Goal: Obtain resource: Download file/media

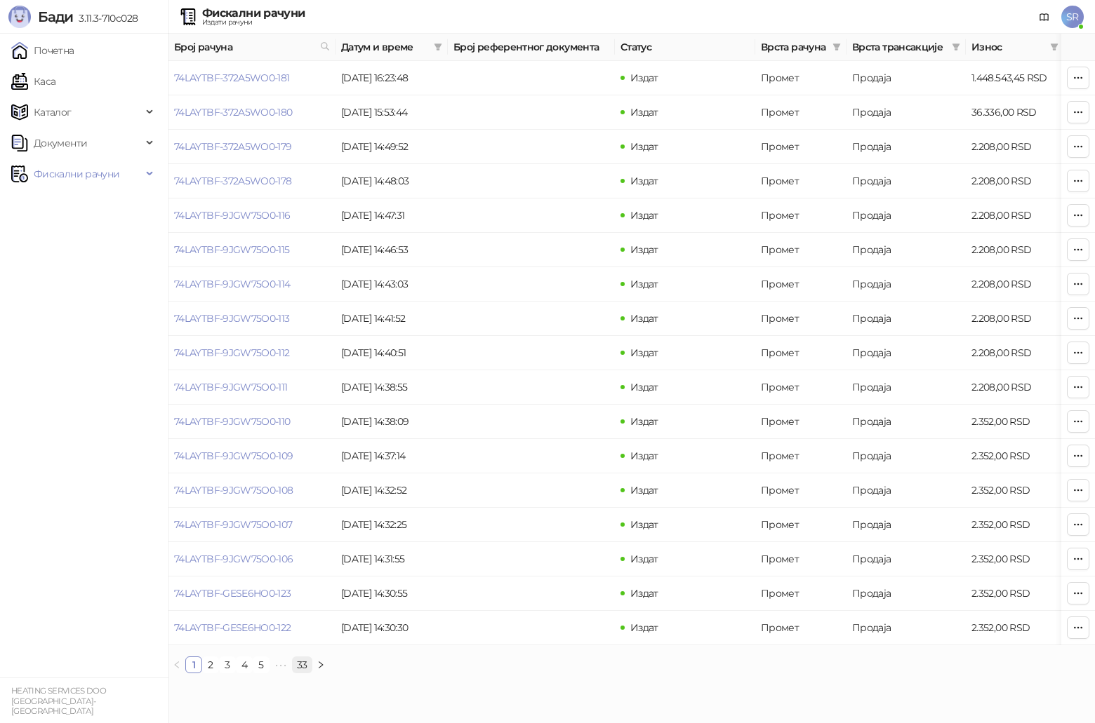
click at [306, 375] on link "33" at bounding box center [302, 665] width 19 height 15
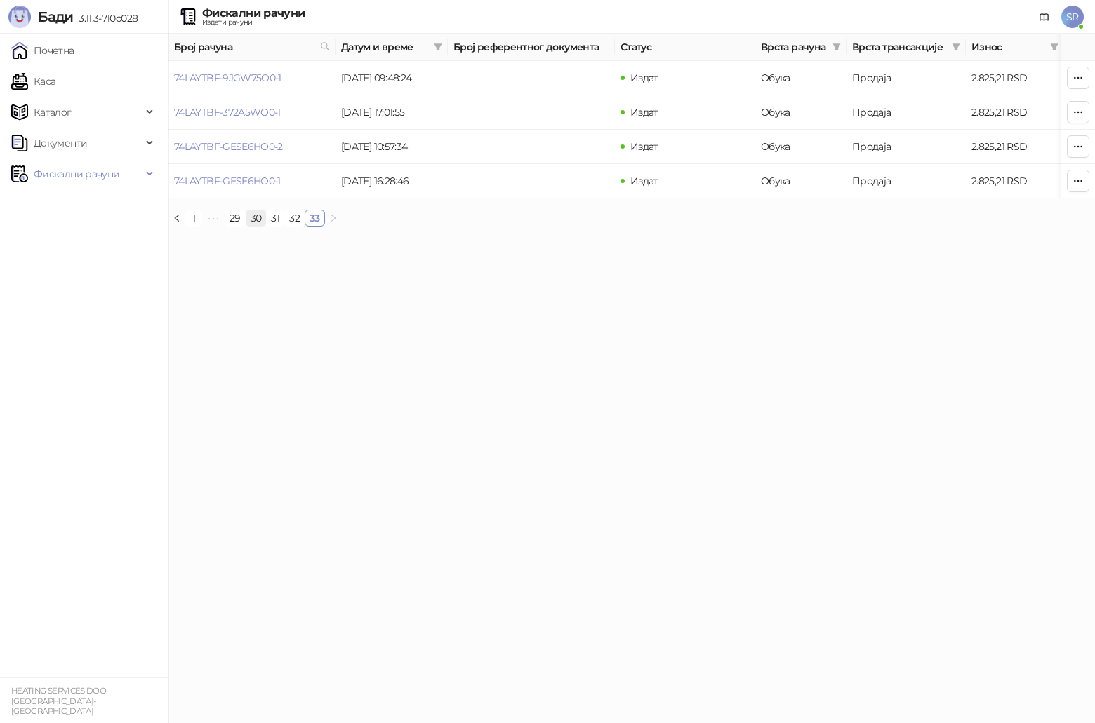
click at [255, 226] on link "30" at bounding box center [256, 218] width 20 height 15
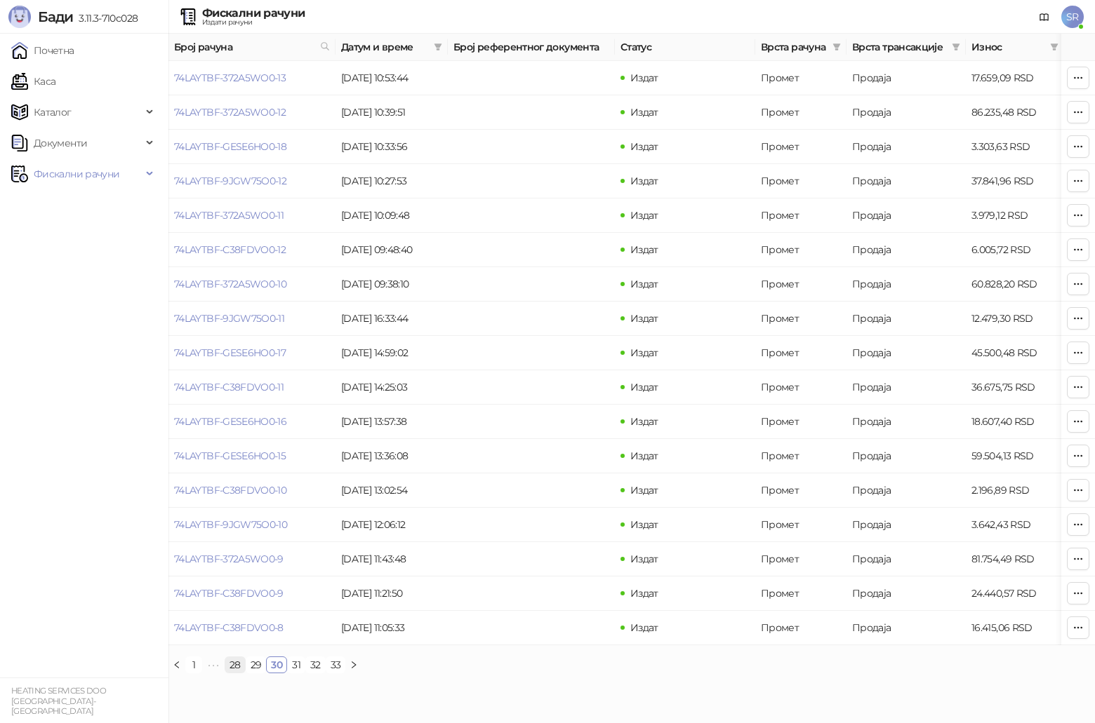
click at [233, 375] on link "28" at bounding box center [235, 665] width 20 height 15
click at [209, 375] on span "•••" at bounding box center [213, 665] width 22 height 17
click at [214, 375] on span "•••" at bounding box center [213, 665] width 22 height 17
click at [232, 375] on link "16" at bounding box center [234, 665] width 18 height 15
click at [254, 375] on link "15" at bounding box center [252, 665] width 17 height 15
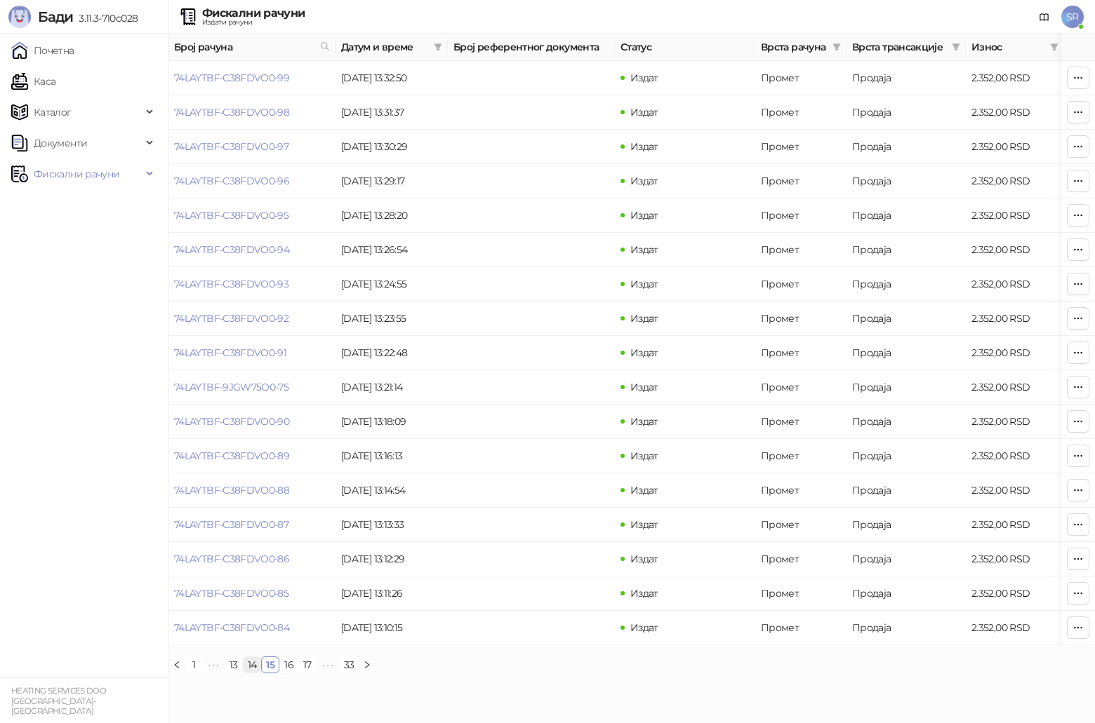
click at [255, 375] on link "14" at bounding box center [253, 665] width 18 height 15
click at [234, 375] on link "12" at bounding box center [233, 665] width 17 height 15
click at [255, 375] on link "11" at bounding box center [251, 665] width 15 height 15
click at [232, 375] on link "9" at bounding box center [232, 665] width 15 height 15
click at [281, 375] on link "10" at bounding box center [285, 665] width 18 height 15
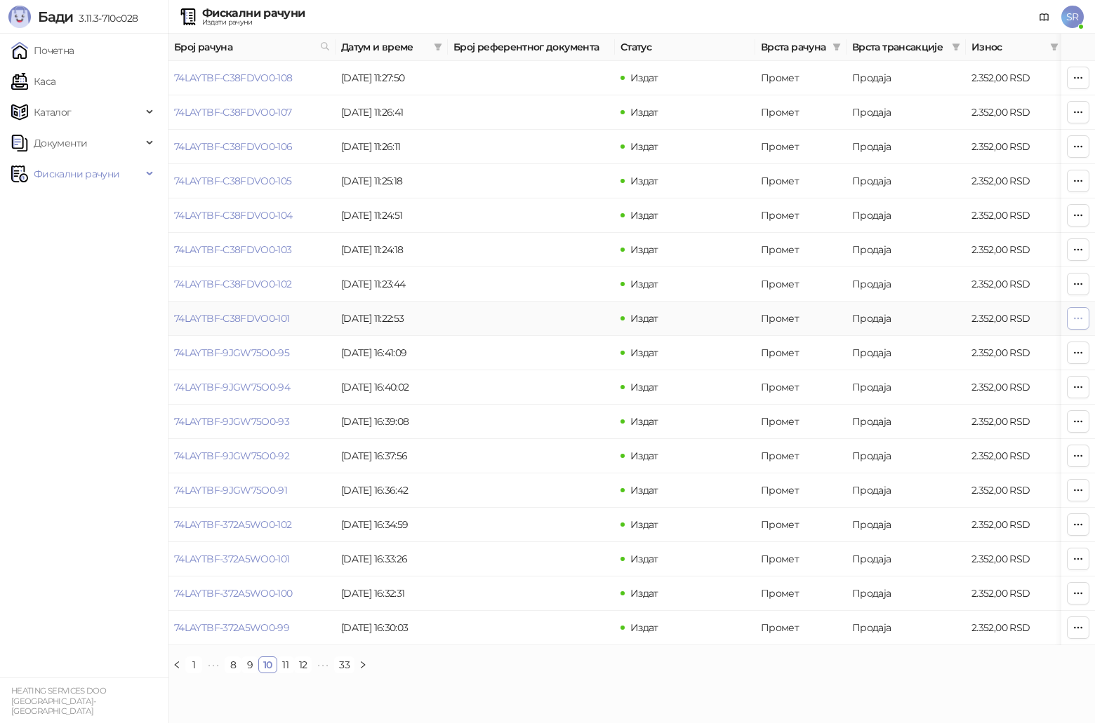
click at [549, 325] on span "button" at bounding box center [1077, 318] width 11 height 13
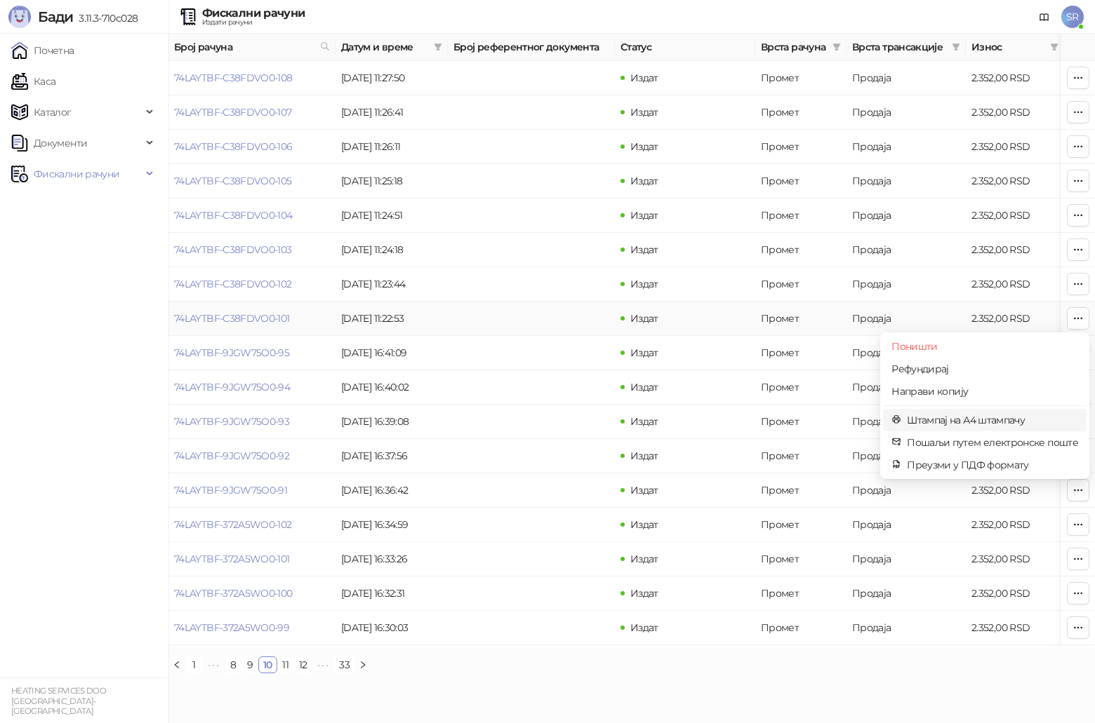
click at [549, 375] on span "Штампај на А4 штампачу" at bounding box center [992, 420] width 171 height 15
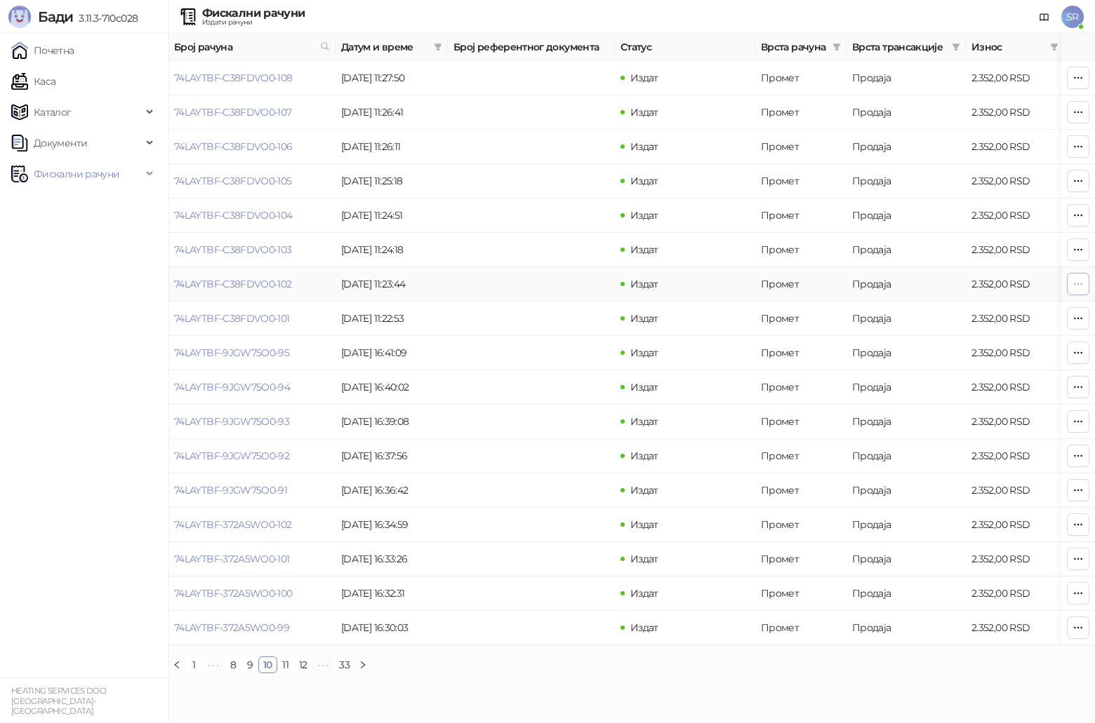
click at [549, 281] on icon "button" at bounding box center [1077, 284] width 11 height 11
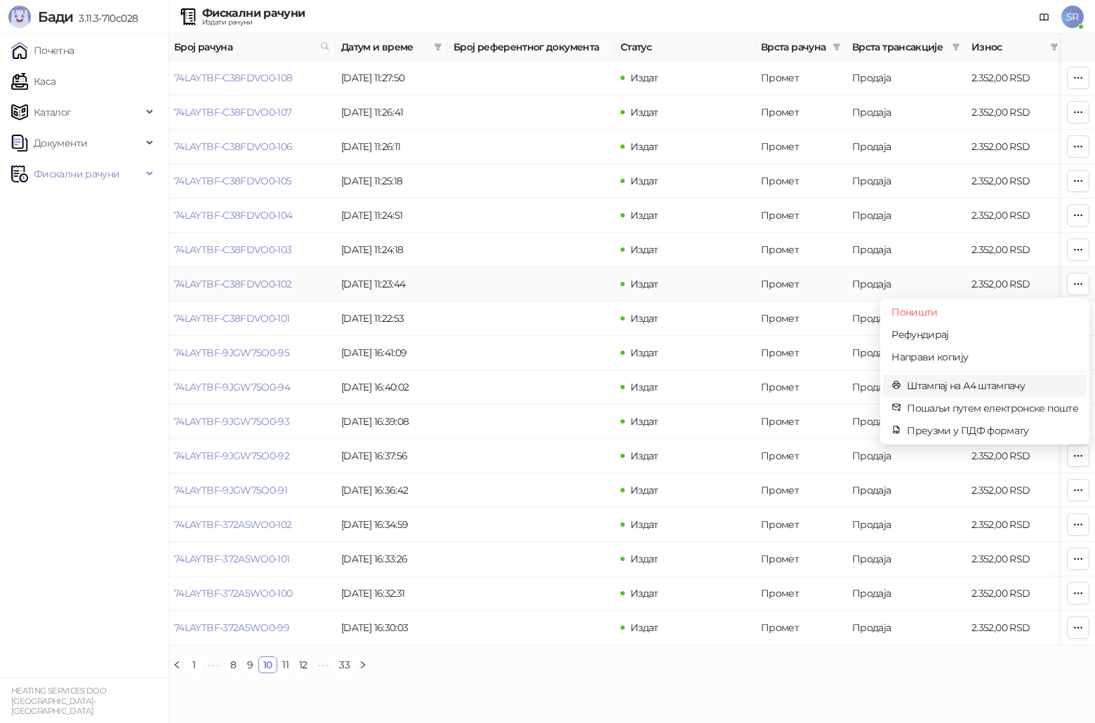
click at [549, 375] on span "Штампај на А4 штампачу" at bounding box center [992, 385] width 171 height 15
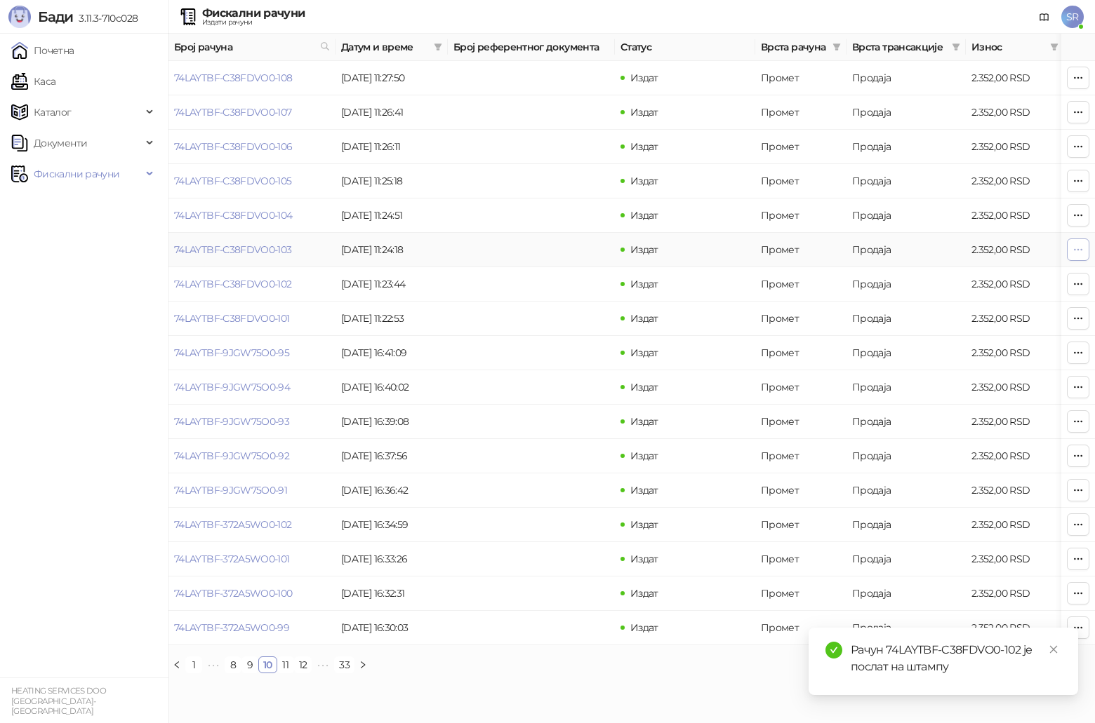
click at [549, 246] on icon "button" at bounding box center [1077, 249] width 11 height 11
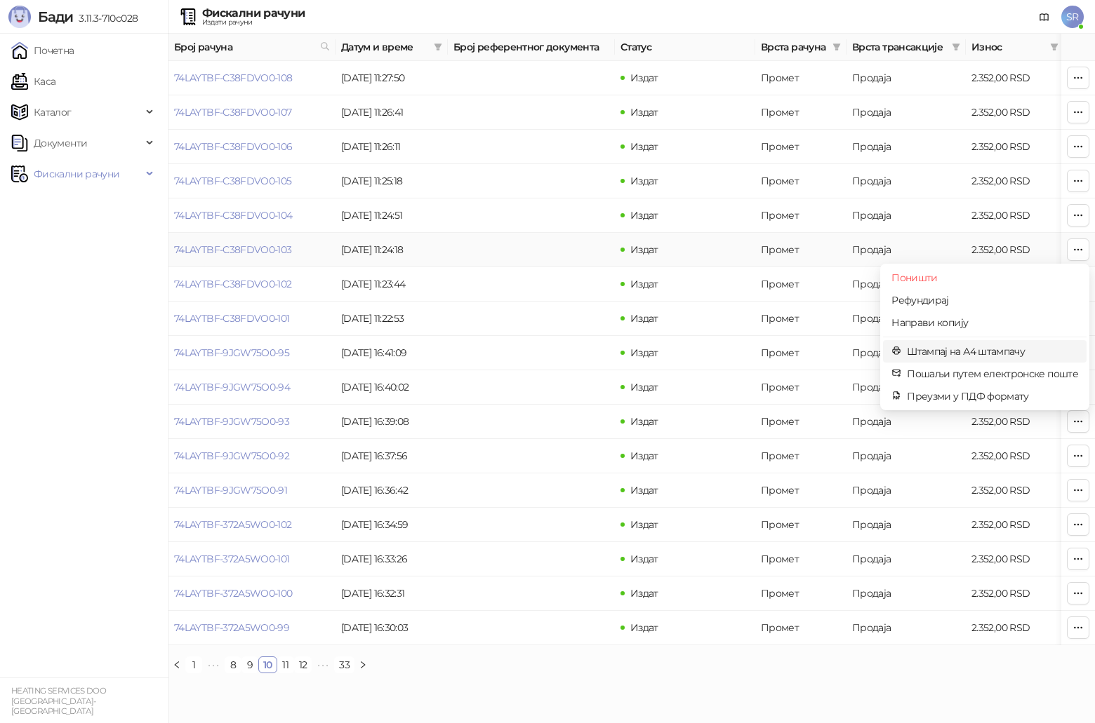
click at [549, 354] on span "Штампај на А4 штампачу" at bounding box center [992, 351] width 171 height 15
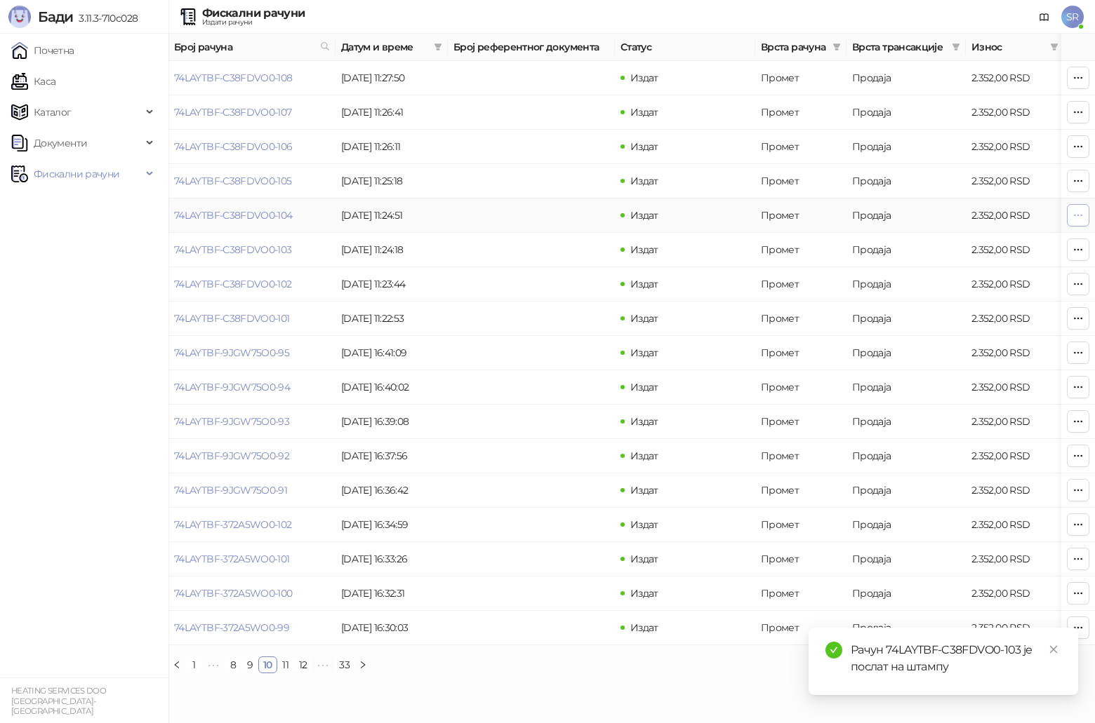
click at [549, 211] on icon "button" at bounding box center [1077, 215] width 11 height 11
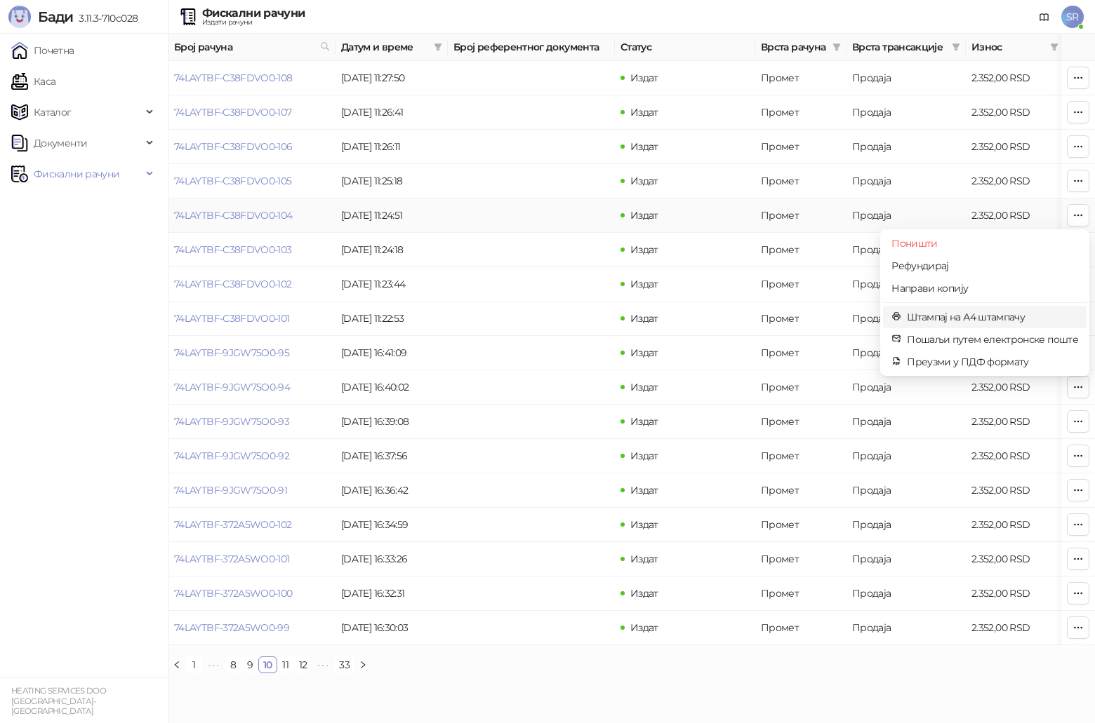
click at [549, 319] on span "Штампај на А4 штампачу" at bounding box center [992, 316] width 171 height 15
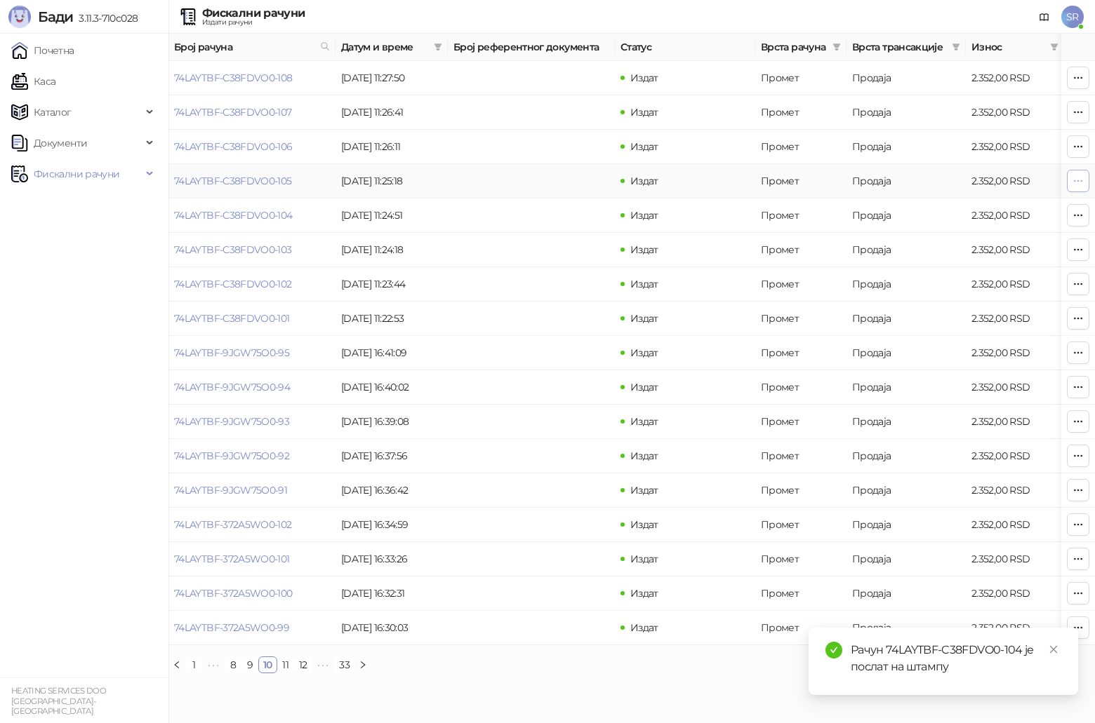
click at [549, 187] on span "button" at bounding box center [1077, 180] width 11 height 13
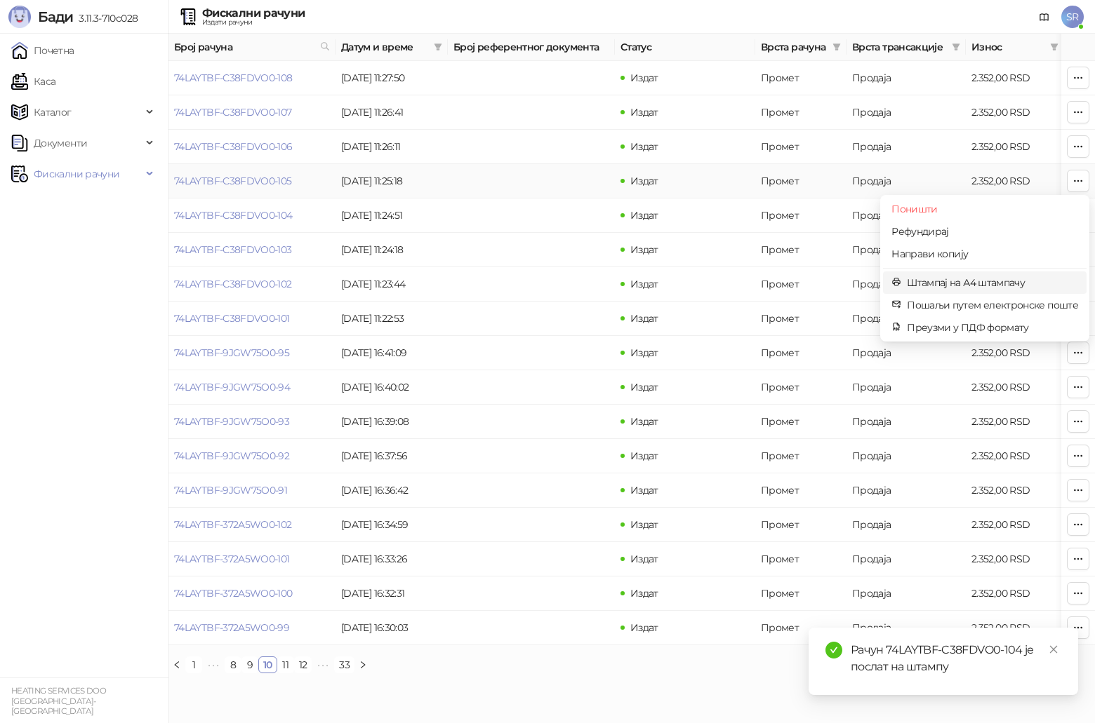
click at [549, 280] on span "Штампај на А4 штампачу" at bounding box center [992, 282] width 171 height 15
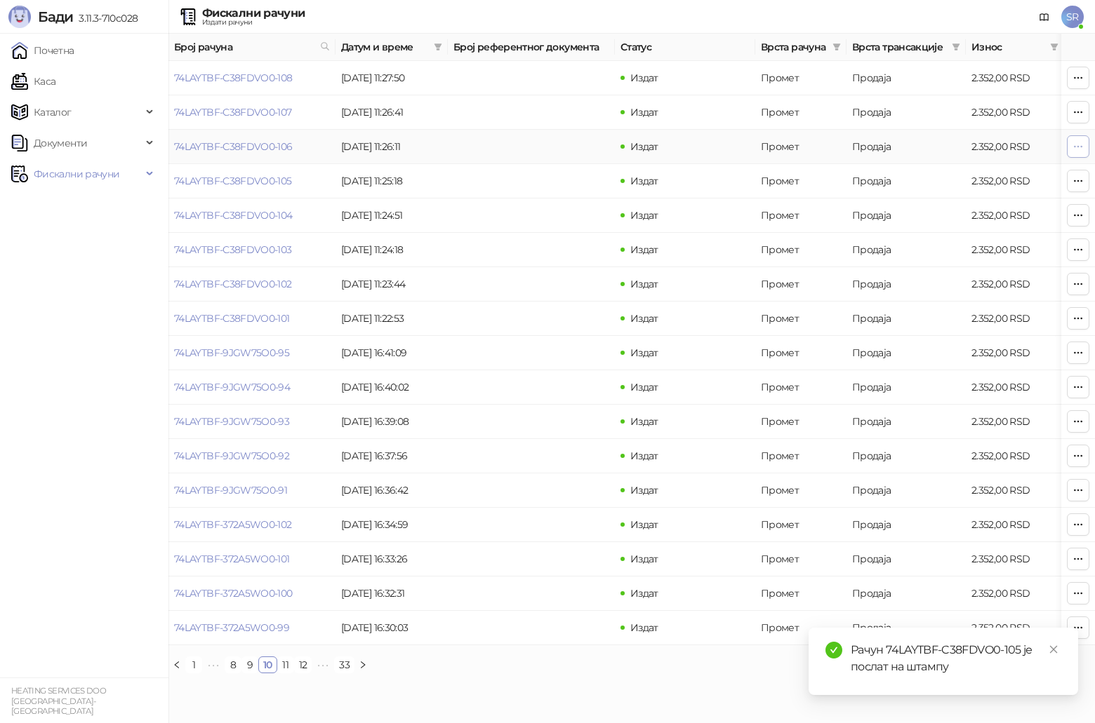
click at [549, 145] on icon "button" at bounding box center [1077, 146] width 11 height 11
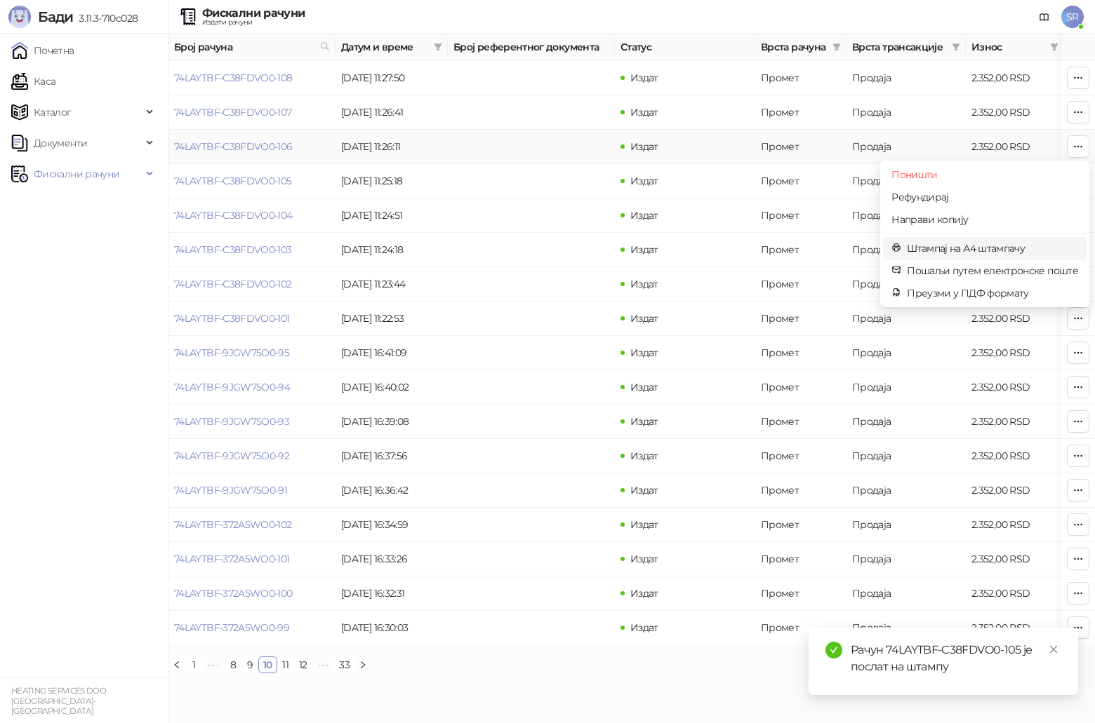
click at [549, 249] on span "Штампај на А4 штампачу" at bounding box center [992, 248] width 171 height 15
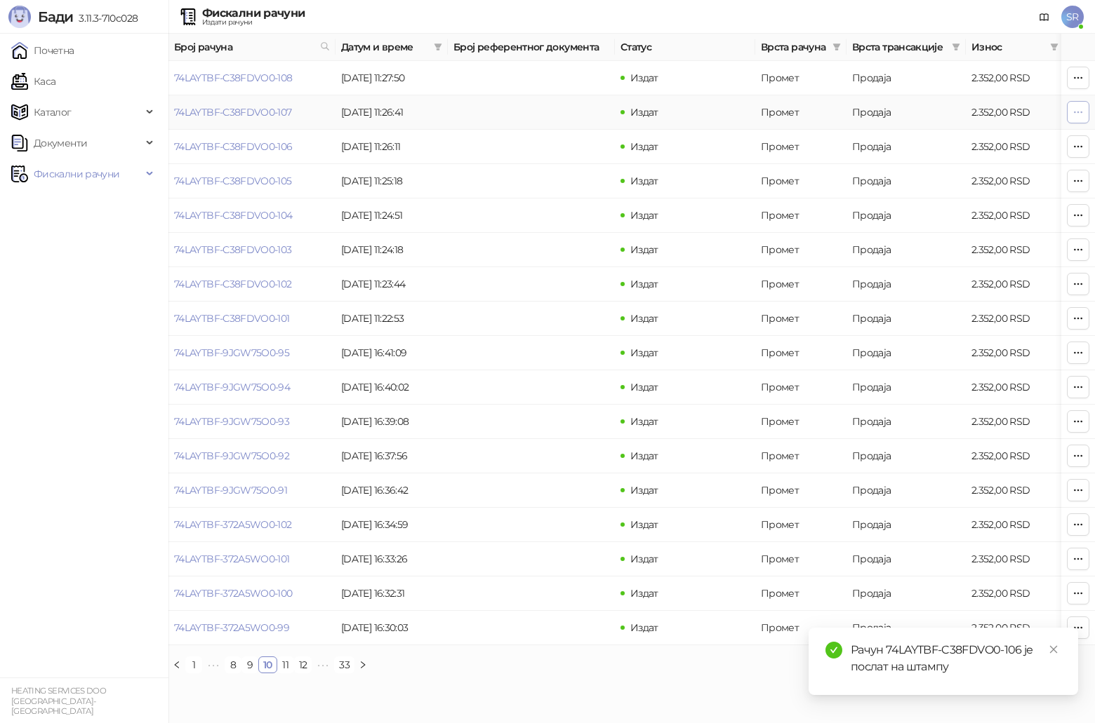
click at [549, 112] on icon "button" at bounding box center [1078, 112] width 8 height 1
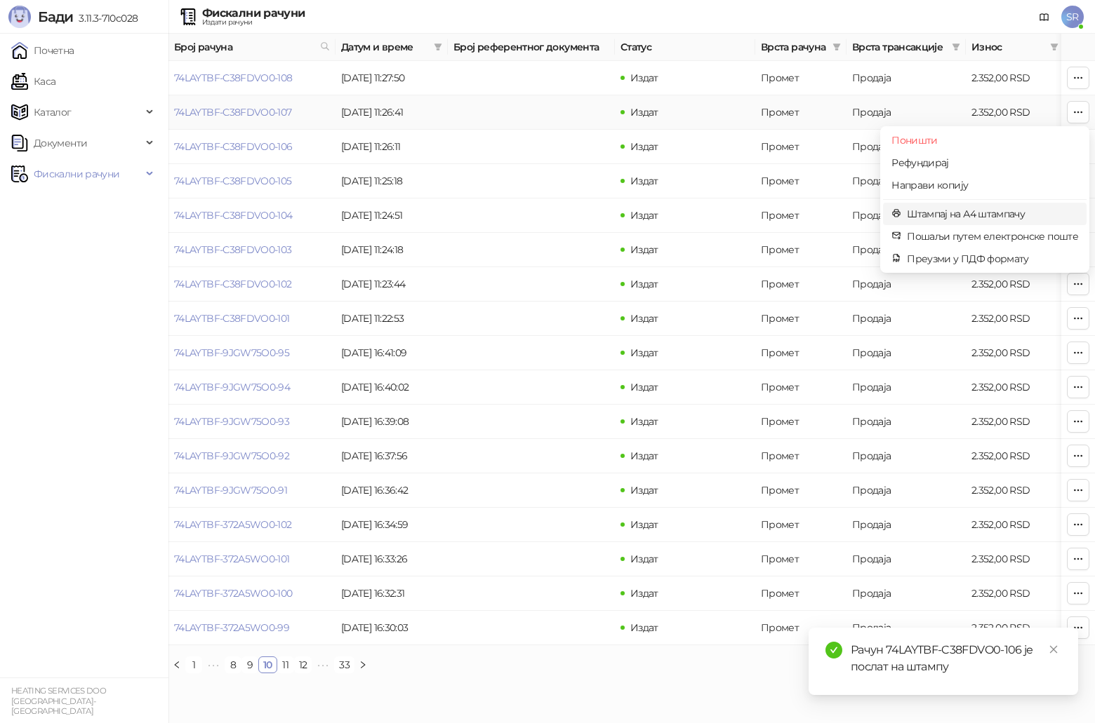
click at [549, 215] on span "Штампај на А4 штампачу" at bounding box center [992, 213] width 171 height 15
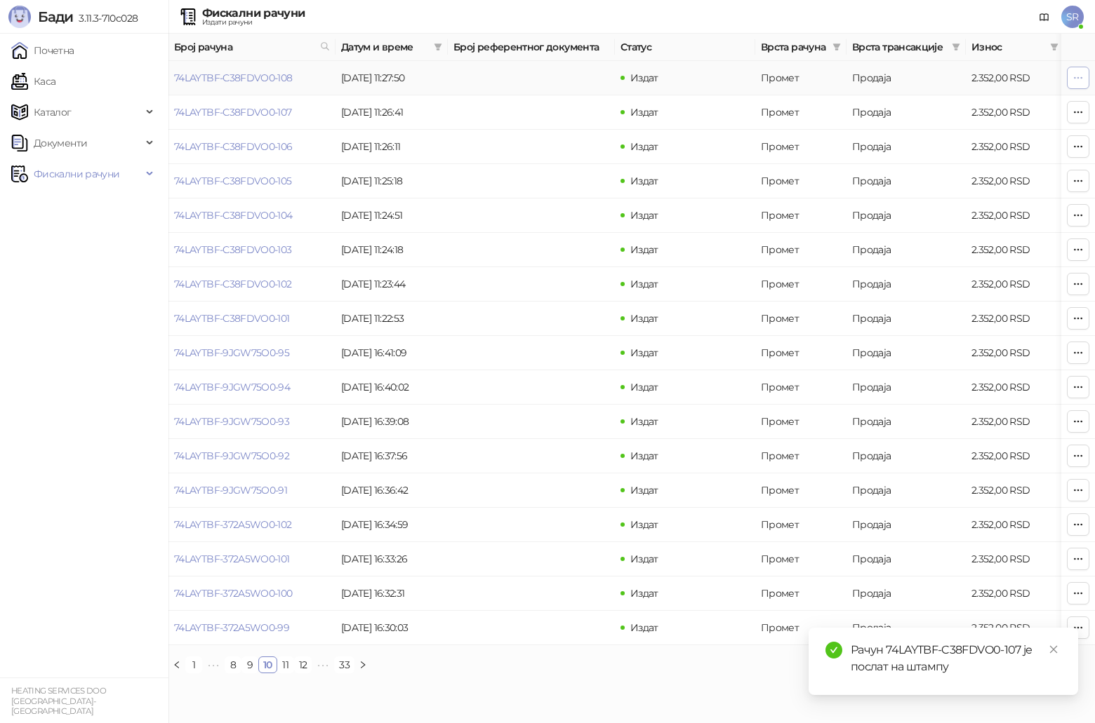
click at [549, 79] on icon "button" at bounding box center [1077, 77] width 11 height 11
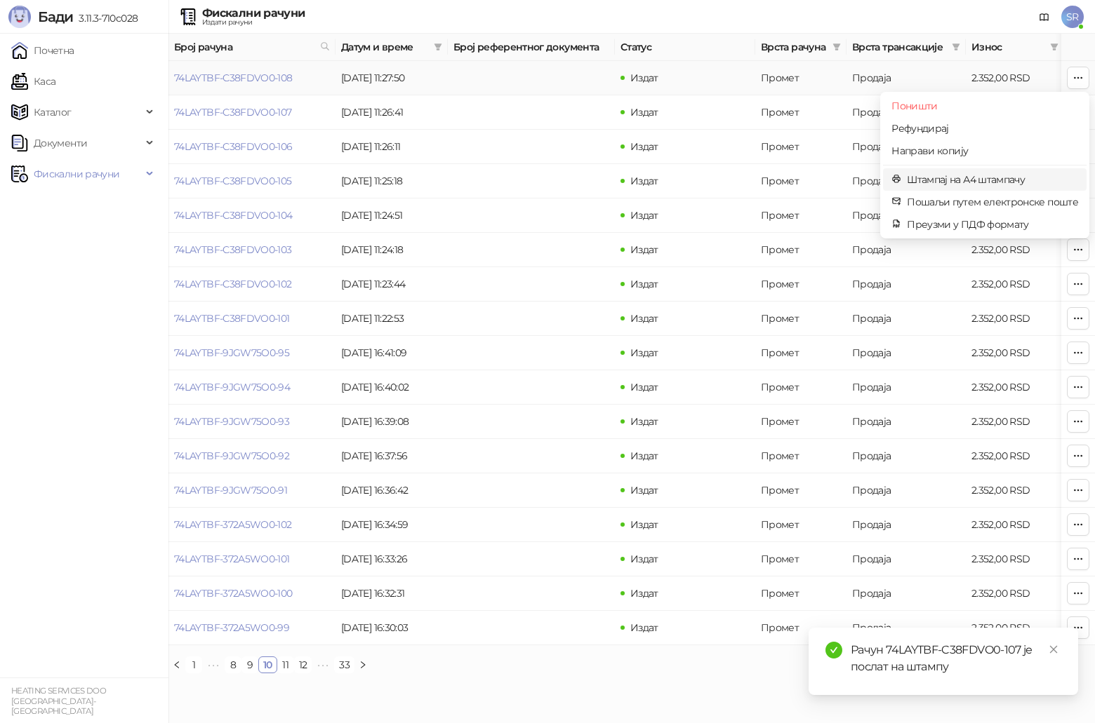
click at [549, 181] on span "Штампај на А4 штампачу" at bounding box center [992, 179] width 171 height 15
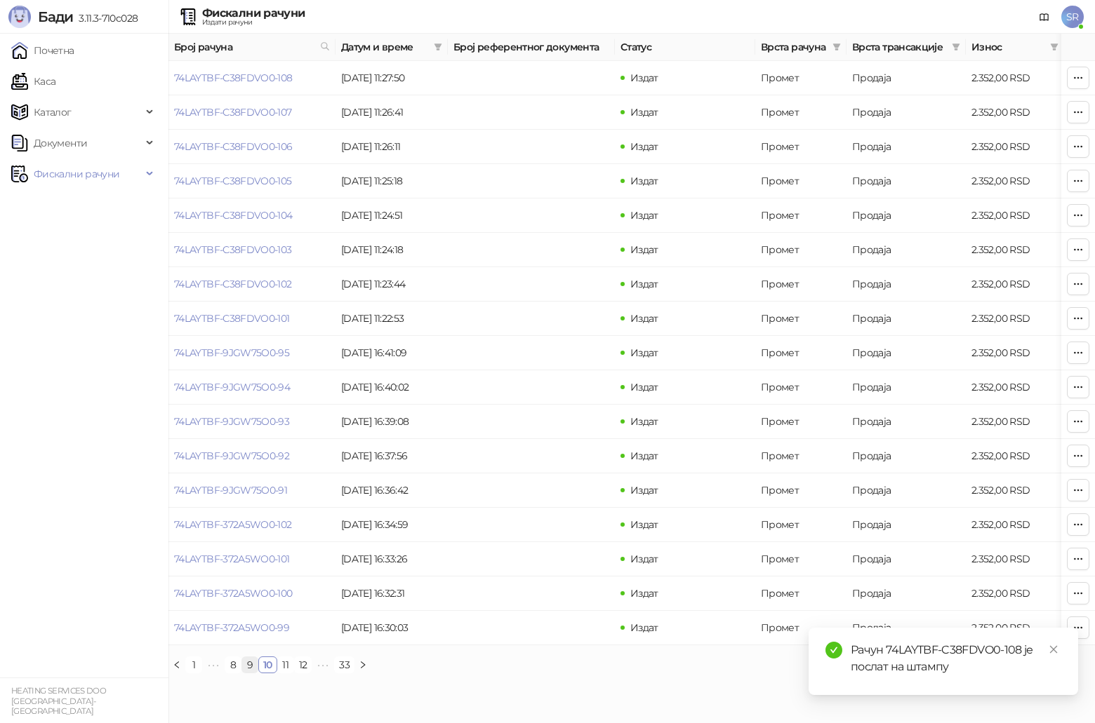
click at [248, 375] on link "9" at bounding box center [249, 665] width 15 height 15
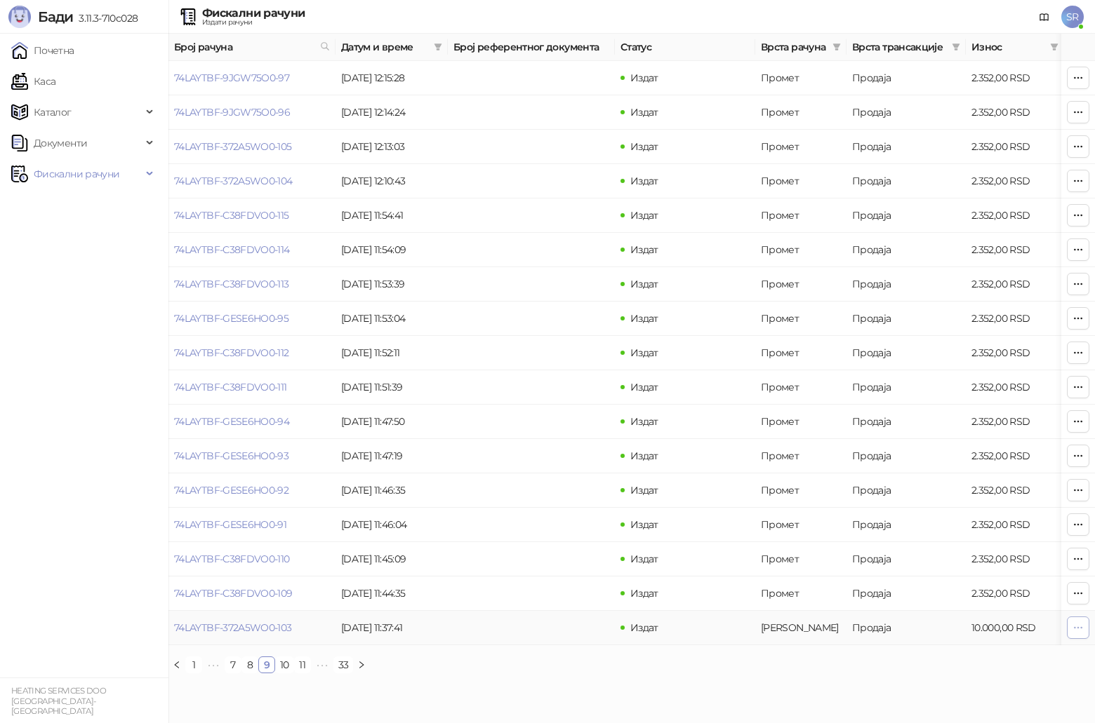
click at [549, 375] on button "button" at bounding box center [1078, 628] width 22 height 22
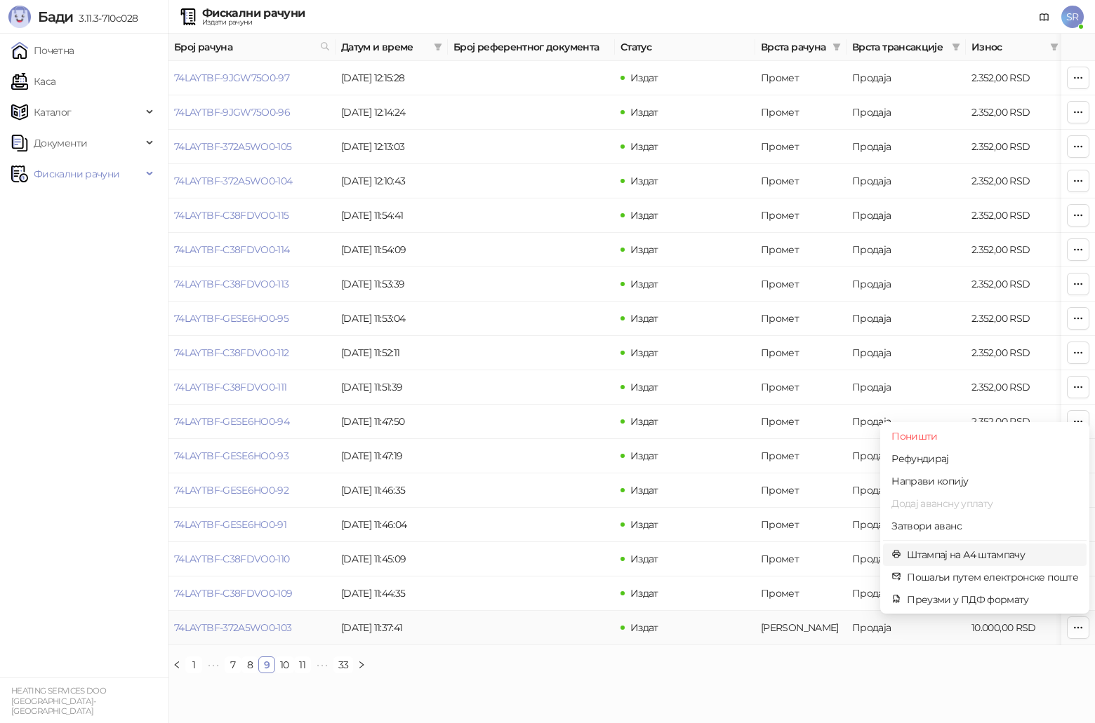
click at [549, 375] on span "Штампај на А4 штампачу" at bounding box center [992, 554] width 171 height 15
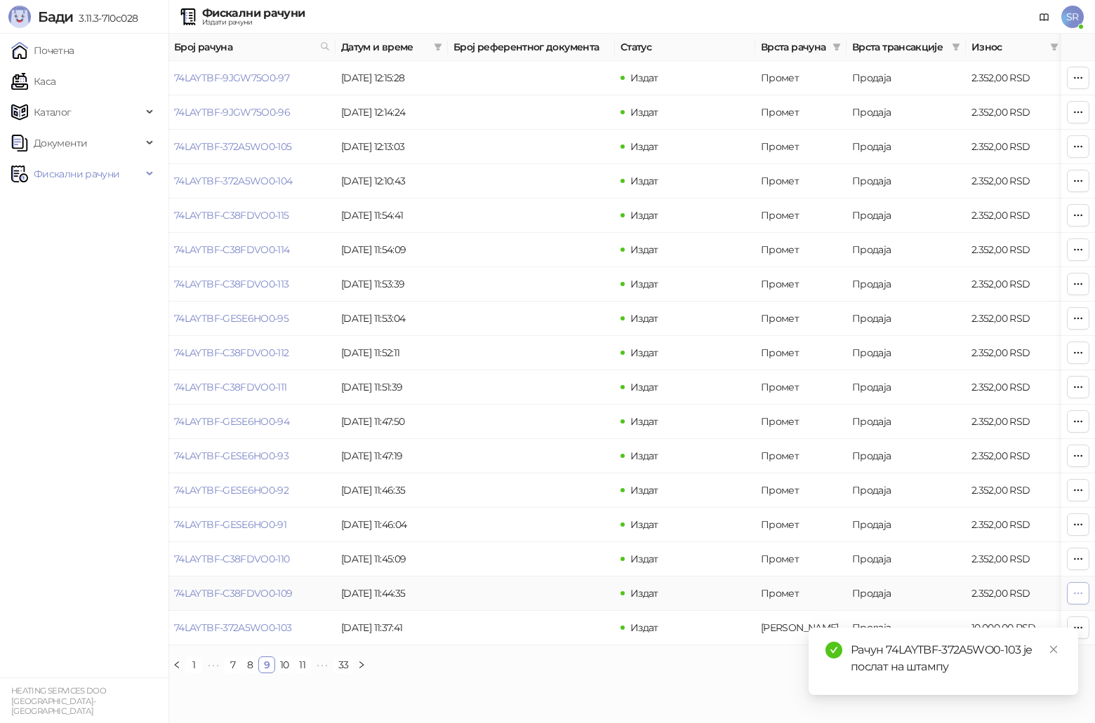
click at [549, 375] on icon "button" at bounding box center [1077, 593] width 11 height 11
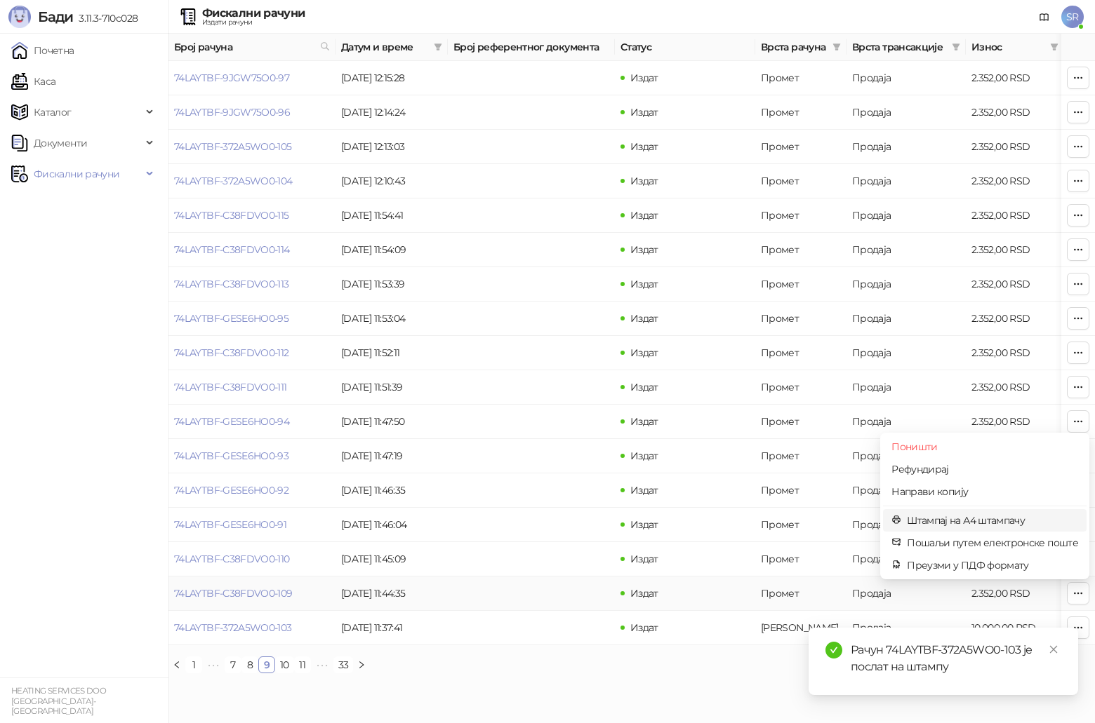
click at [549, 375] on span "Штампај на А4 штампачу" at bounding box center [992, 520] width 171 height 15
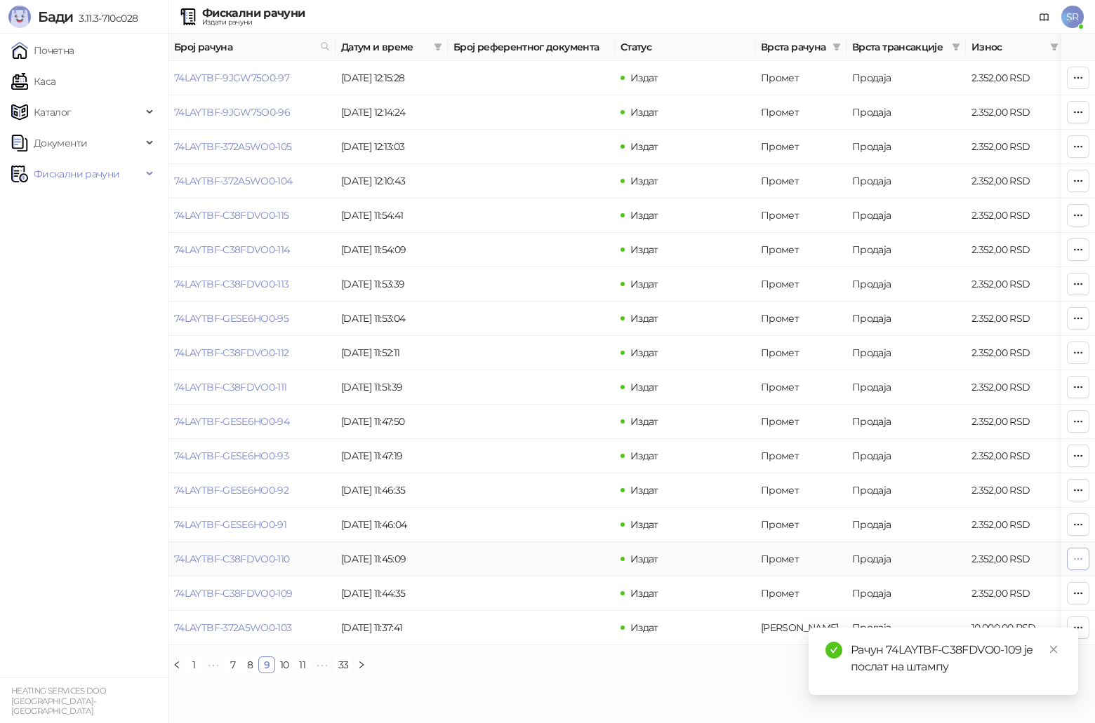
click at [549, 375] on icon "button" at bounding box center [1077, 559] width 11 height 11
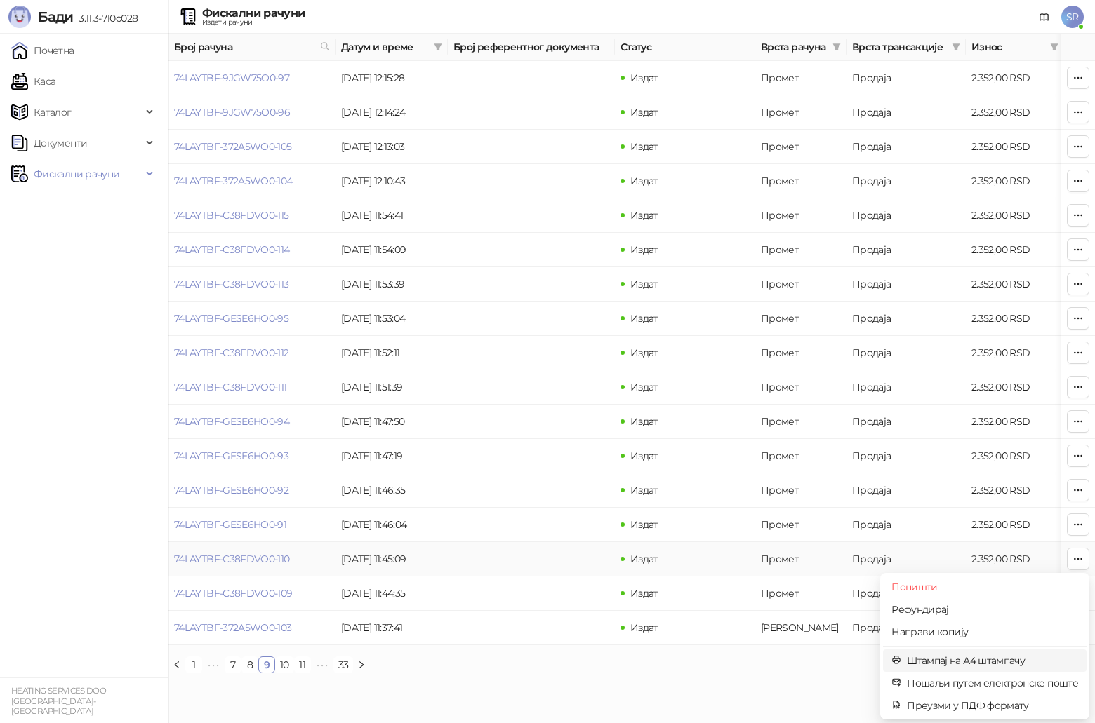
click at [549, 375] on span "Штампај на А4 штампачу" at bounding box center [992, 660] width 171 height 15
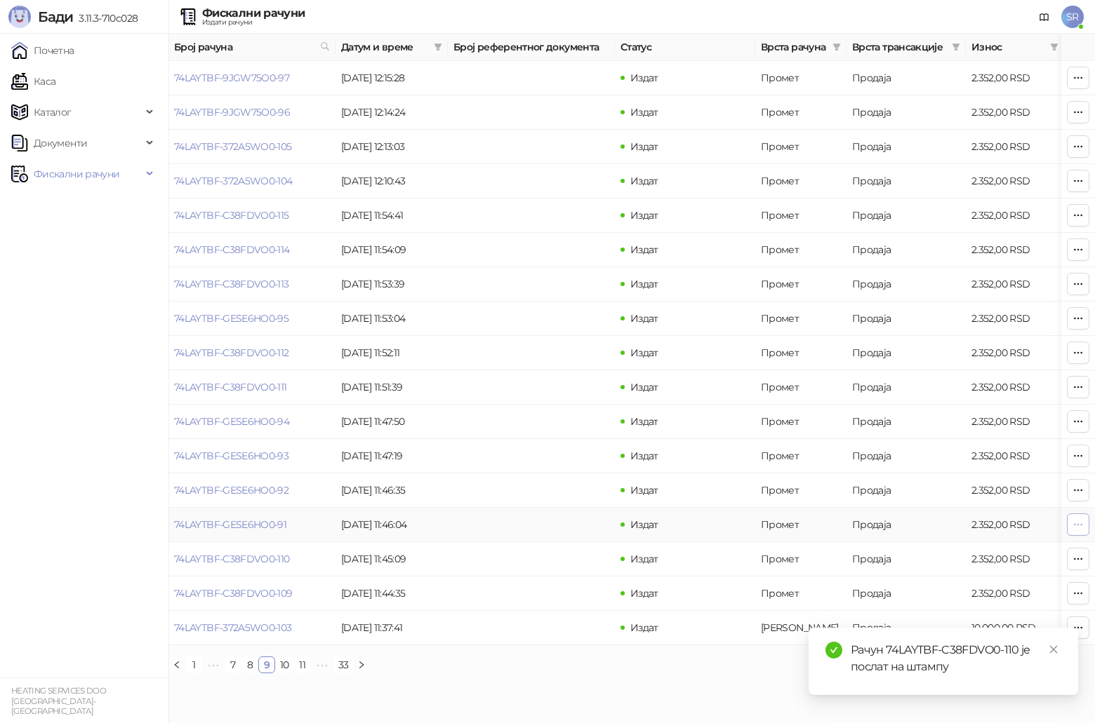
click at [549, 375] on icon "button" at bounding box center [1078, 524] width 8 height 1
click at [549, 375] on span "Штампај на А4 штампачу" at bounding box center [992, 626] width 171 height 15
click at [549, 375] on span "button" at bounding box center [1077, 489] width 11 height 13
click at [549, 375] on span "Штампај на А4 штампачу" at bounding box center [992, 592] width 171 height 15
click at [549, 375] on icon "button" at bounding box center [1077, 456] width 11 height 11
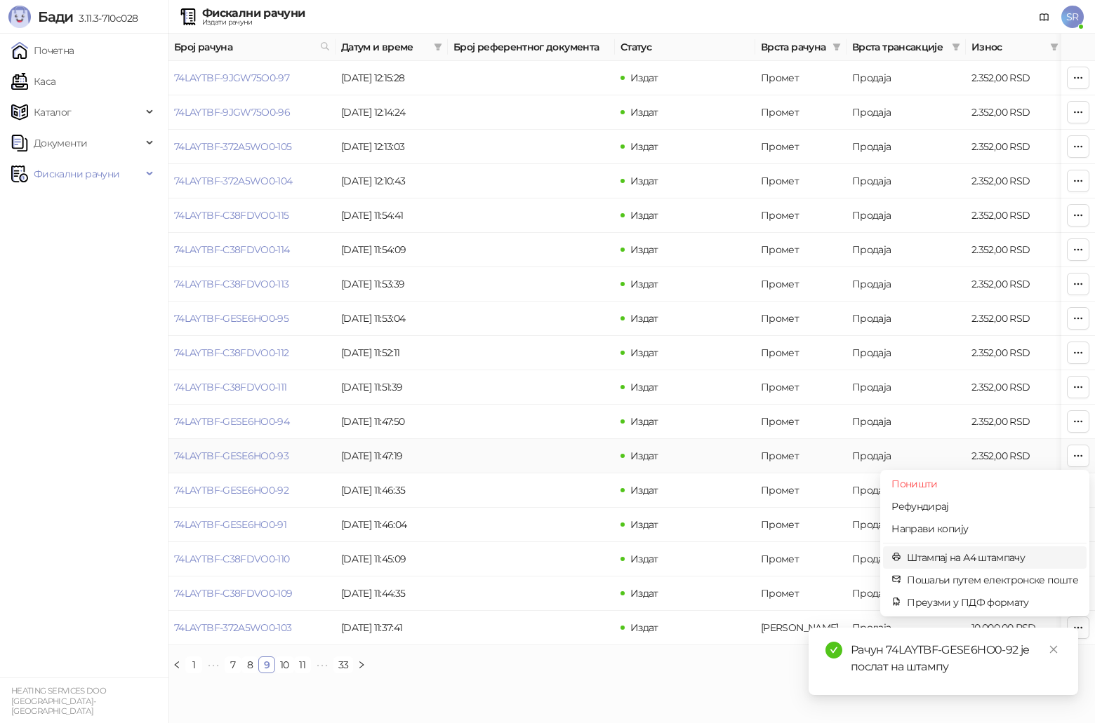
click at [549, 375] on span "Штампај на А4 штампачу" at bounding box center [992, 557] width 171 height 15
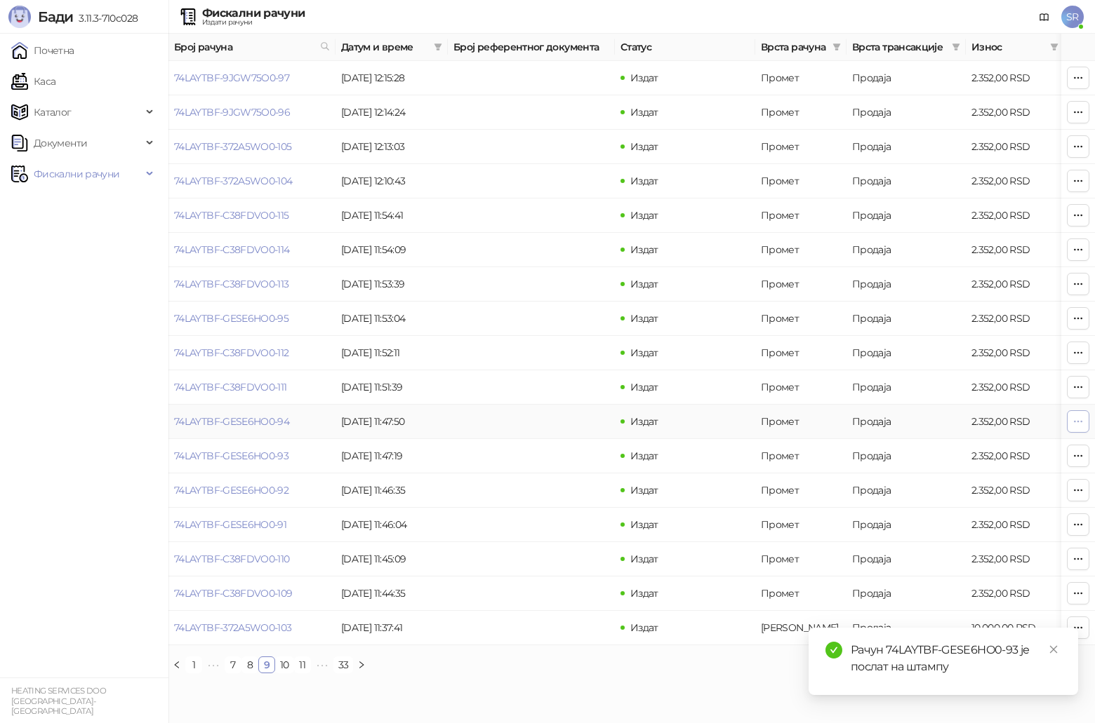
click at [549, 375] on button "button" at bounding box center [1078, 422] width 22 height 22
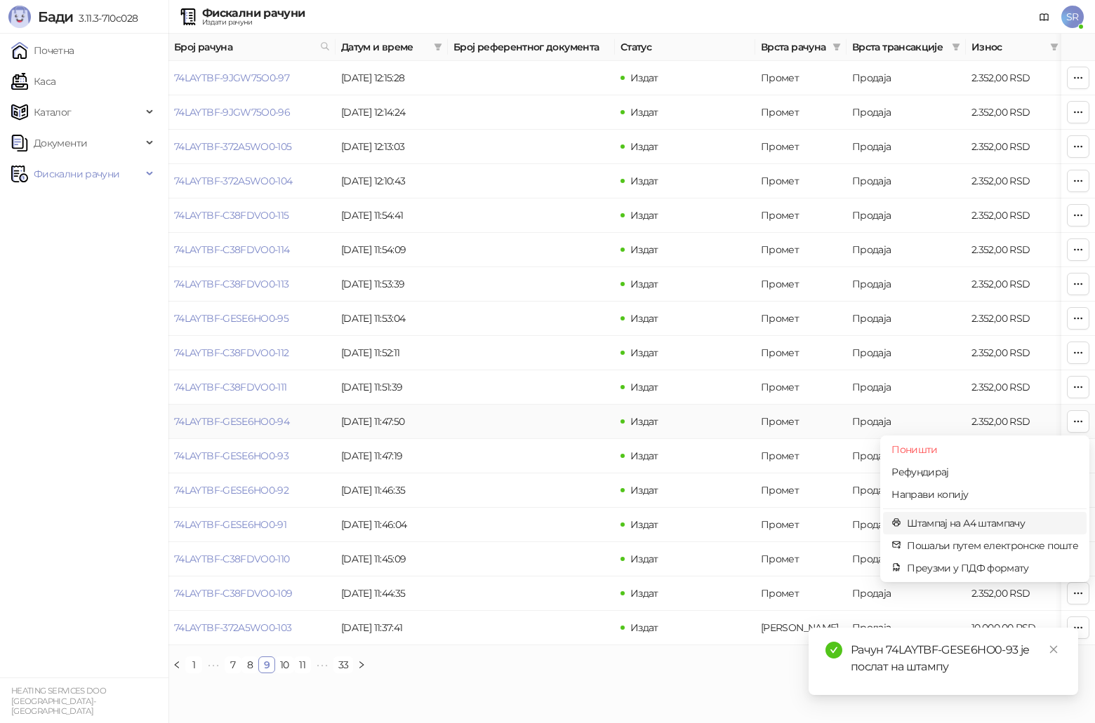
click at [549, 375] on span "Штампај на А4 штампачу" at bounding box center [992, 523] width 171 height 15
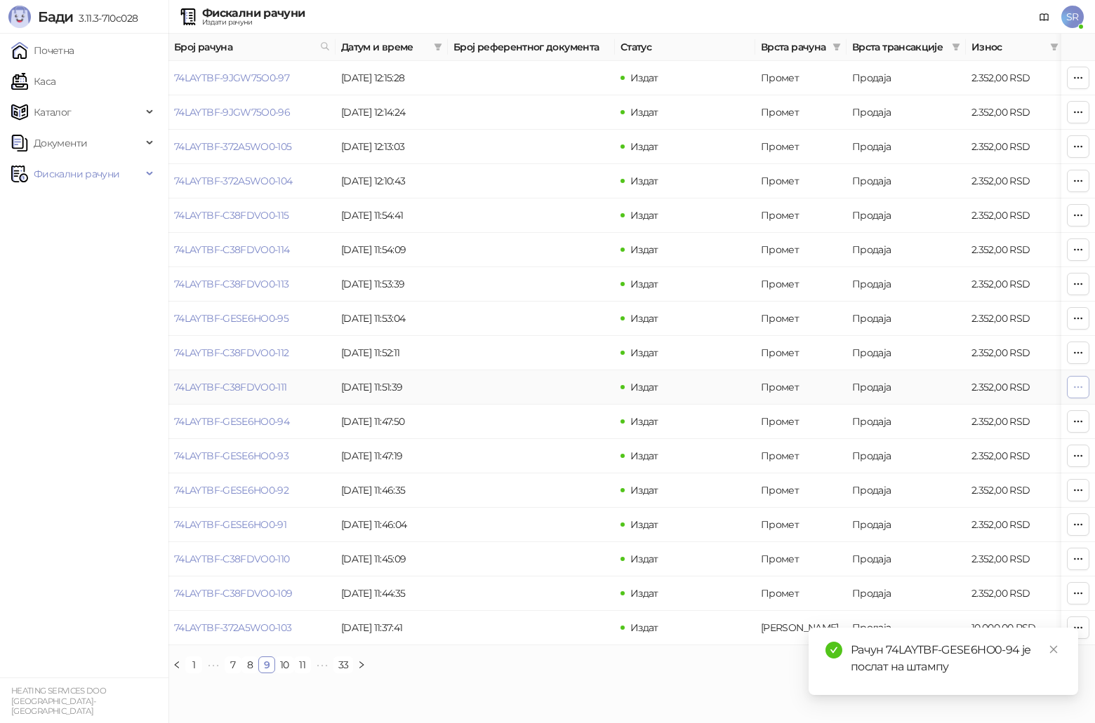
click at [549, 375] on span "button" at bounding box center [1077, 386] width 11 height 13
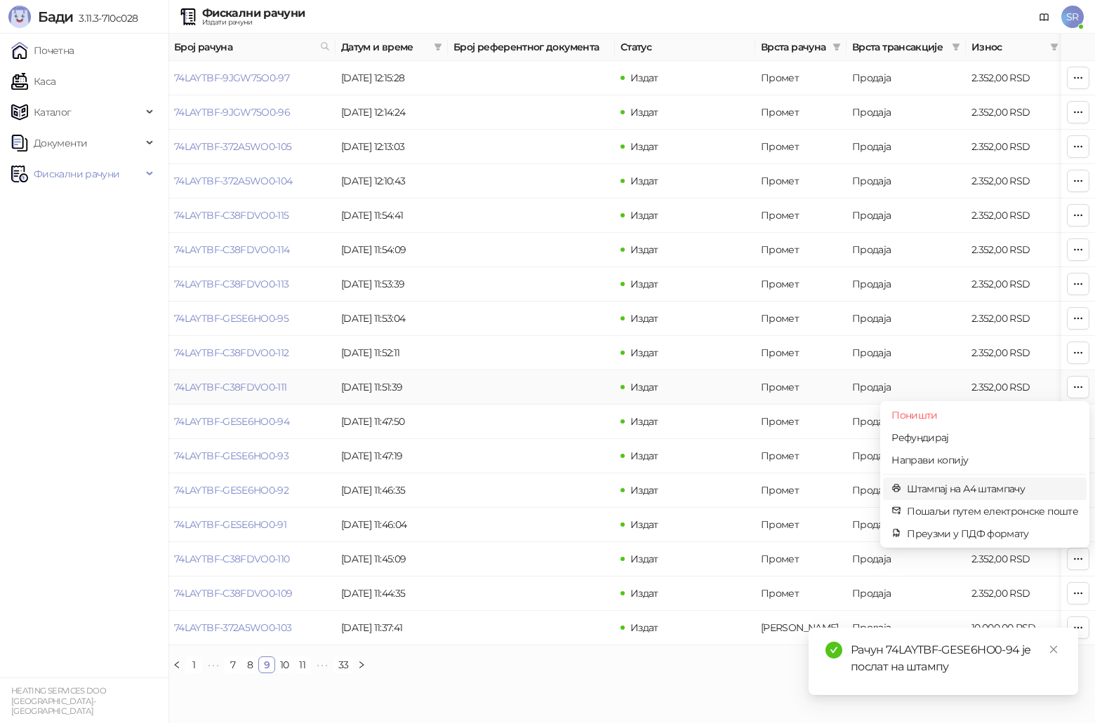
drag, startPoint x: 950, startPoint y: 491, endPoint x: 901, endPoint y: 450, distance: 63.8
click at [549, 375] on span "Штампај на А4 штампачу" at bounding box center [992, 488] width 171 height 15
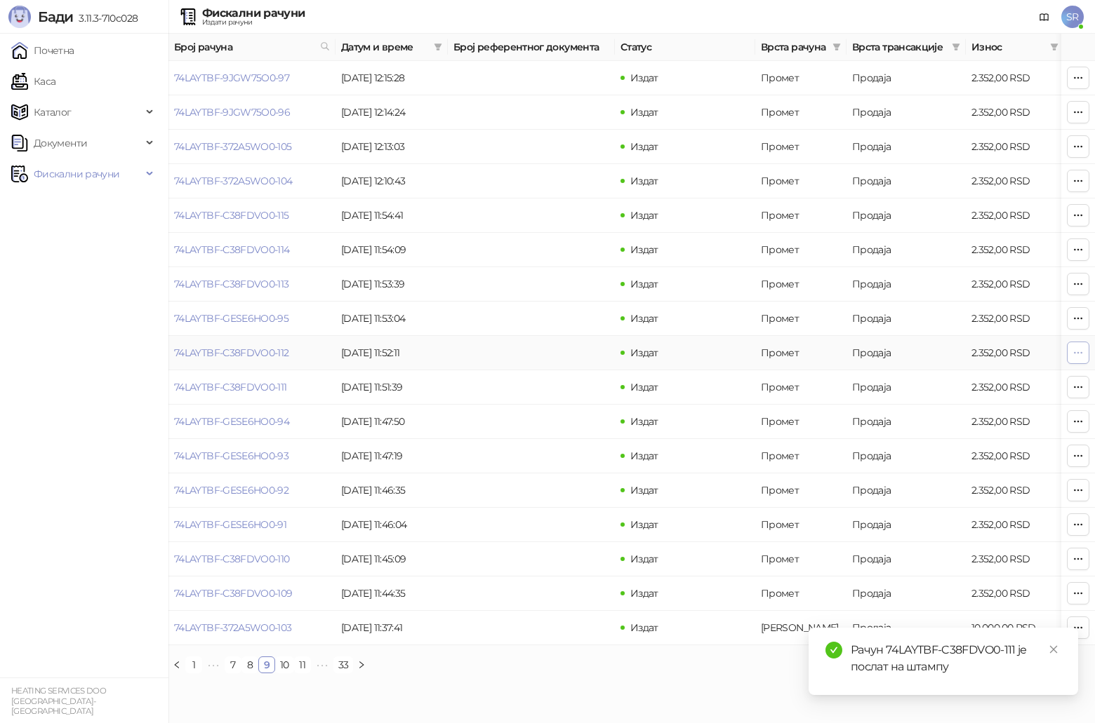
click at [549, 347] on icon "button" at bounding box center [1077, 352] width 11 height 11
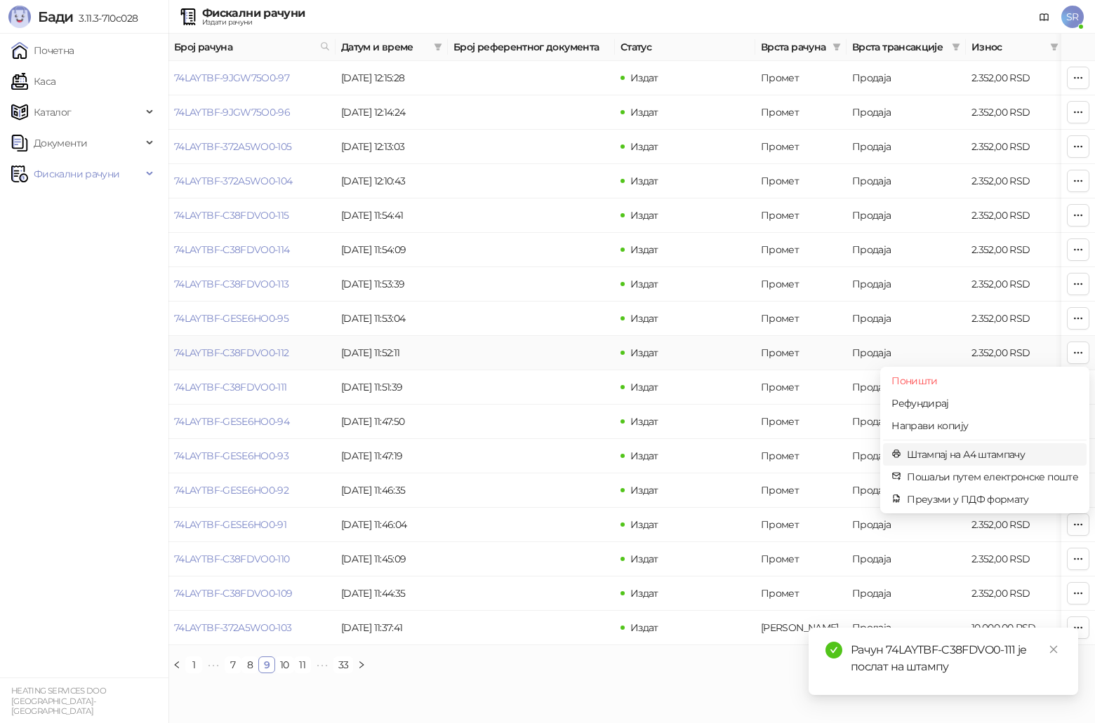
click at [549, 375] on span "Штампај на А4 штампачу" at bounding box center [992, 454] width 171 height 15
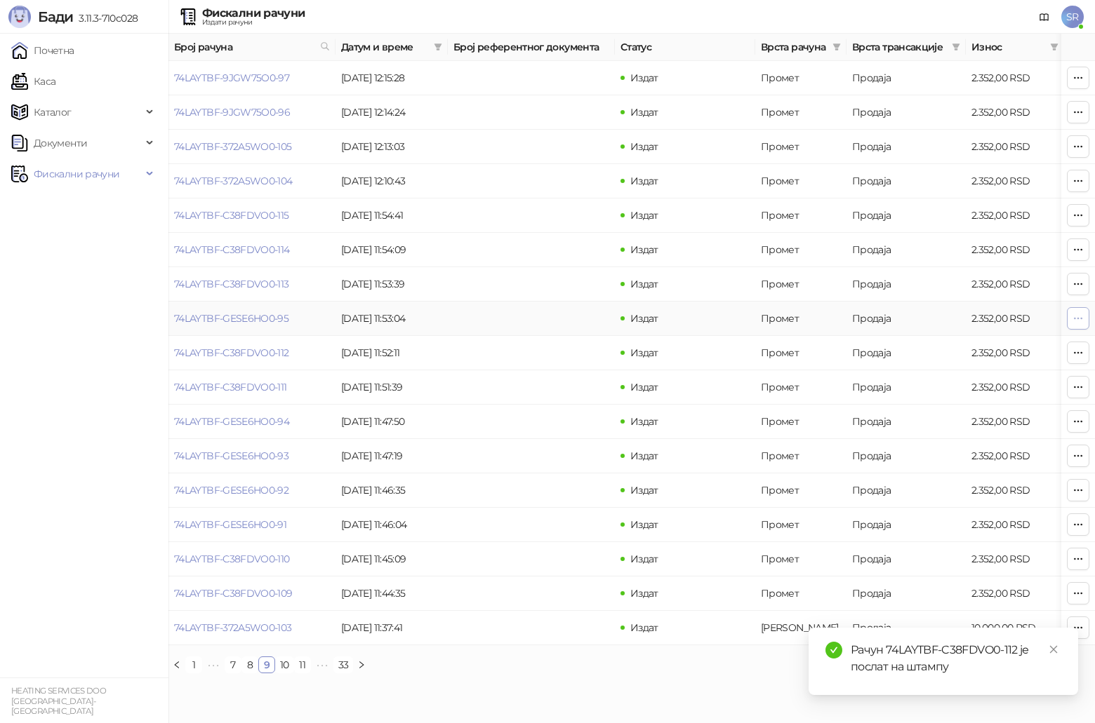
click at [549, 316] on icon "button" at bounding box center [1077, 318] width 11 height 11
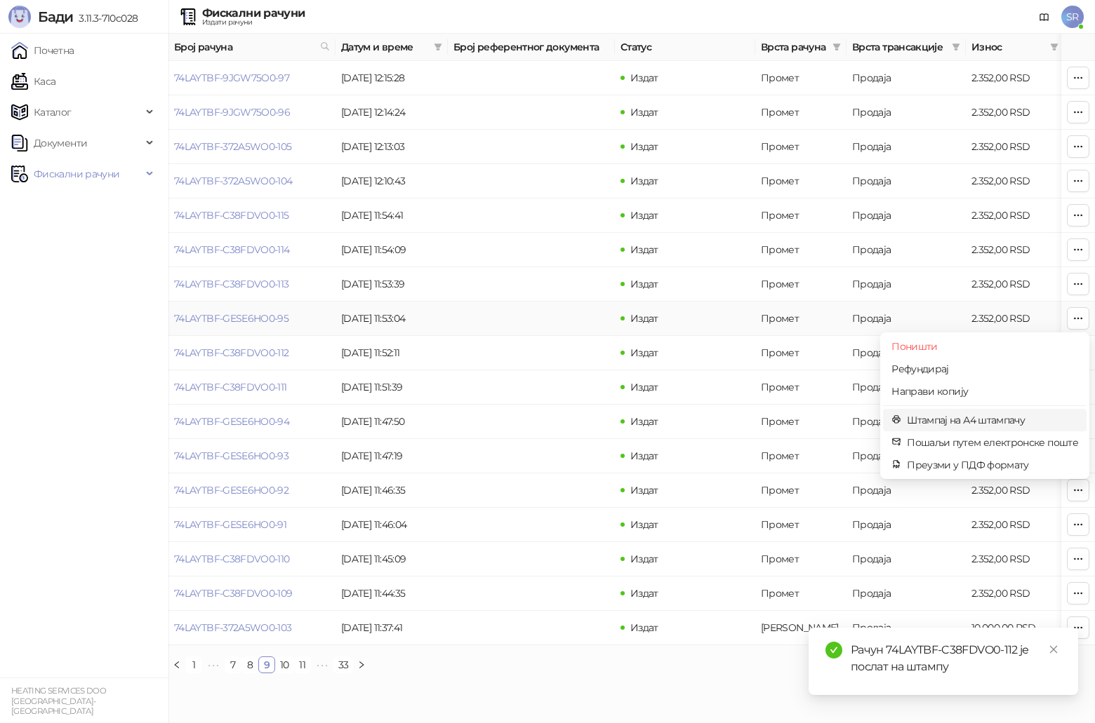
click at [549, 375] on span "Штампај на А4 штампачу" at bounding box center [992, 420] width 171 height 15
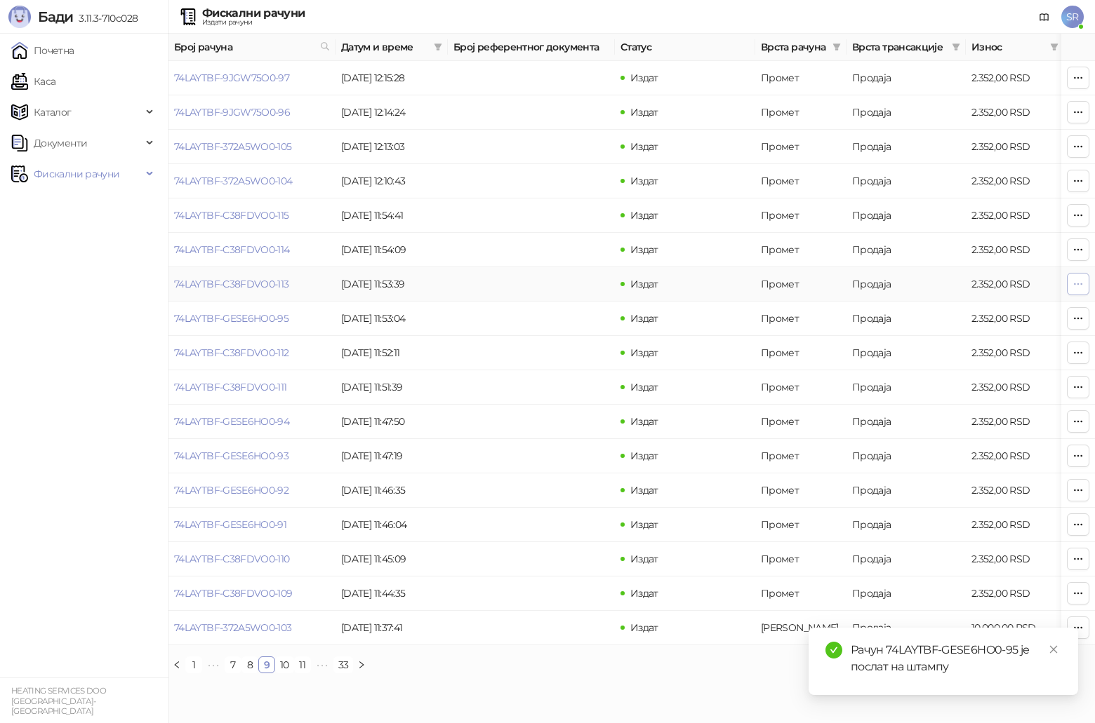
click at [549, 283] on icon "button" at bounding box center [1077, 284] width 11 height 11
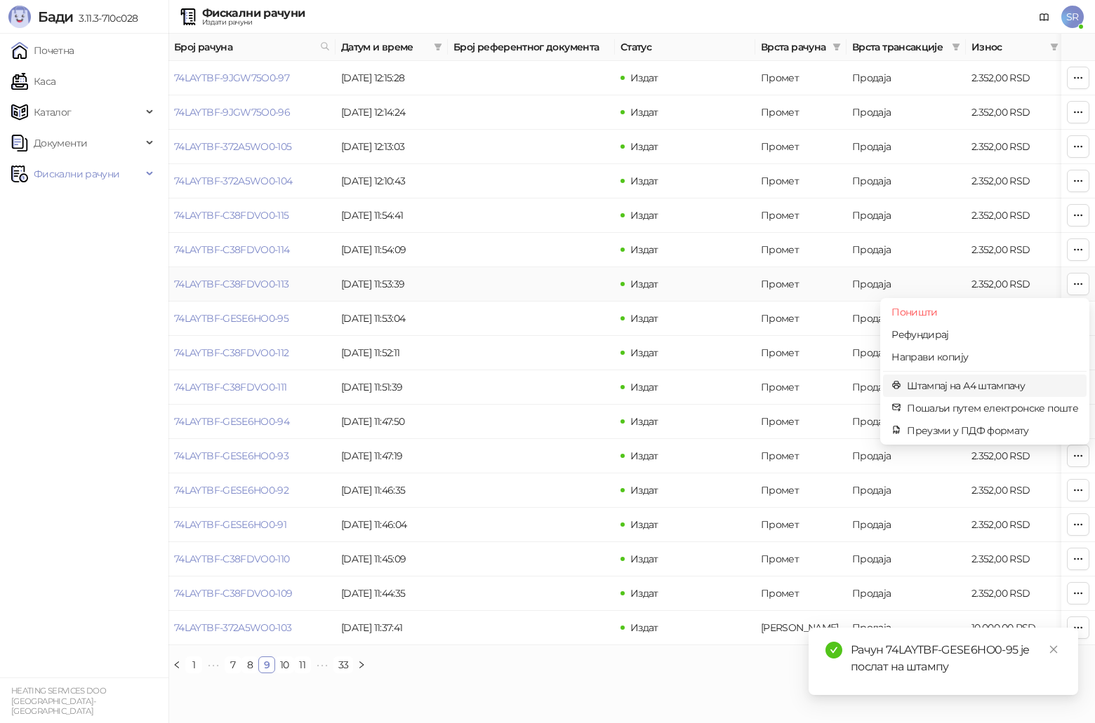
click at [549, 375] on span "Штампај на А4 штампачу" at bounding box center [992, 385] width 171 height 15
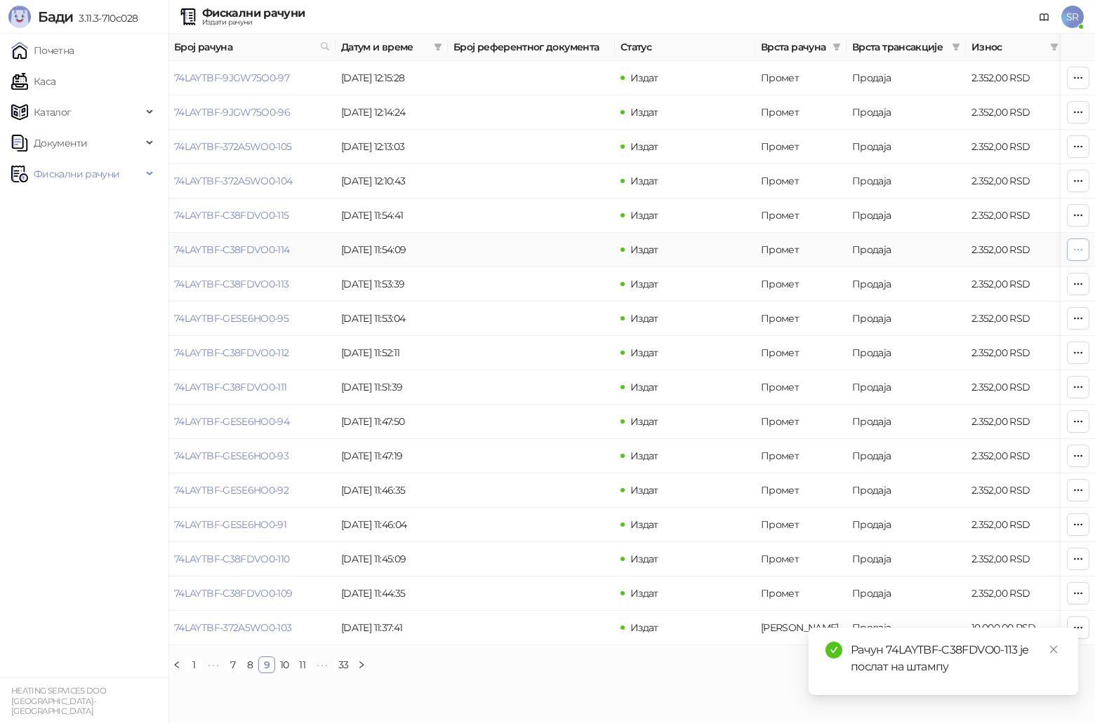
click at [549, 253] on icon "button" at bounding box center [1077, 249] width 11 height 11
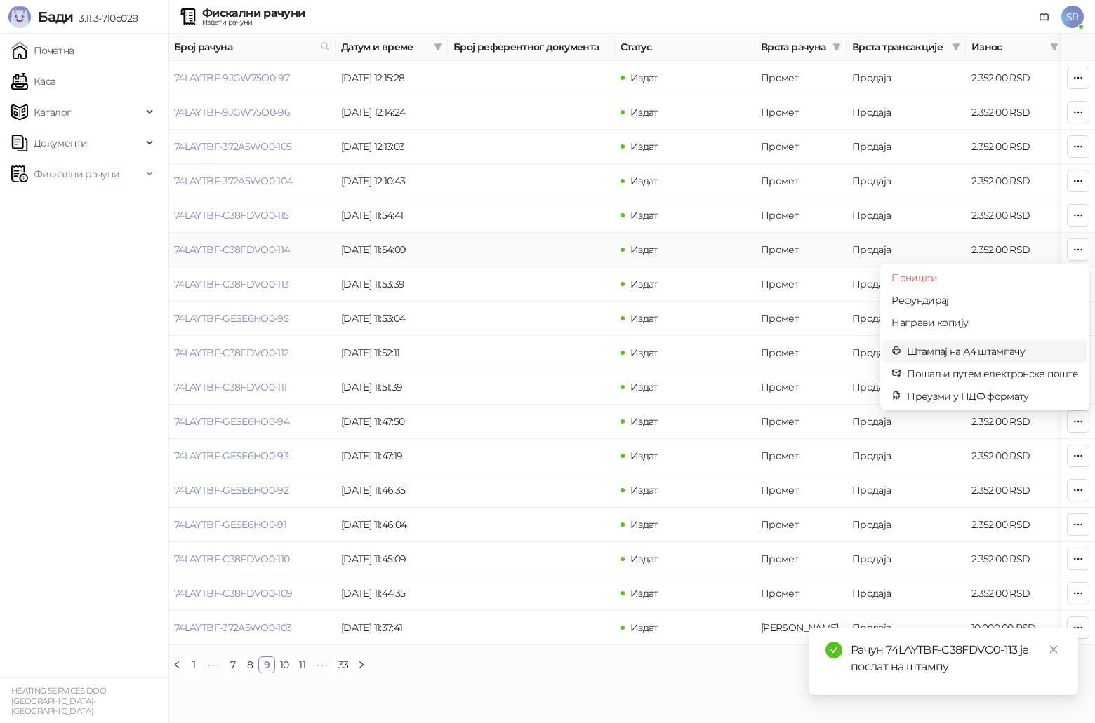
click at [549, 354] on span "Штампај на А4 штампачу" at bounding box center [992, 351] width 171 height 15
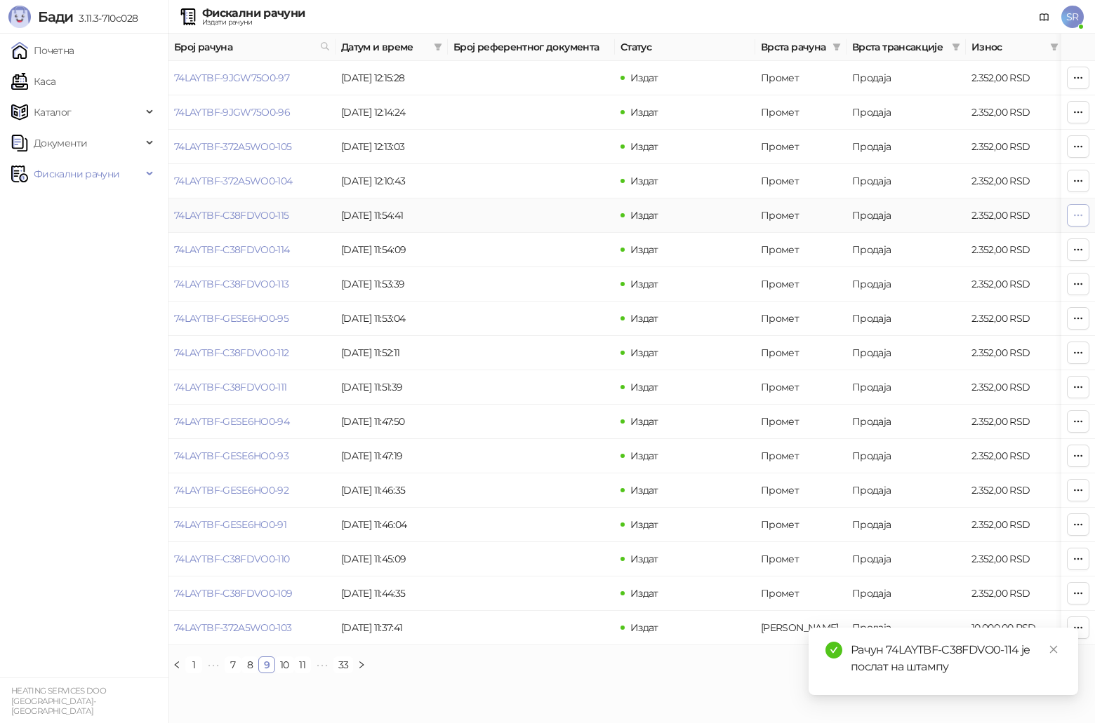
click at [549, 218] on icon "button" at bounding box center [1077, 215] width 11 height 11
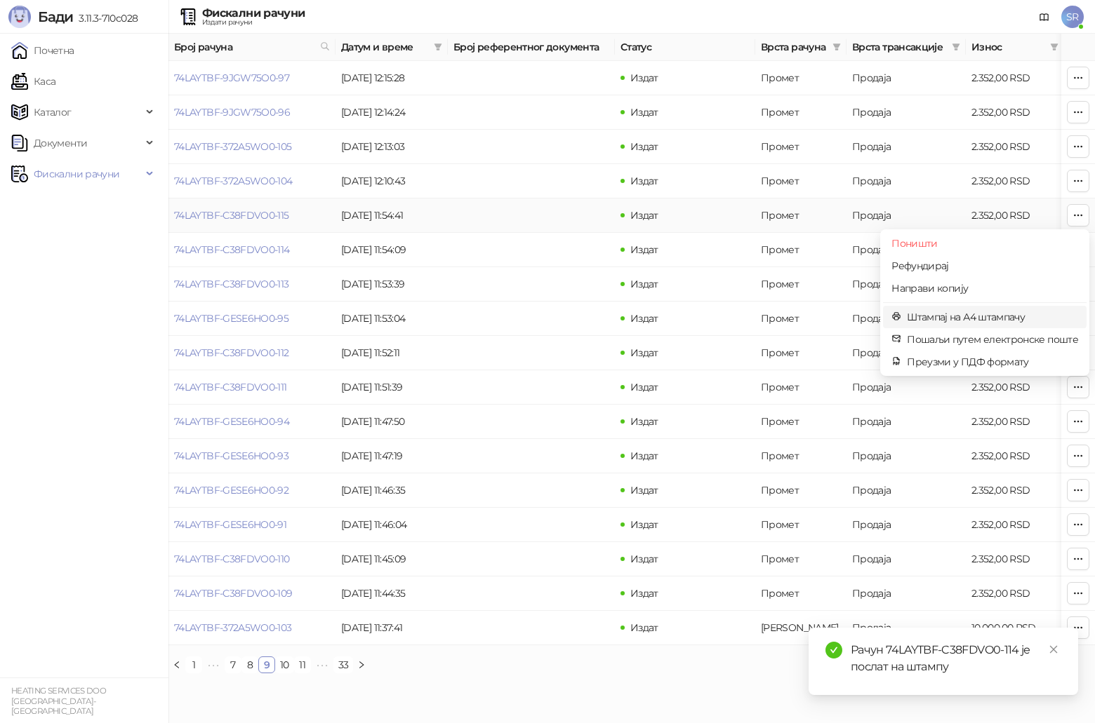
click at [549, 319] on span "Штампај на А4 штампачу" at bounding box center [992, 316] width 171 height 15
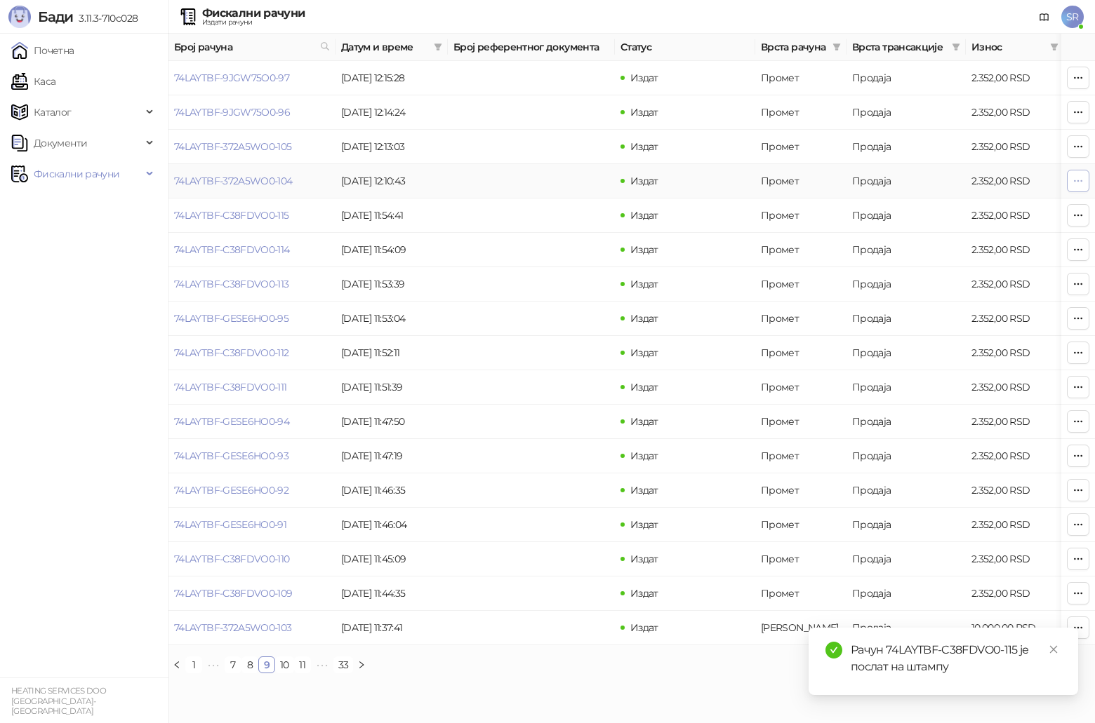
click at [549, 179] on icon "button" at bounding box center [1077, 180] width 11 height 11
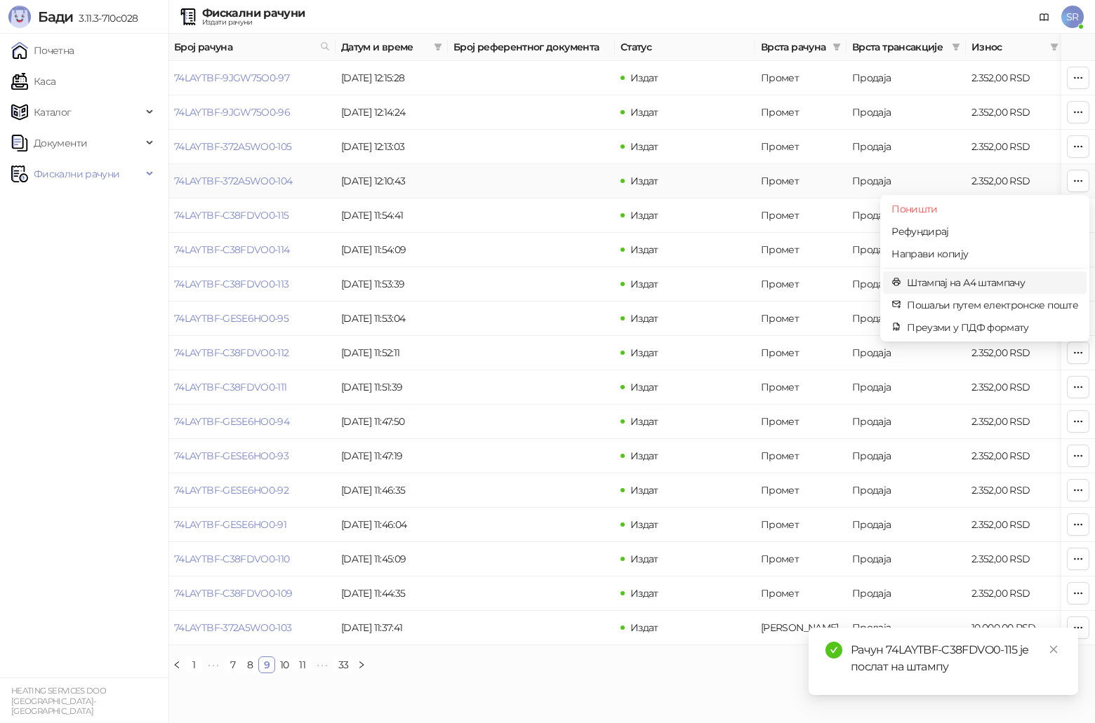
click at [549, 273] on li "Штампај на А4 штампачу" at bounding box center [985, 283] width 204 height 22
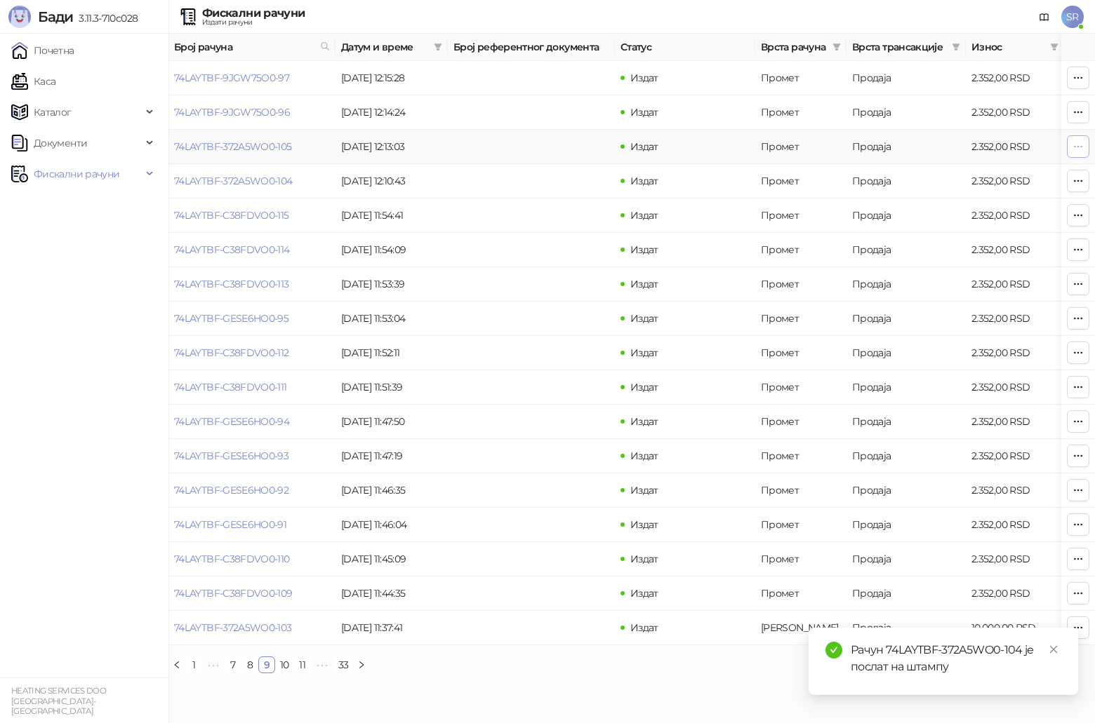
click at [549, 145] on icon "button" at bounding box center [1077, 146] width 11 height 11
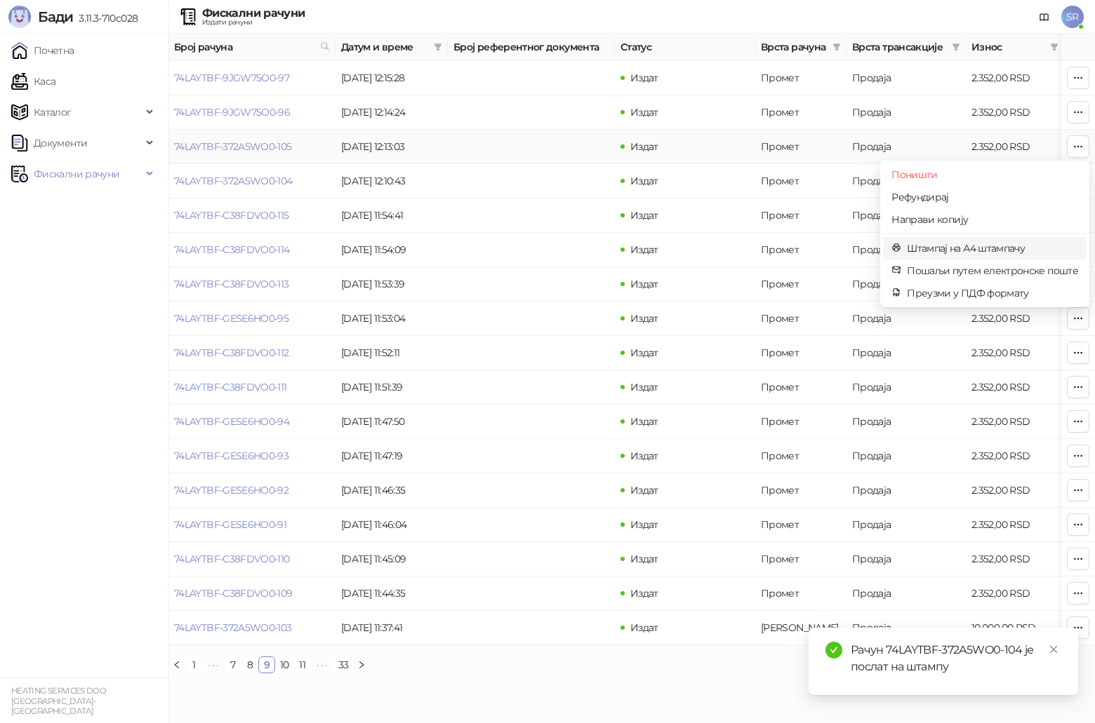
click at [549, 248] on span "Штампај на А4 штампачу" at bounding box center [992, 248] width 171 height 15
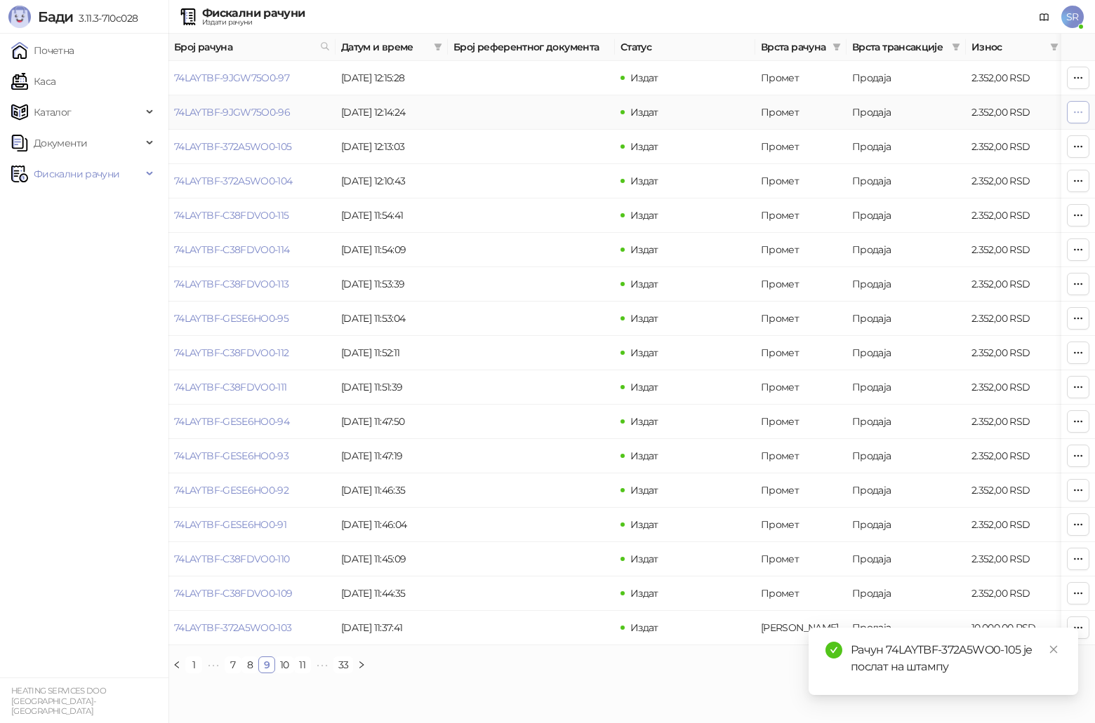
click at [549, 112] on button "button" at bounding box center [1078, 112] width 22 height 22
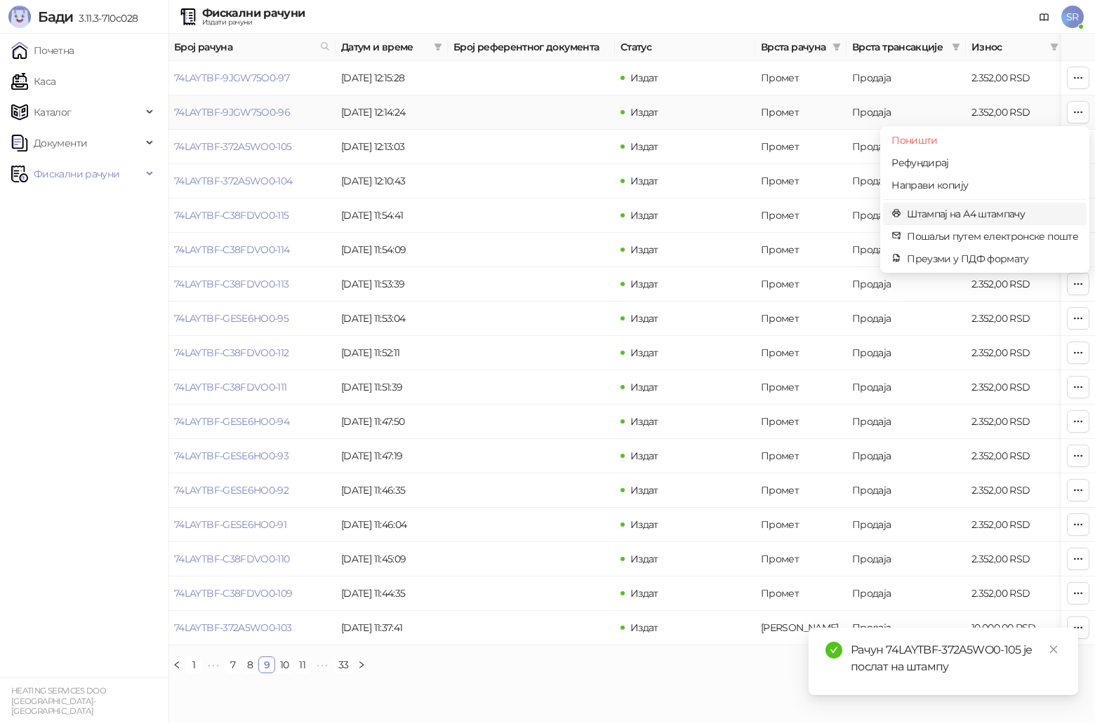
click at [549, 212] on span "Штампај на А4 штампачу" at bounding box center [992, 213] width 171 height 15
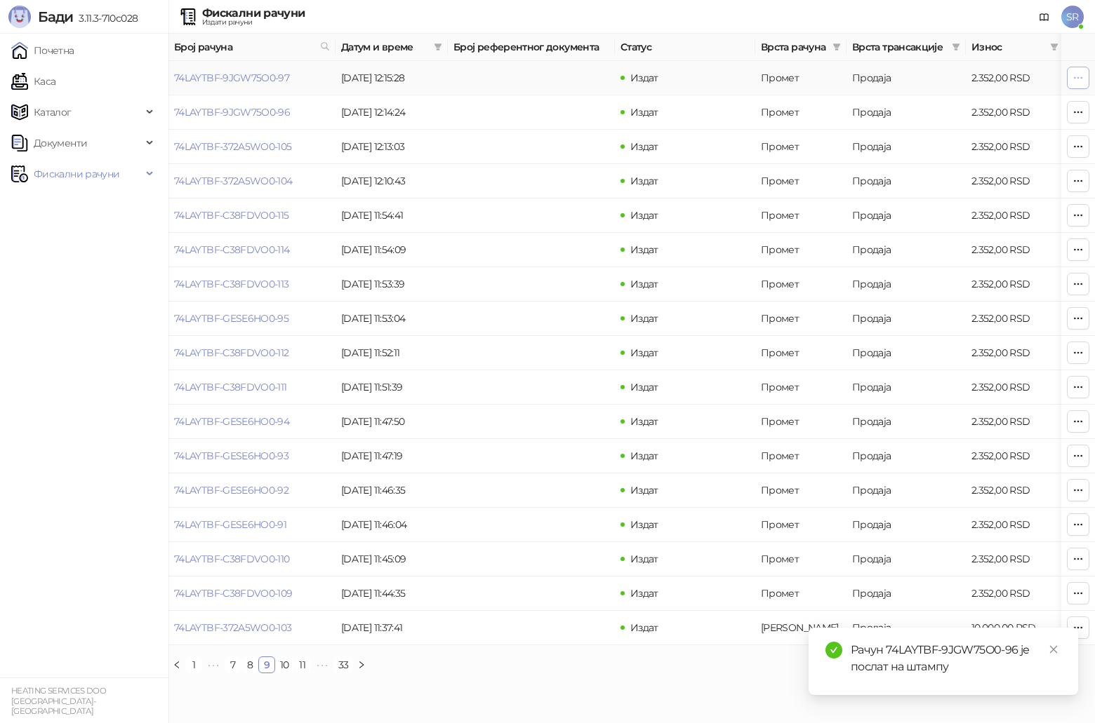
click at [549, 78] on icon "button" at bounding box center [1078, 77] width 8 height 1
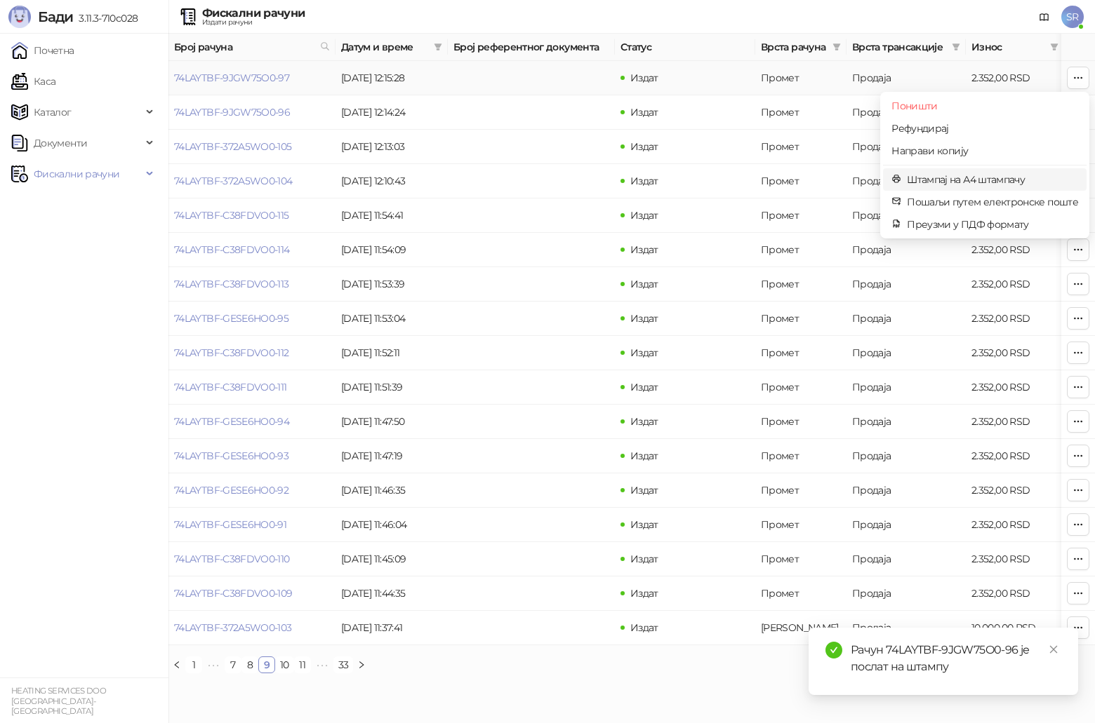
click at [549, 177] on span "Штампај на А4 штампачу" at bounding box center [992, 179] width 171 height 15
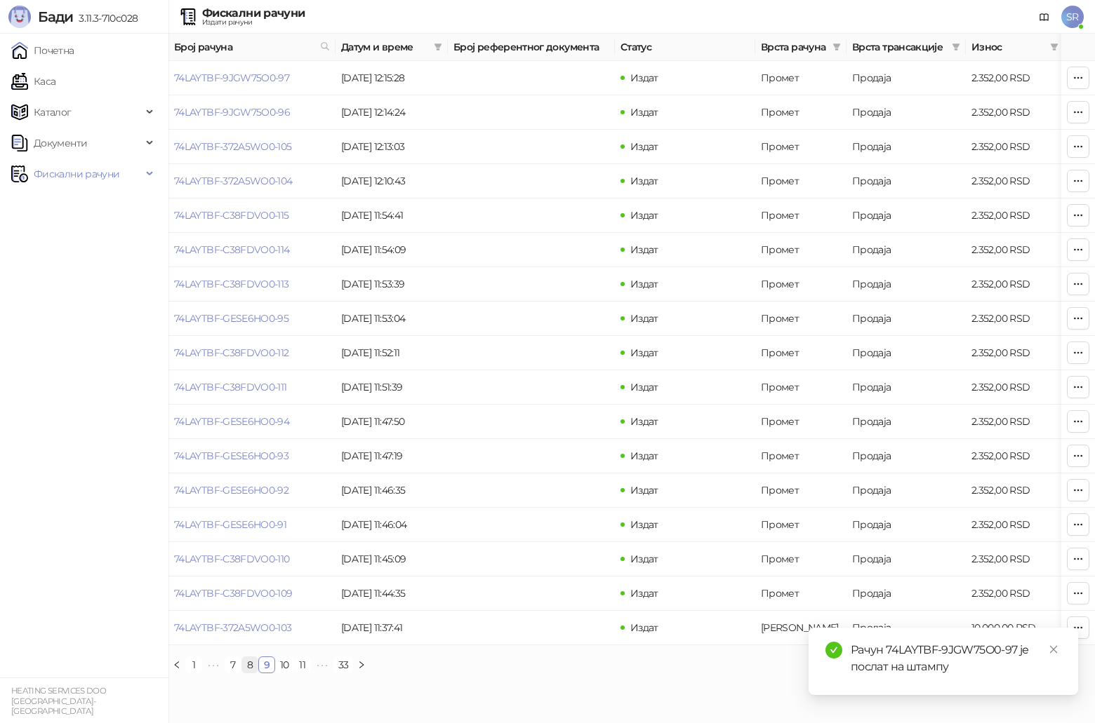
click at [252, 375] on link "8" at bounding box center [249, 665] width 15 height 15
click at [549, 375] on icon "button" at bounding box center [1078, 627] width 8 height 1
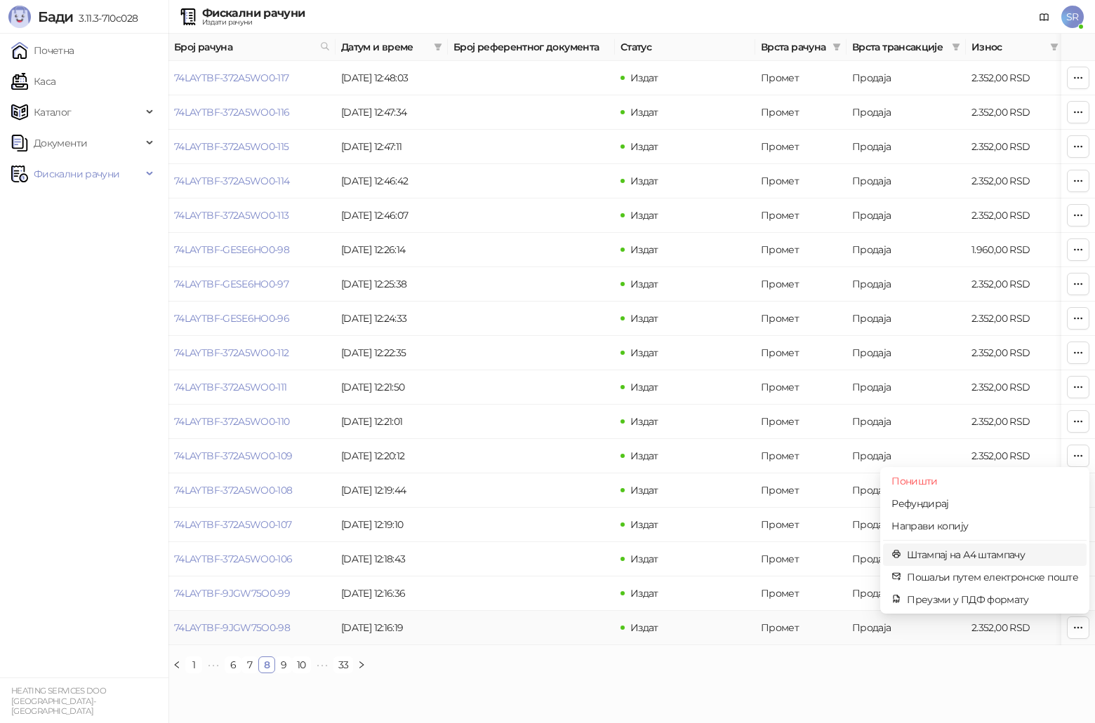
click at [549, 375] on span "Штампај на А4 штампачу" at bounding box center [992, 554] width 171 height 15
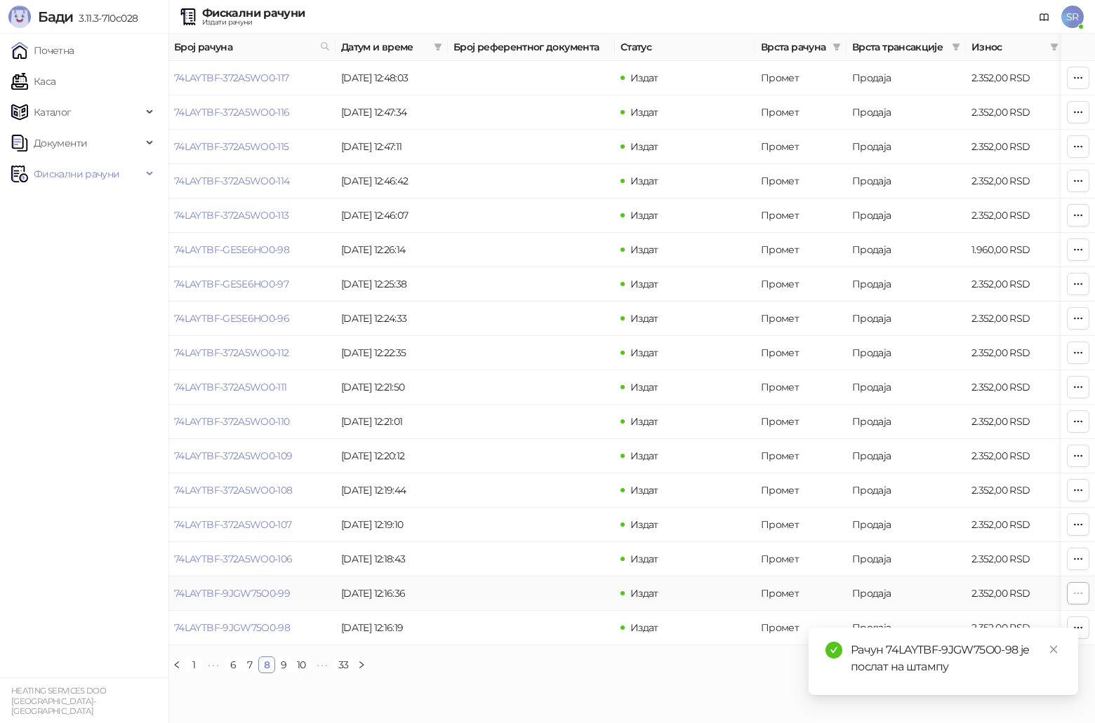
click at [549, 375] on icon "button" at bounding box center [1077, 593] width 11 height 11
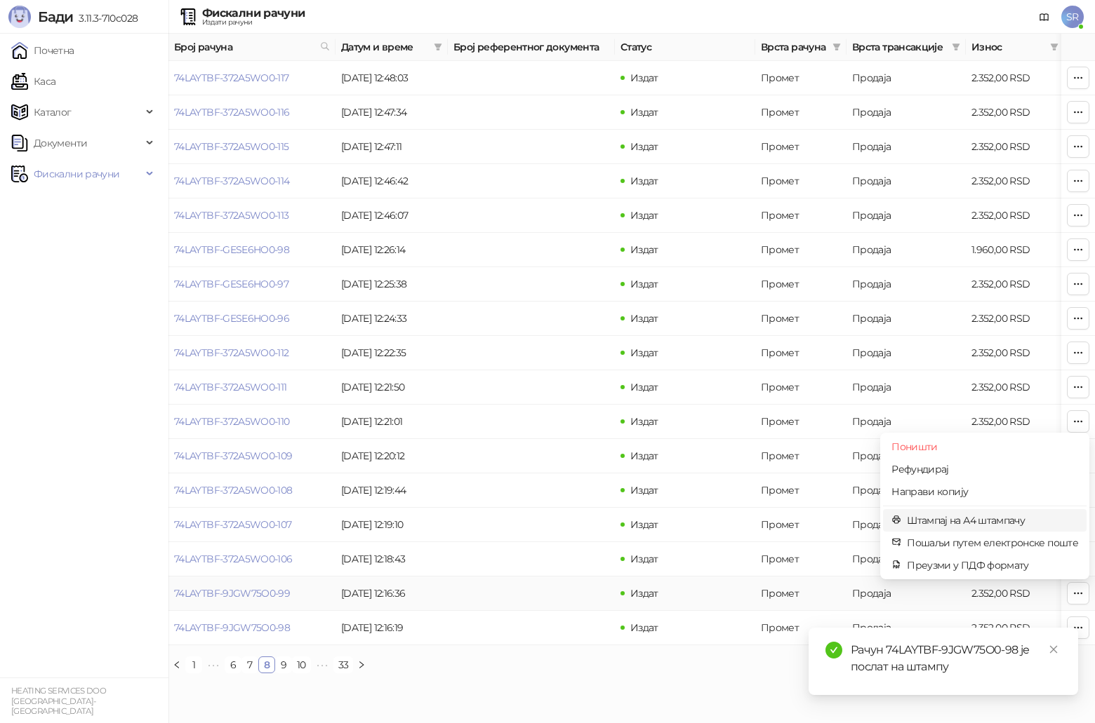
click at [549, 375] on span "Штампај на А4 штампачу" at bounding box center [992, 520] width 171 height 15
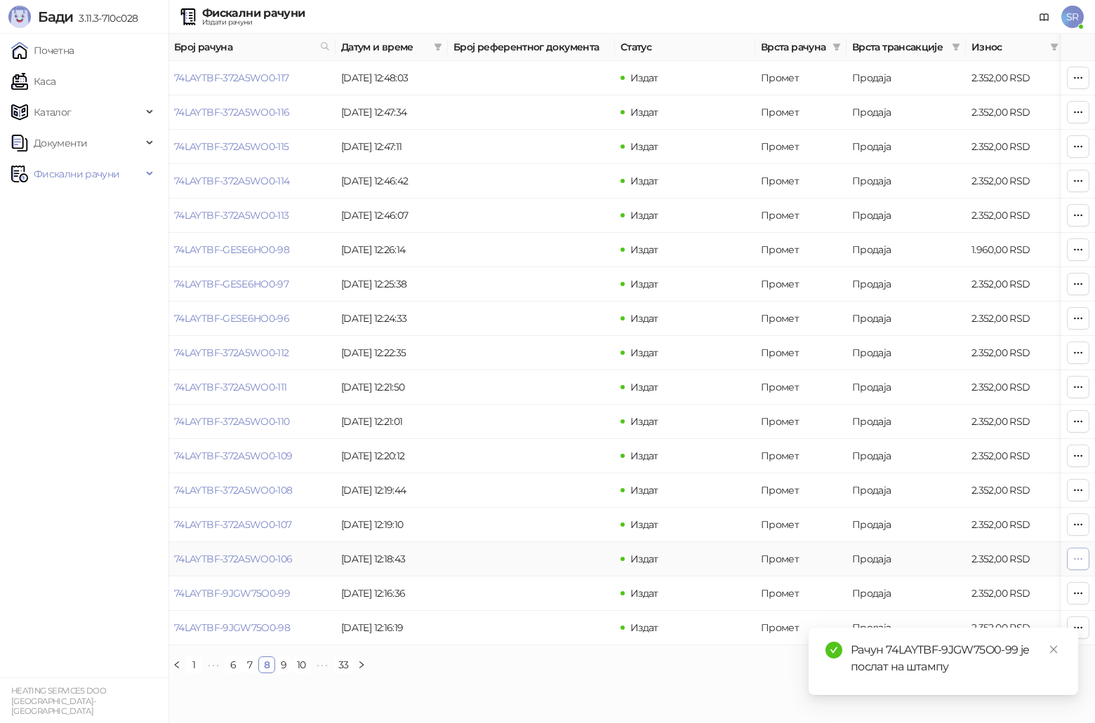
click at [549, 375] on icon "button" at bounding box center [1077, 559] width 11 height 11
click at [549, 375] on icon "close" at bounding box center [1053, 650] width 10 height 10
click at [549, 375] on icon "button" at bounding box center [1077, 559] width 11 height 11
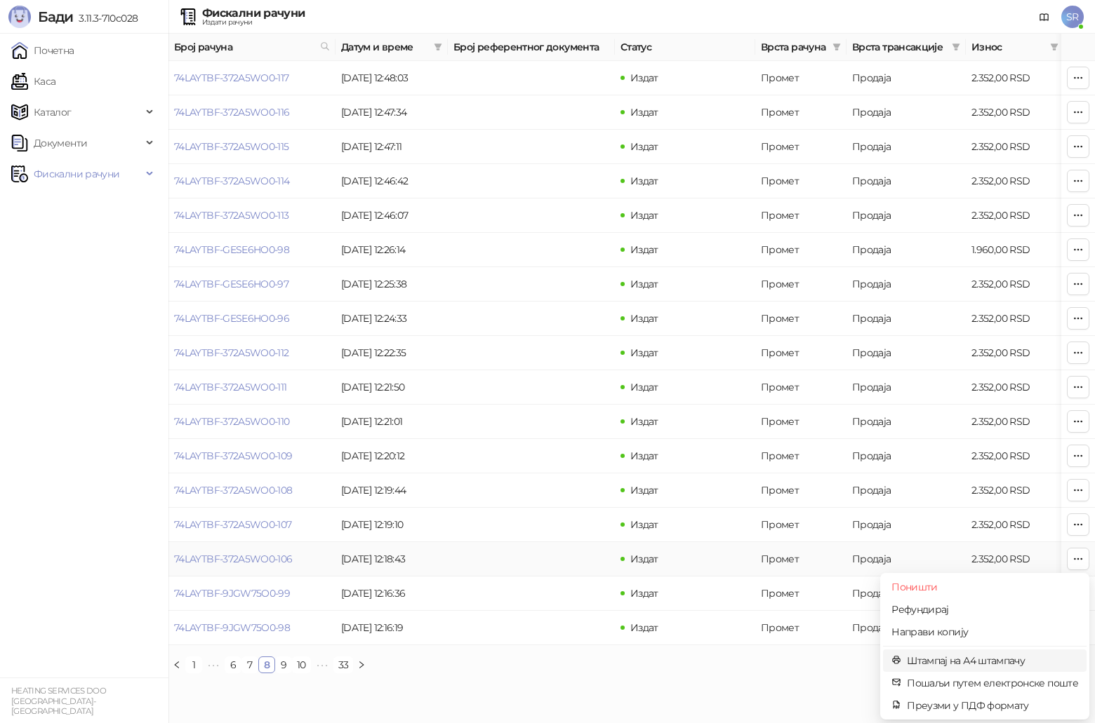
click at [549, 375] on span "Штампај на А4 штампачу" at bounding box center [992, 660] width 171 height 15
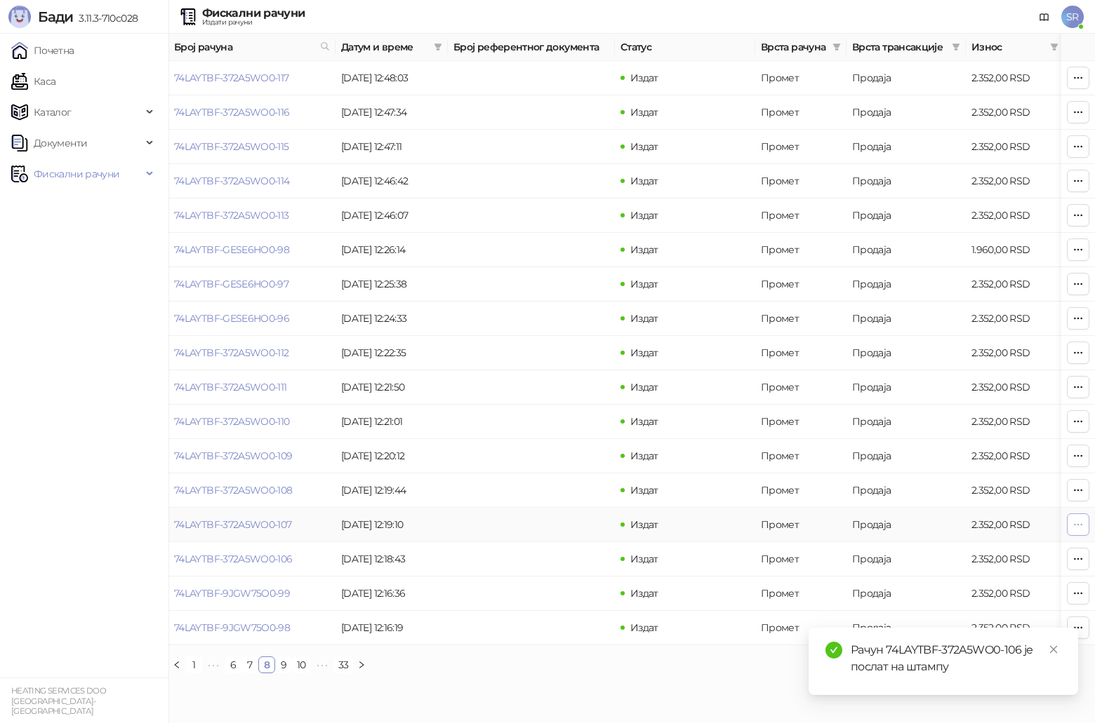
click at [549, 375] on button "button" at bounding box center [1078, 525] width 22 height 22
click at [549, 375] on span "Штампај на А4 штампачу" at bounding box center [992, 626] width 171 height 15
click at [549, 375] on icon "button" at bounding box center [1077, 490] width 11 height 11
click at [549, 375] on span "Штампај на А4 штампачу" at bounding box center [992, 592] width 171 height 15
click at [549, 375] on button "button" at bounding box center [1078, 456] width 22 height 22
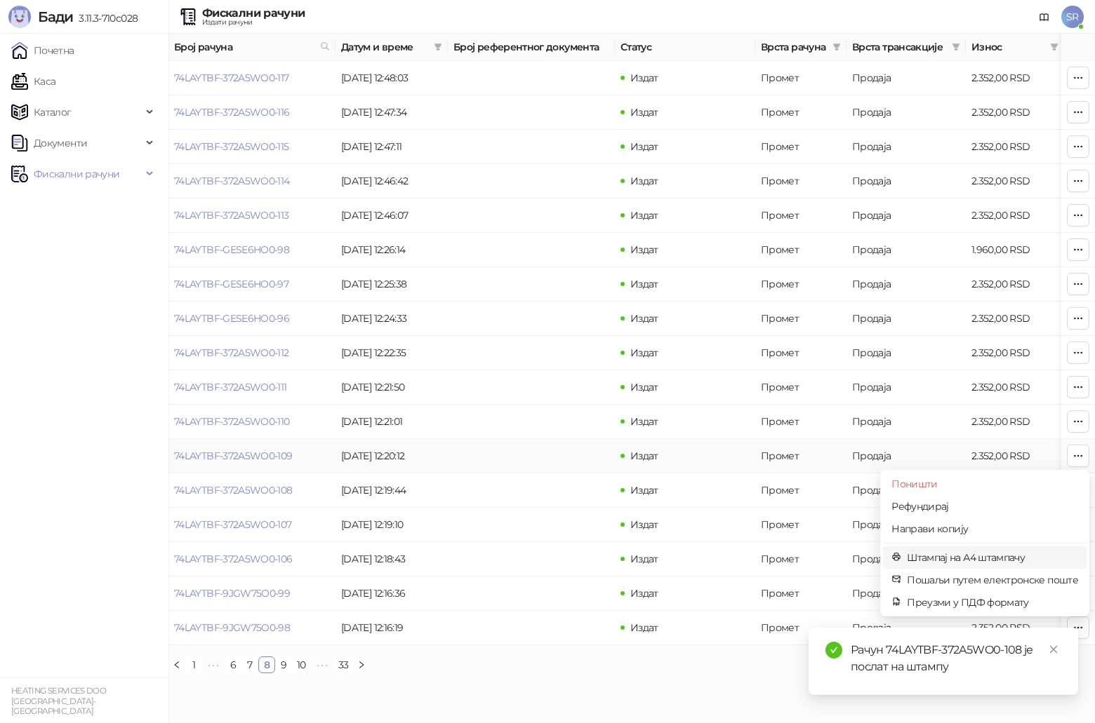
click at [549, 375] on span "Штампај на А4 штампачу" at bounding box center [992, 557] width 171 height 15
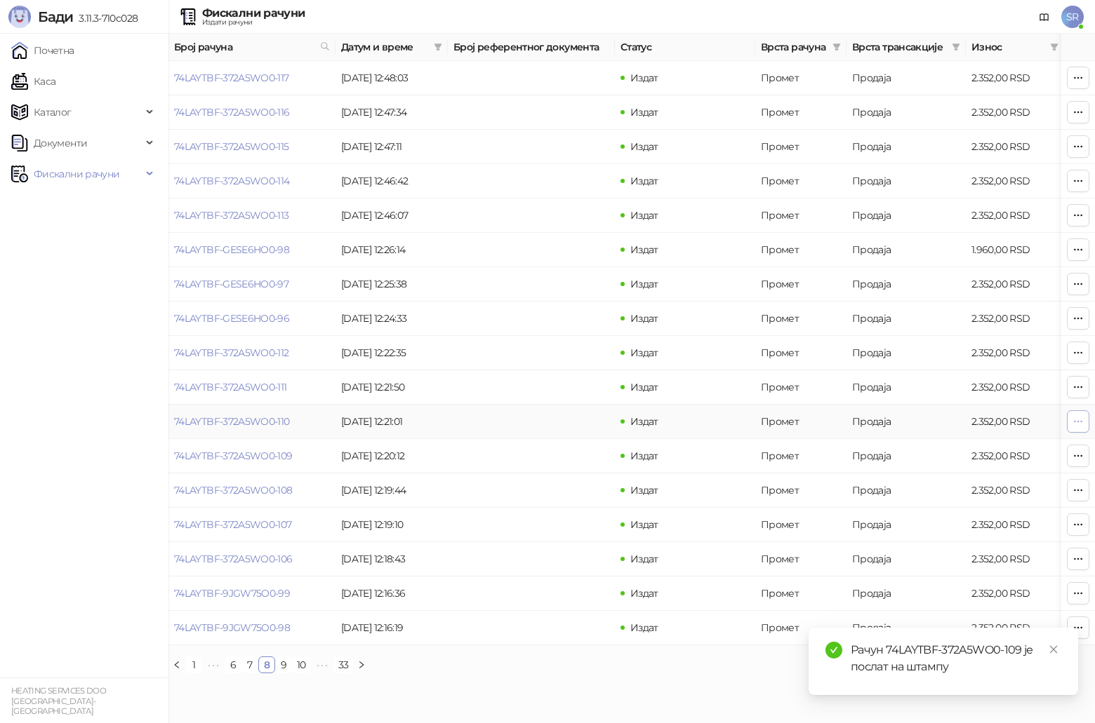
click at [549, 375] on icon "button" at bounding box center [1077, 421] width 11 height 11
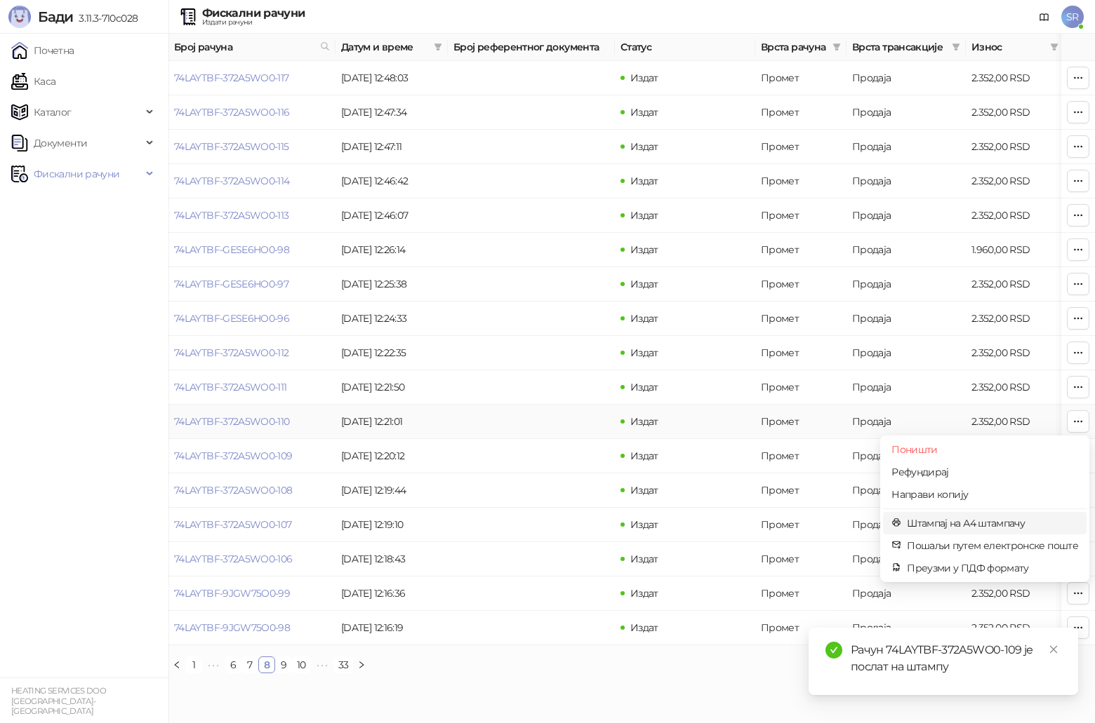
click at [549, 375] on span "Штампај на А4 штампачу" at bounding box center [992, 523] width 171 height 15
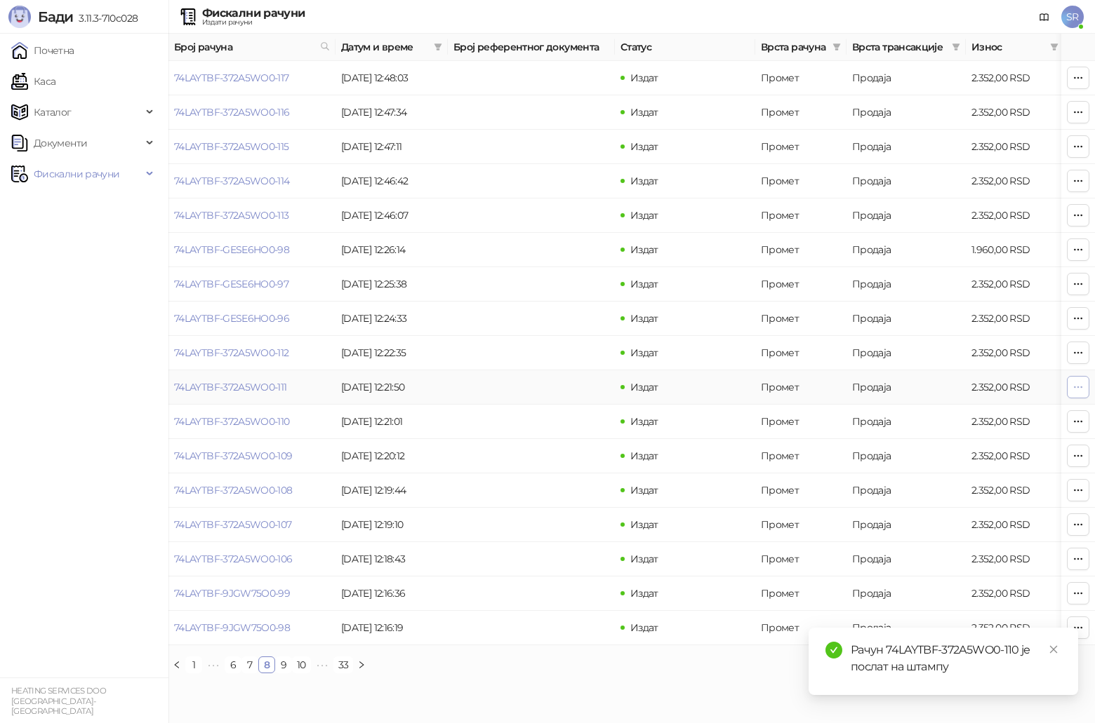
click at [549, 375] on icon "button" at bounding box center [1077, 387] width 11 height 11
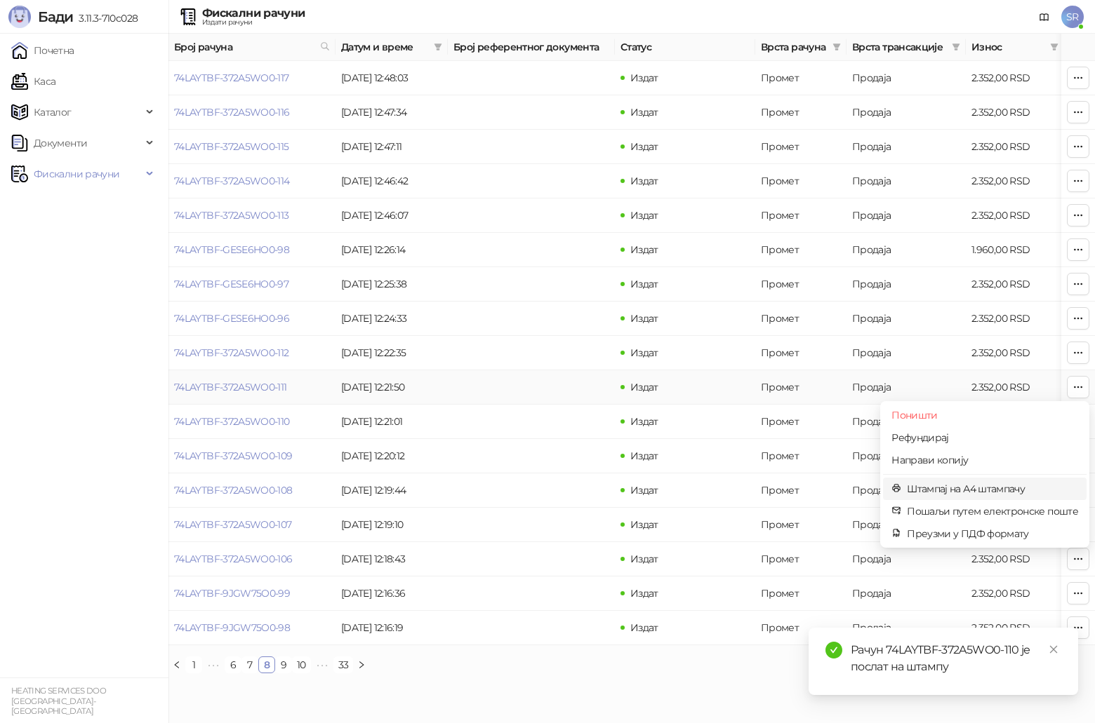
click at [549, 375] on span "Штампај на А4 штампачу" at bounding box center [992, 488] width 171 height 15
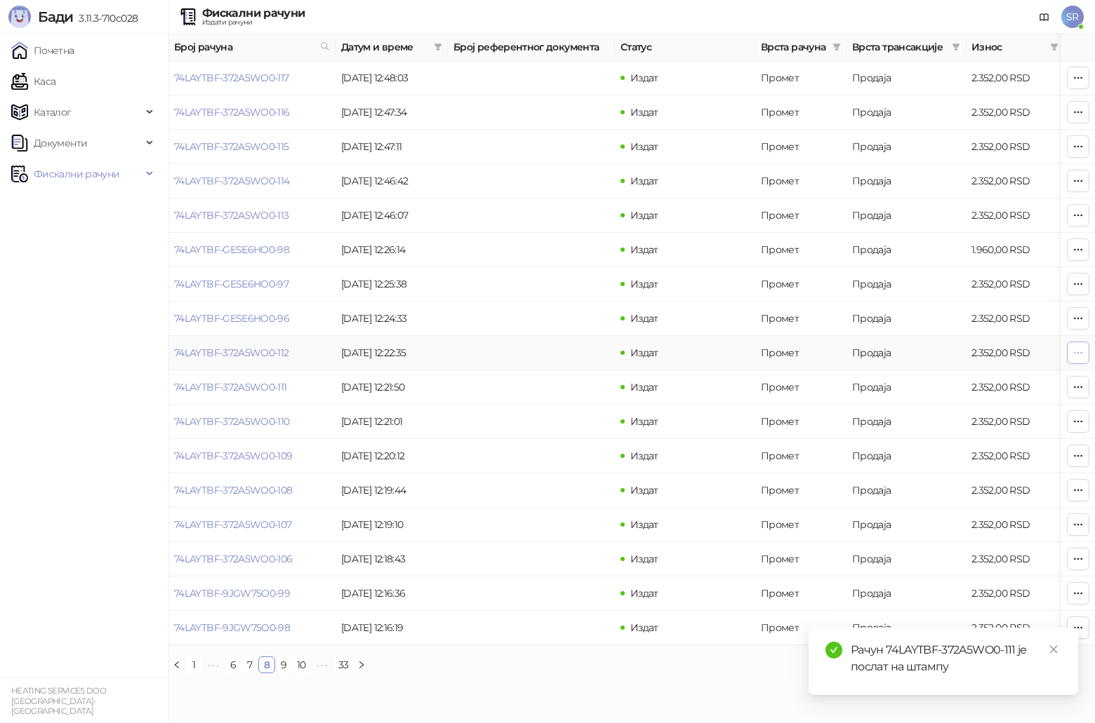
click at [549, 356] on button "button" at bounding box center [1078, 353] width 22 height 22
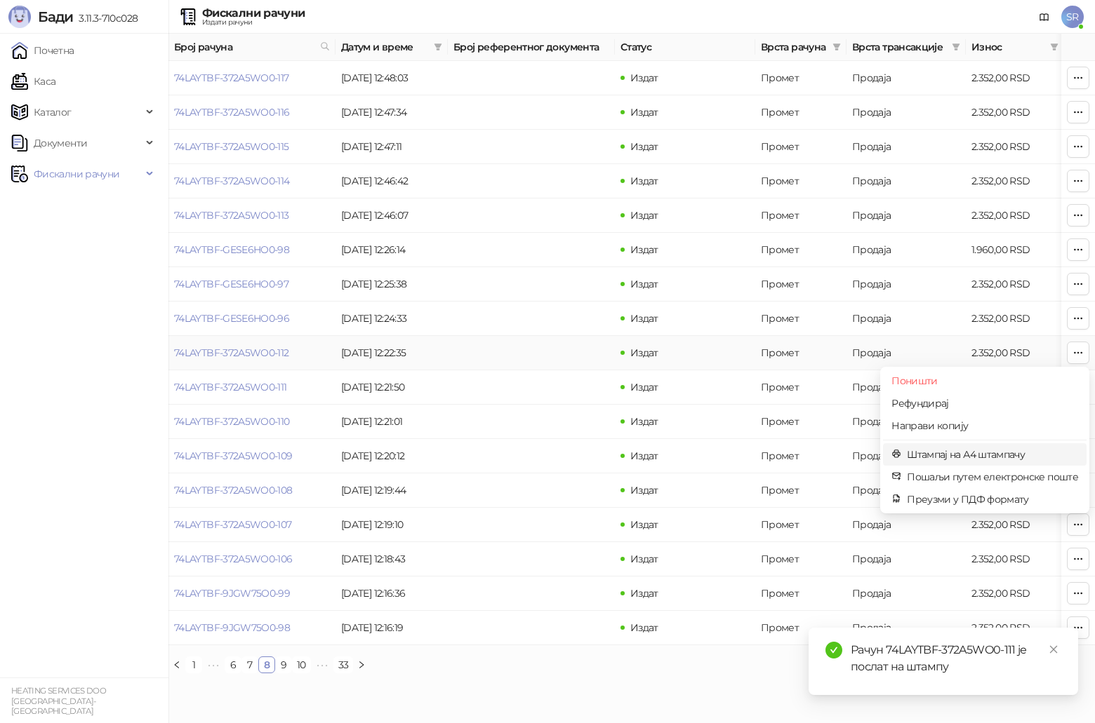
click at [549, 375] on span "Штампај на А4 штампачу" at bounding box center [992, 454] width 171 height 15
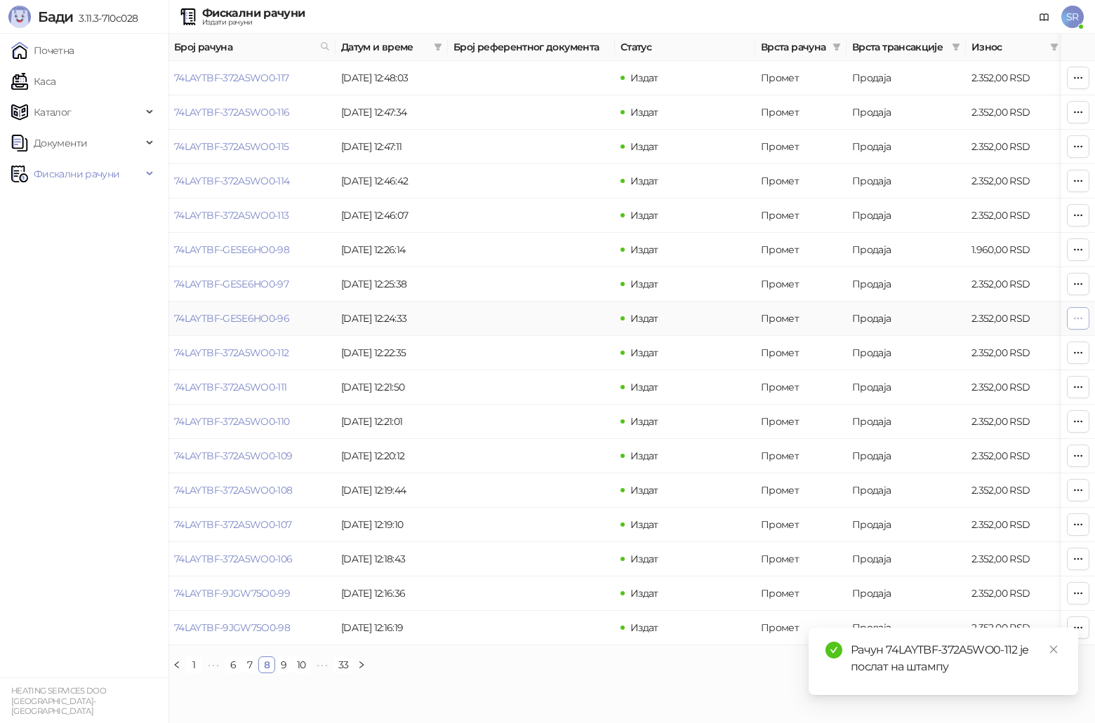
click at [549, 321] on icon "button" at bounding box center [1077, 318] width 11 height 11
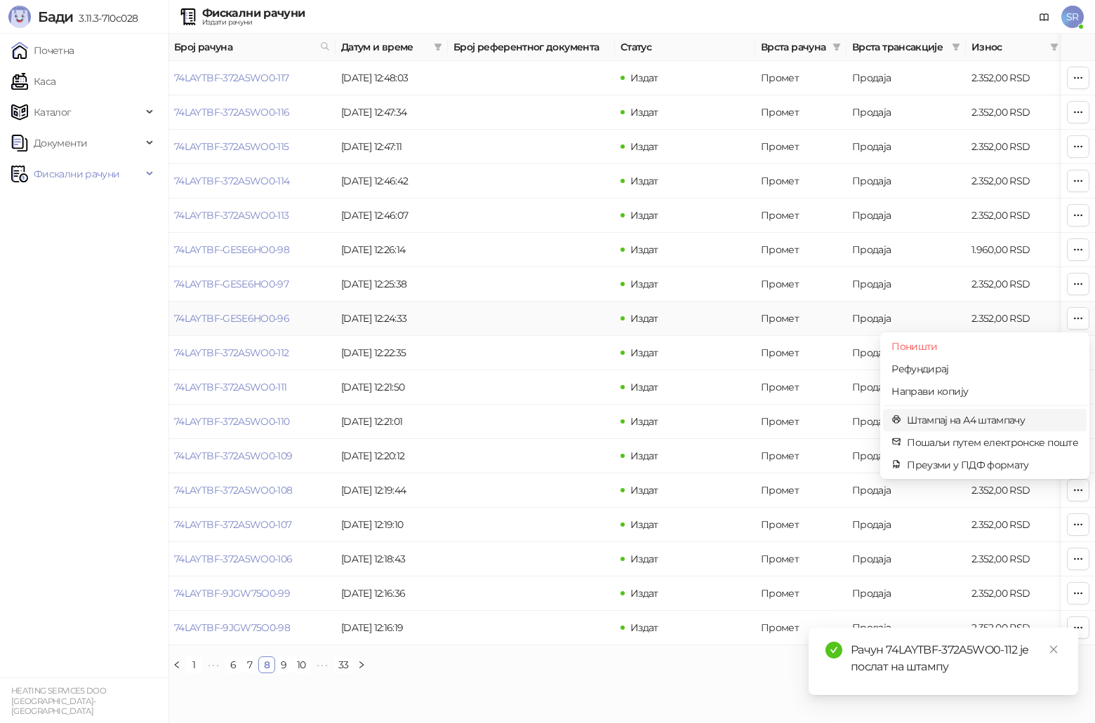
click at [549, 375] on span "Штампај на А4 штампачу" at bounding box center [992, 420] width 171 height 15
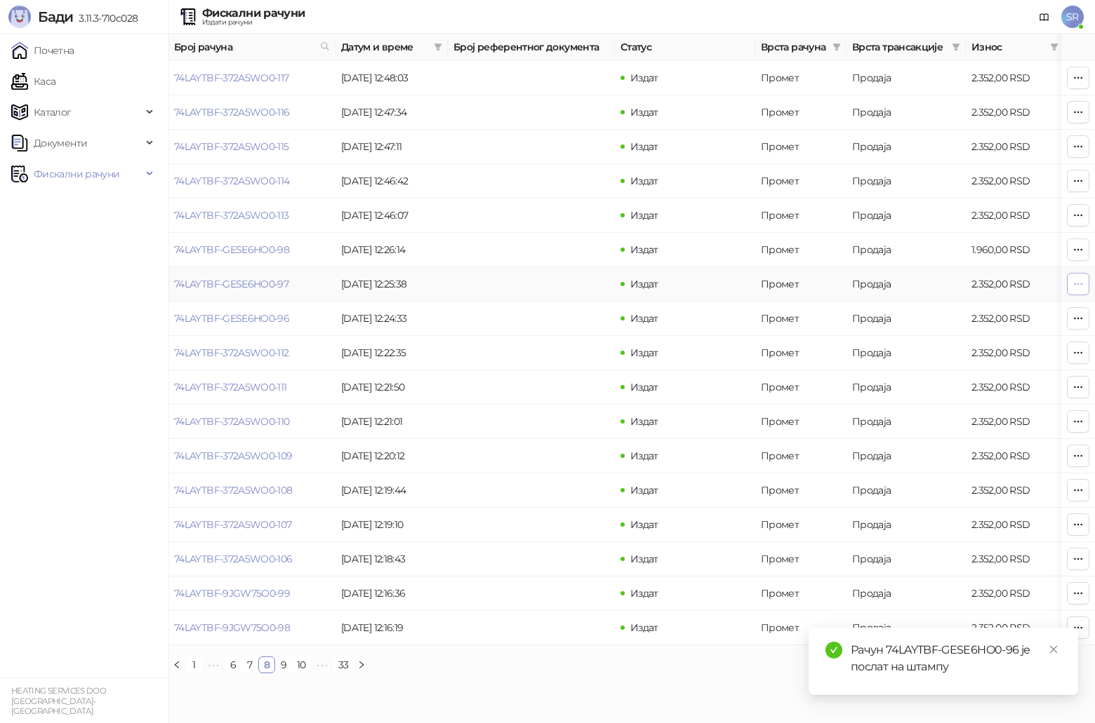
click at [549, 285] on icon "button" at bounding box center [1077, 284] width 11 height 11
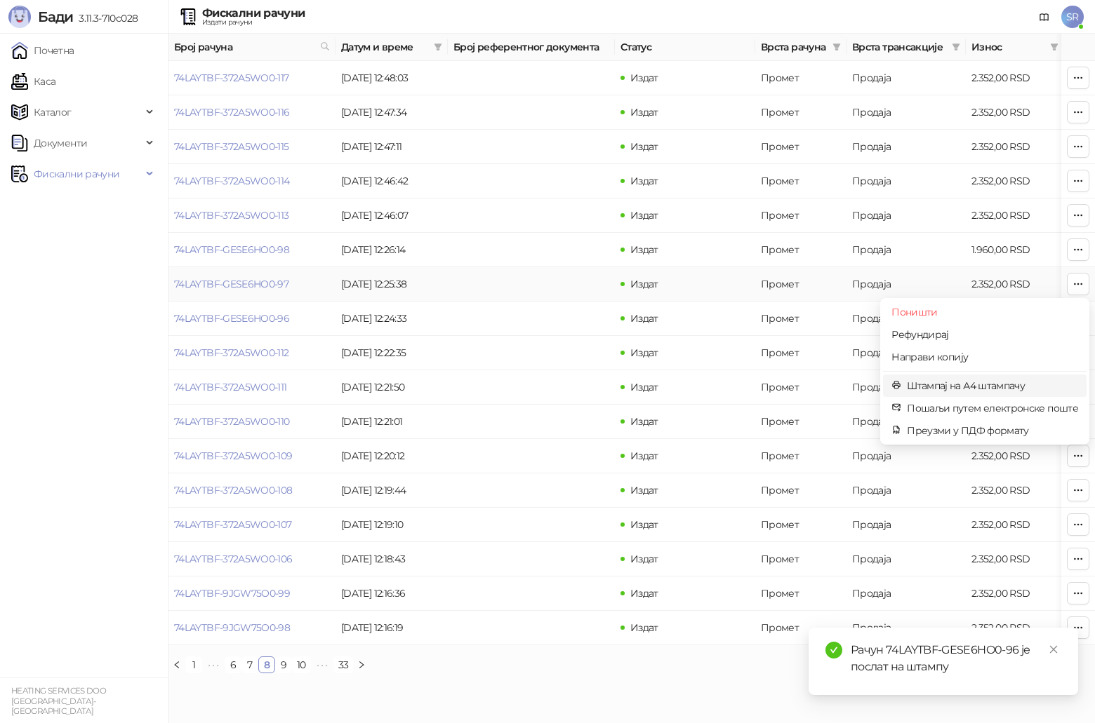
click at [549, 375] on span "Штампај на А4 штампачу" at bounding box center [992, 385] width 171 height 15
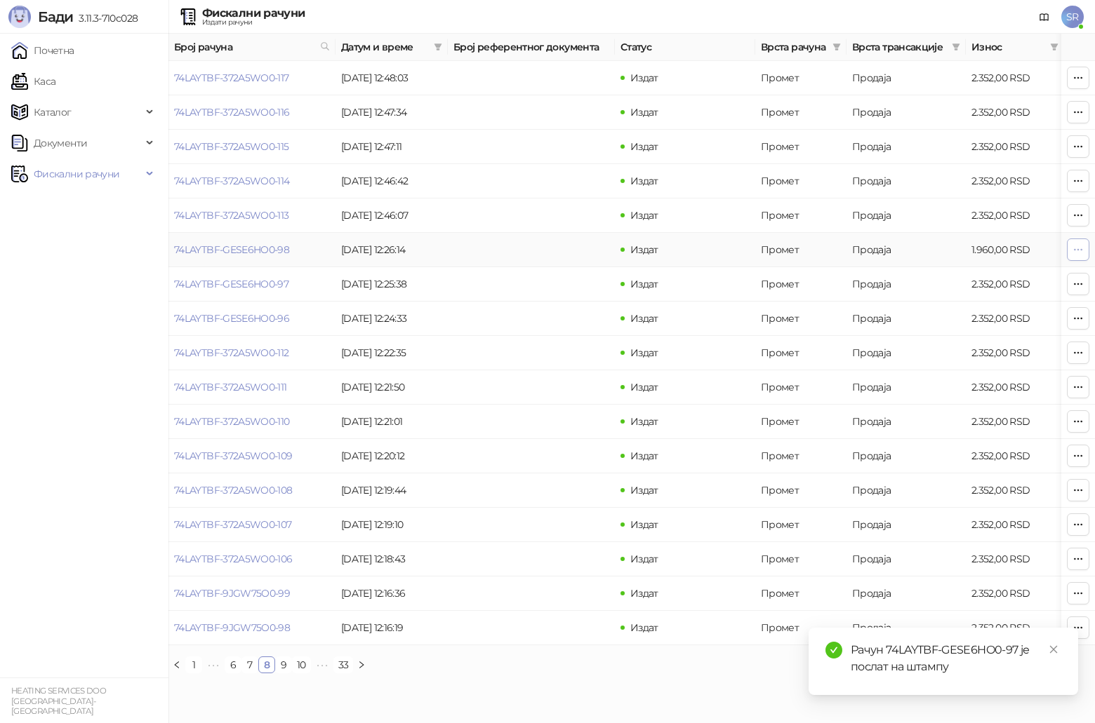
click at [549, 248] on button "button" at bounding box center [1078, 250] width 22 height 22
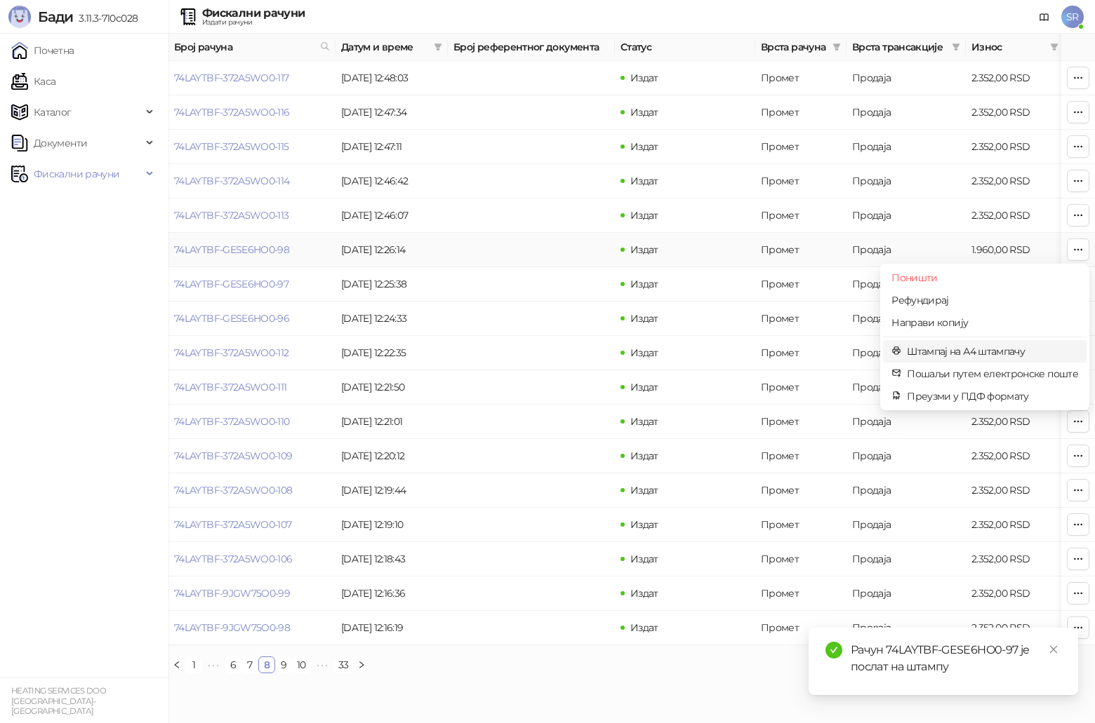
click at [549, 345] on span "Штампај на А4 штампачу" at bounding box center [992, 351] width 171 height 15
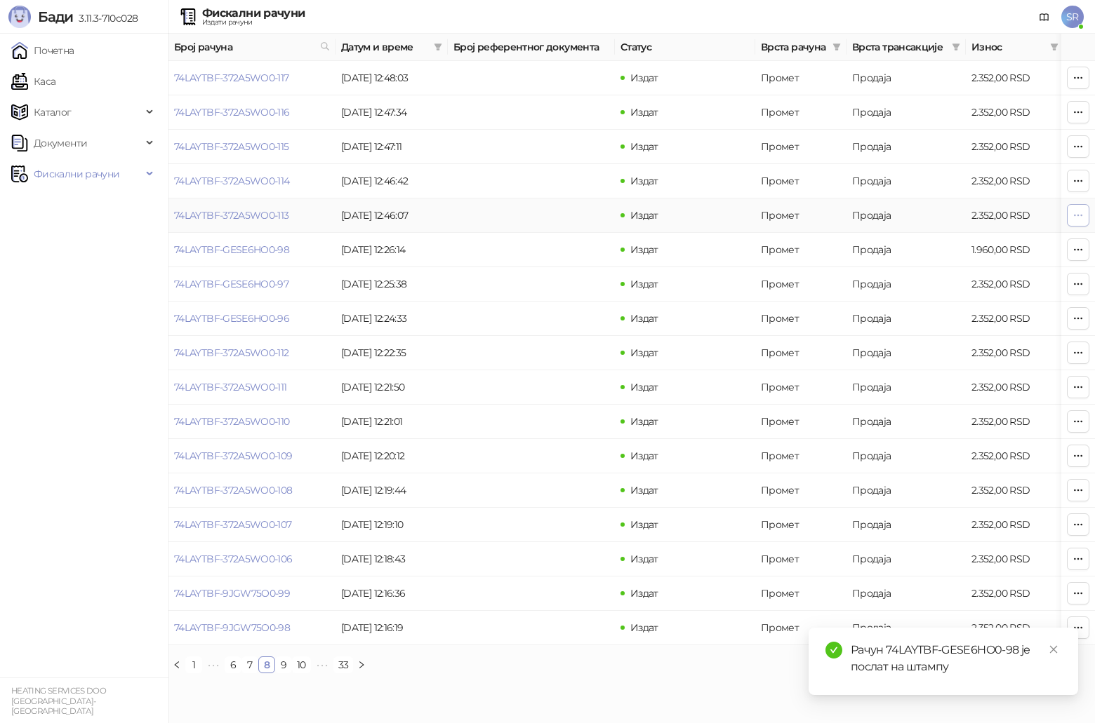
click at [549, 218] on icon "button" at bounding box center [1077, 215] width 11 height 11
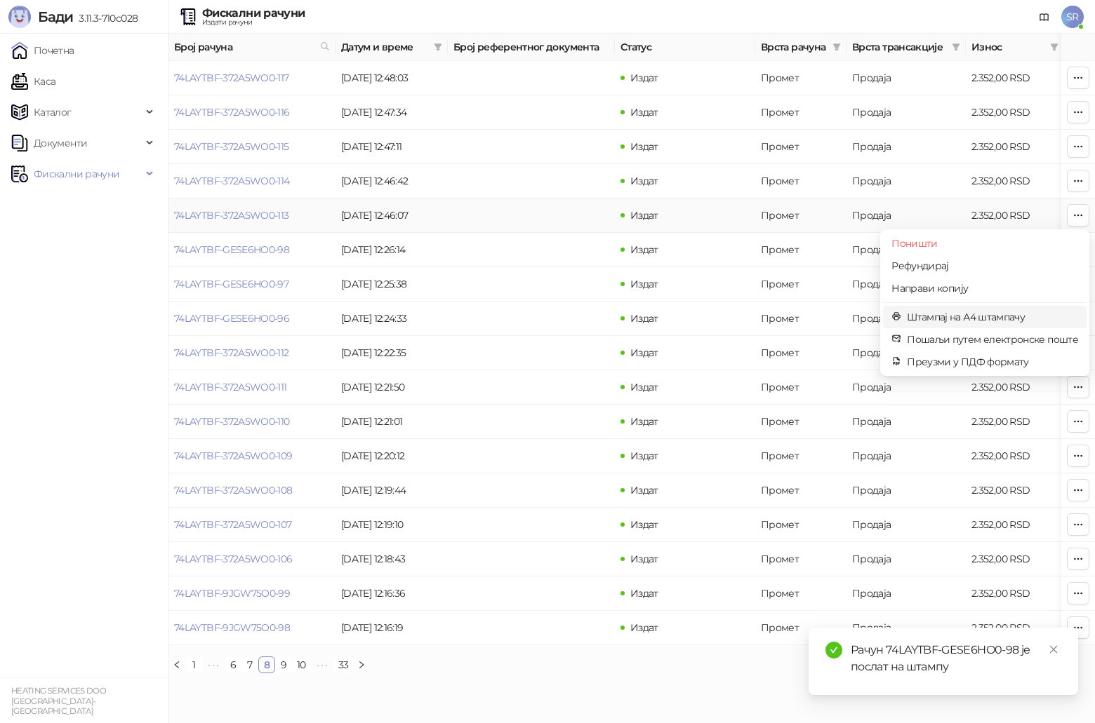
click at [549, 312] on span "Штампај на А4 штампачу" at bounding box center [992, 316] width 171 height 15
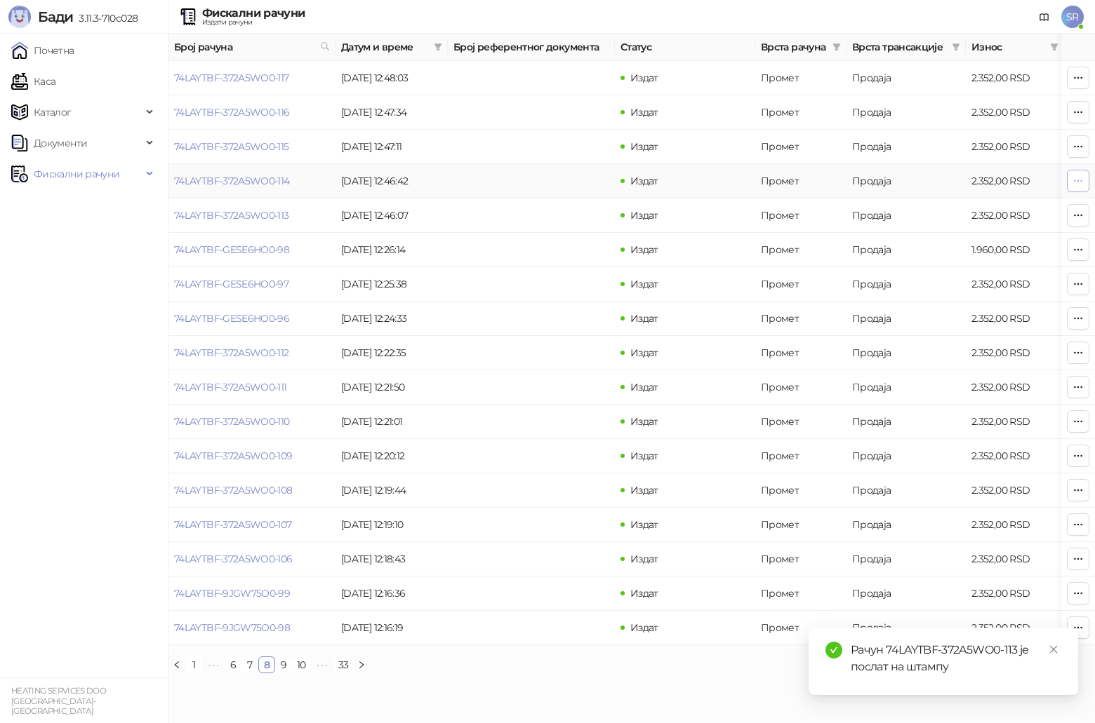
click at [549, 180] on icon "button" at bounding box center [1078, 180] width 8 height 1
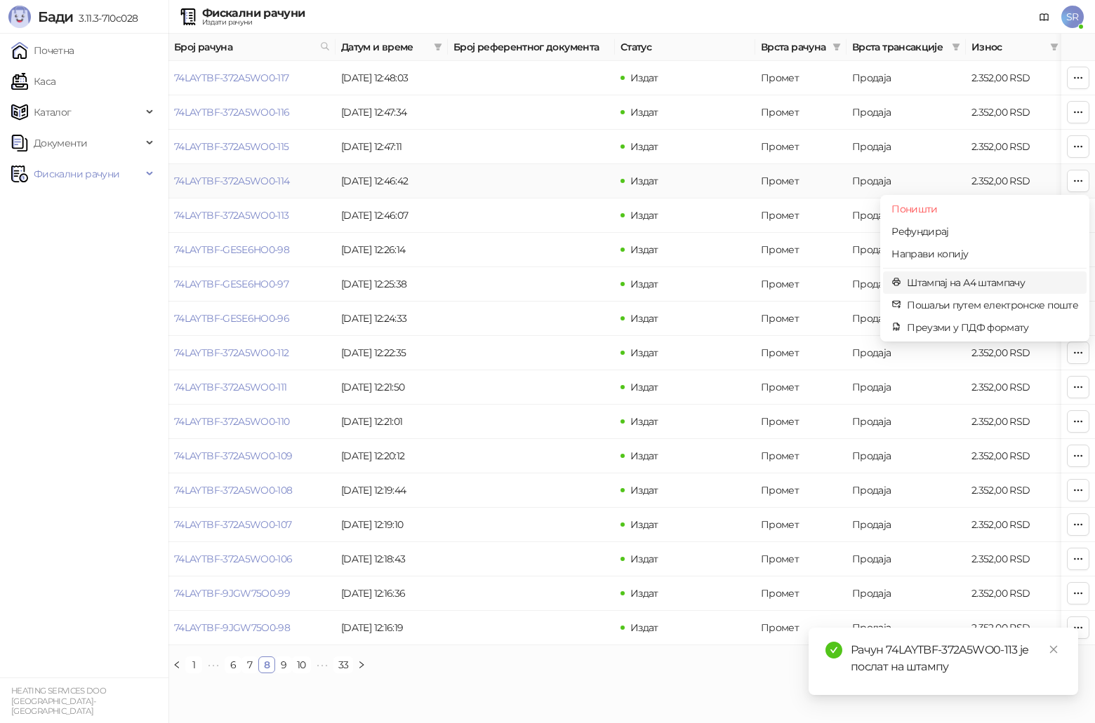
click at [549, 281] on span "Штампај на А4 штампачу" at bounding box center [992, 282] width 171 height 15
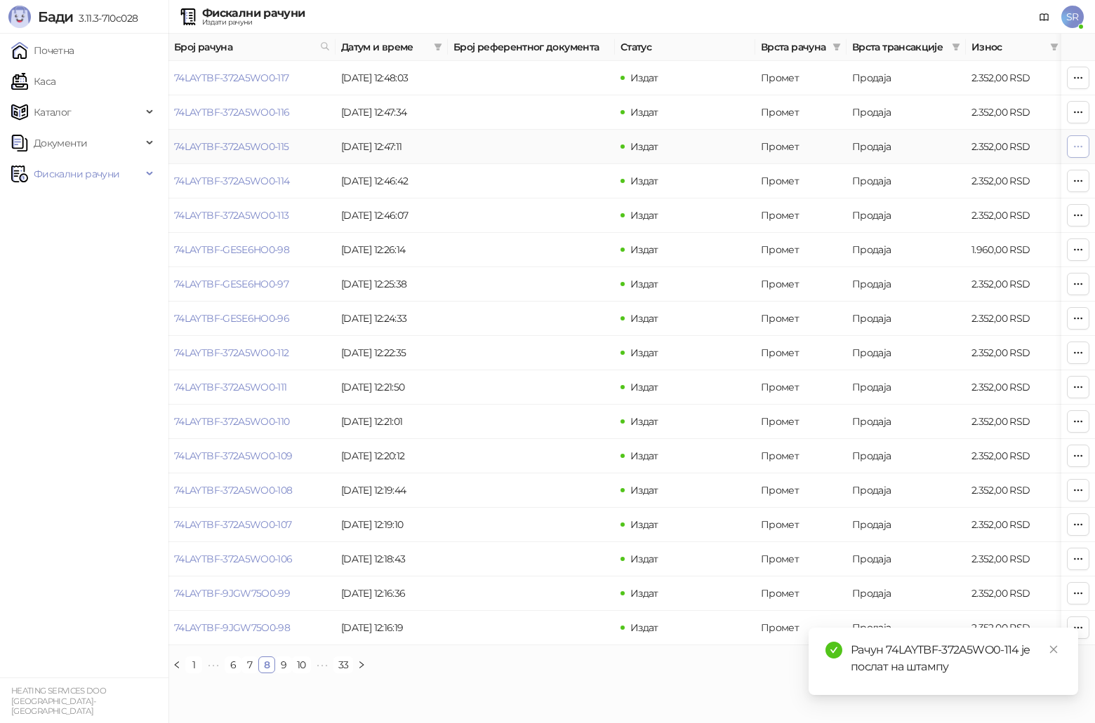
click at [549, 142] on icon "button" at bounding box center [1077, 146] width 11 height 11
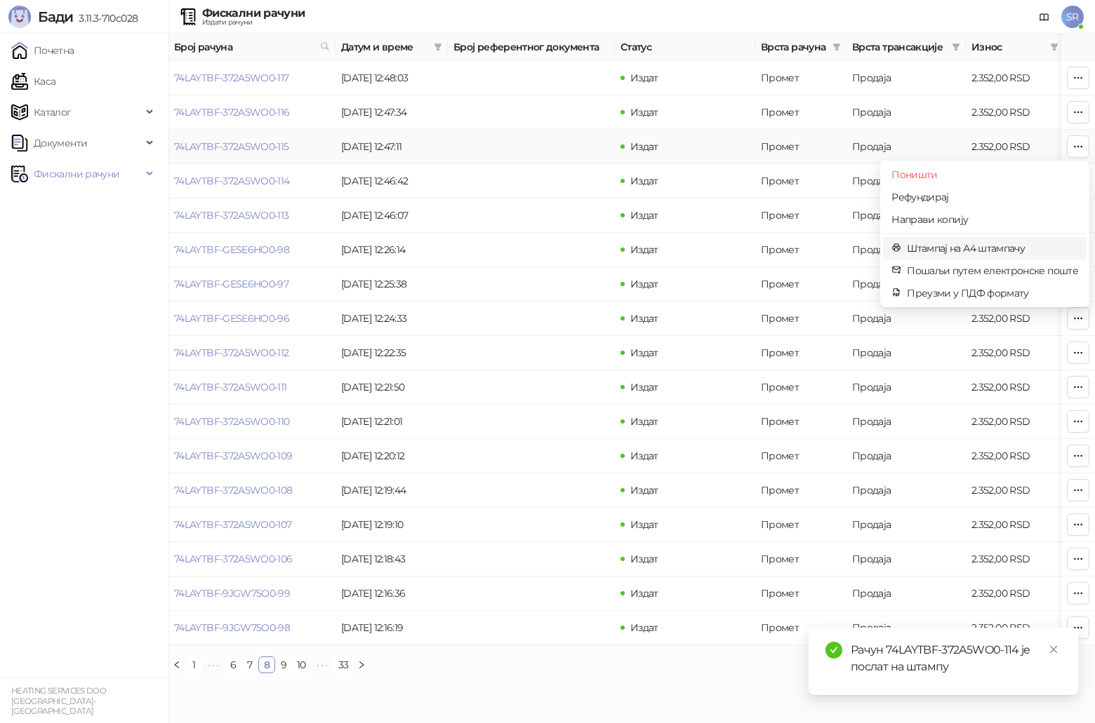
click at [549, 244] on span "Штампај на А4 штампачу" at bounding box center [992, 248] width 171 height 15
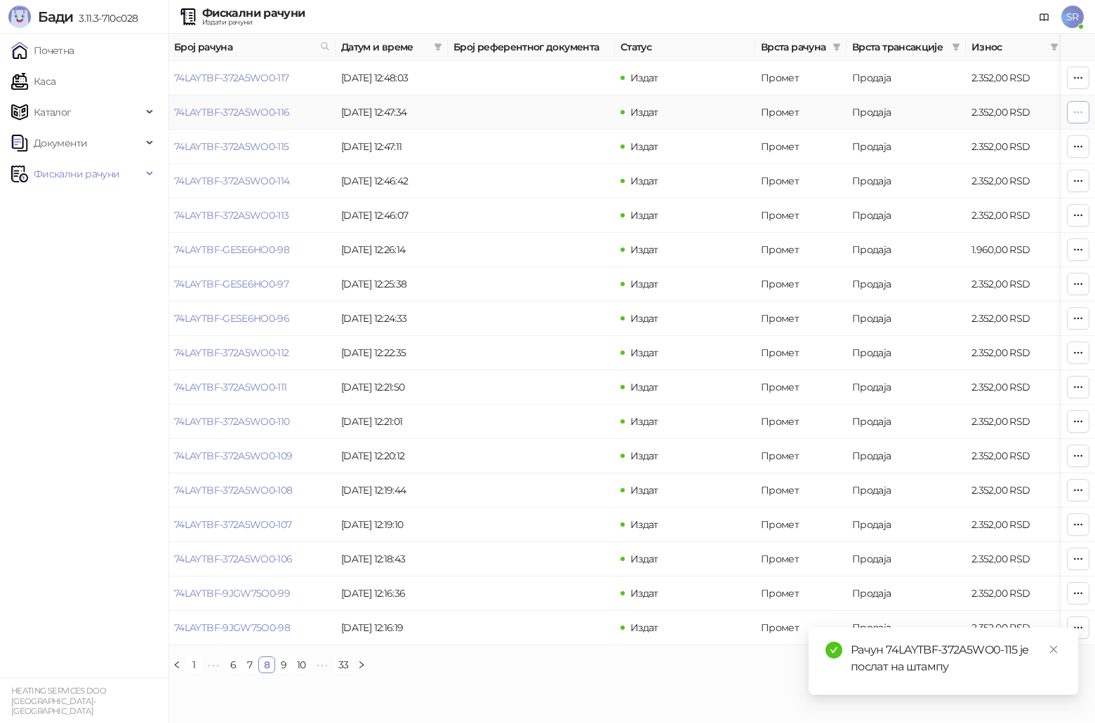
click at [549, 116] on icon "button" at bounding box center [1077, 112] width 11 height 11
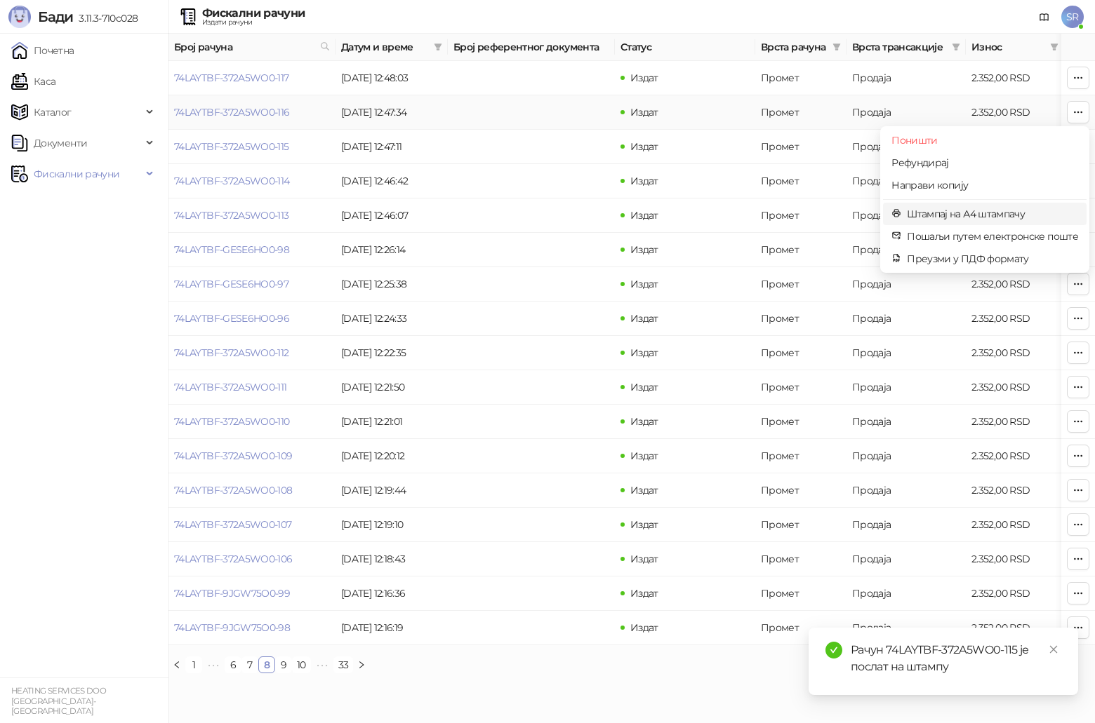
click at [549, 211] on span "Штампај на А4 штампачу" at bounding box center [992, 213] width 171 height 15
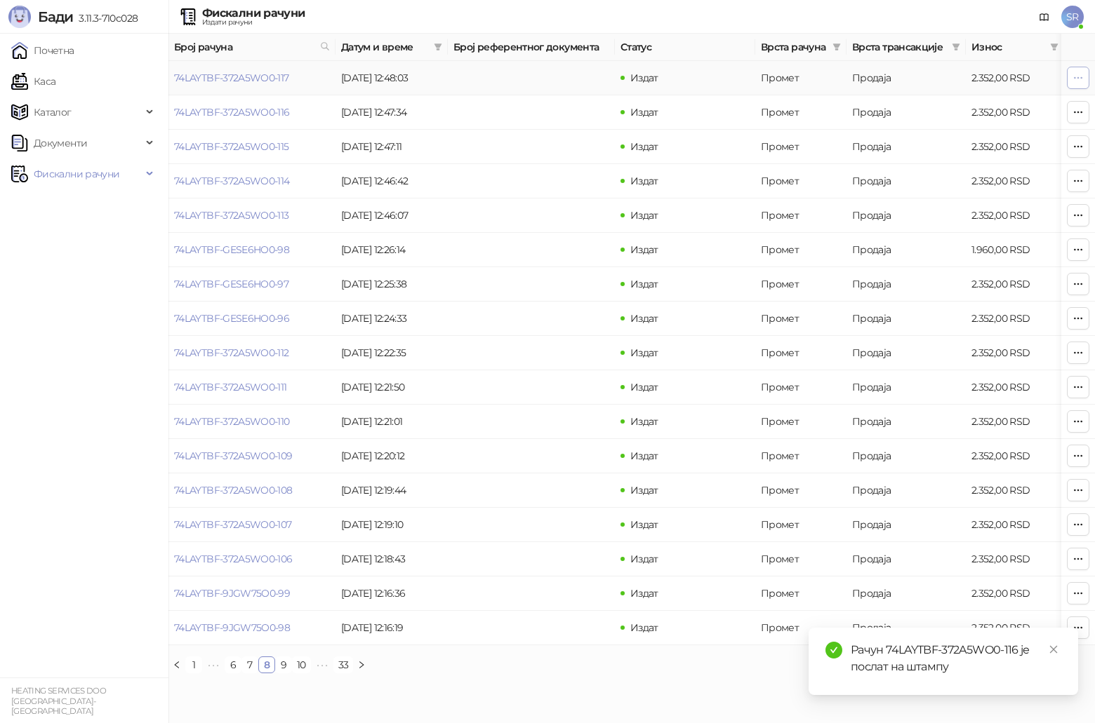
click at [549, 79] on icon "button" at bounding box center [1077, 77] width 11 height 11
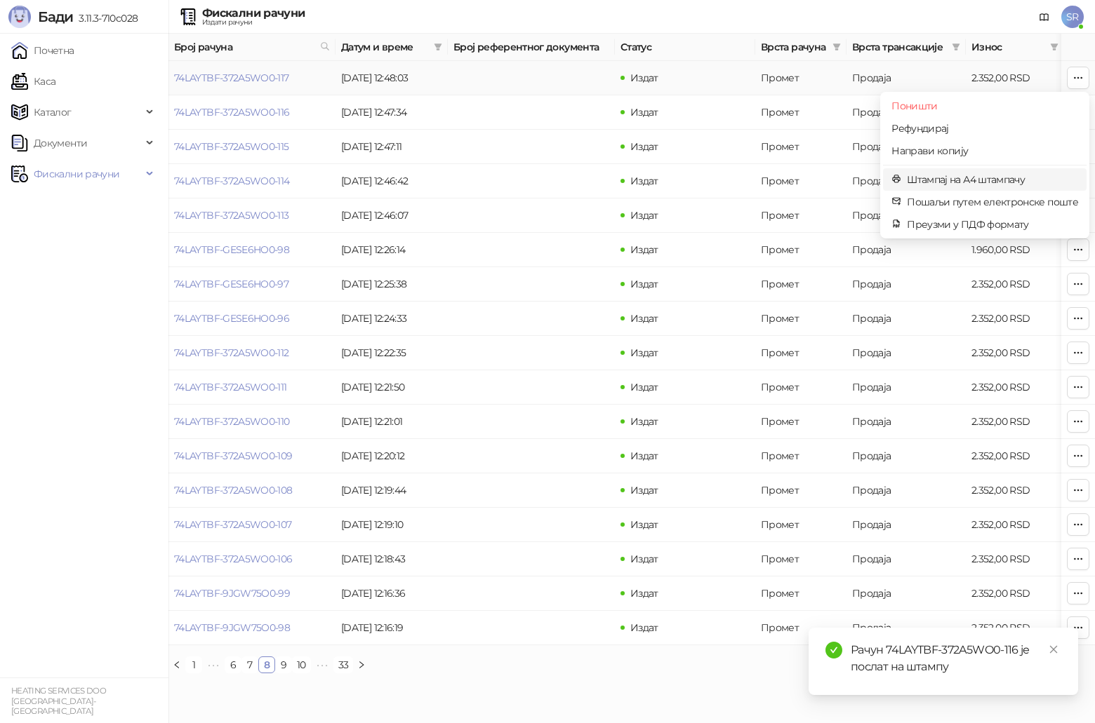
click at [549, 180] on span "Штампај на А4 штампачу" at bounding box center [992, 179] width 171 height 15
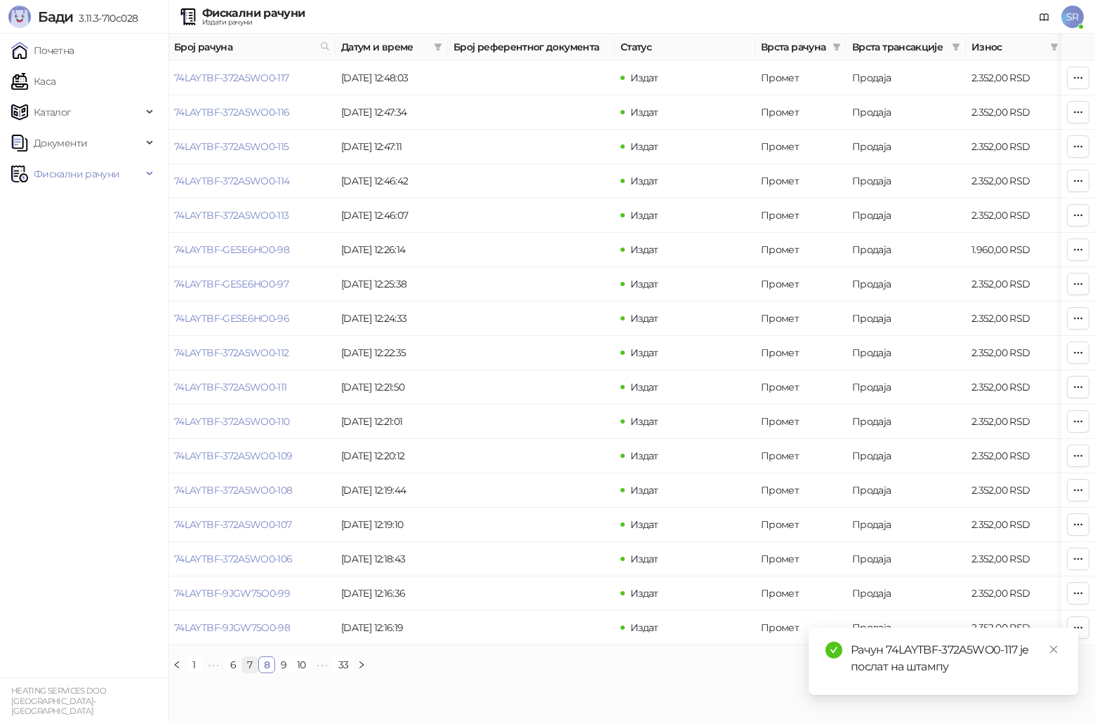
click at [251, 375] on link "7" at bounding box center [249, 665] width 15 height 15
click at [549, 375] on icon "button" at bounding box center [1078, 627] width 8 height 1
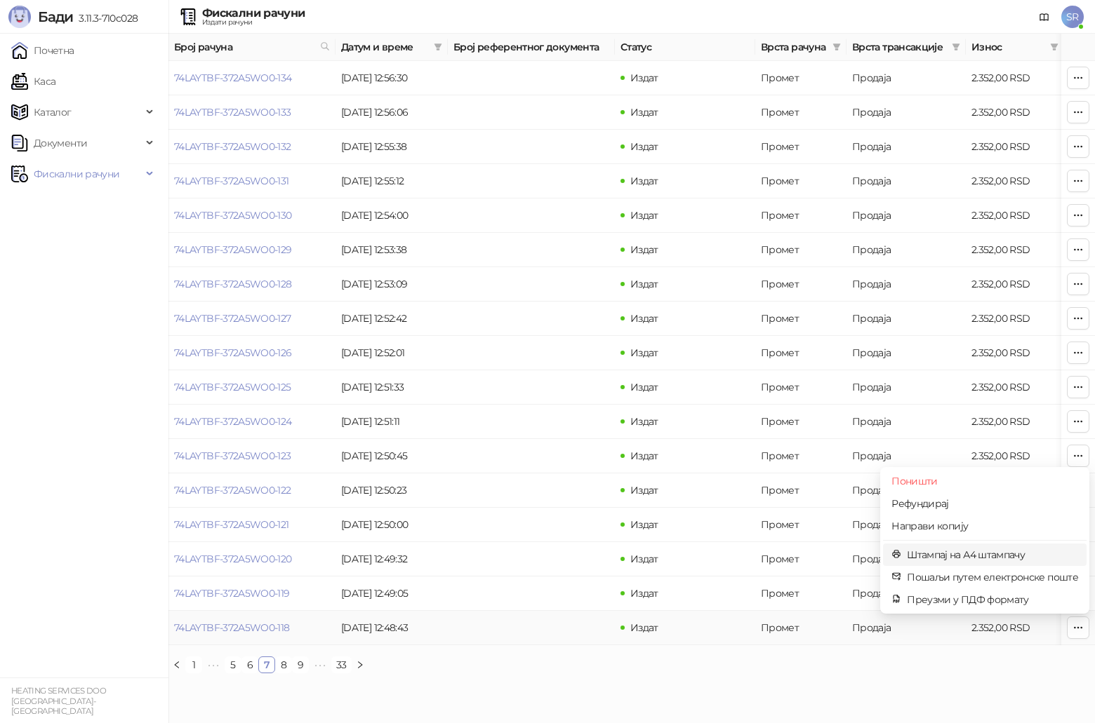
click at [549, 375] on span "Штампај на А4 штампачу" at bounding box center [992, 554] width 171 height 15
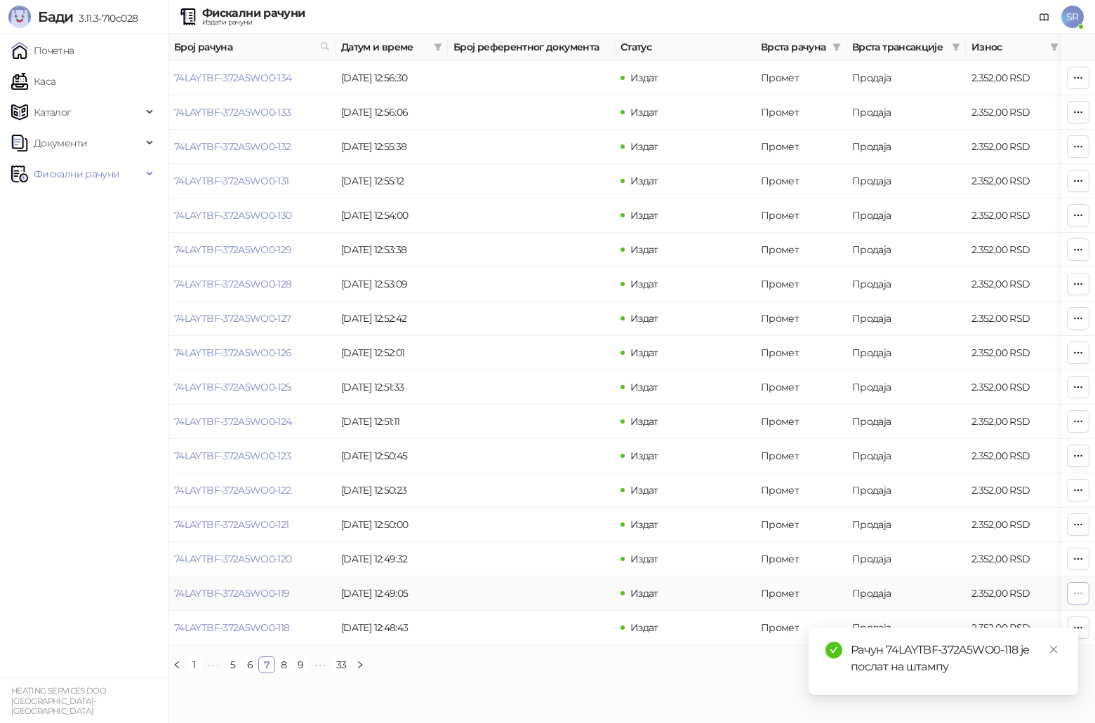
drag, startPoint x: 1078, startPoint y: 592, endPoint x: 1069, endPoint y: 592, distance: 8.4
click at [549, 375] on icon "button" at bounding box center [1077, 593] width 11 height 11
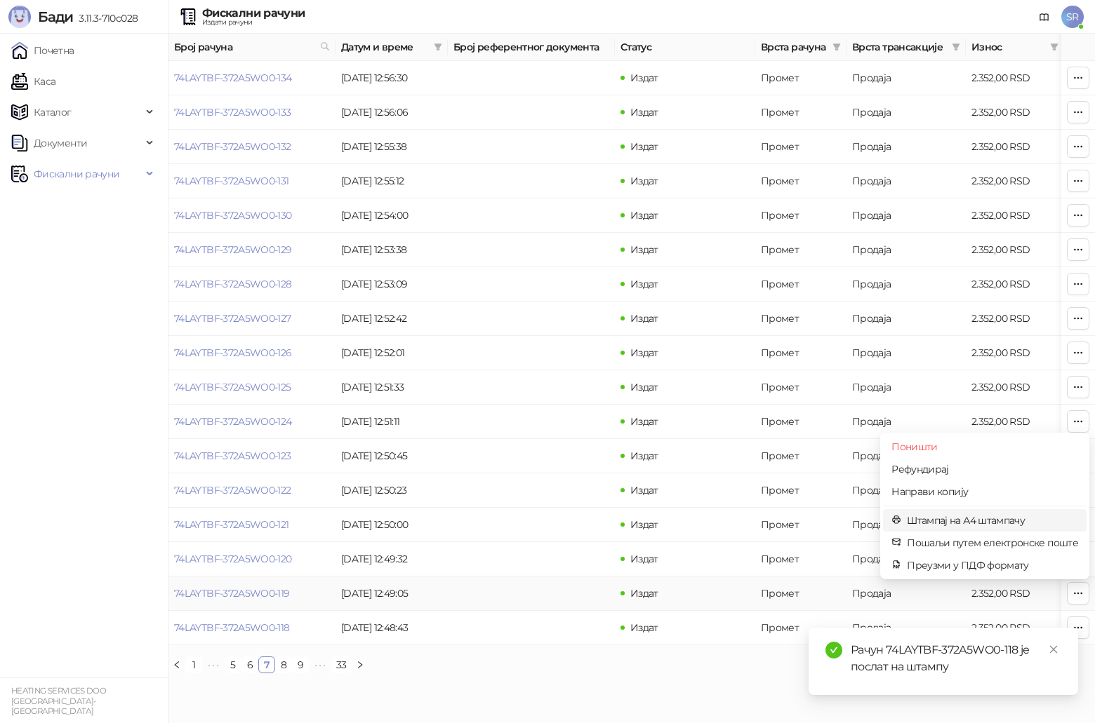
click at [549, 375] on span "Штампај на А4 штампачу" at bounding box center [992, 520] width 171 height 15
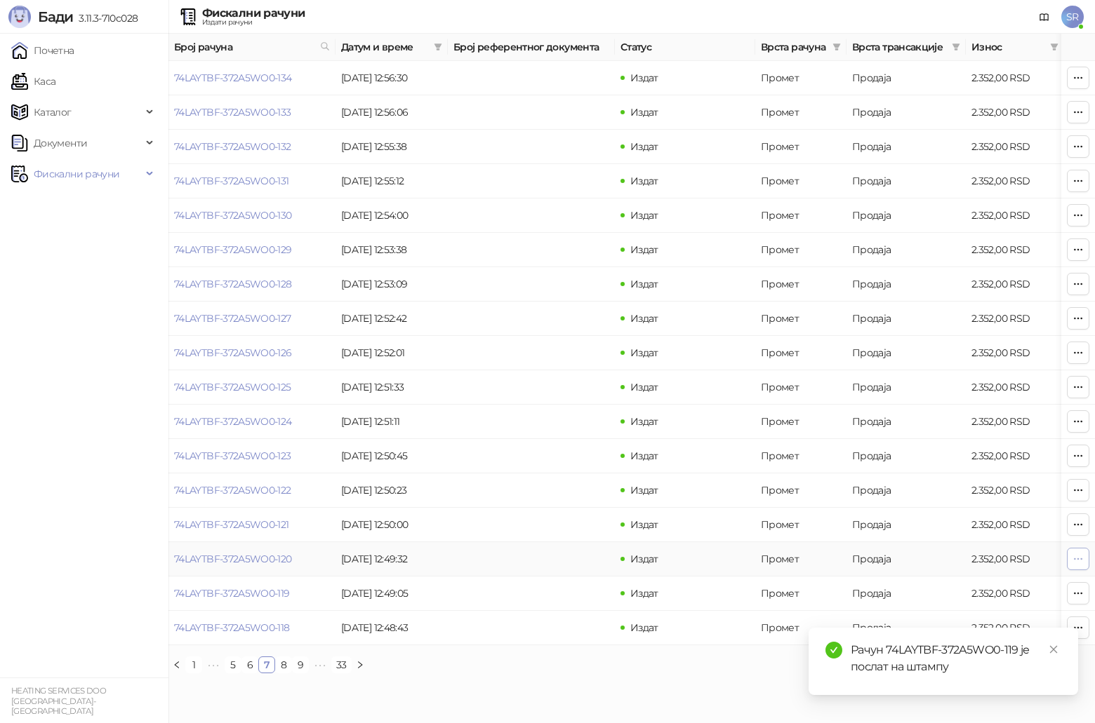
click at [549, 375] on icon "button" at bounding box center [1077, 559] width 11 height 11
click at [549, 375] on link "Close" at bounding box center [1053, 649] width 15 height 15
click at [549, 375] on button "button" at bounding box center [1078, 559] width 22 height 22
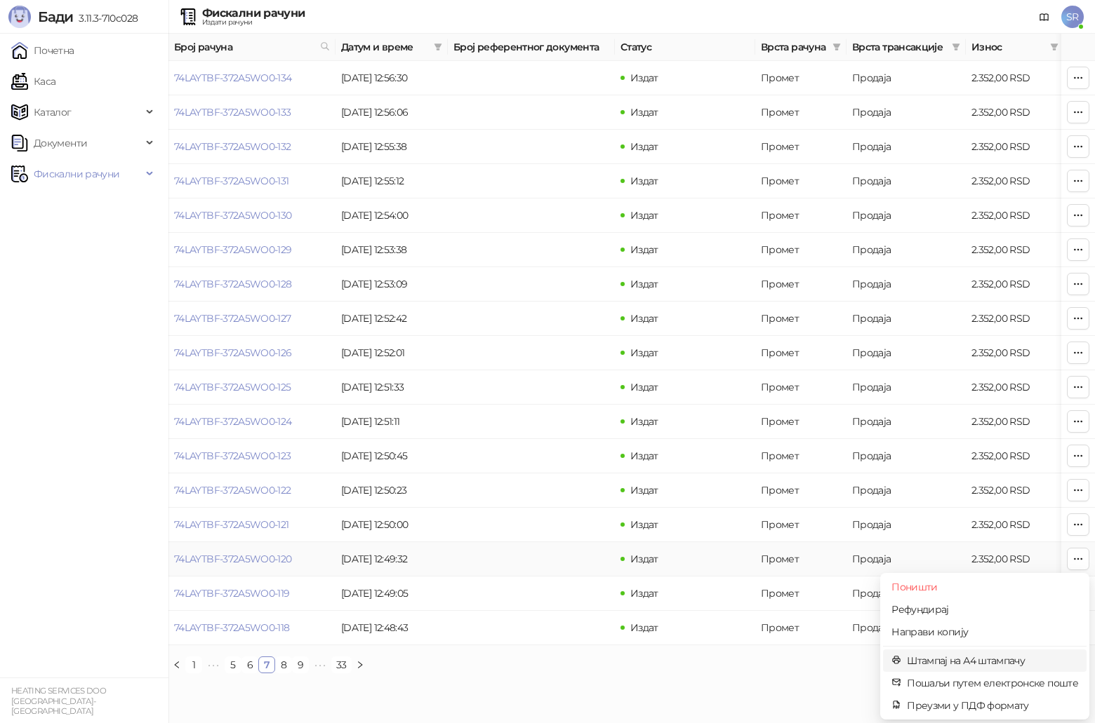
click at [549, 375] on span "Штампај на А4 штампачу" at bounding box center [992, 660] width 171 height 15
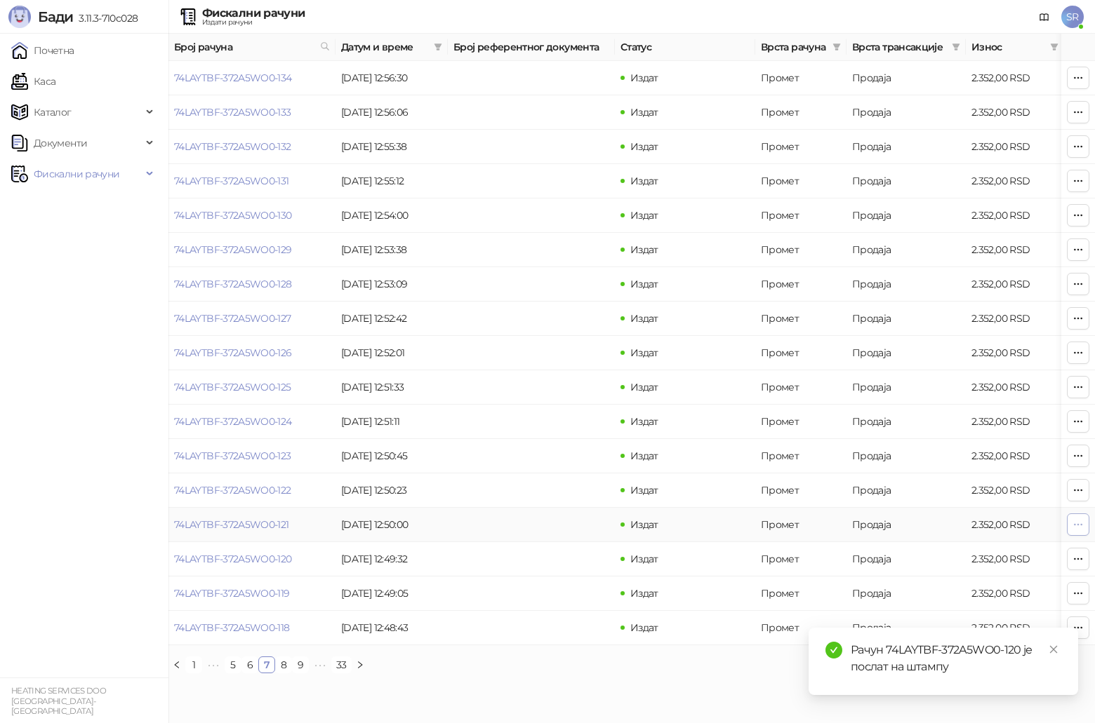
click at [549, 375] on icon "button" at bounding box center [1077, 524] width 11 height 11
click at [549, 375] on span "Штампај на А4 штампачу" at bounding box center [992, 626] width 171 height 15
click at [549, 375] on icon "button" at bounding box center [1077, 490] width 11 height 11
click at [549, 375] on span "Штампај на А4 штампачу" at bounding box center [992, 592] width 171 height 15
click at [549, 375] on icon "button" at bounding box center [1077, 456] width 11 height 11
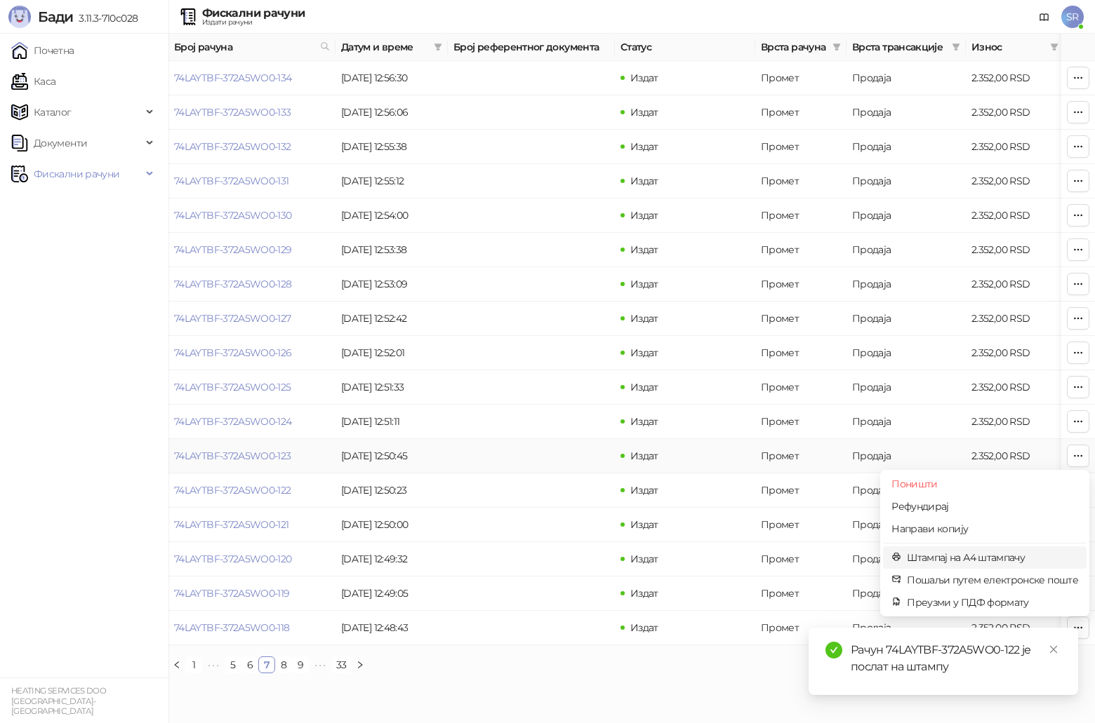
click at [549, 375] on span "Штампај на А4 штампачу" at bounding box center [992, 557] width 171 height 15
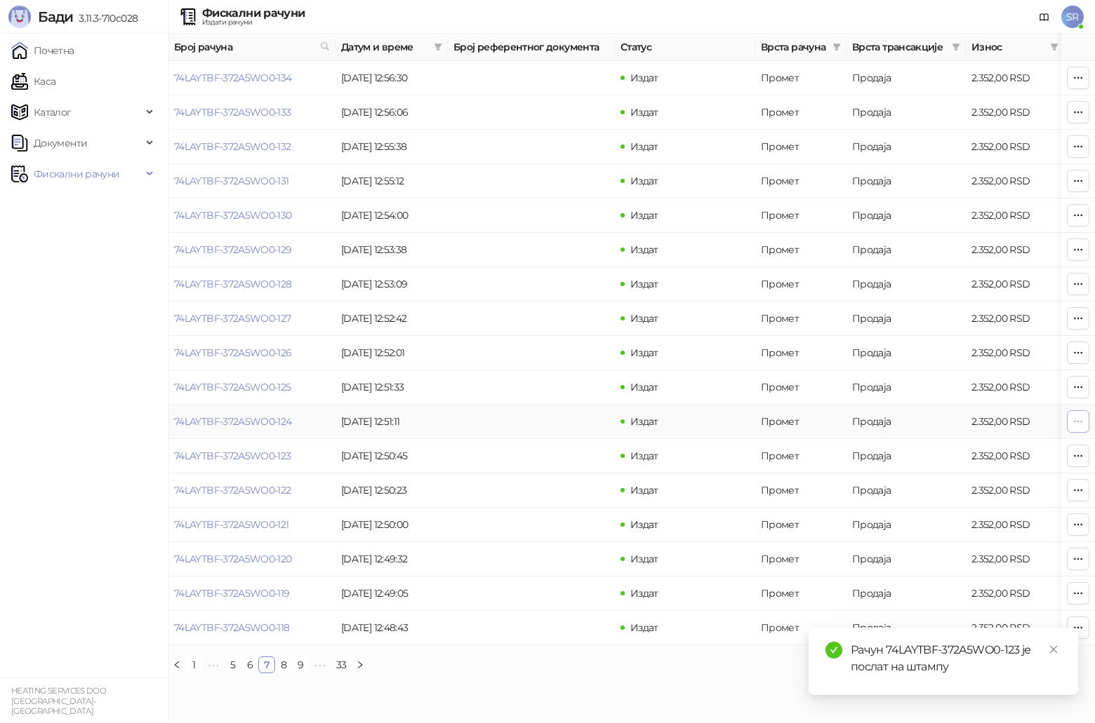
click at [549, 375] on icon "button" at bounding box center [1078, 421] width 8 height 1
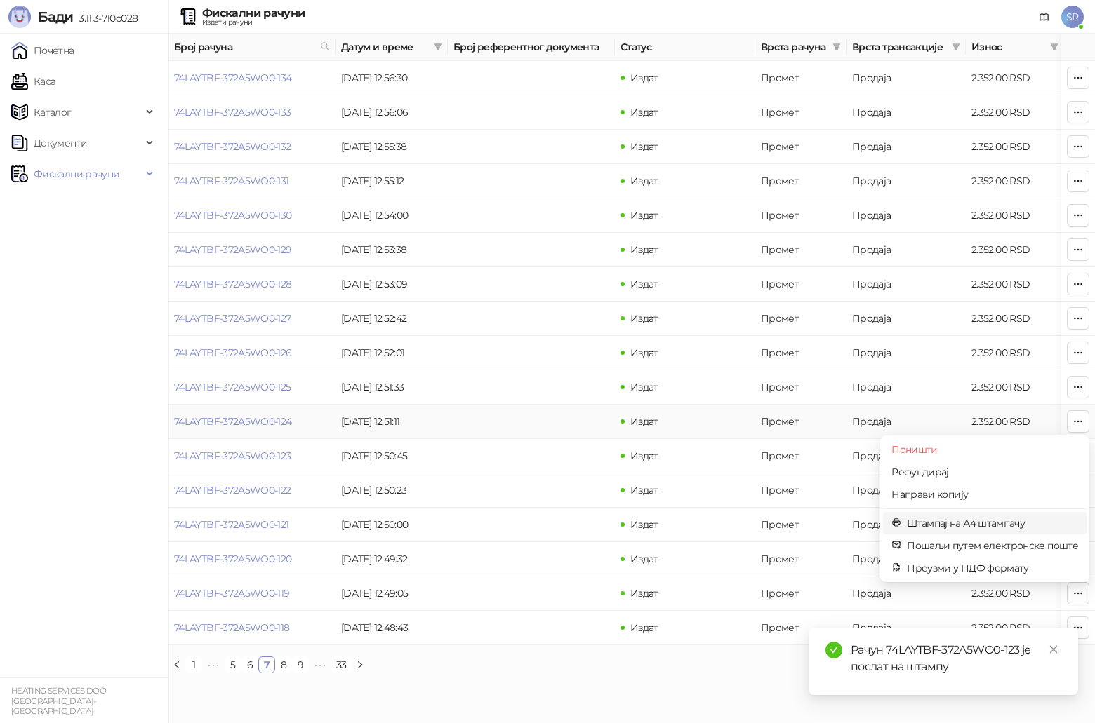
click at [549, 375] on span "Штампај на А4 штампачу" at bounding box center [992, 523] width 171 height 15
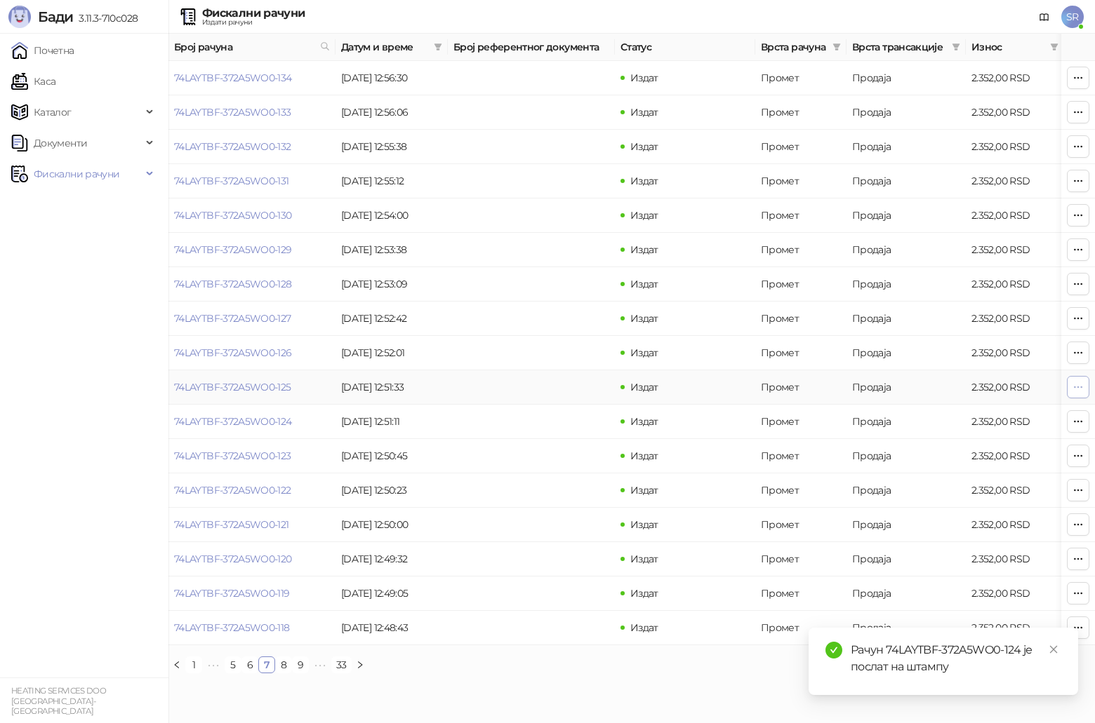
click at [549, 375] on button "button" at bounding box center [1078, 387] width 22 height 22
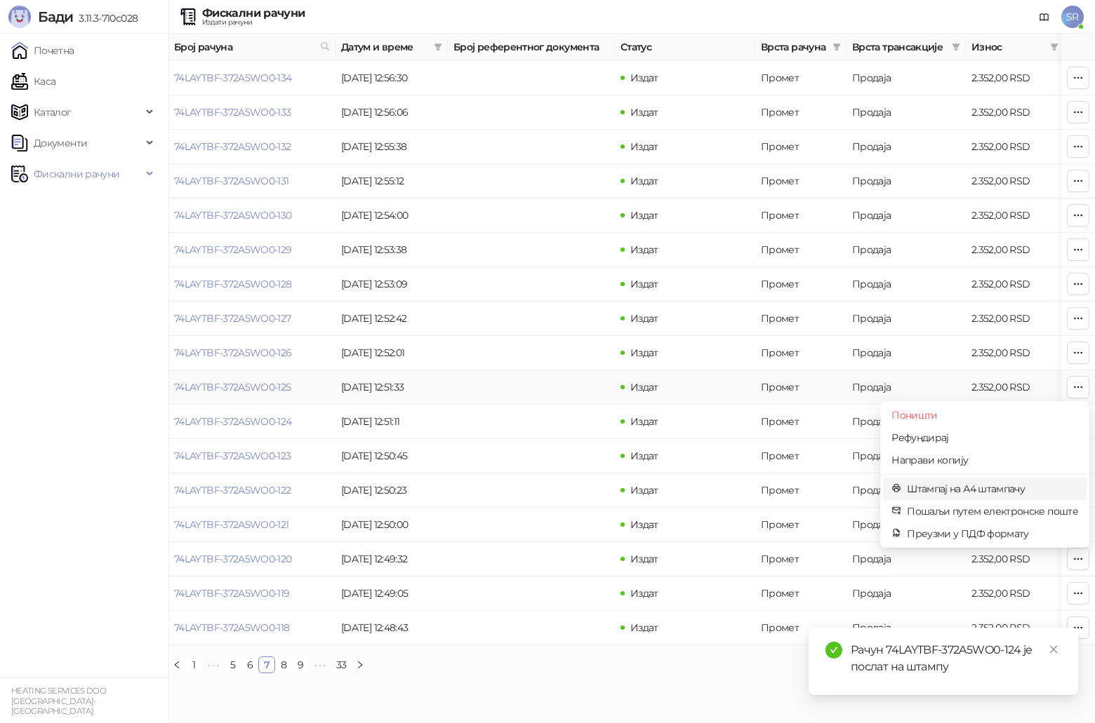
click at [549, 375] on span "Штампај на А4 штампачу" at bounding box center [992, 488] width 171 height 15
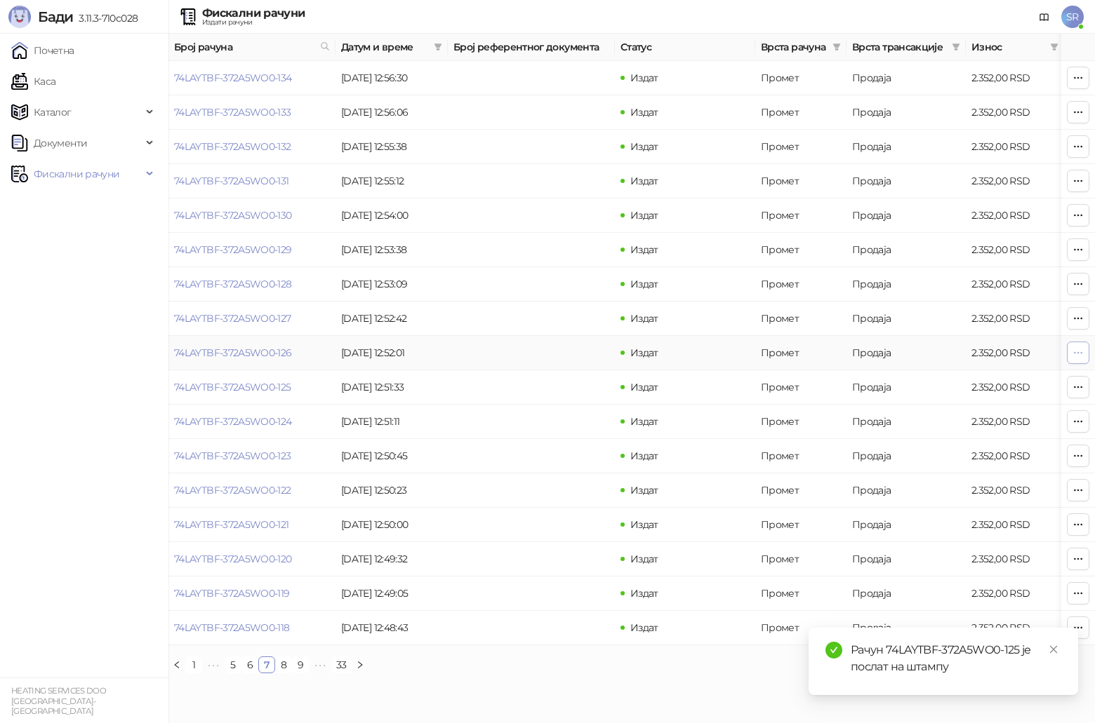
click at [549, 353] on icon "button" at bounding box center [1078, 352] width 8 height 1
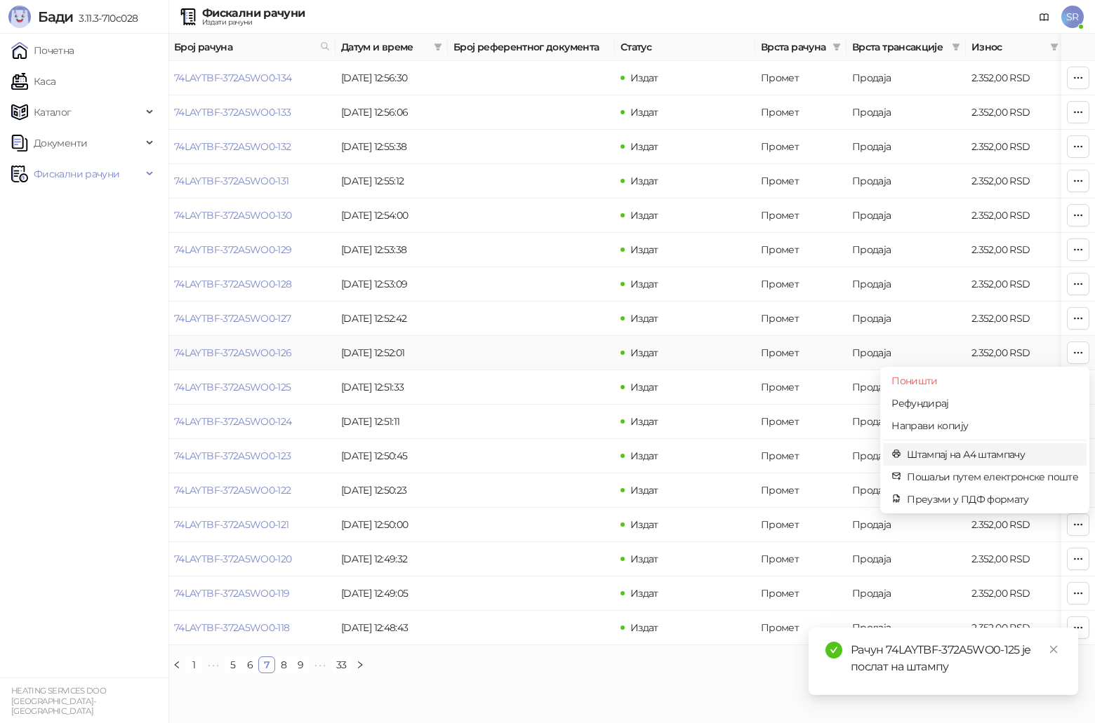
click at [549, 375] on span "Штампај на А4 штампачу" at bounding box center [992, 454] width 171 height 15
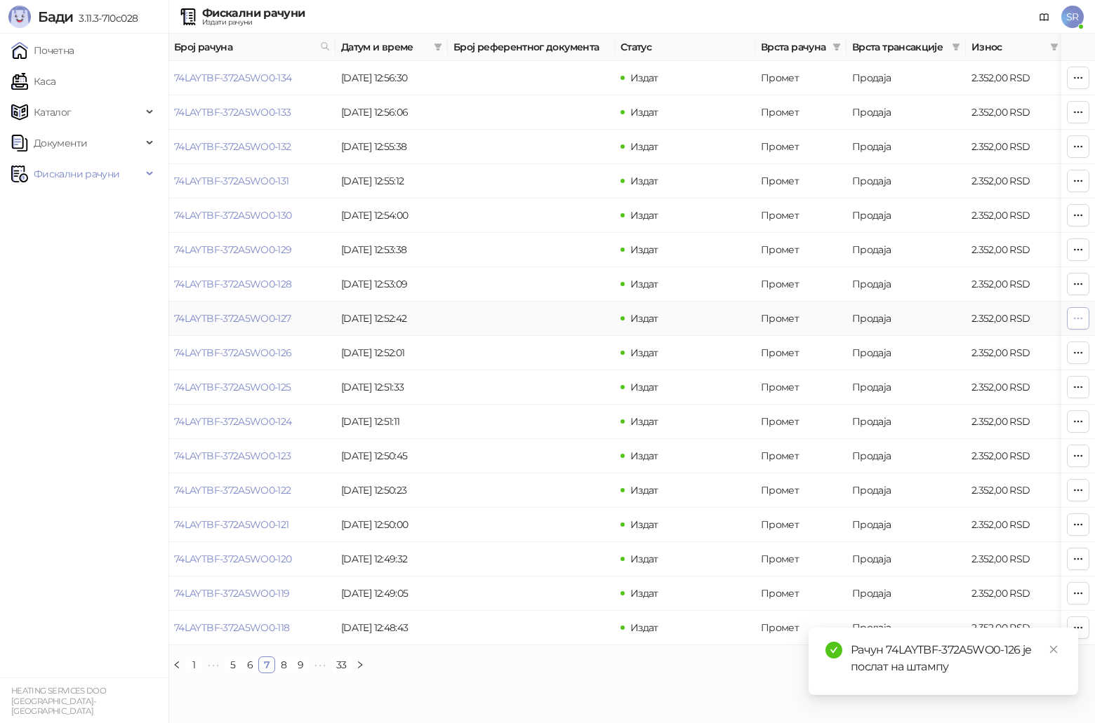
click at [549, 319] on icon "button" at bounding box center [1078, 318] width 8 height 1
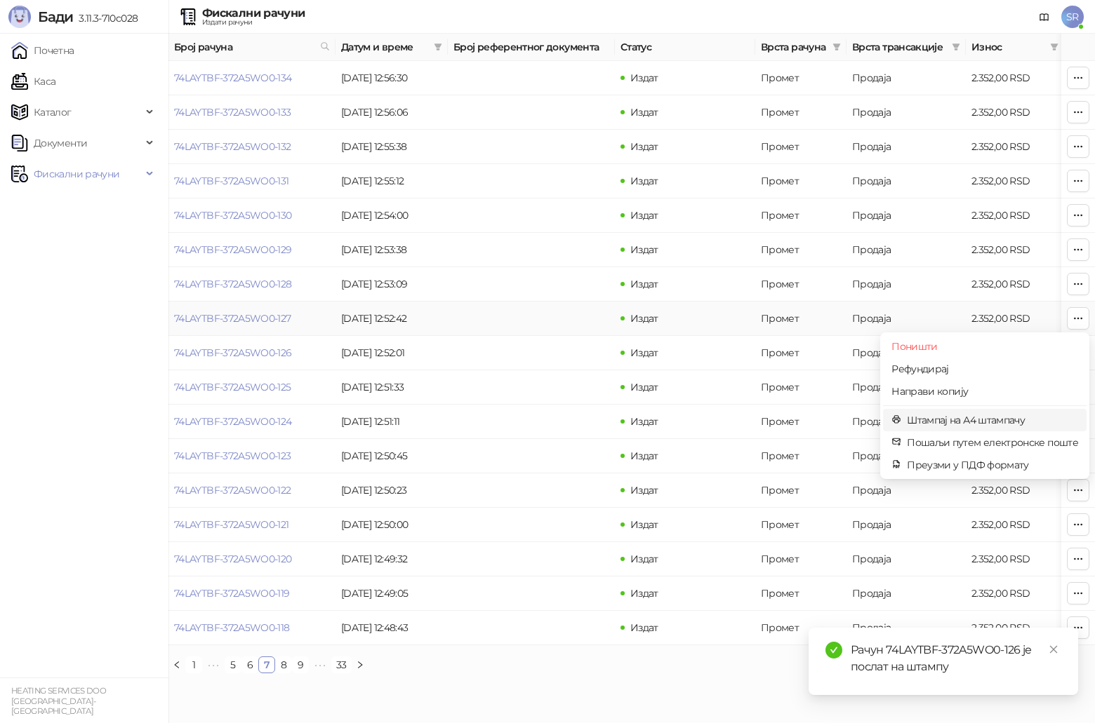
click at [549, 375] on span "Штампај на А4 штампачу" at bounding box center [992, 420] width 171 height 15
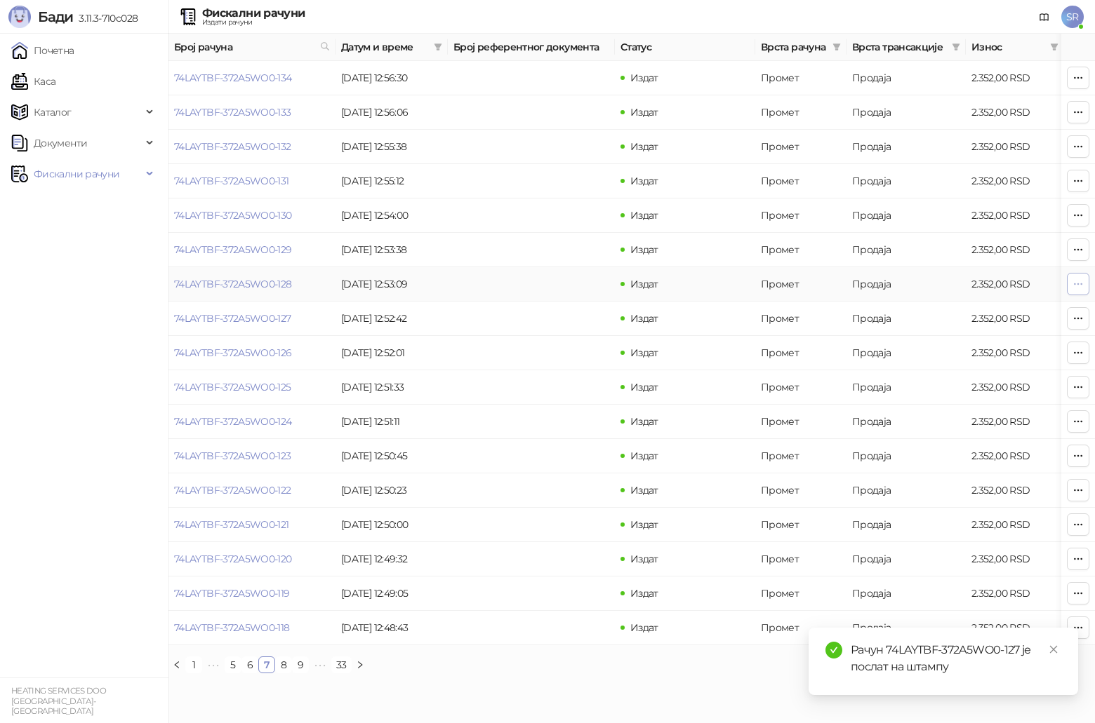
click at [549, 287] on icon "button" at bounding box center [1077, 284] width 11 height 11
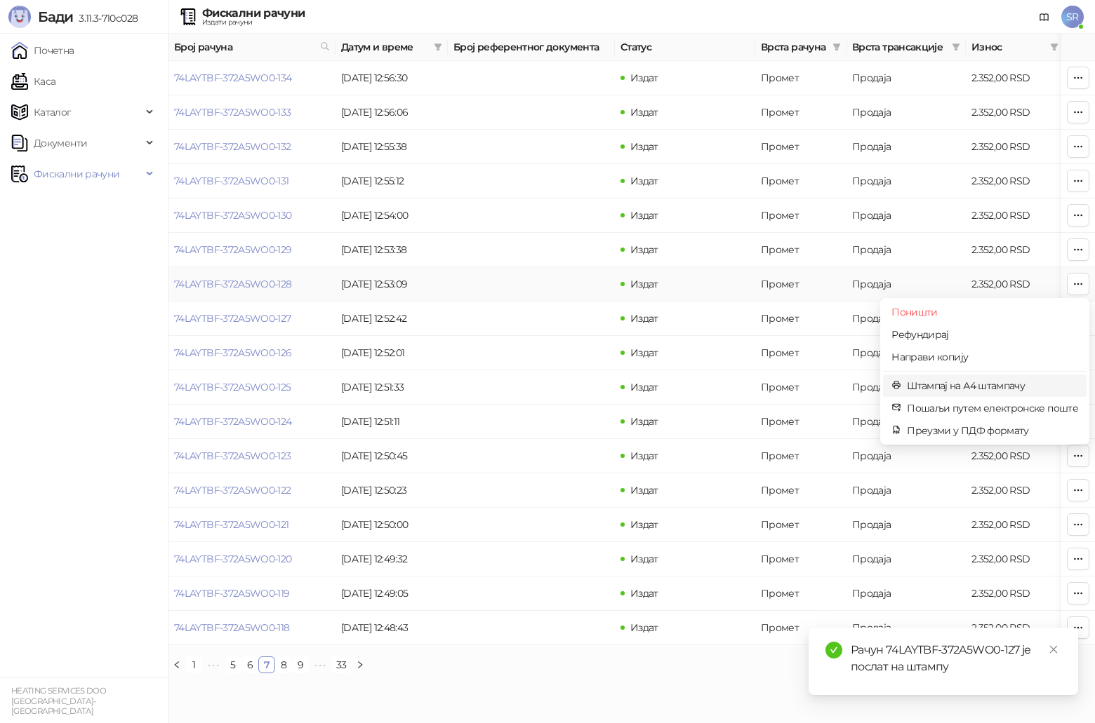
click at [549, 375] on span "Штампај на А4 штампачу" at bounding box center [992, 385] width 171 height 15
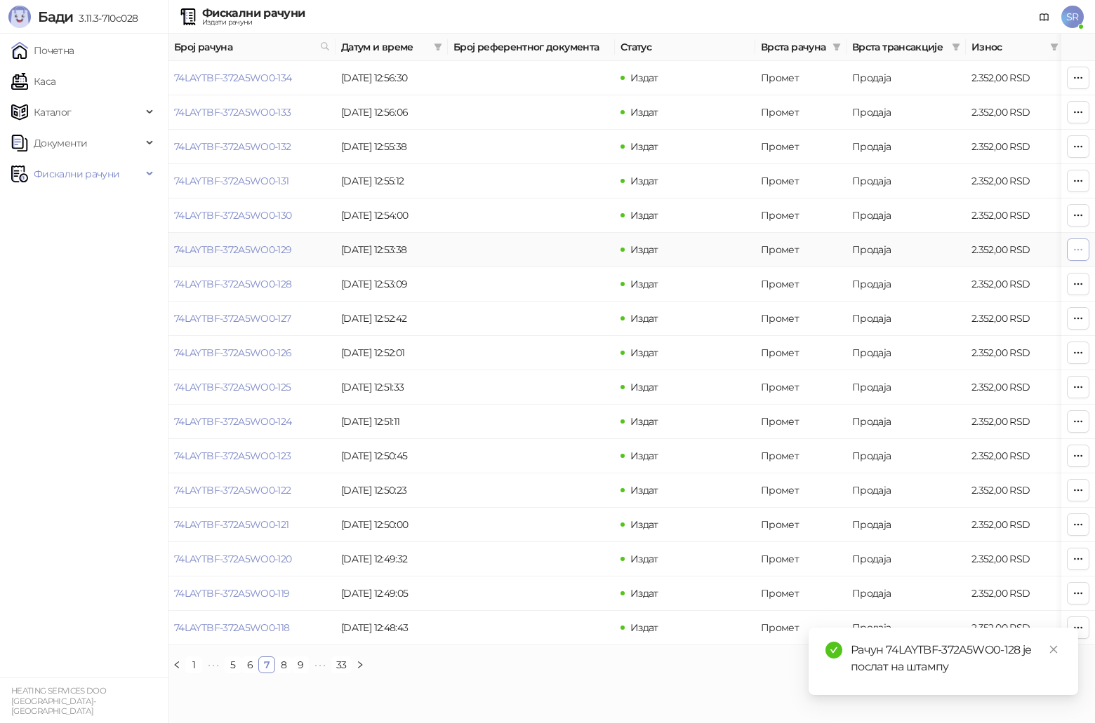
click at [549, 251] on button "button" at bounding box center [1078, 250] width 22 height 22
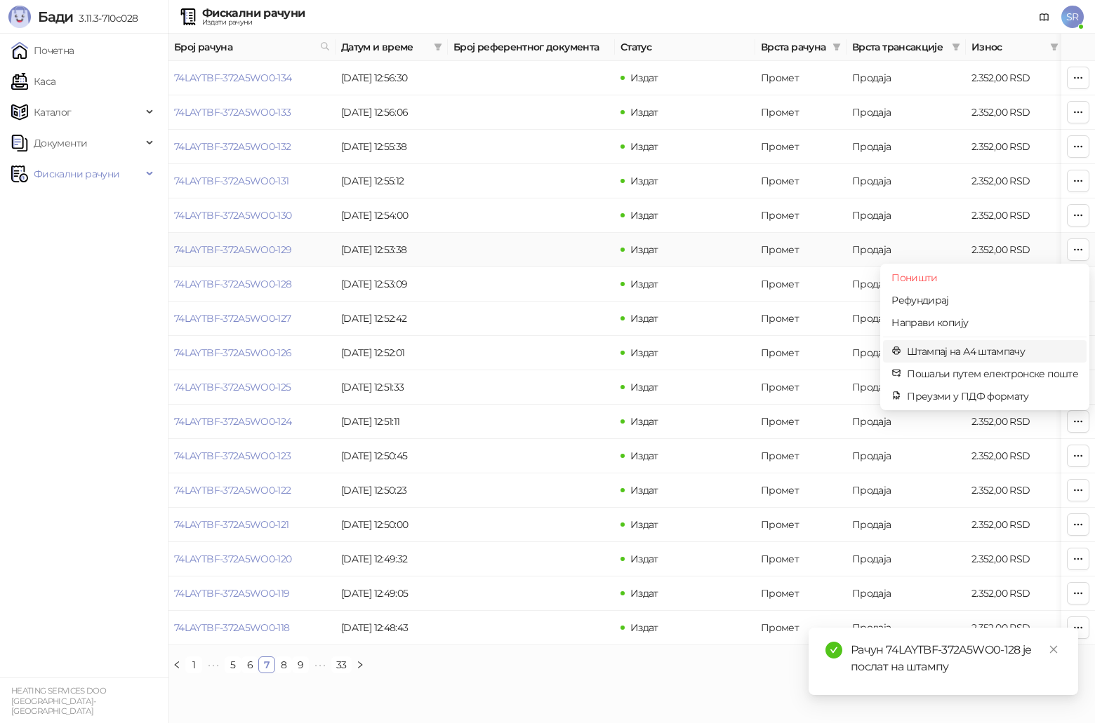
click at [549, 341] on li "Штампај на А4 штампачу" at bounding box center [985, 351] width 204 height 22
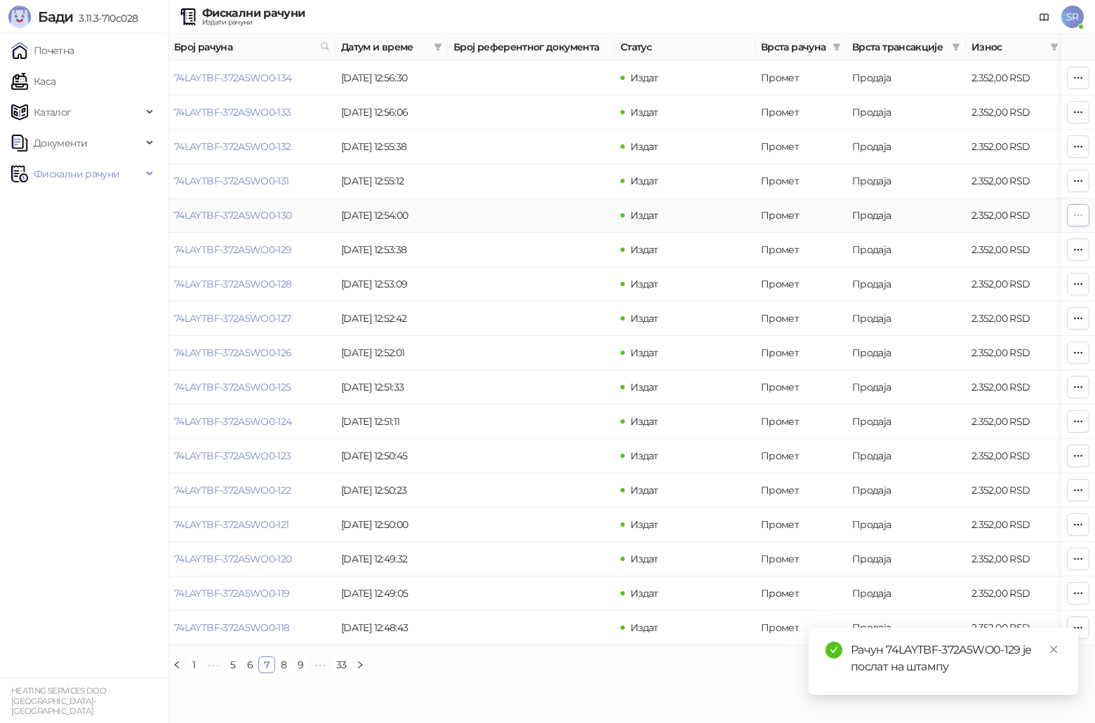
click at [549, 211] on button "button" at bounding box center [1078, 215] width 22 height 22
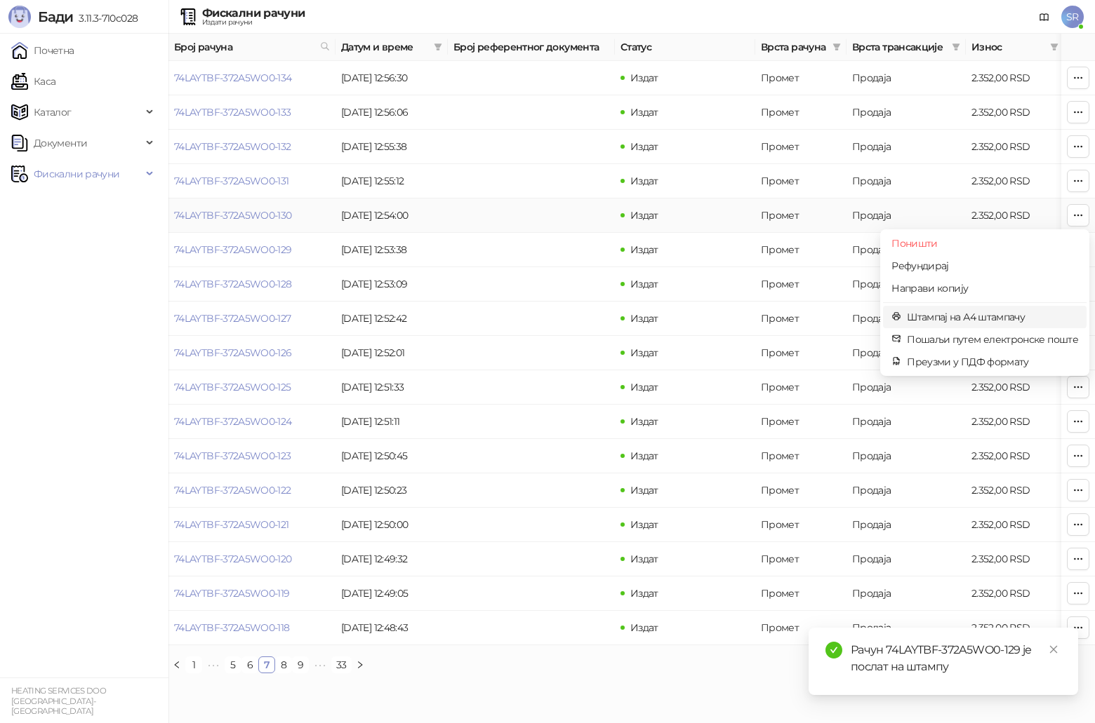
click at [549, 315] on span "Штампај на А4 штампачу" at bounding box center [992, 316] width 171 height 15
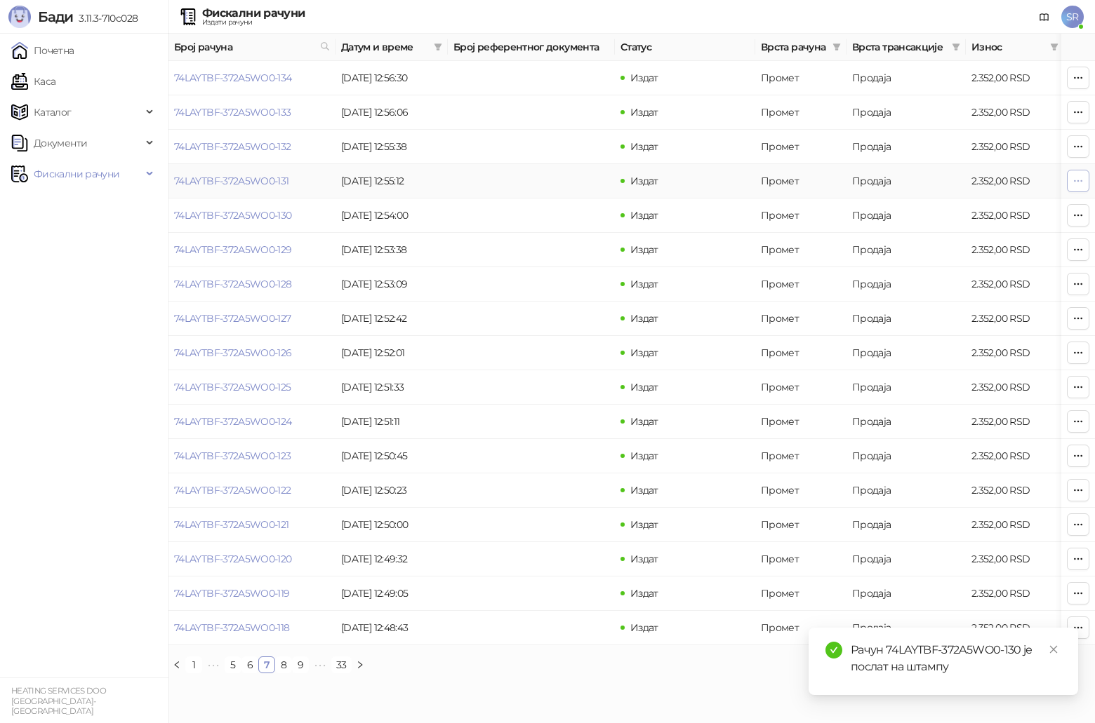
click at [549, 179] on icon "button" at bounding box center [1077, 180] width 11 height 11
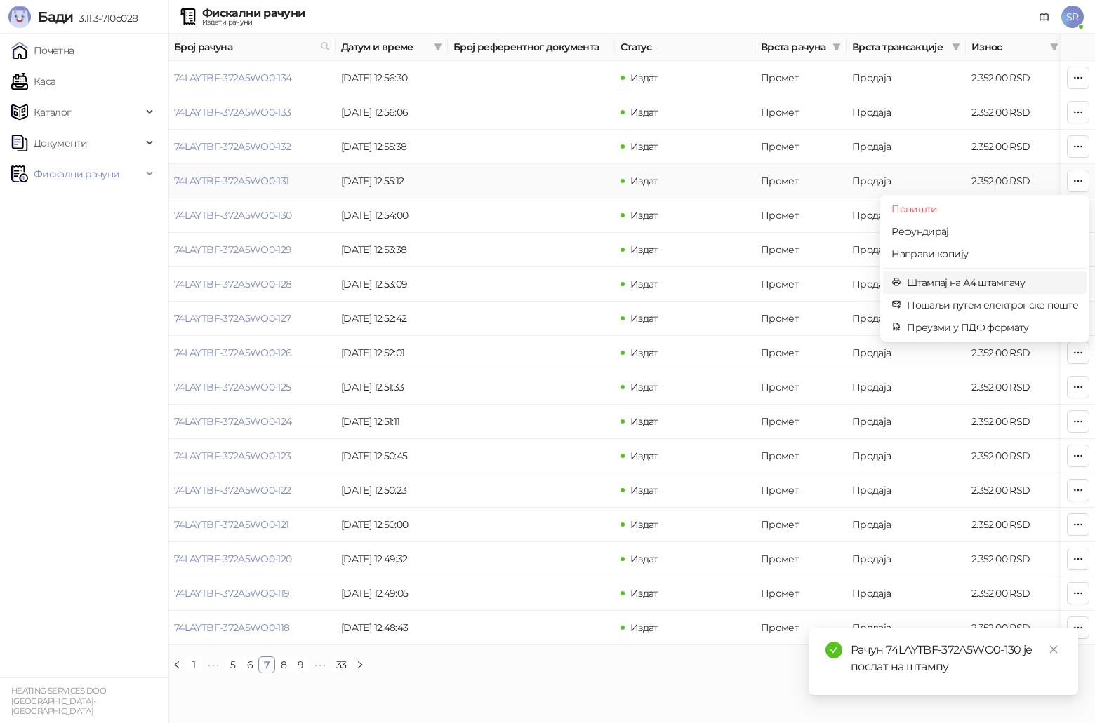
click at [549, 283] on span "Штампај на А4 штампачу" at bounding box center [992, 282] width 171 height 15
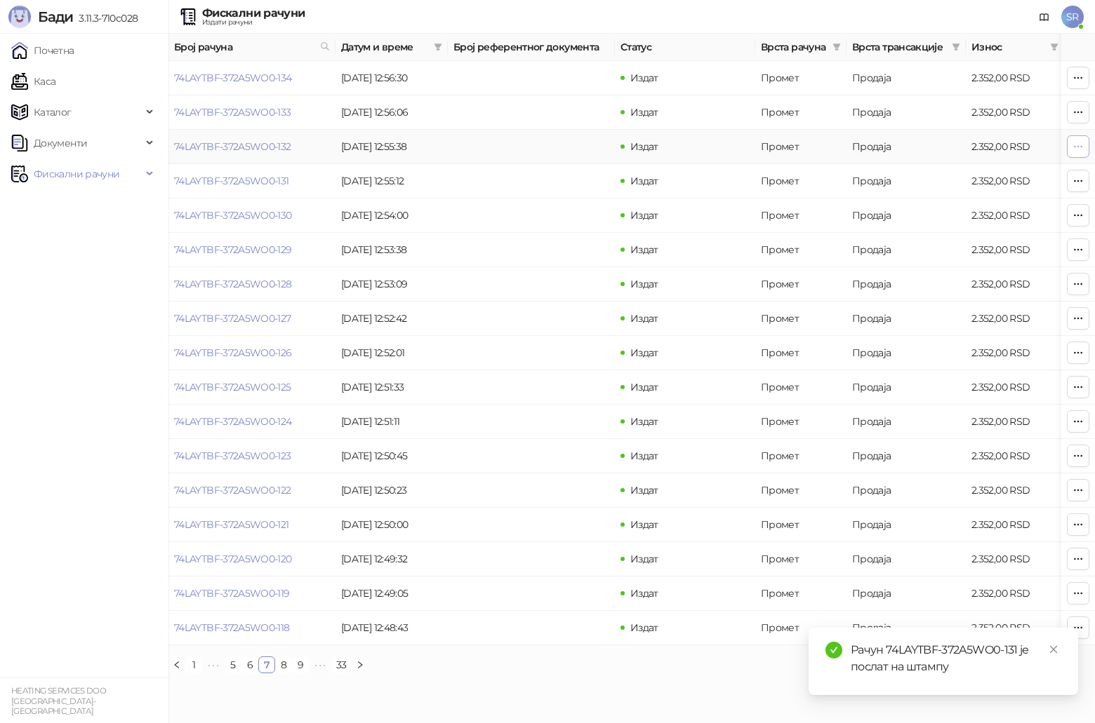
click at [549, 137] on button "button" at bounding box center [1078, 146] width 22 height 22
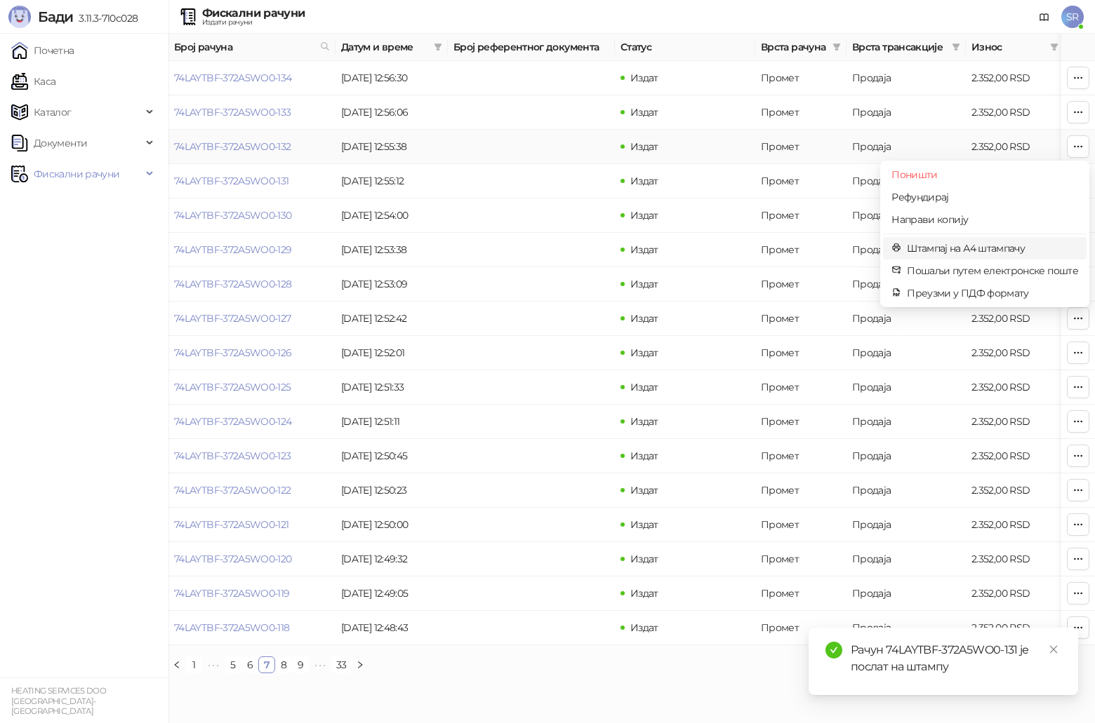
click at [549, 251] on span "Штампај на А4 штампачу" at bounding box center [992, 248] width 171 height 15
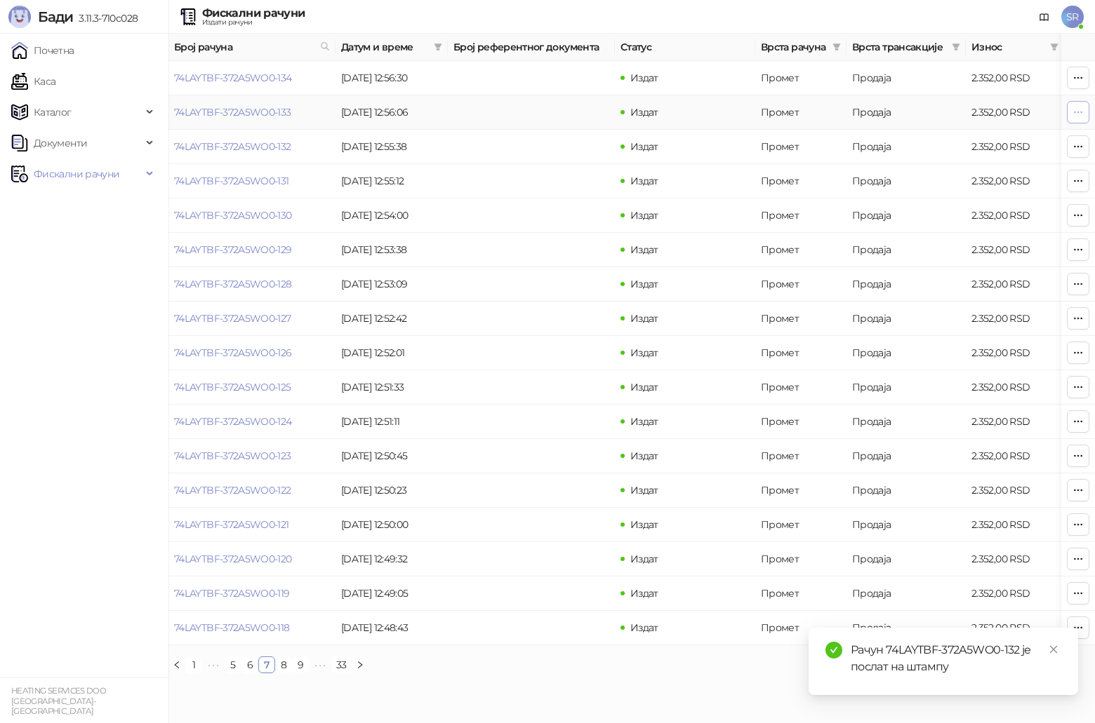
click at [549, 109] on icon "button" at bounding box center [1077, 112] width 11 height 11
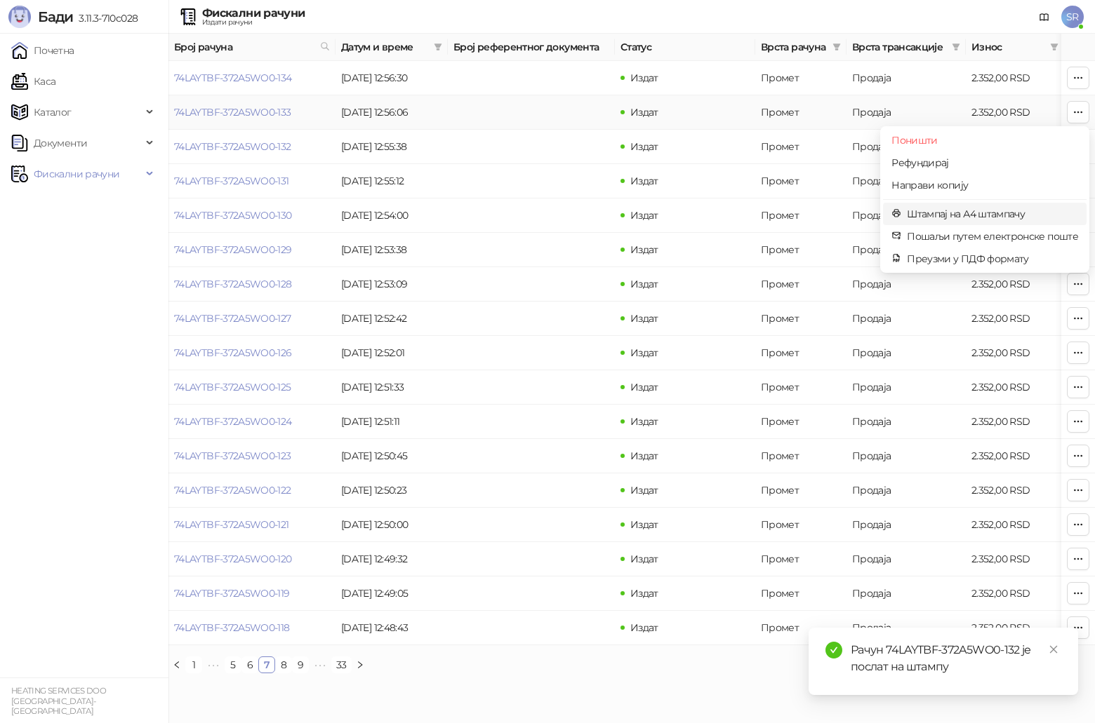
click at [549, 218] on span "Штампај на А4 штампачу" at bounding box center [992, 213] width 171 height 15
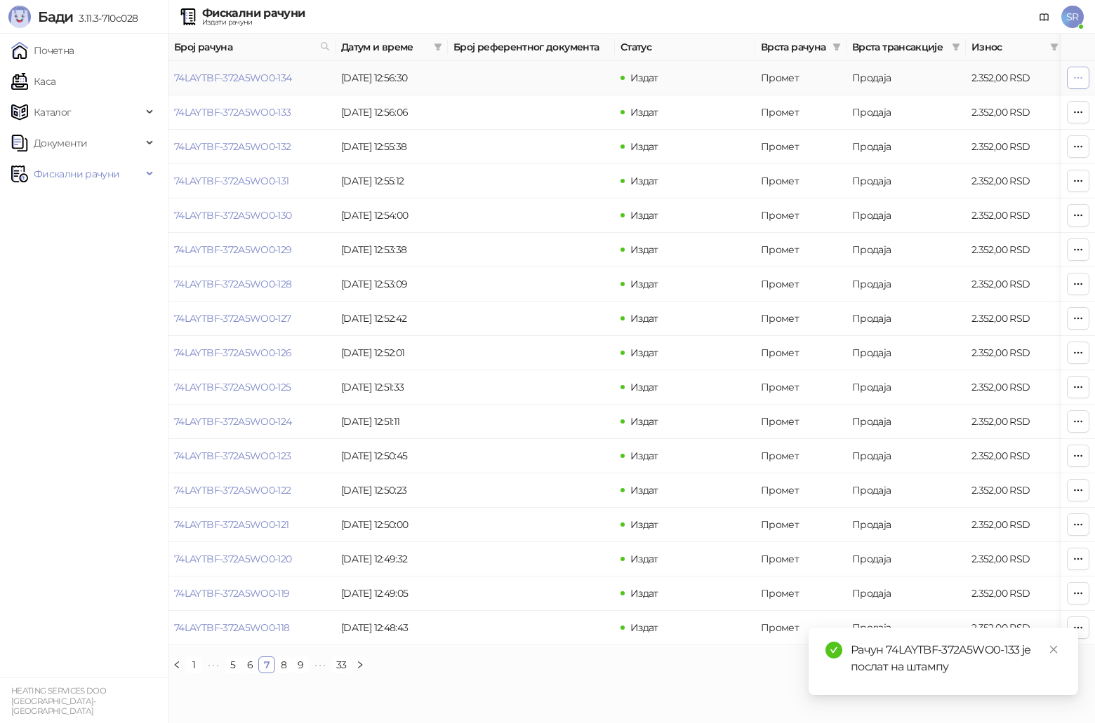
click at [549, 78] on icon "button" at bounding box center [1078, 77] width 8 height 1
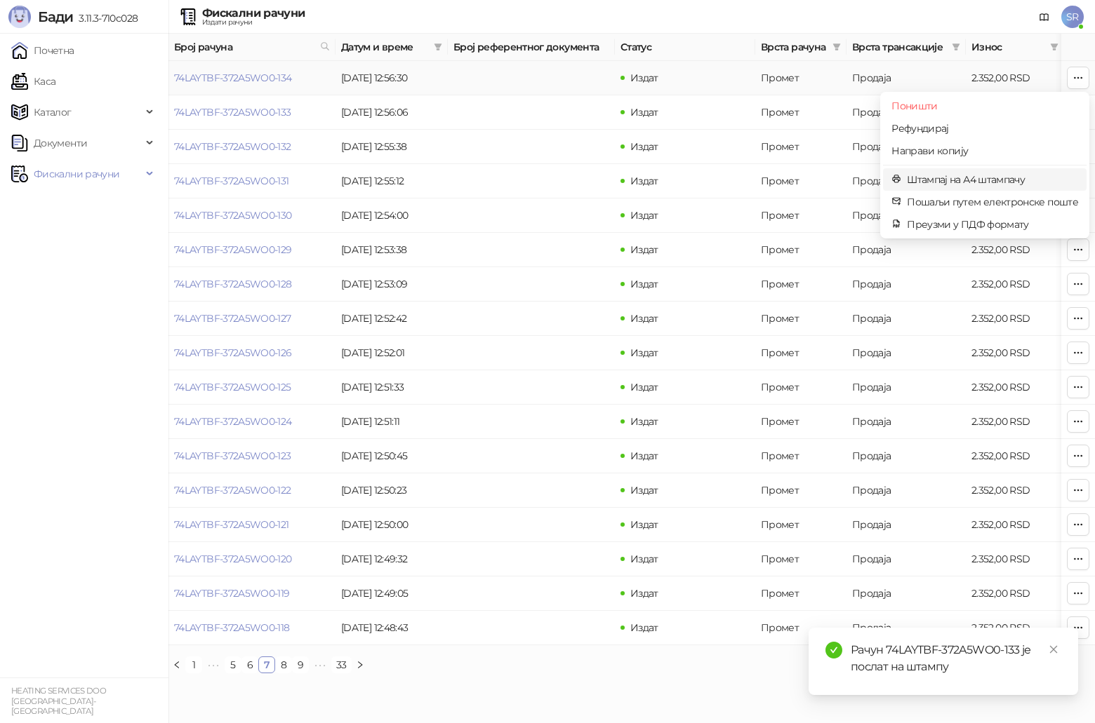
click at [549, 185] on span "Штампај на А4 штампачу" at bounding box center [992, 179] width 171 height 15
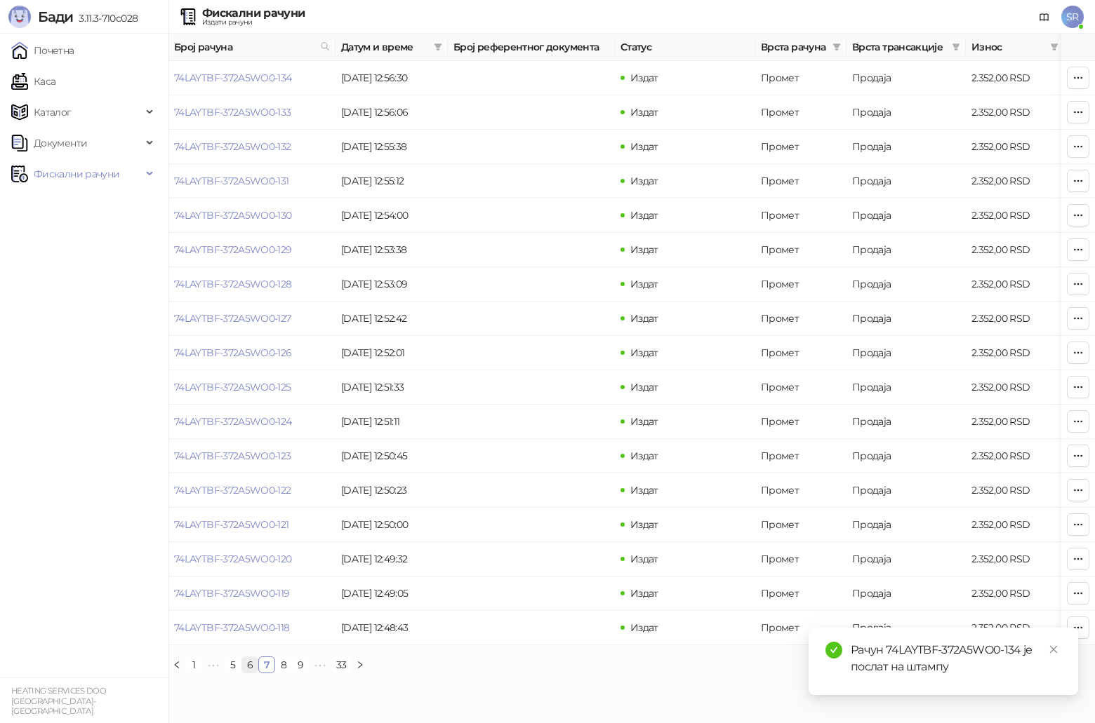
click at [253, 375] on link "6" at bounding box center [249, 665] width 15 height 15
click at [549, 375] on button "button" at bounding box center [1078, 628] width 22 height 22
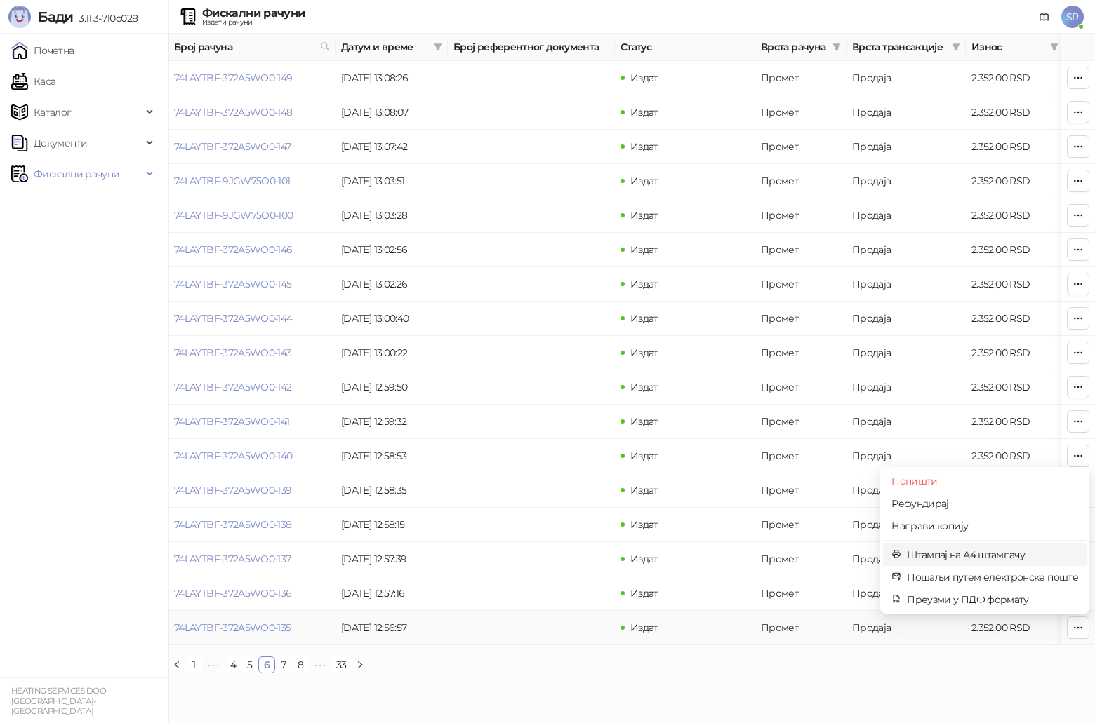
click at [549, 375] on span "Штампај на А4 штампачу" at bounding box center [992, 554] width 171 height 15
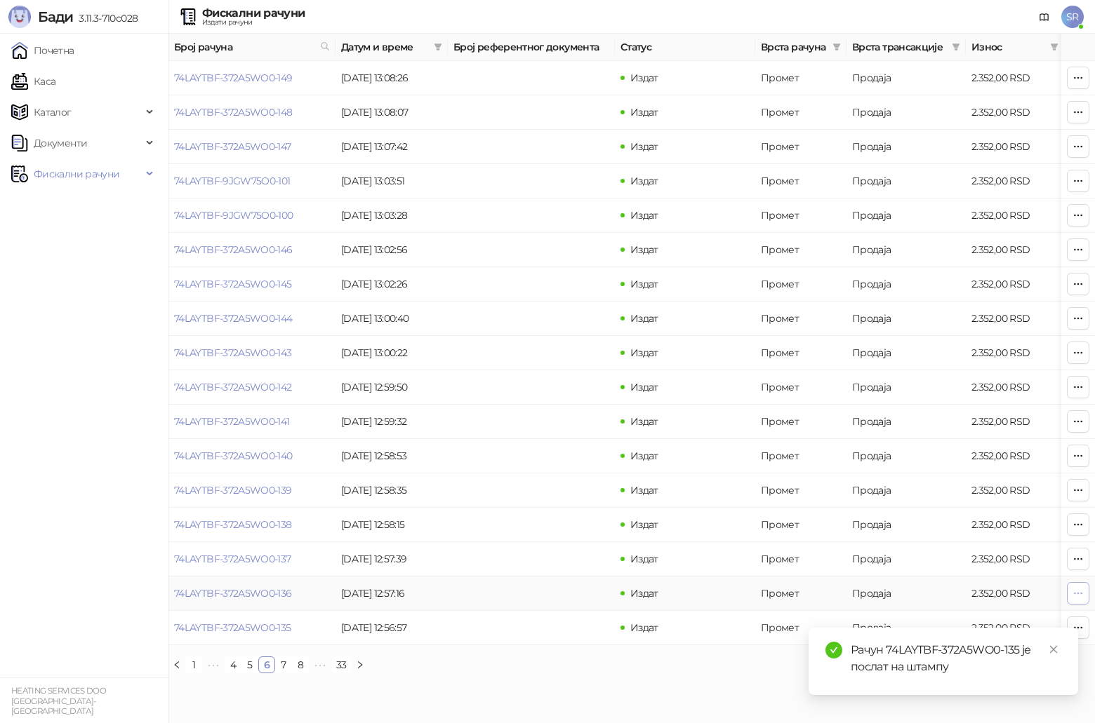
click at [549, 375] on icon "button" at bounding box center [1077, 593] width 11 height 11
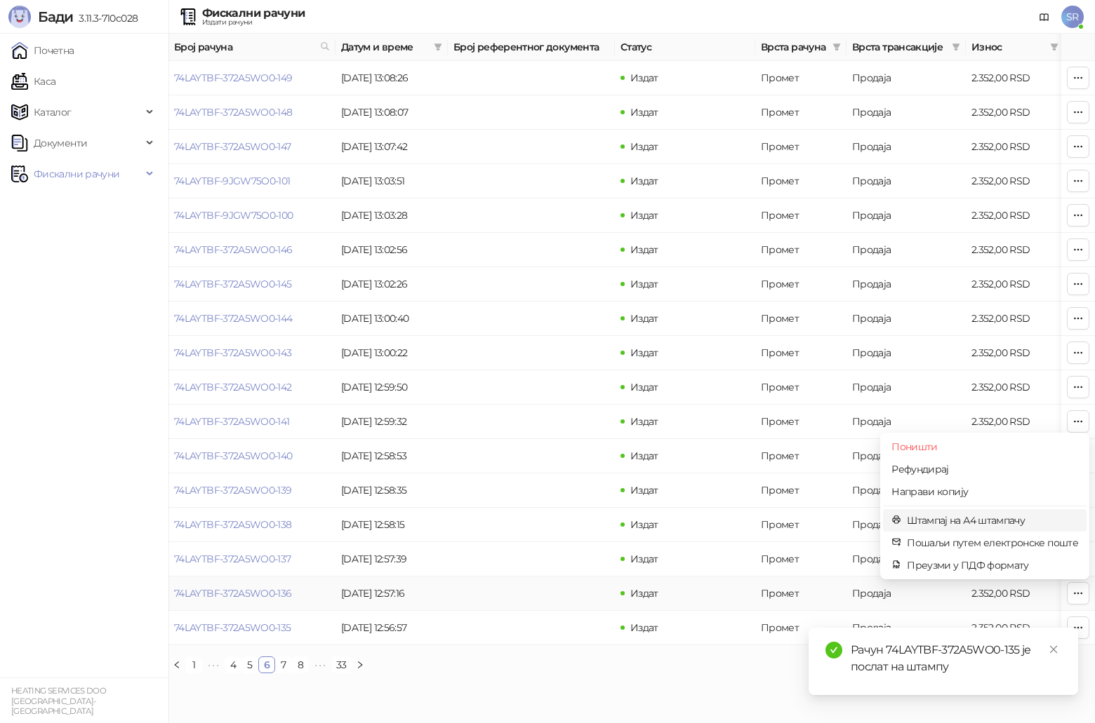
click at [549, 375] on span "Штампај на А4 штампачу" at bounding box center [992, 520] width 171 height 15
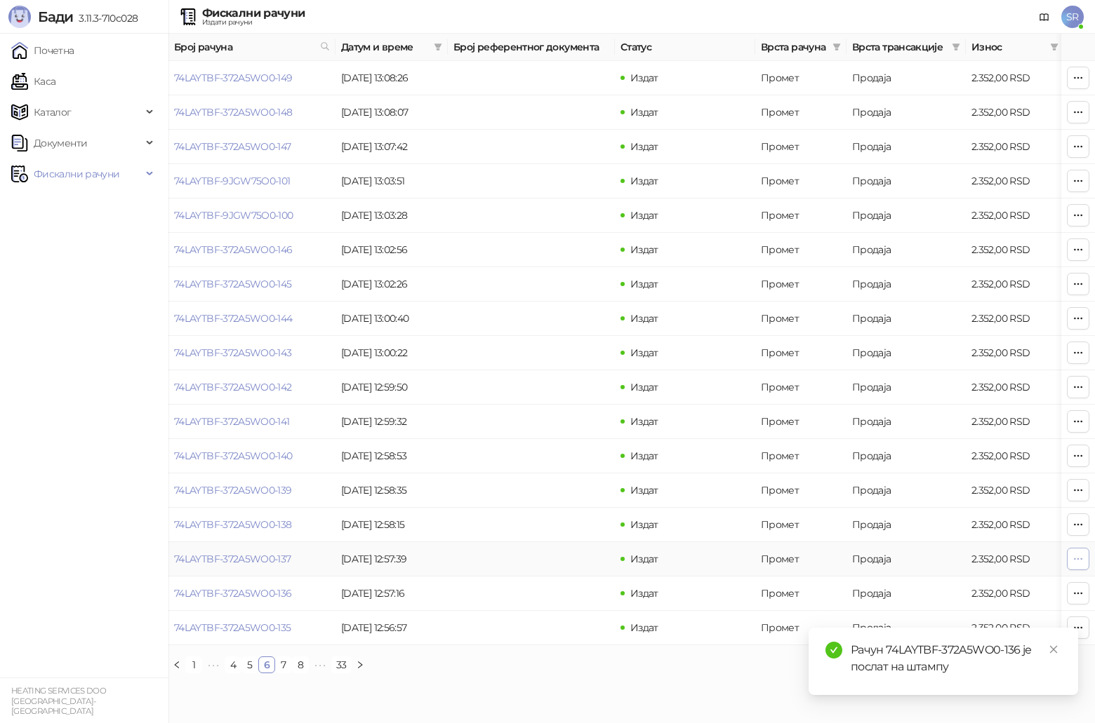
click at [549, 375] on button "button" at bounding box center [1078, 559] width 22 height 22
click at [549, 375] on icon "close" at bounding box center [1053, 650] width 10 height 10
click at [549, 375] on icon "button" at bounding box center [1077, 559] width 11 height 11
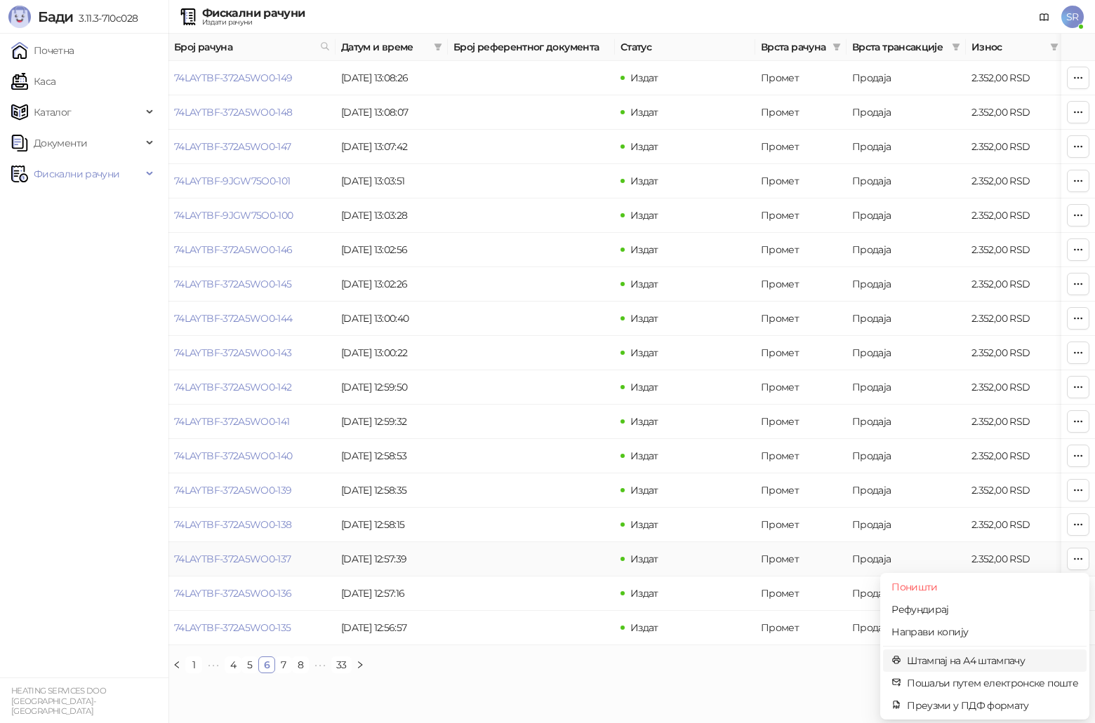
click at [549, 375] on span "Штампај на А4 штампачу" at bounding box center [992, 660] width 171 height 15
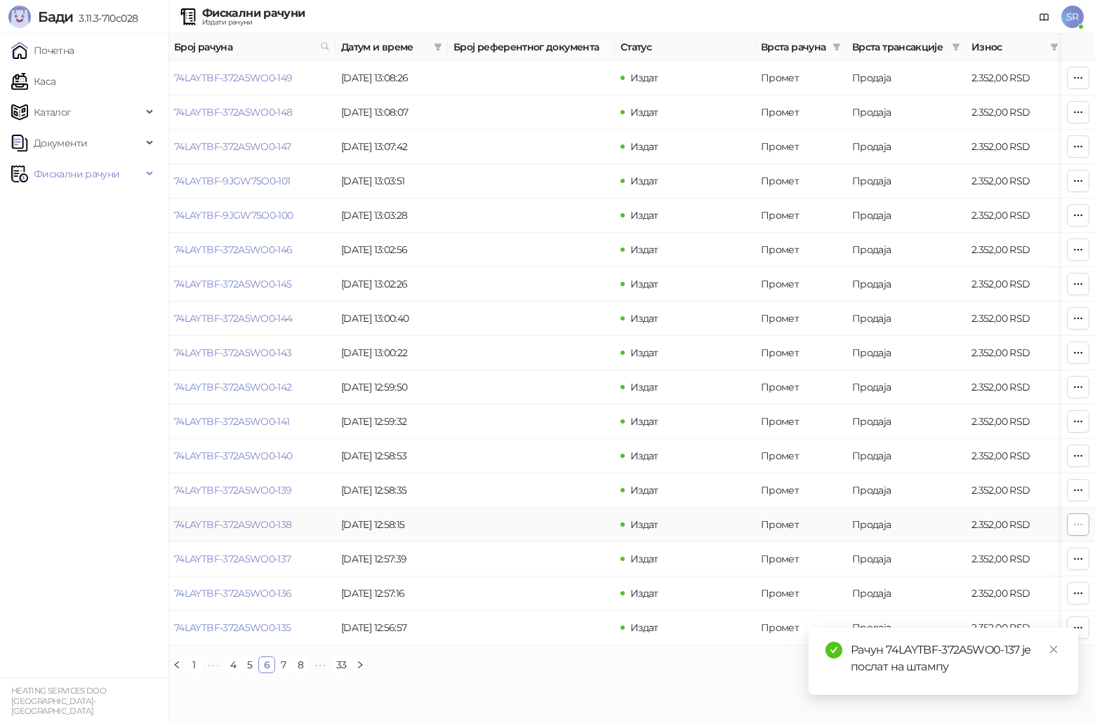
click at [549, 375] on icon "button" at bounding box center [1077, 524] width 11 height 11
click at [549, 375] on span "Штампај на А4 штампачу" at bounding box center [992, 626] width 171 height 15
click at [549, 375] on icon "button" at bounding box center [1077, 490] width 11 height 11
click at [549, 375] on span "Штампај на А4 штампачу" at bounding box center [992, 592] width 171 height 15
click at [549, 375] on icon "button" at bounding box center [1078, 490] width 8 height 1
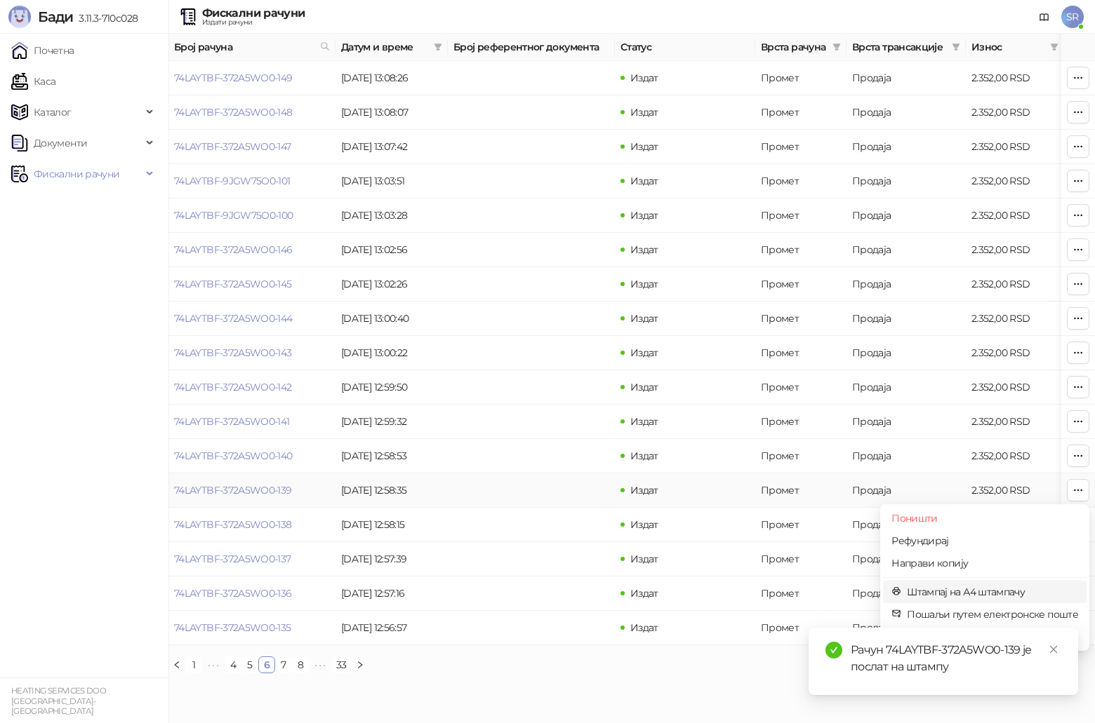
click at [549, 375] on span "Штампај на А4 штампачу" at bounding box center [992, 592] width 171 height 15
click at [549, 375] on icon "button" at bounding box center [1077, 456] width 11 height 11
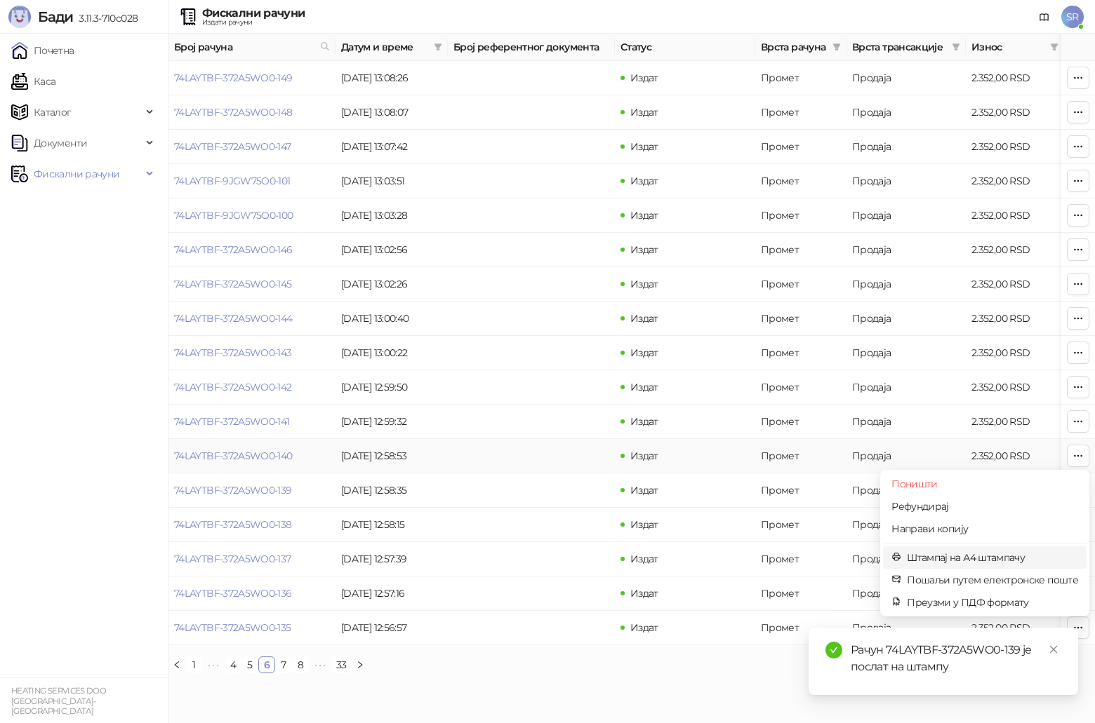
click at [549, 375] on span "Штампај на А4 штампачу" at bounding box center [992, 557] width 171 height 15
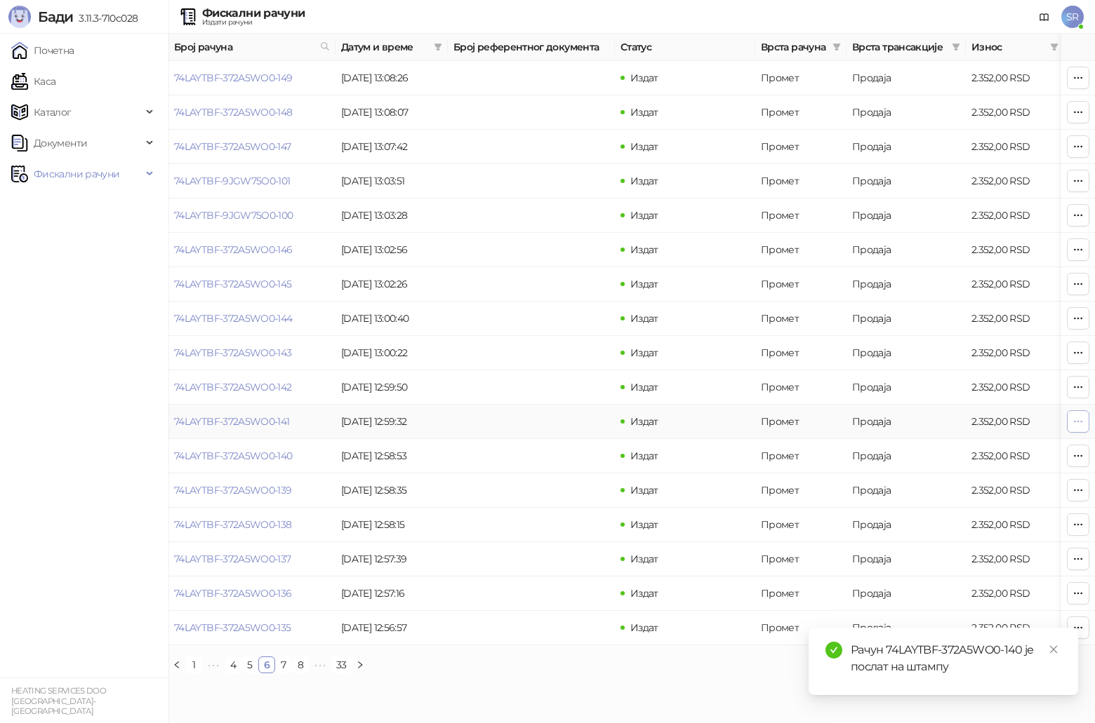
click at [549, 375] on icon "button" at bounding box center [1077, 421] width 11 height 11
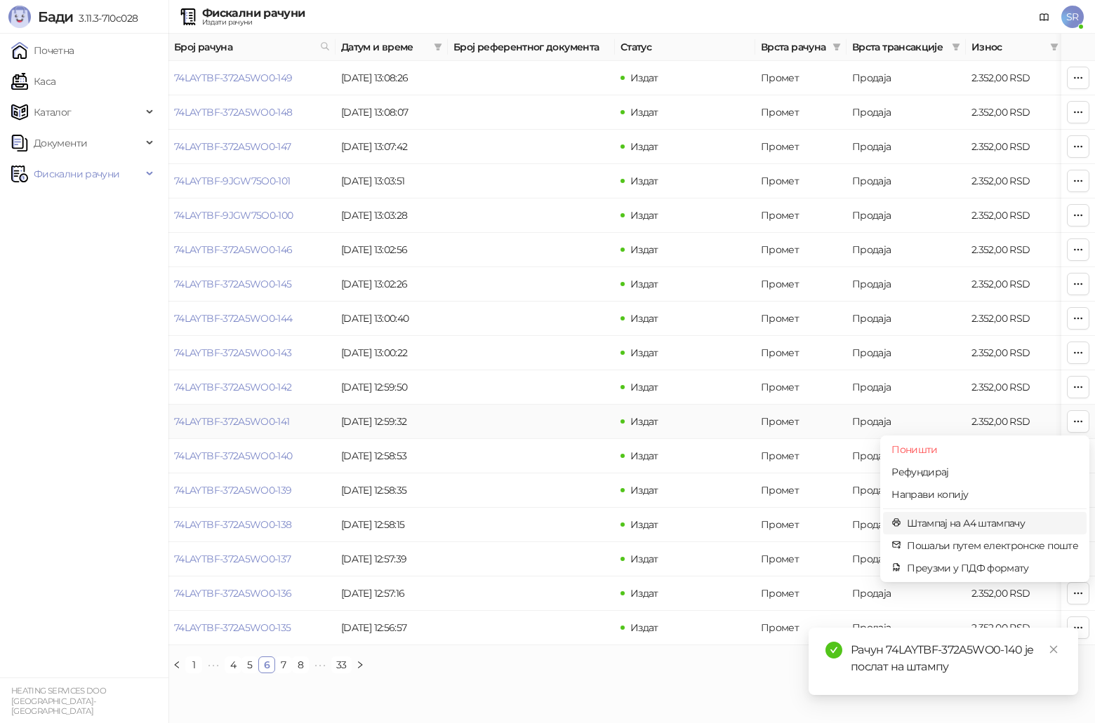
click at [549, 375] on span "Штампај на А4 штампачу" at bounding box center [992, 523] width 171 height 15
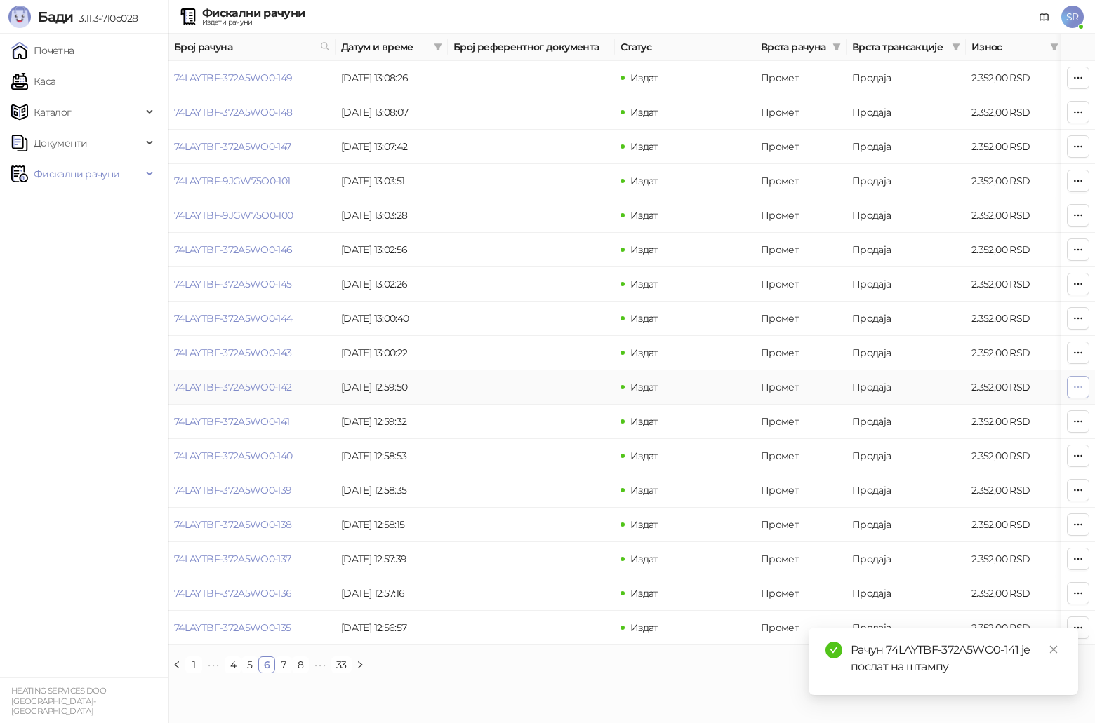
click at [549, 375] on icon "button" at bounding box center [1078, 387] width 8 height 1
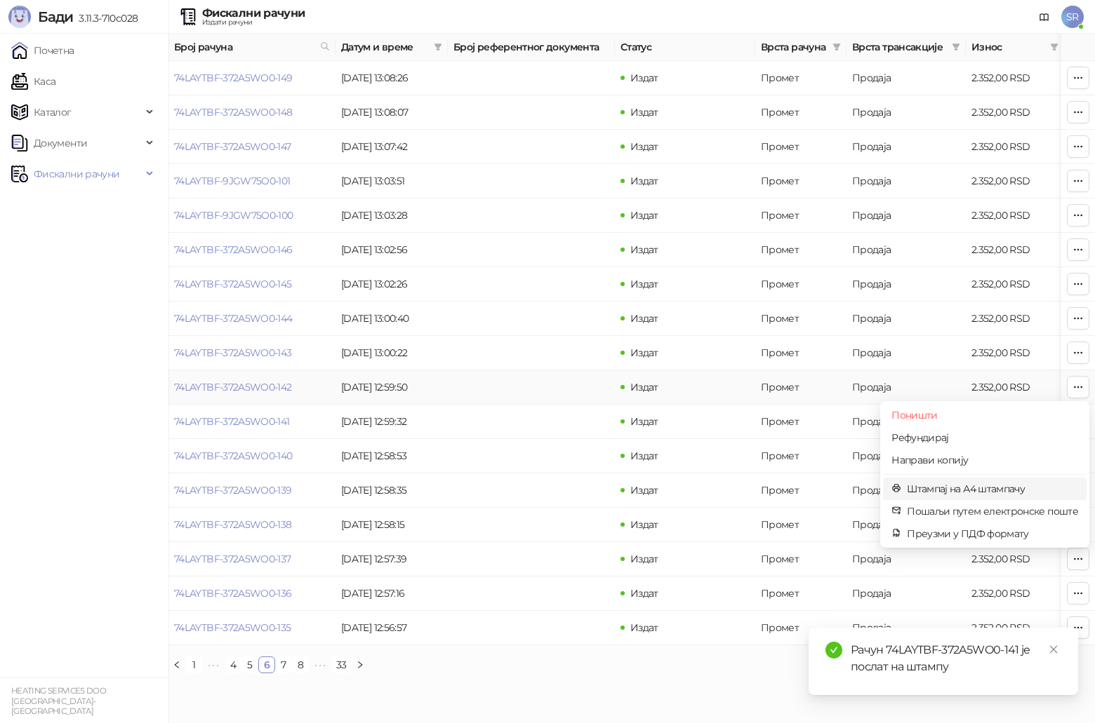
click at [549, 375] on span "Штампај на А4 штампачу" at bounding box center [992, 488] width 171 height 15
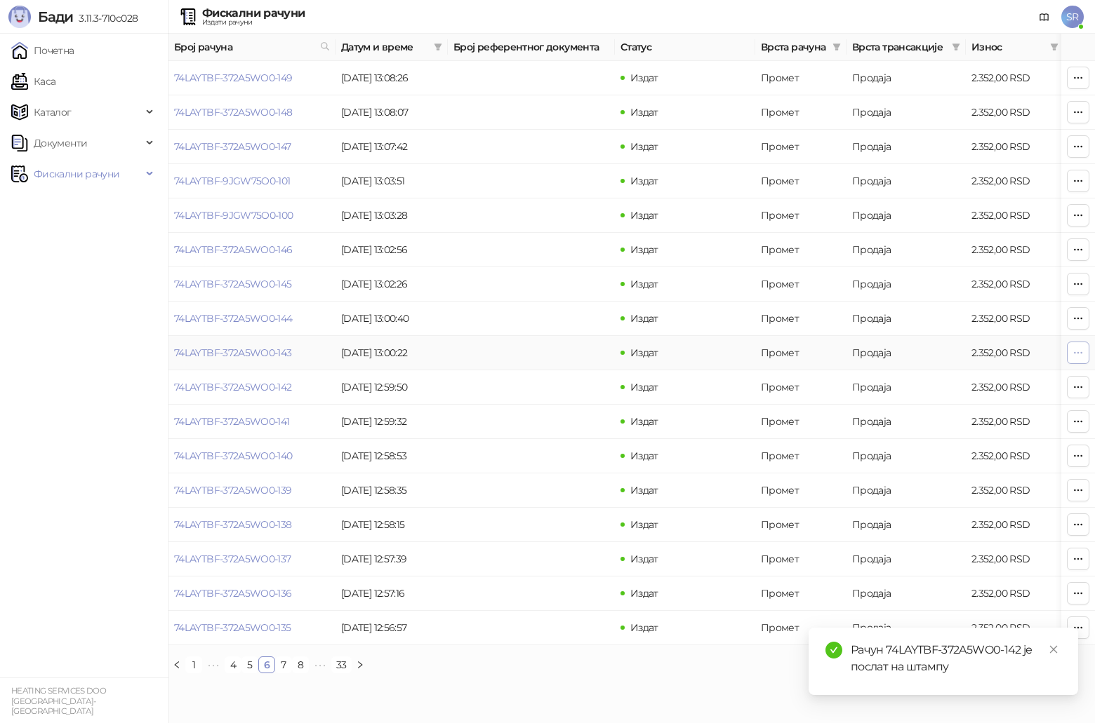
click at [549, 350] on icon "button" at bounding box center [1077, 352] width 11 height 11
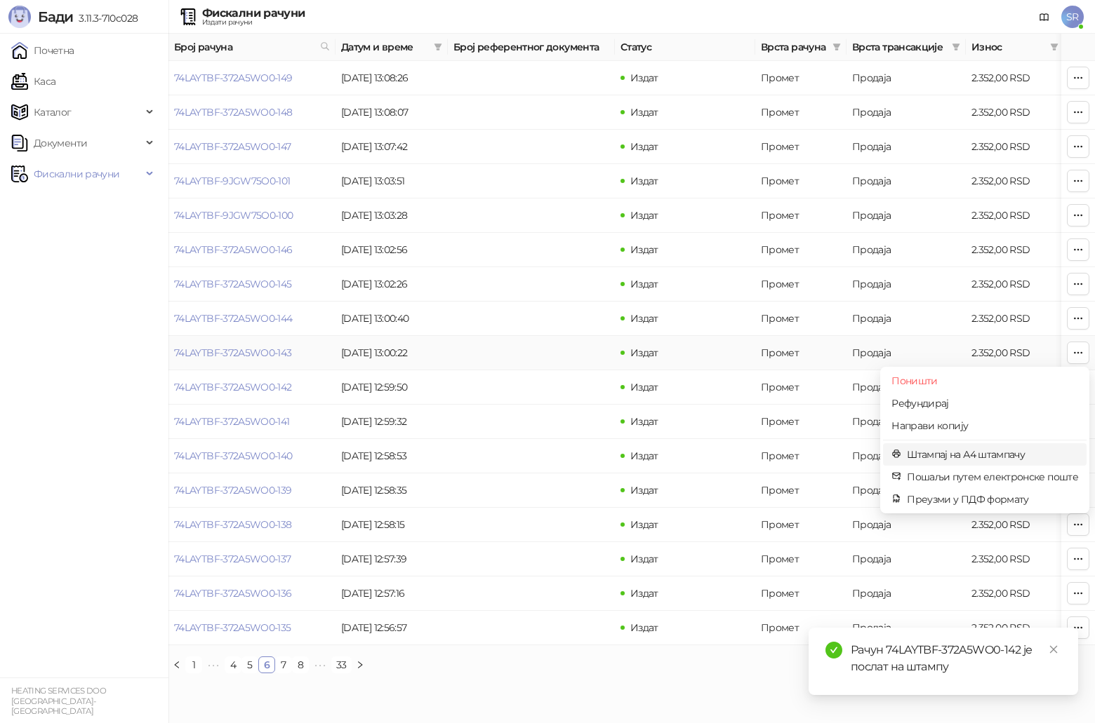
click at [549, 375] on span "Штампај на А4 штампачу" at bounding box center [992, 454] width 171 height 15
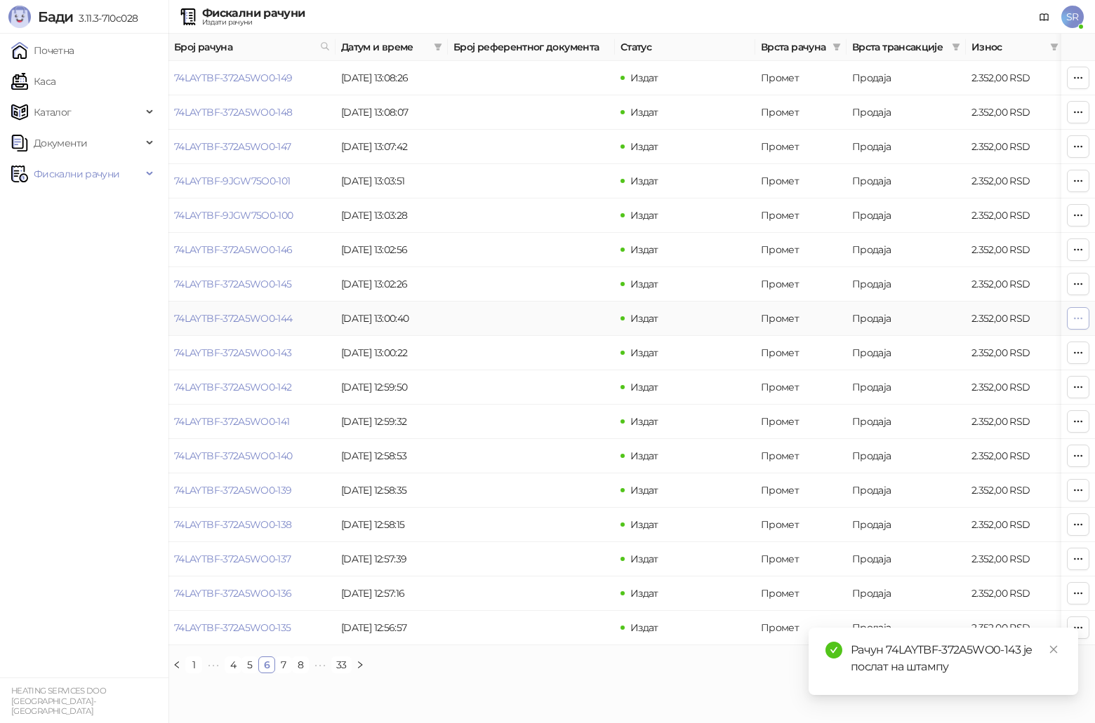
click at [549, 316] on icon "button" at bounding box center [1077, 318] width 11 height 11
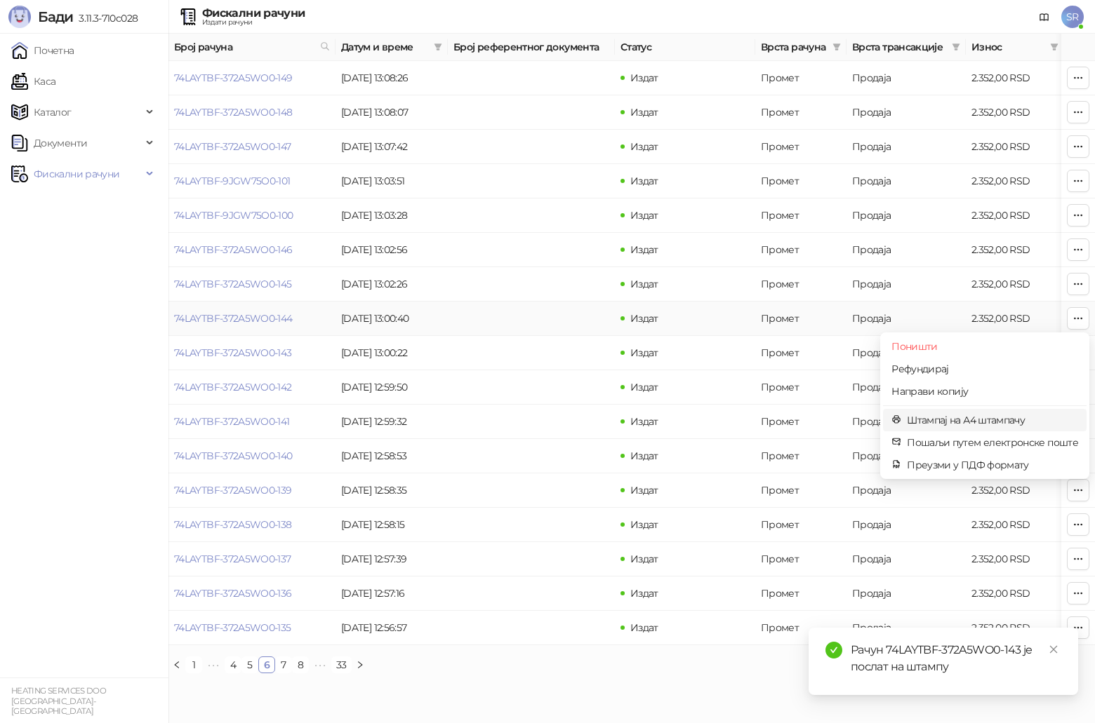
click at [549, 375] on span "Штампај на А4 штампачу" at bounding box center [992, 420] width 171 height 15
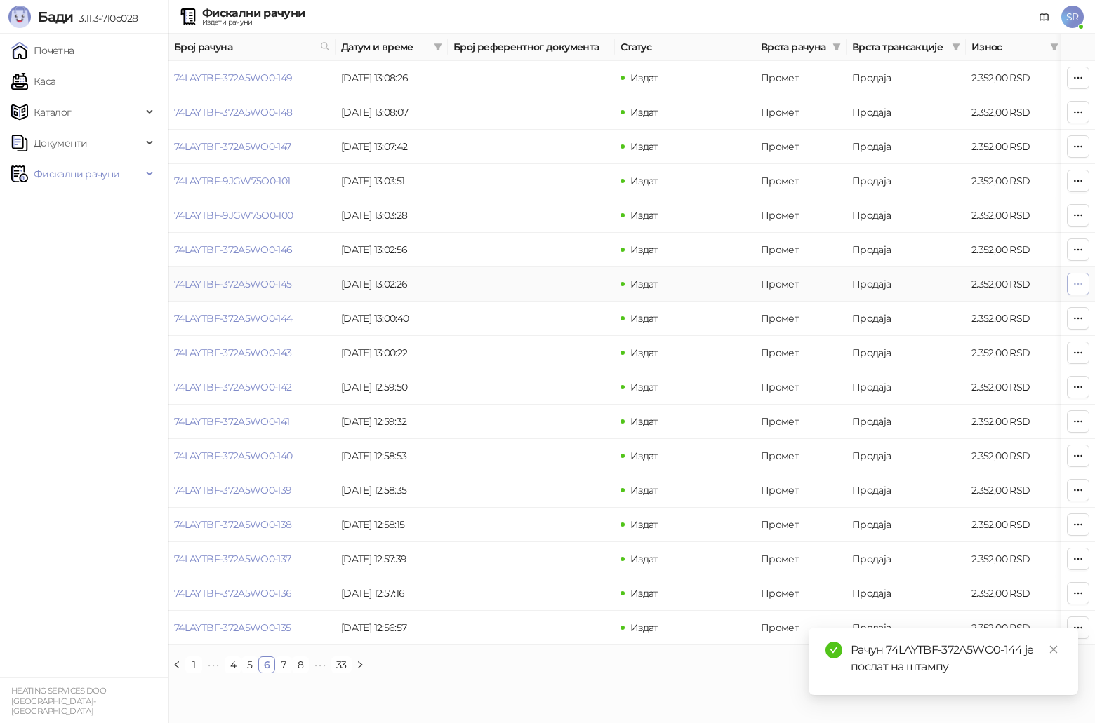
click at [549, 281] on icon "button" at bounding box center [1077, 284] width 11 height 11
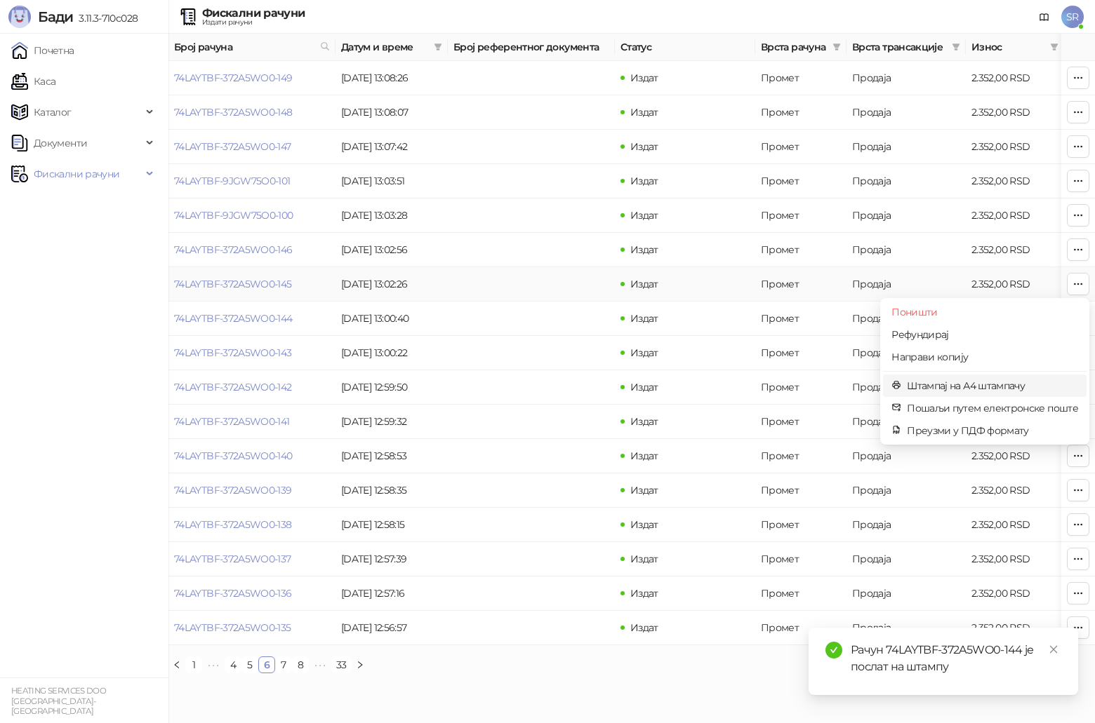
click at [549, 375] on span "Штампај на А4 штампачу" at bounding box center [992, 385] width 171 height 15
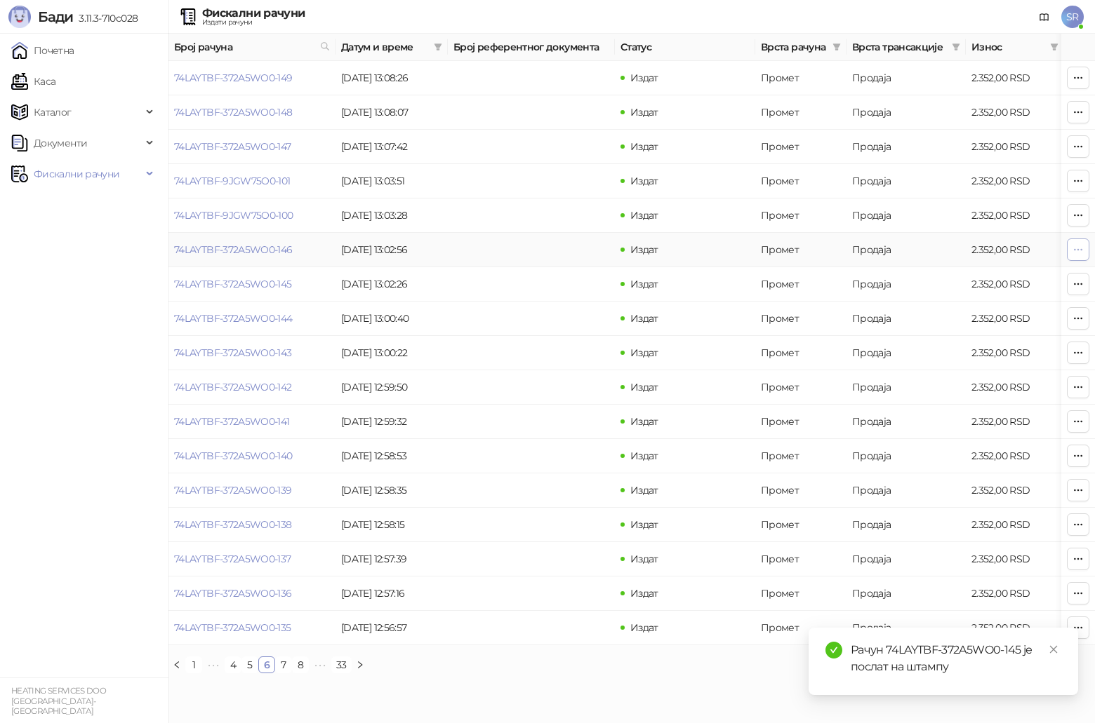
click at [549, 252] on icon "button" at bounding box center [1077, 249] width 11 height 11
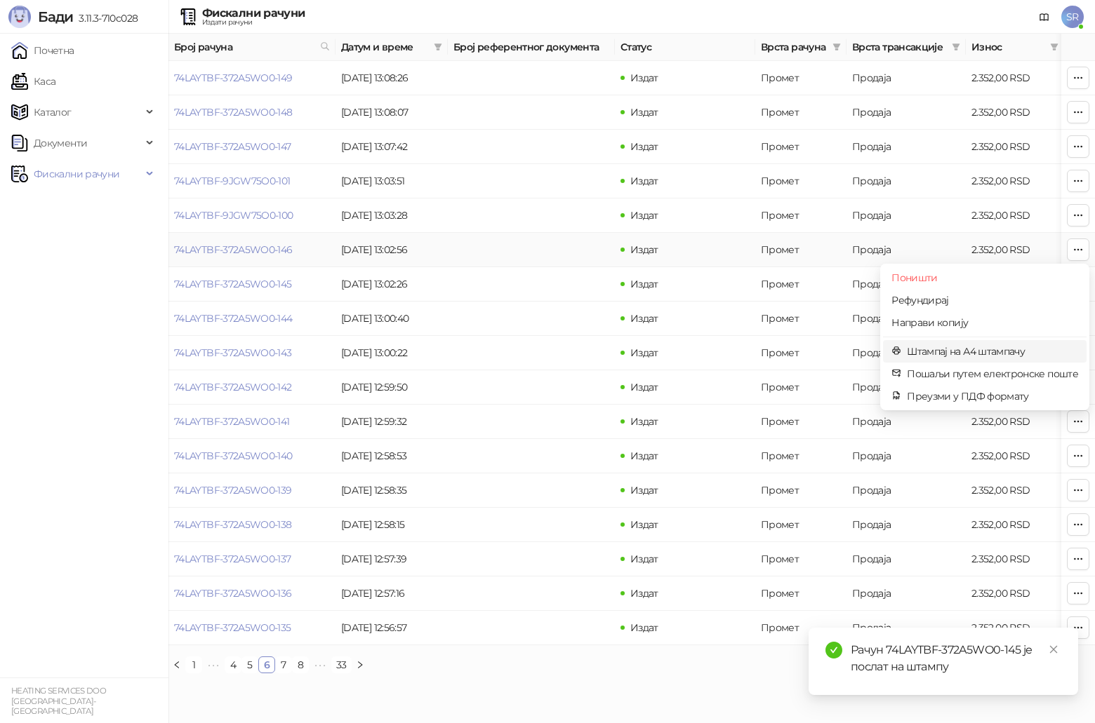
click at [549, 345] on span "Штампај на А4 штампачу" at bounding box center [992, 351] width 171 height 15
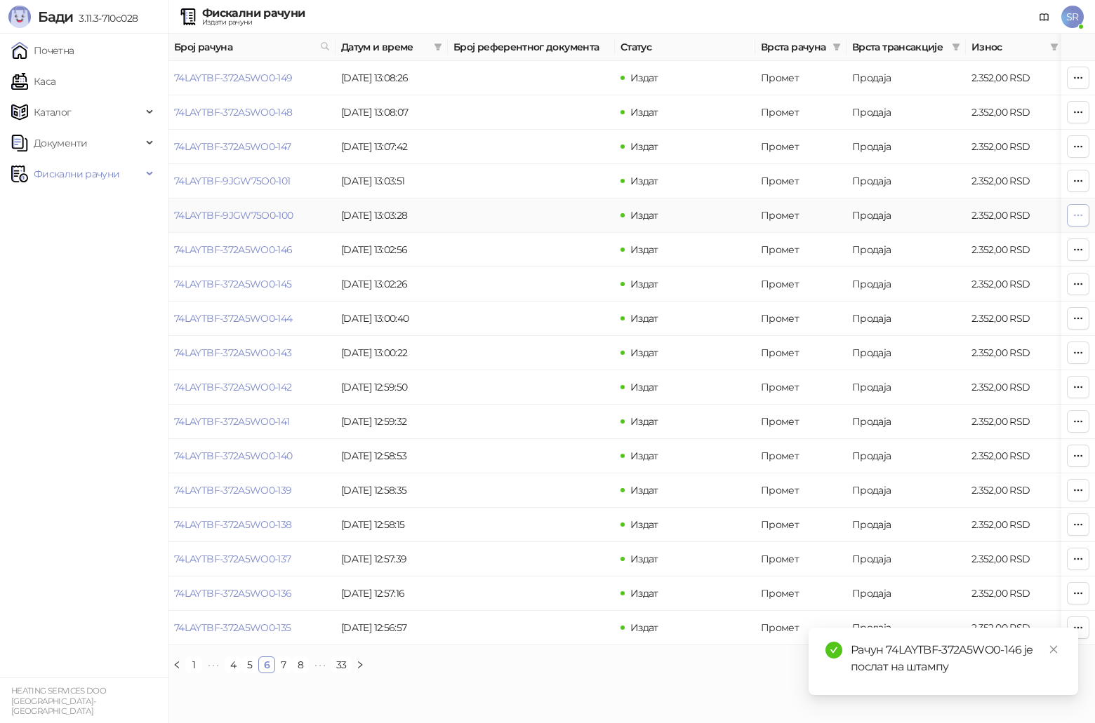
click at [549, 221] on span "button" at bounding box center [1077, 214] width 11 height 13
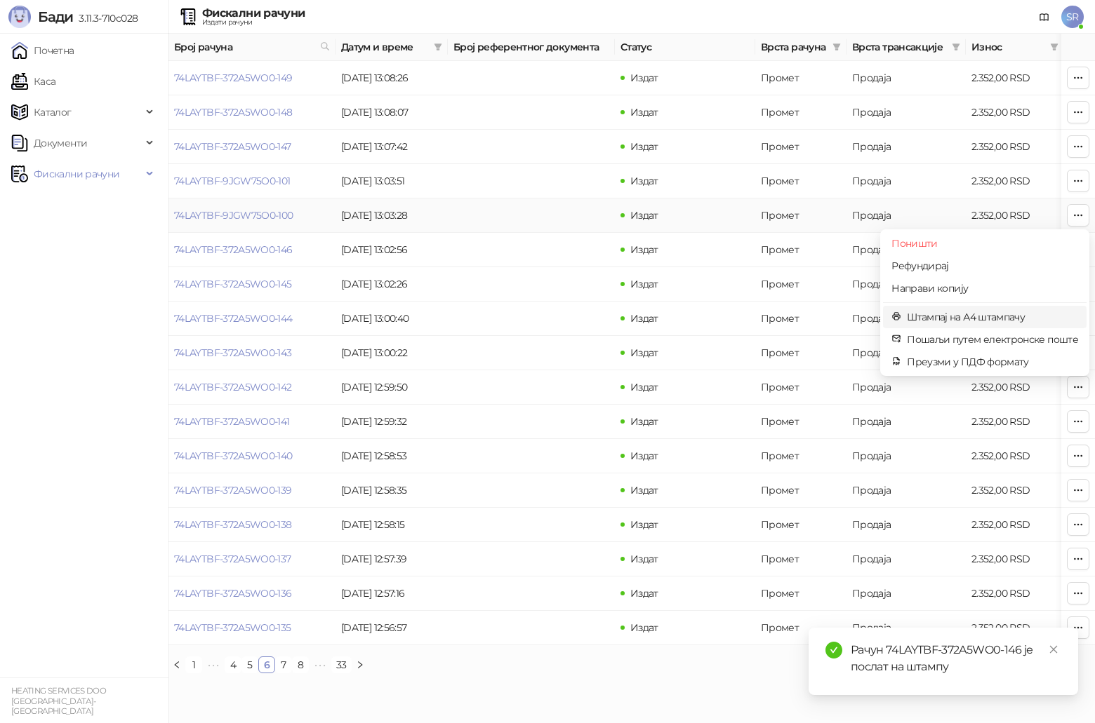
click at [549, 308] on li "Штампај на А4 штампачу" at bounding box center [985, 317] width 204 height 22
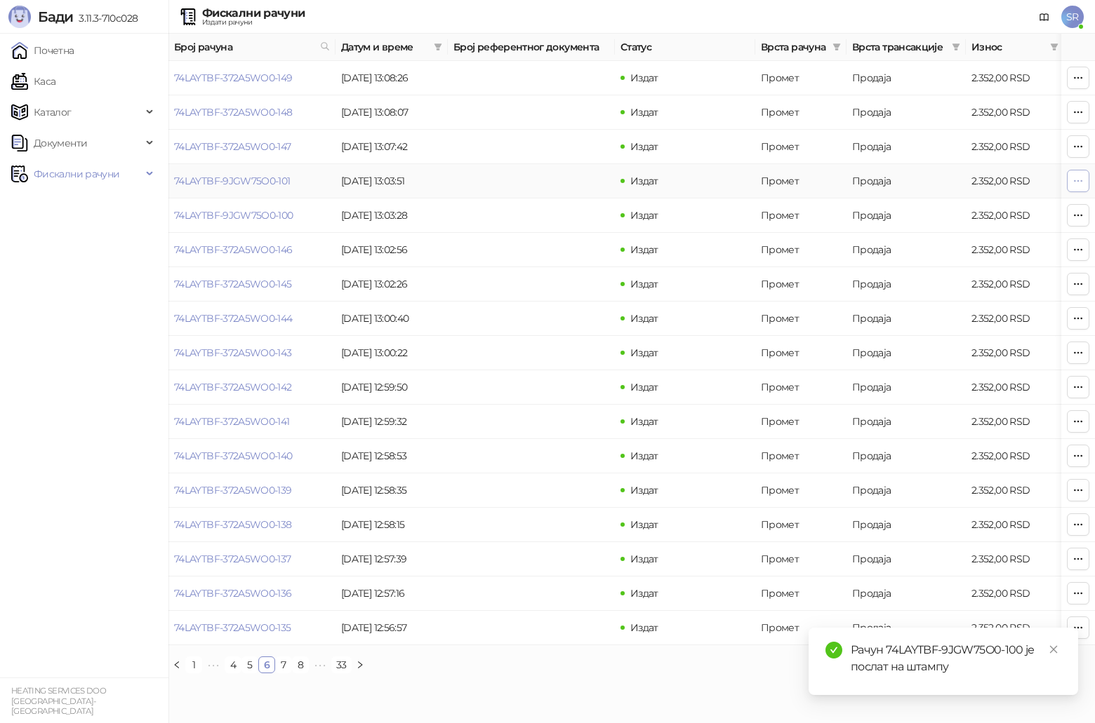
click at [549, 180] on icon "button" at bounding box center [1077, 180] width 11 height 11
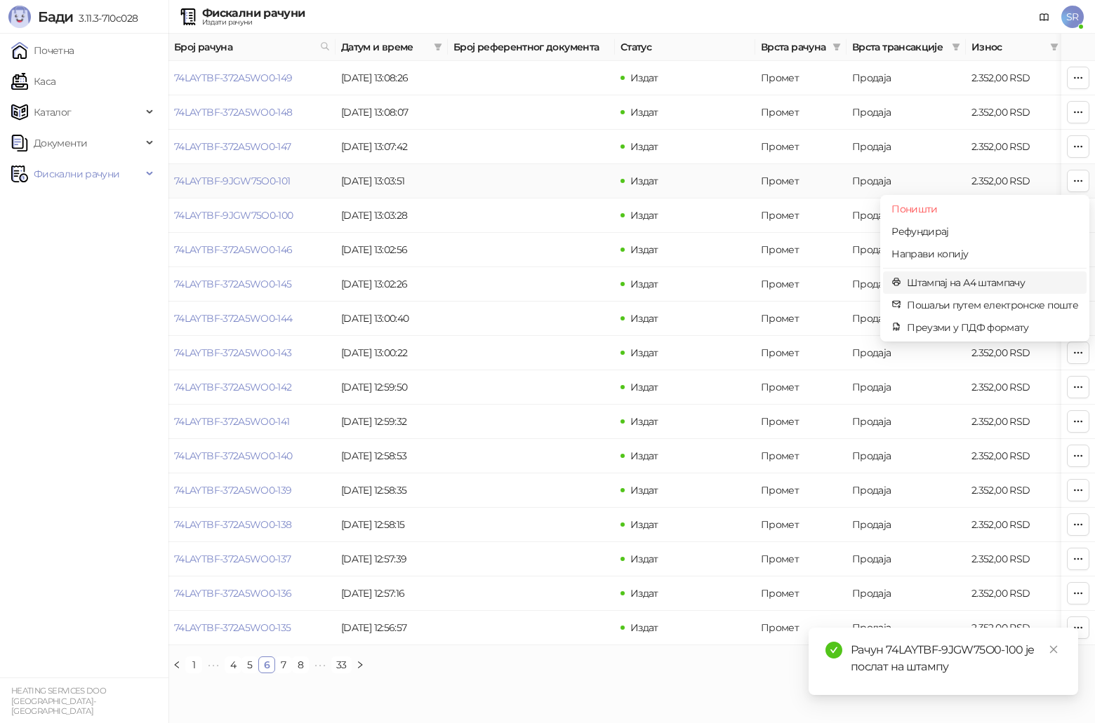
click at [549, 276] on span "Штампај на А4 штампачу" at bounding box center [992, 282] width 171 height 15
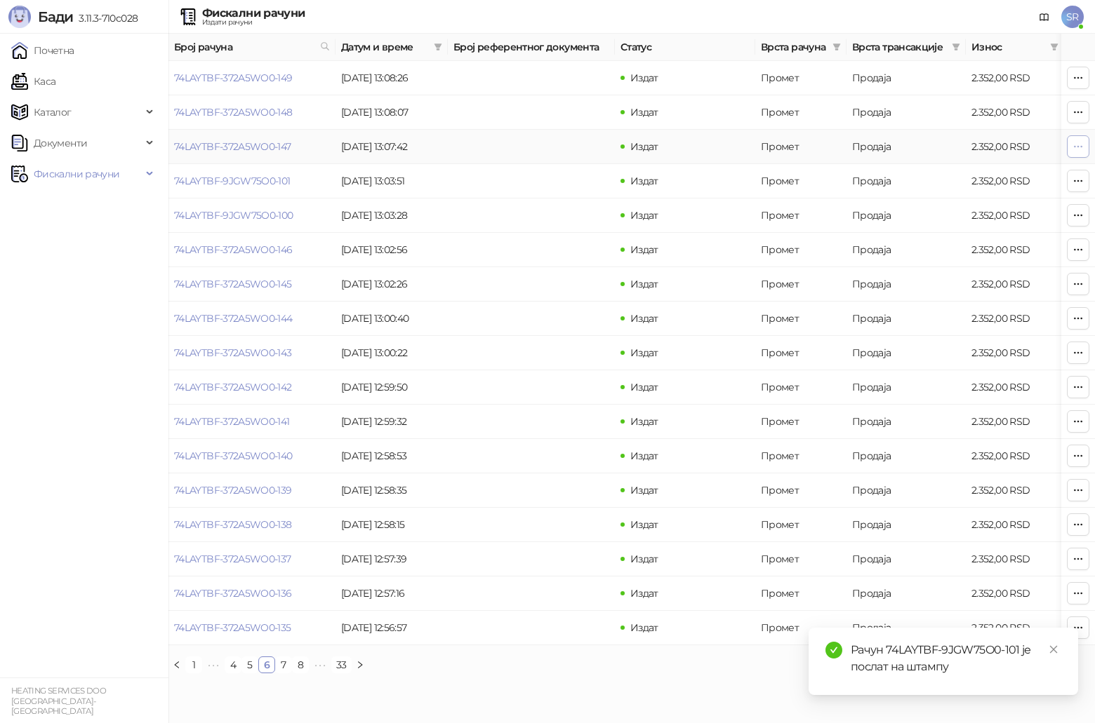
click at [549, 147] on icon "button" at bounding box center [1077, 146] width 11 height 11
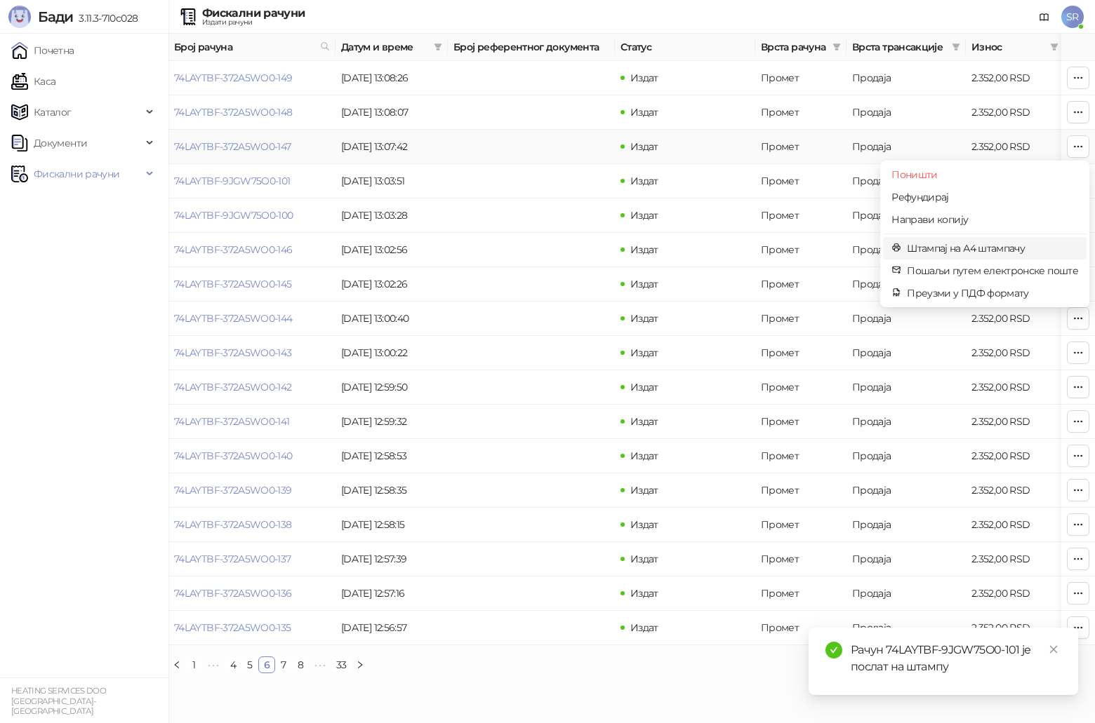
click at [549, 252] on span "Штампај на А4 штампачу" at bounding box center [992, 248] width 171 height 15
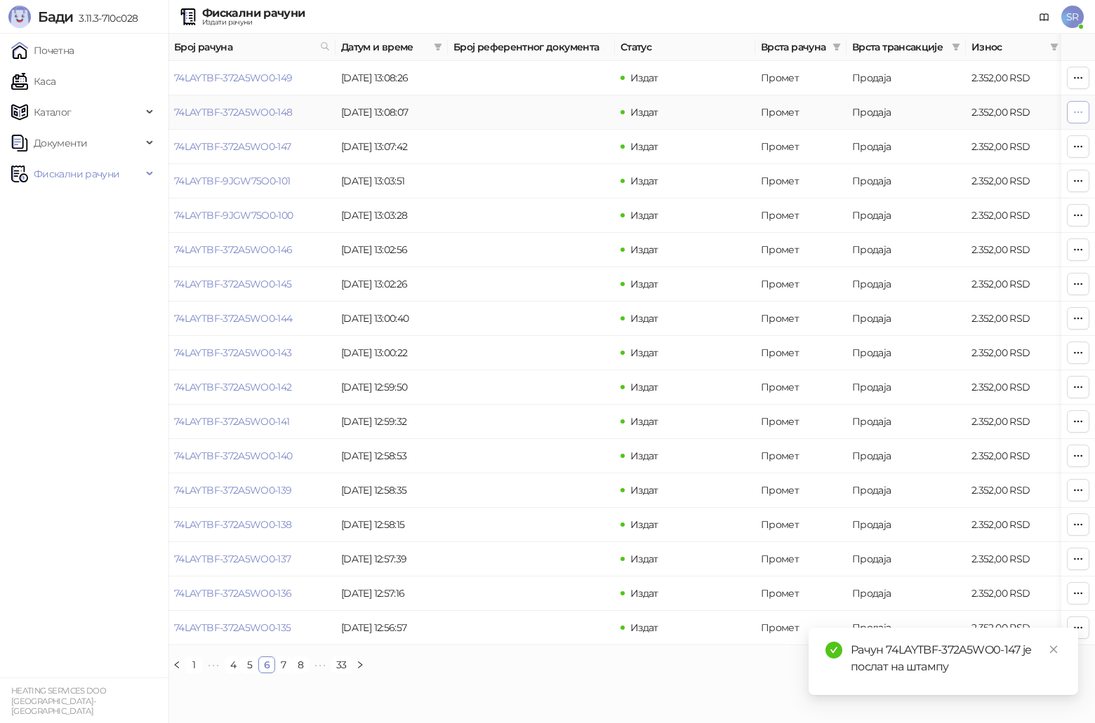
click at [549, 114] on icon "button" at bounding box center [1077, 112] width 11 height 11
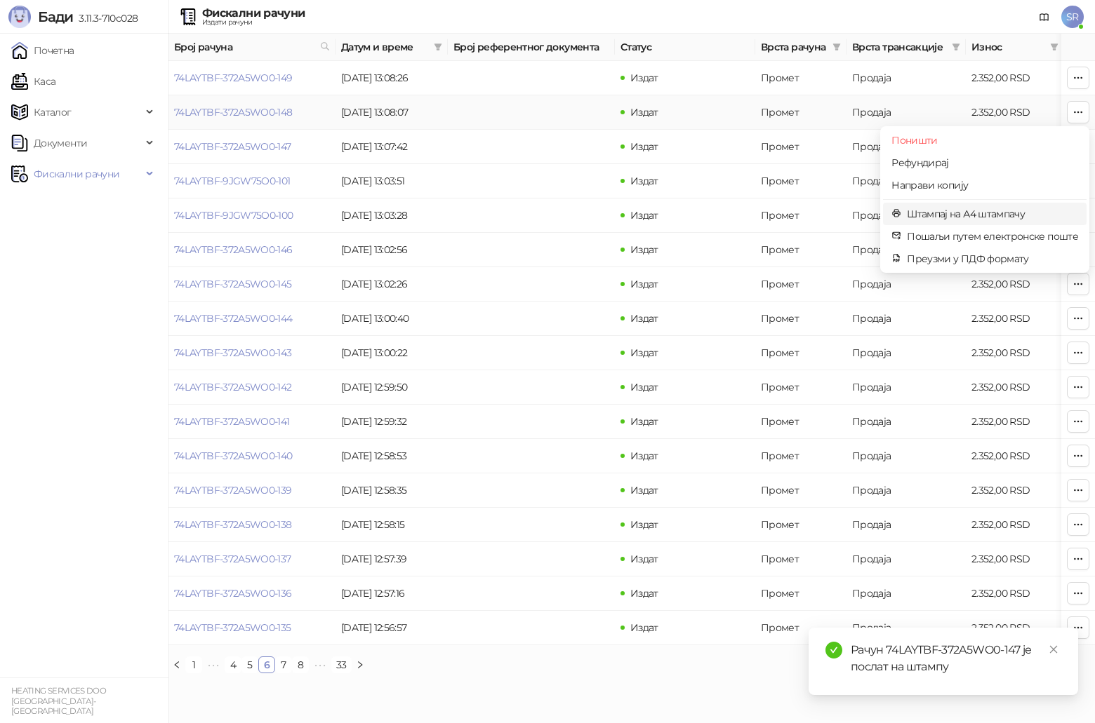
click at [549, 212] on span "Штампај на А4 штампачу" at bounding box center [992, 213] width 171 height 15
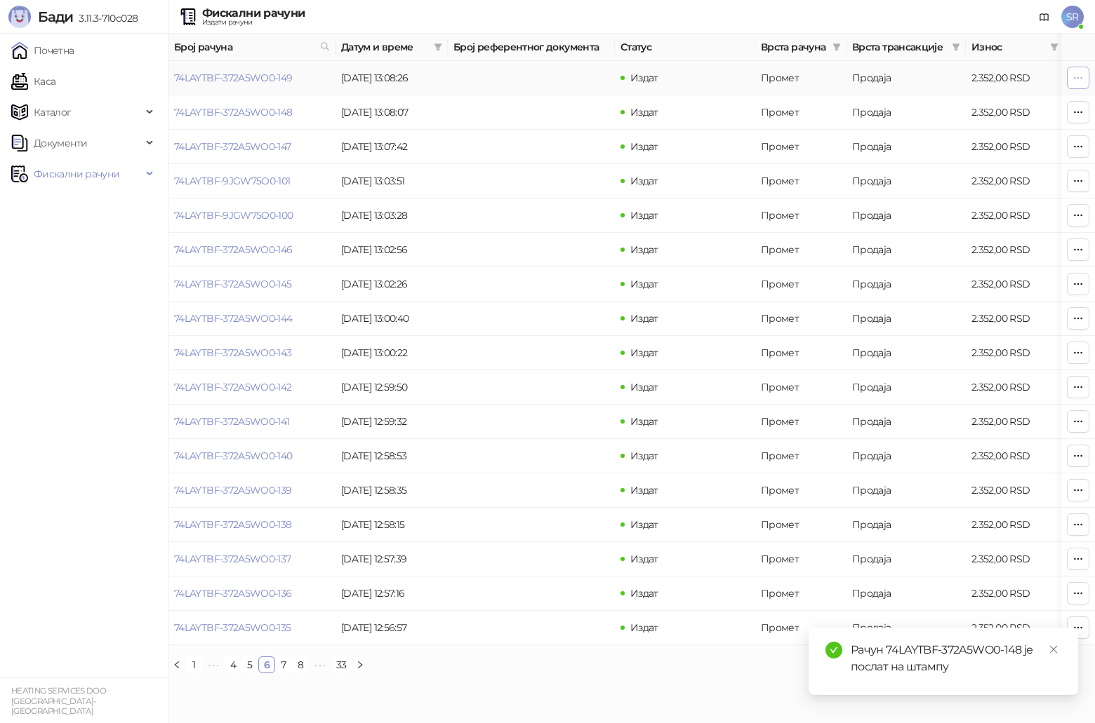
click at [549, 84] on span "button" at bounding box center [1077, 77] width 11 height 13
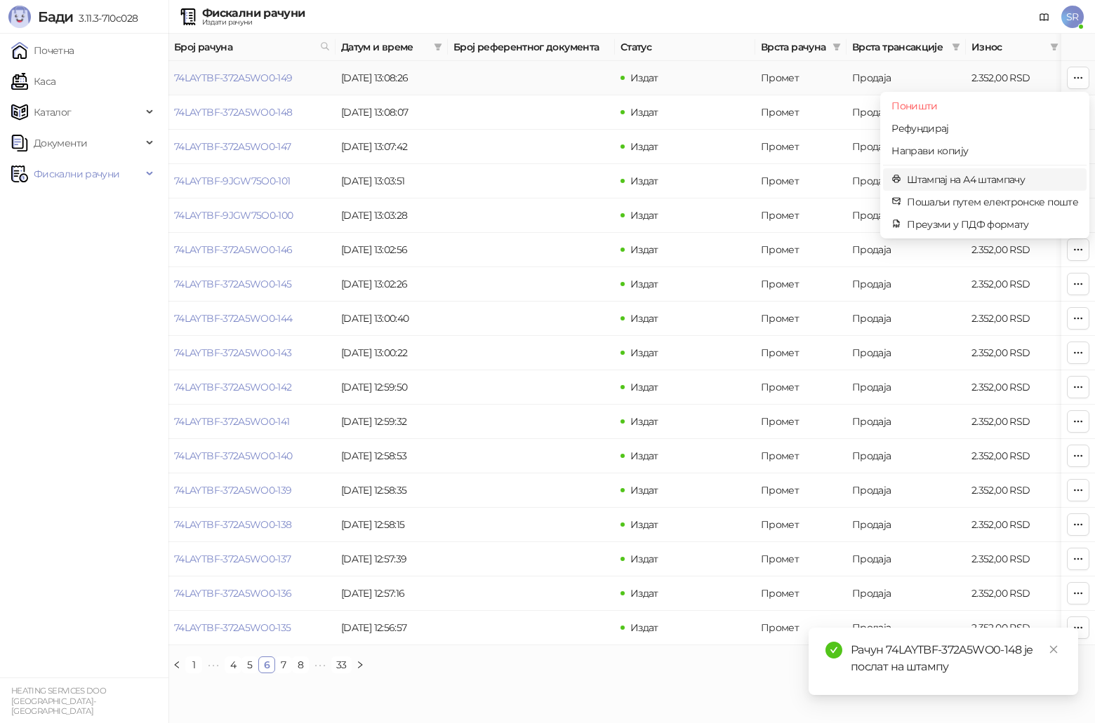
click at [549, 182] on span "Штампај на А4 штампачу" at bounding box center [992, 179] width 171 height 15
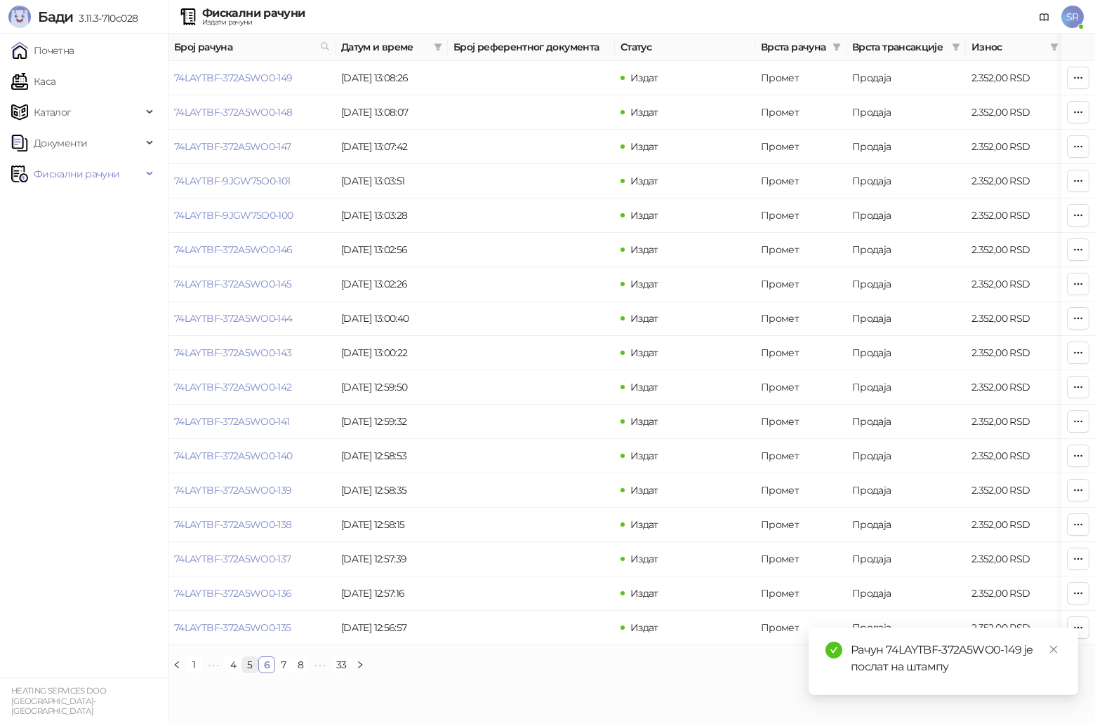
click at [249, 375] on link "5" at bounding box center [249, 665] width 15 height 15
click at [549, 375] on icon "button" at bounding box center [1077, 627] width 11 height 11
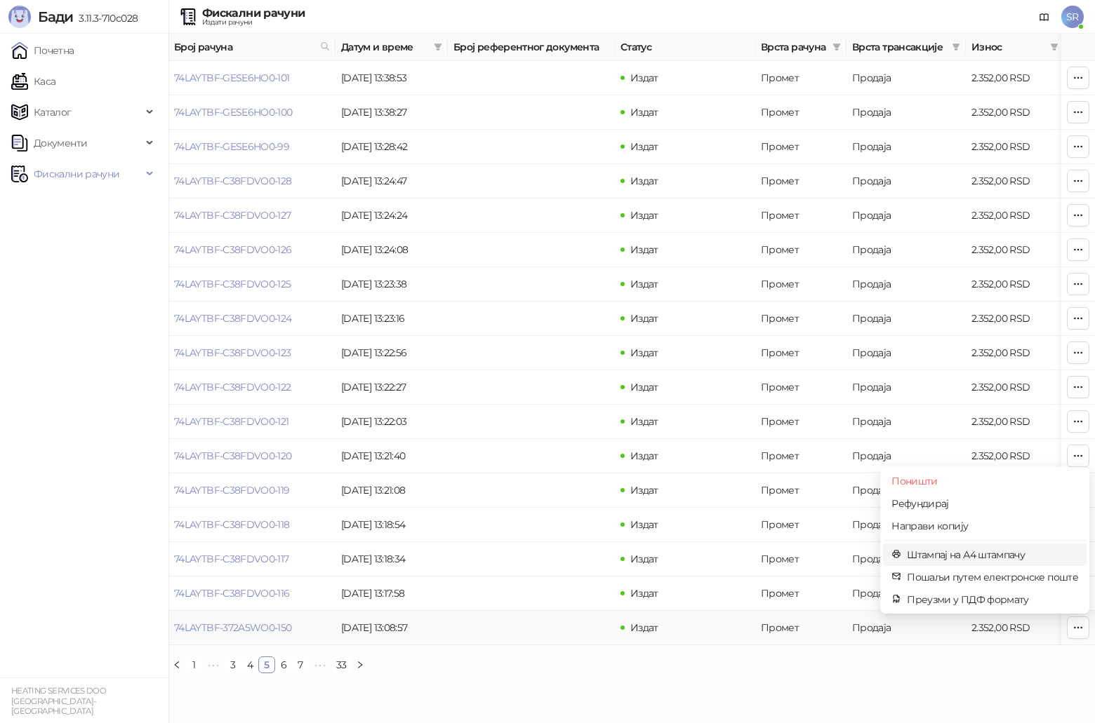
click at [549, 375] on span "Штампај на А4 штампачу" at bounding box center [992, 554] width 171 height 15
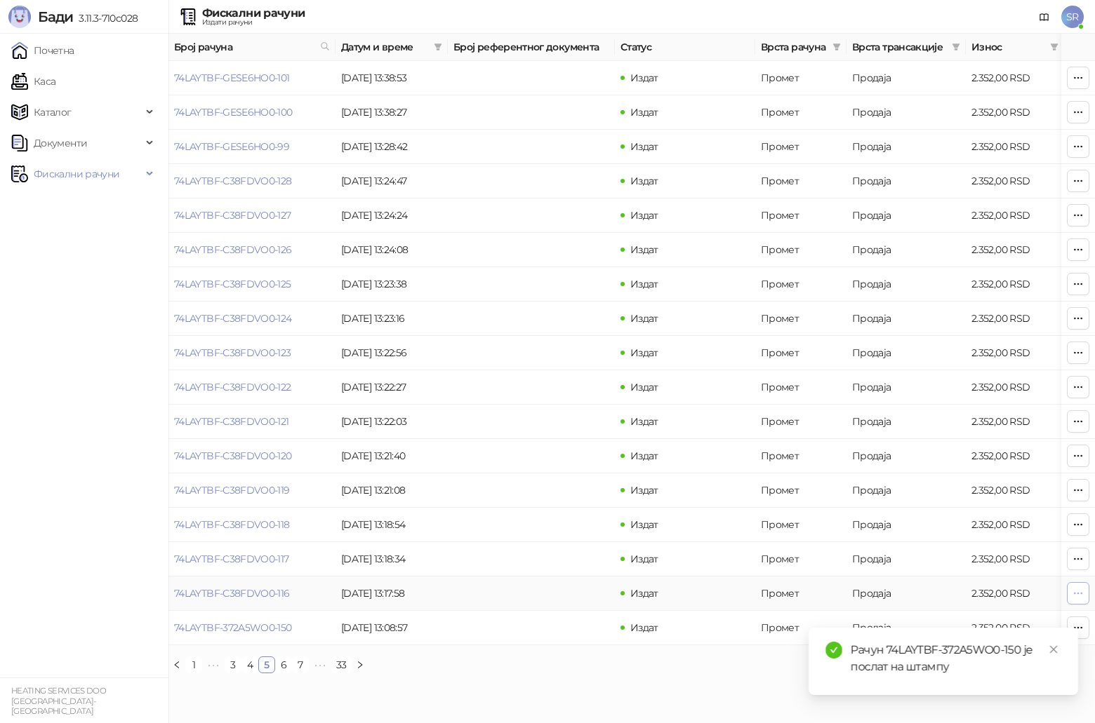
click at [549, 375] on button "button" at bounding box center [1078, 593] width 22 height 22
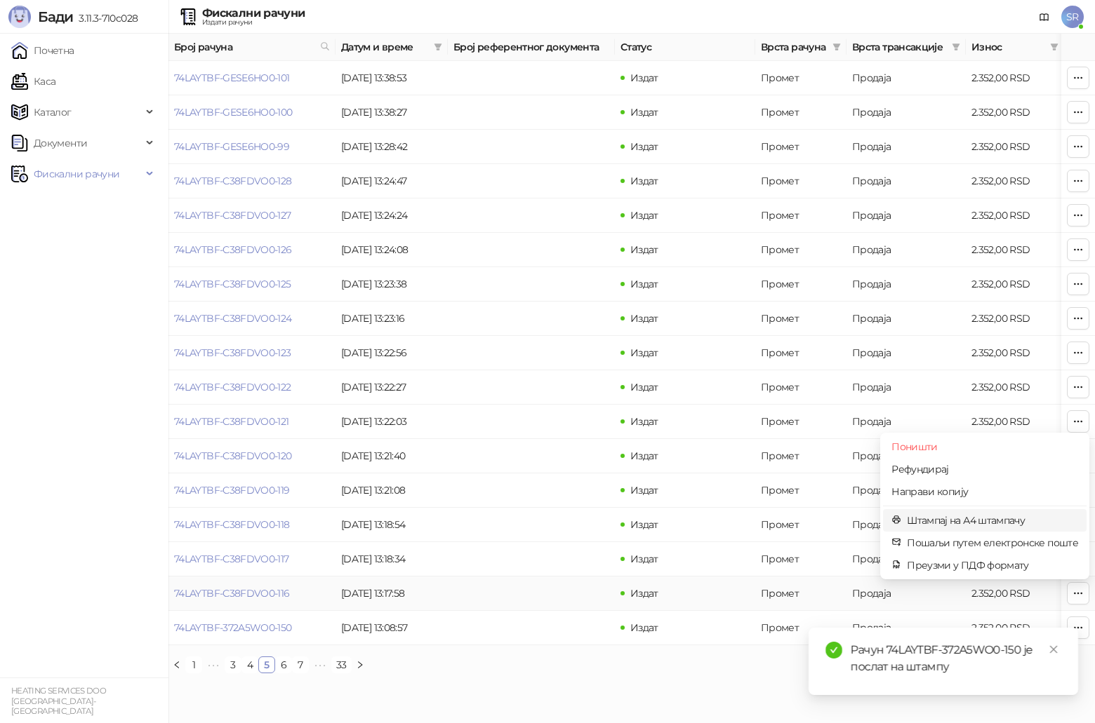
click at [549, 375] on span "Штампај на А4 штампачу" at bounding box center [992, 520] width 171 height 15
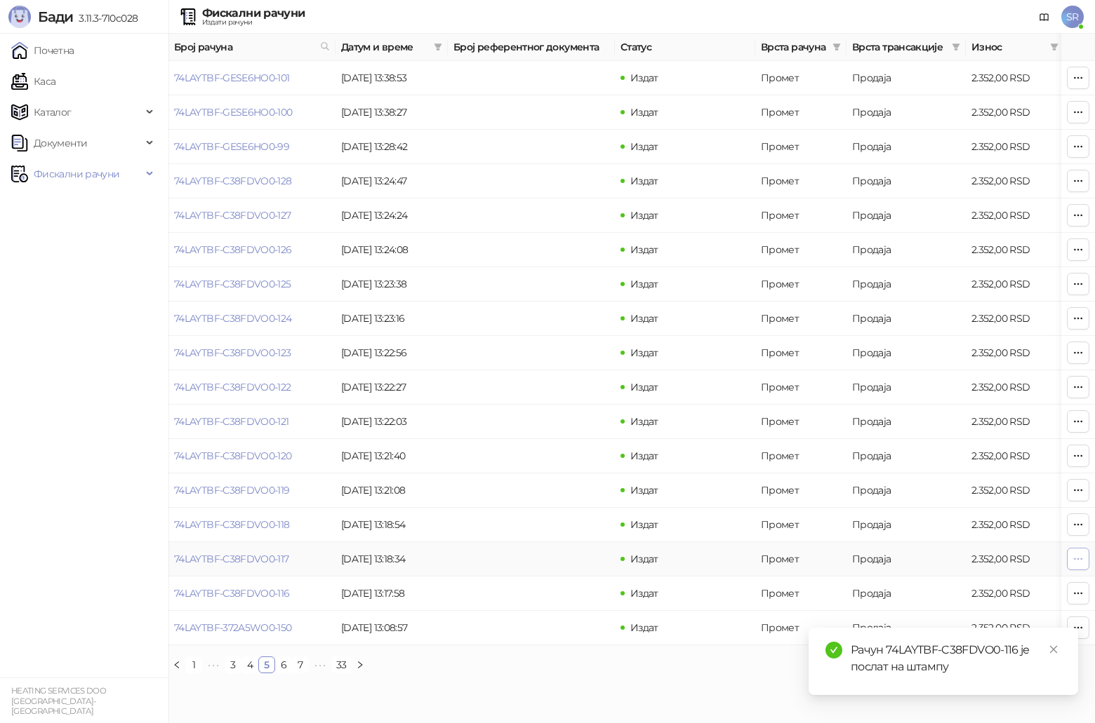
click at [549, 375] on button "button" at bounding box center [1078, 559] width 22 height 22
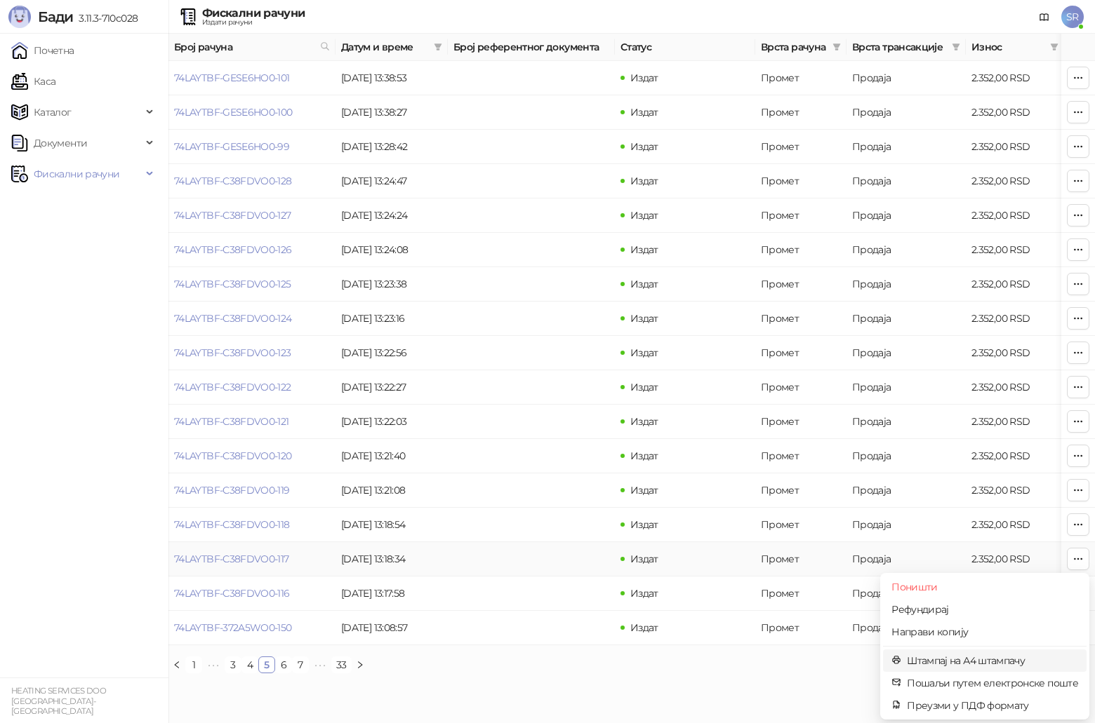
click at [549, 375] on span "Штампај на А4 штампачу" at bounding box center [992, 660] width 171 height 15
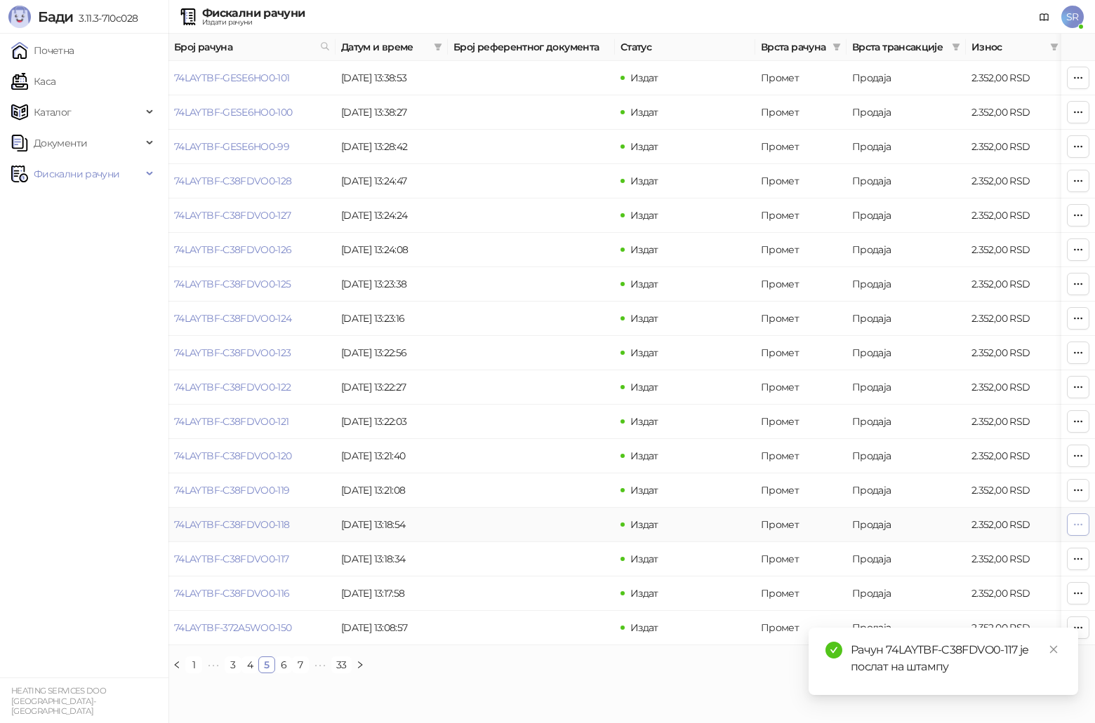
click at [549, 375] on icon "button" at bounding box center [1077, 524] width 11 height 11
click at [549, 375] on span "Штампај на А4 штампачу" at bounding box center [992, 626] width 171 height 15
click at [549, 375] on icon "button" at bounding box center [1077, 490] width 11 height 11
click at [549, 375] on span "Штампај на А4 штампачу" at bounding box center [992, 592] width 171 height 15
click at [549, 375] on icon "button" at bounding box center [1077, 456] width 11 height 11
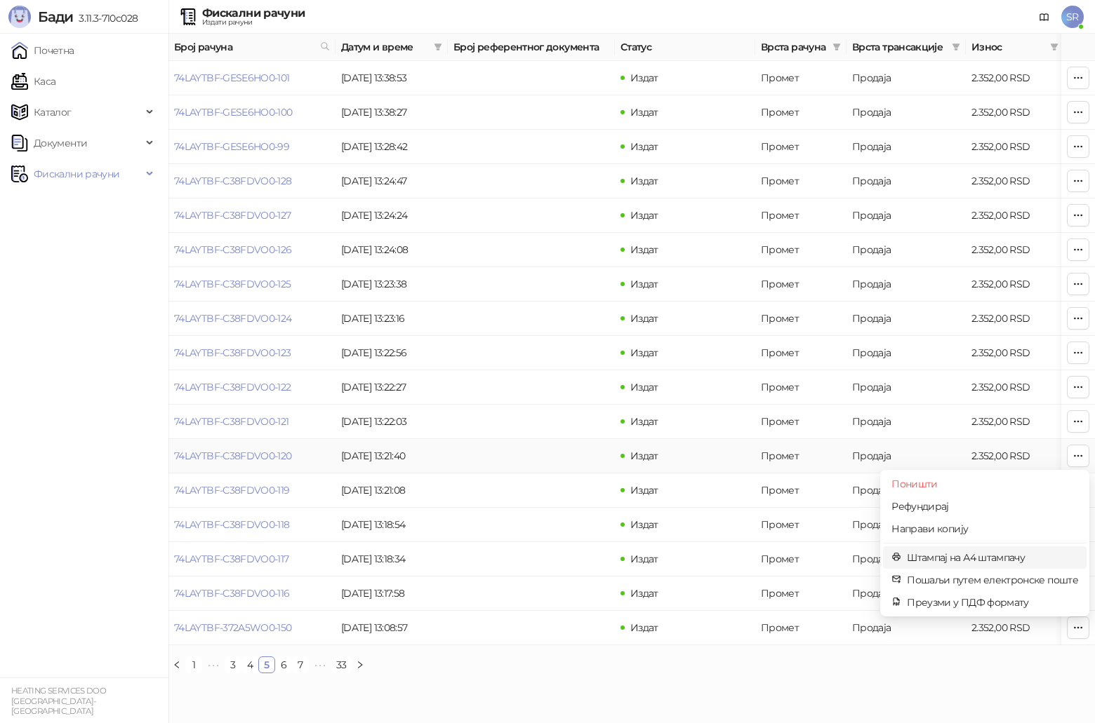
click at [549, 375] on span "Штампај на А4 штампачу" at bounding box center [992, 557] width 171 height 15
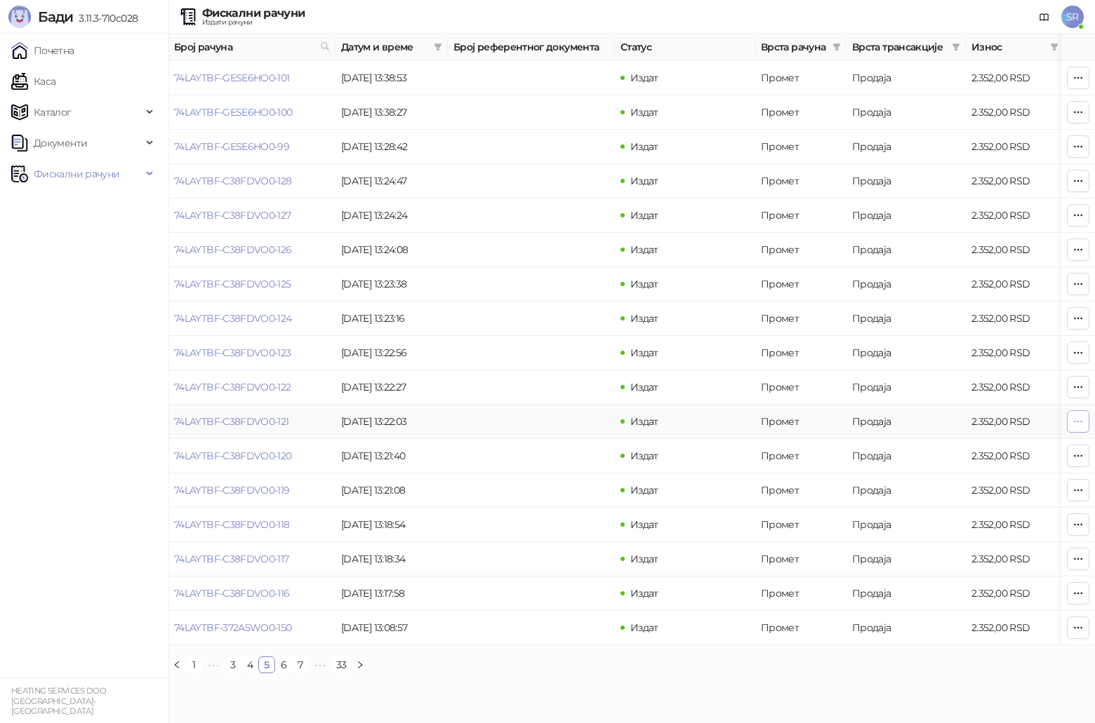
click at [549, 375] on icon "button" at bounding box center [1077, 421] width 11 height 11
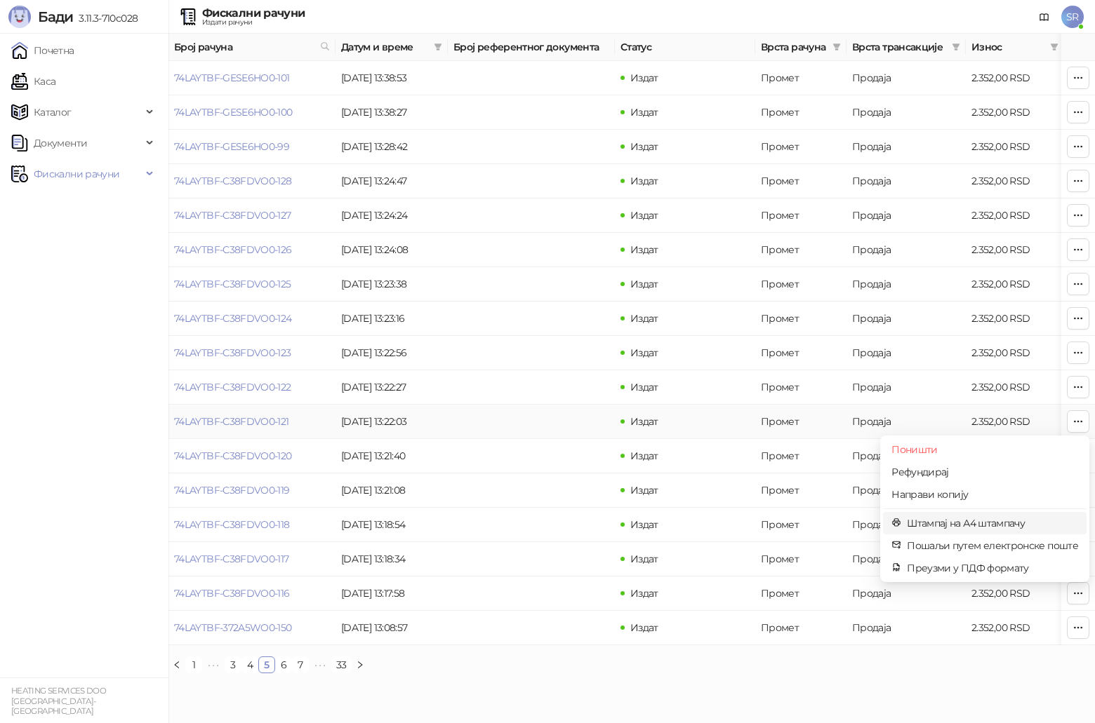
click at [549, 375] on span "Штампај на А4 штампачу" at bounding box center [992, 523] width 171 height 15
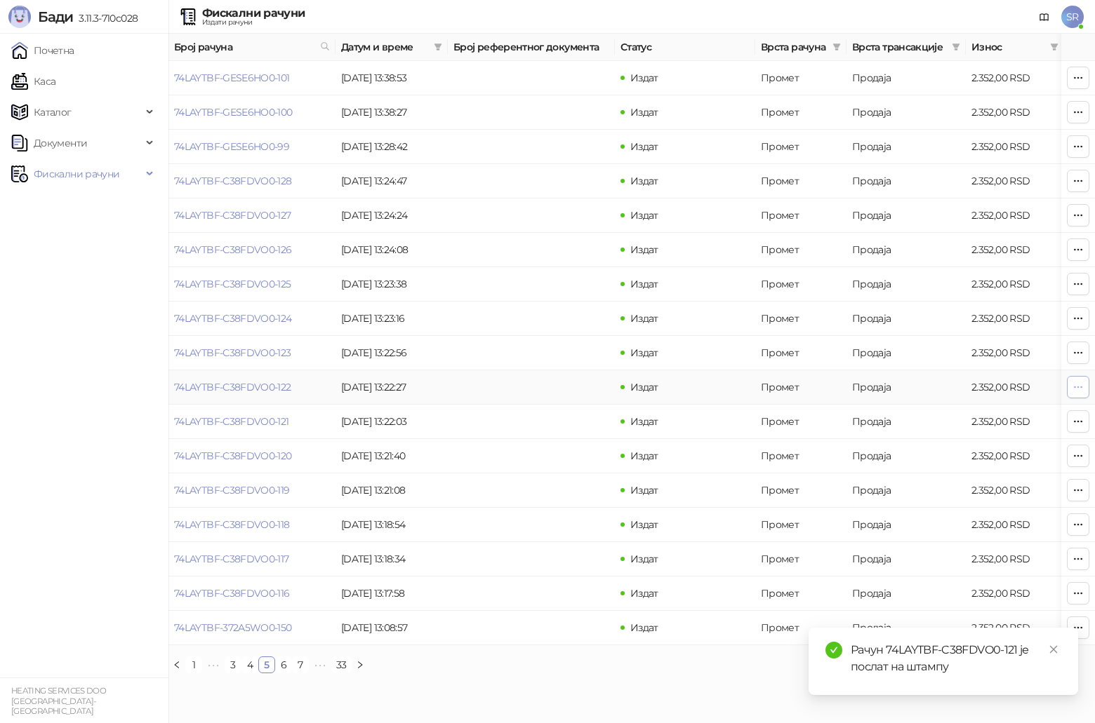
click at [549, 375] on button "button" at bounding box center [1078, 387] width 22 height 22
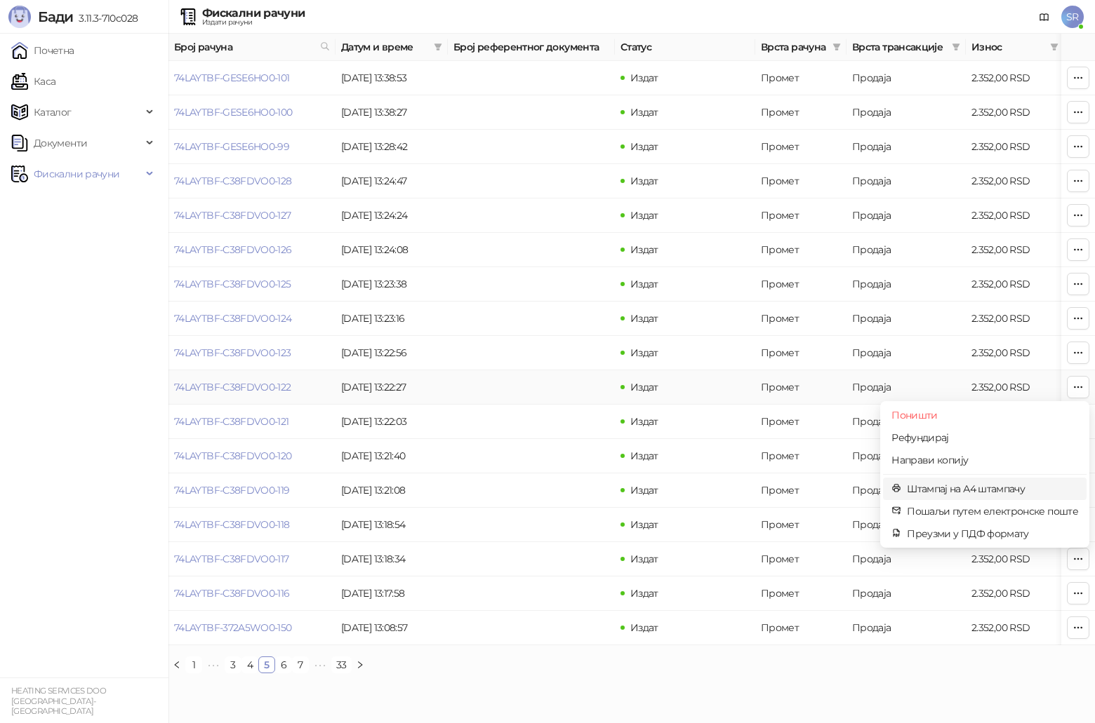
click at [549, 375] on span "Штампај на А4 штампачу" at bounding box center [992, 488] width 171 height 15
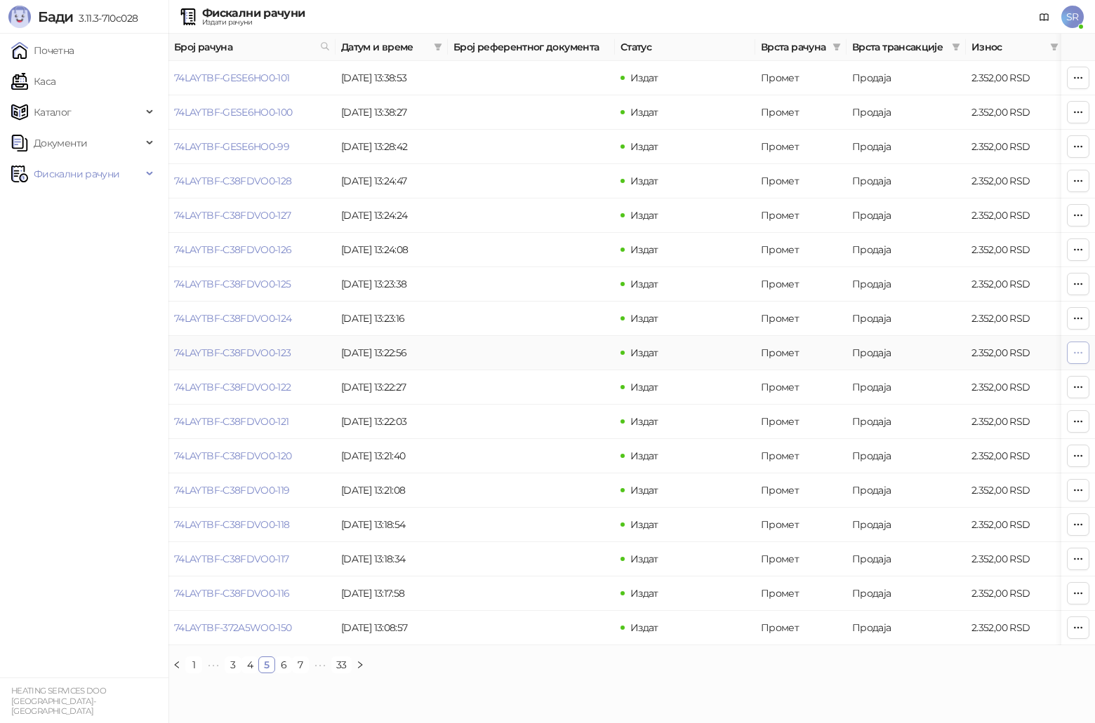
click at [549, 352] on button "button" at bounding box center [1078, 353] width 22 height 22
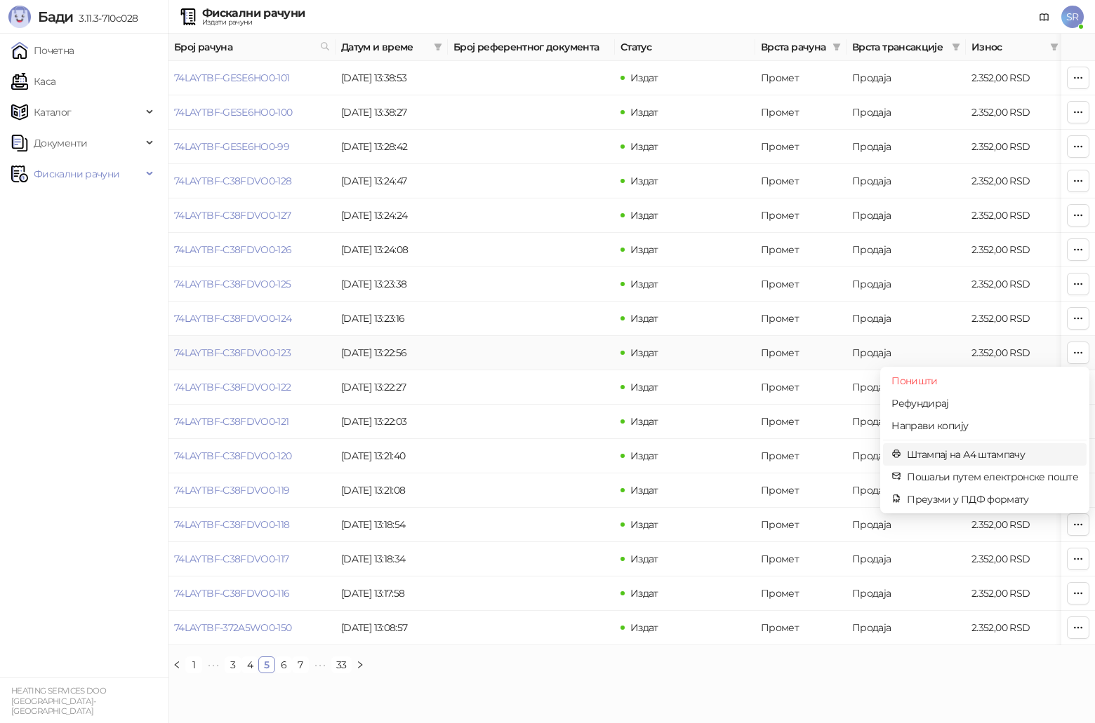
click at [549, 375] on span "Штампај на А4 штампачу" at bounding box center [992, 454] width 171 height 15
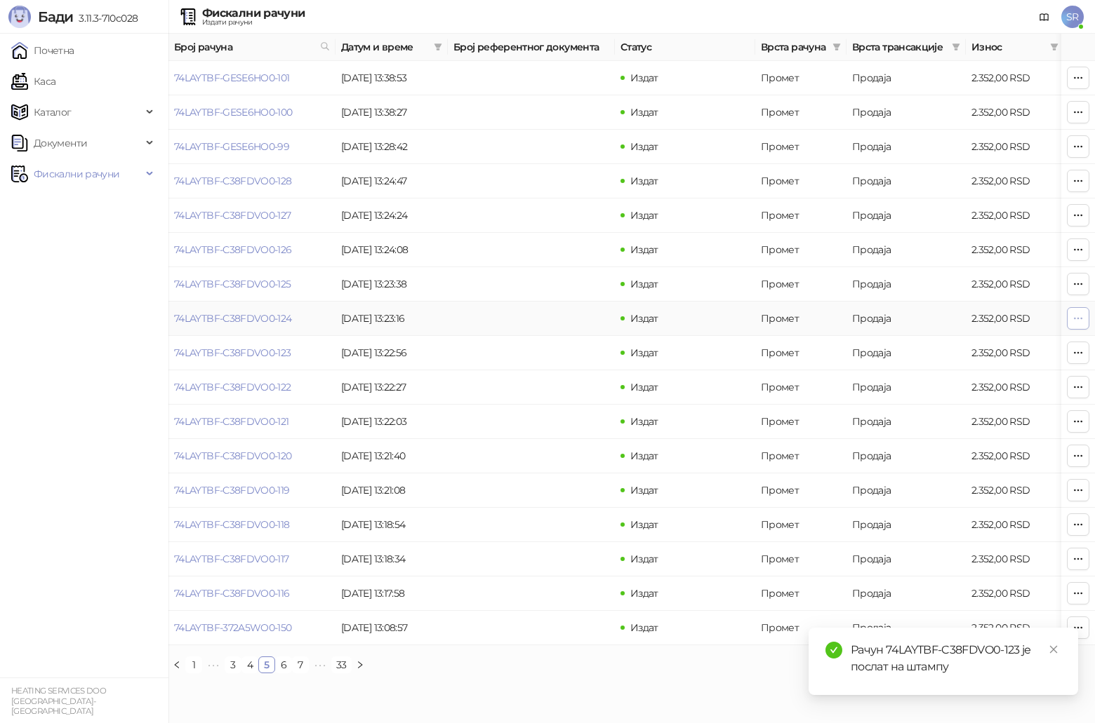
click at [549, 313] on icon "button" at bounding box center [1077, 318] width 11 height 11
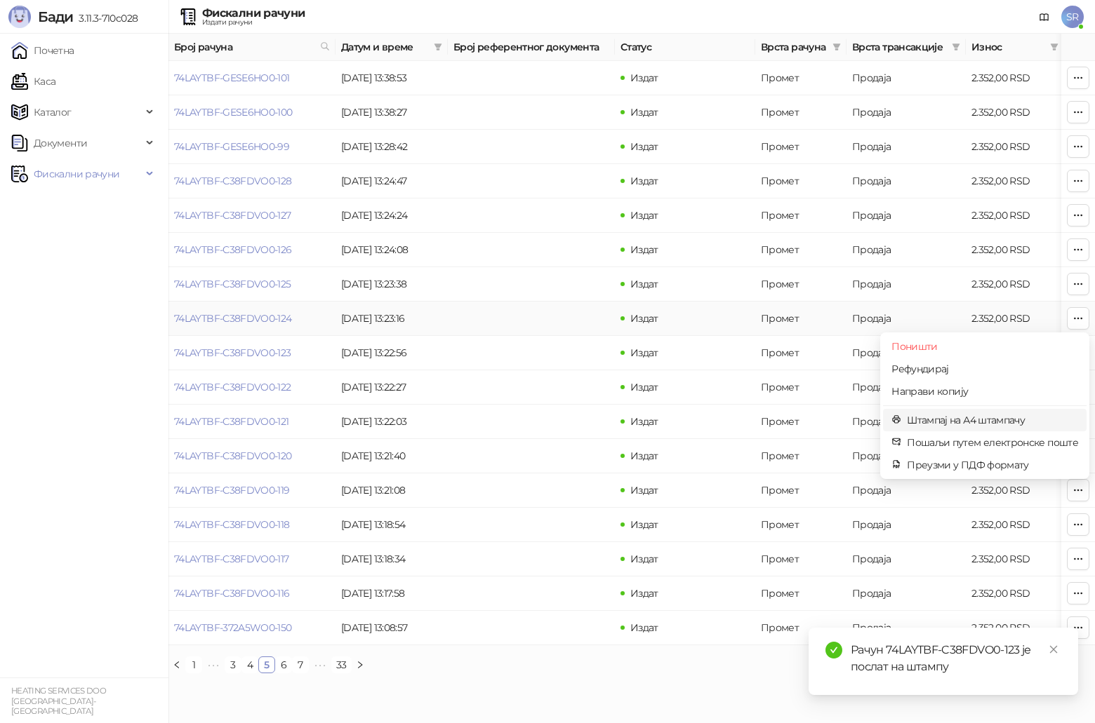
click at [549, 375] on span "Штампај на А4 штампачу" at bounding box center [992, 420] width 171 height 15
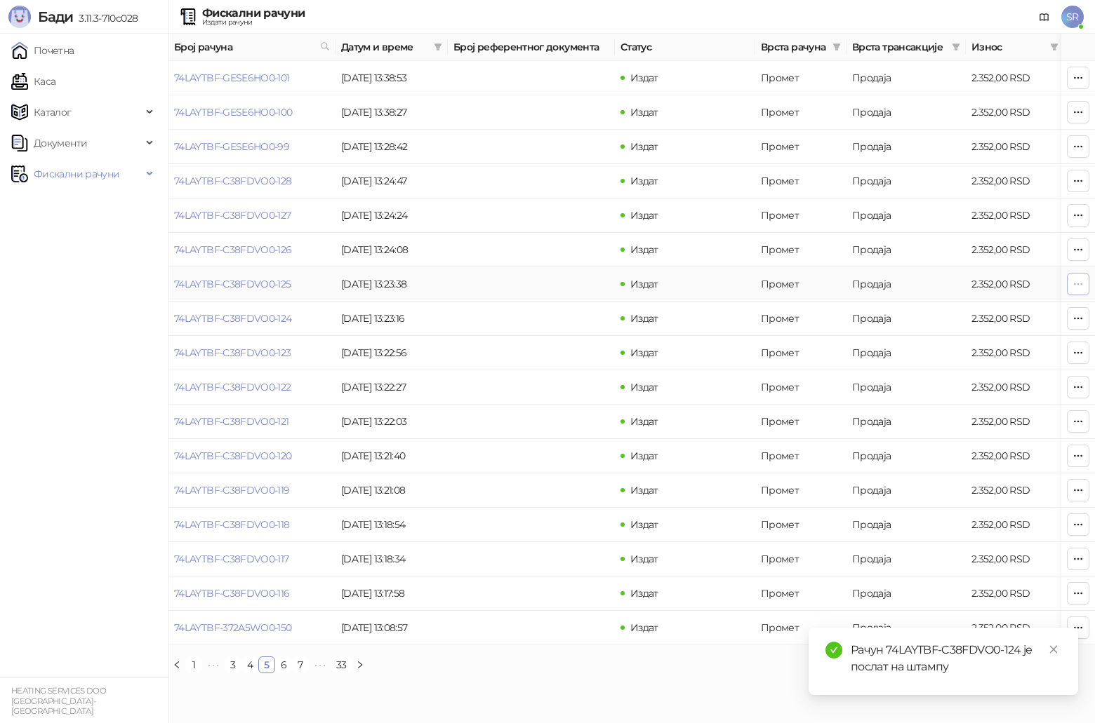
click at [549, 291] on span "button" at bounding box center [1077, 283] width 11 height 13
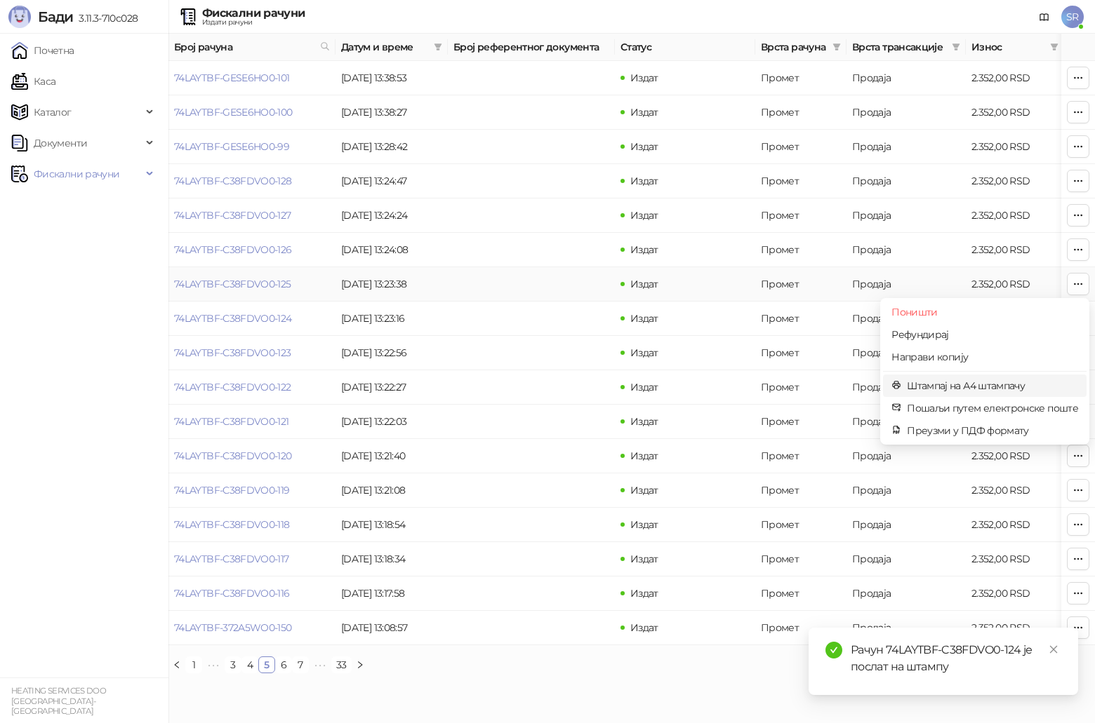
click at [549, 375] on span "Штампај на А4 штампачу" at bounding box center [992, 385] width 171 height 15
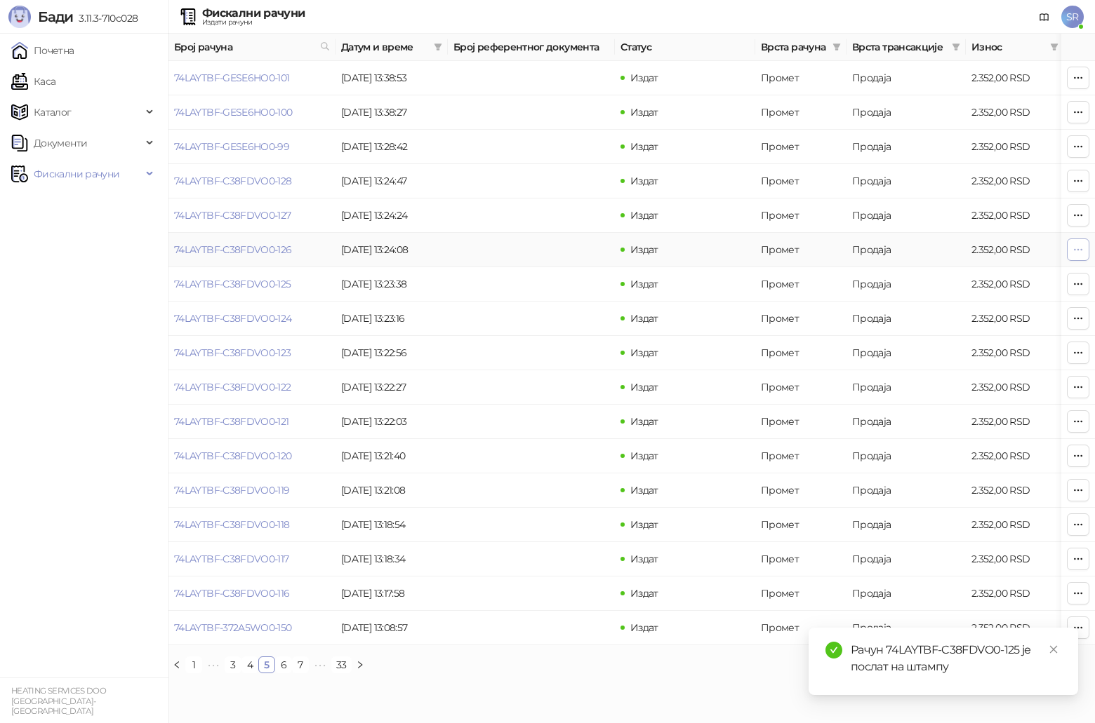
click at [549, 247] on icon "button" at bounding box center [1077, 249] width 11 height 11
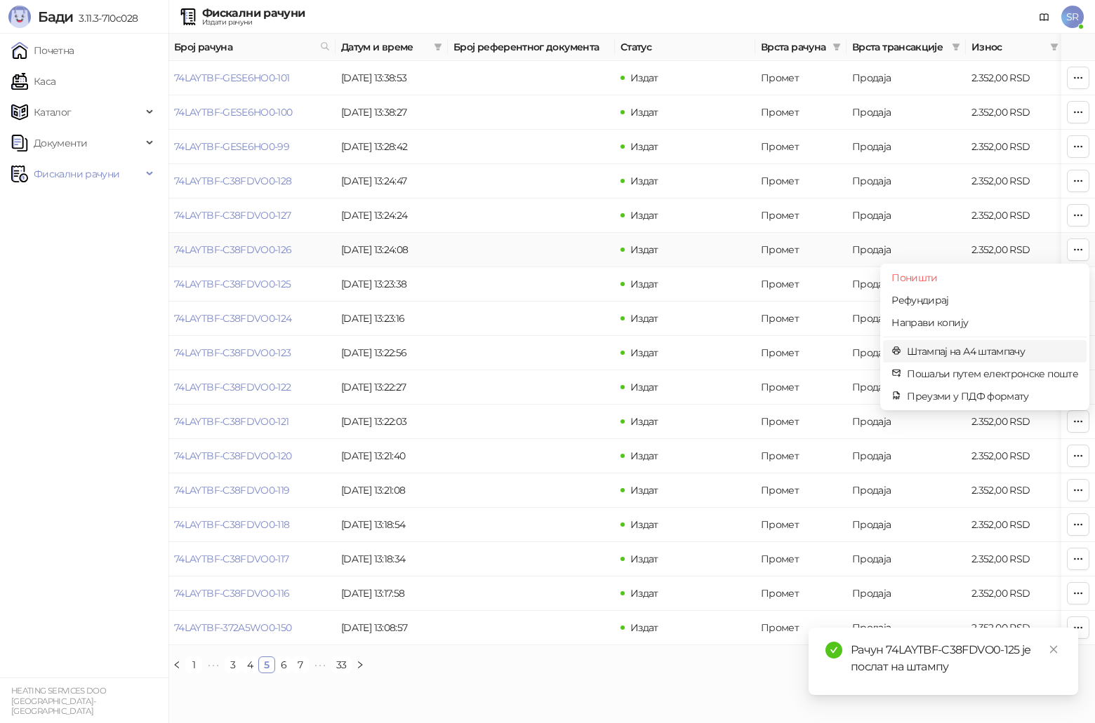
click at [549, 349] on span "Штампај на А4 штампачу" at bounding box center [992, 351] width 171 height 15
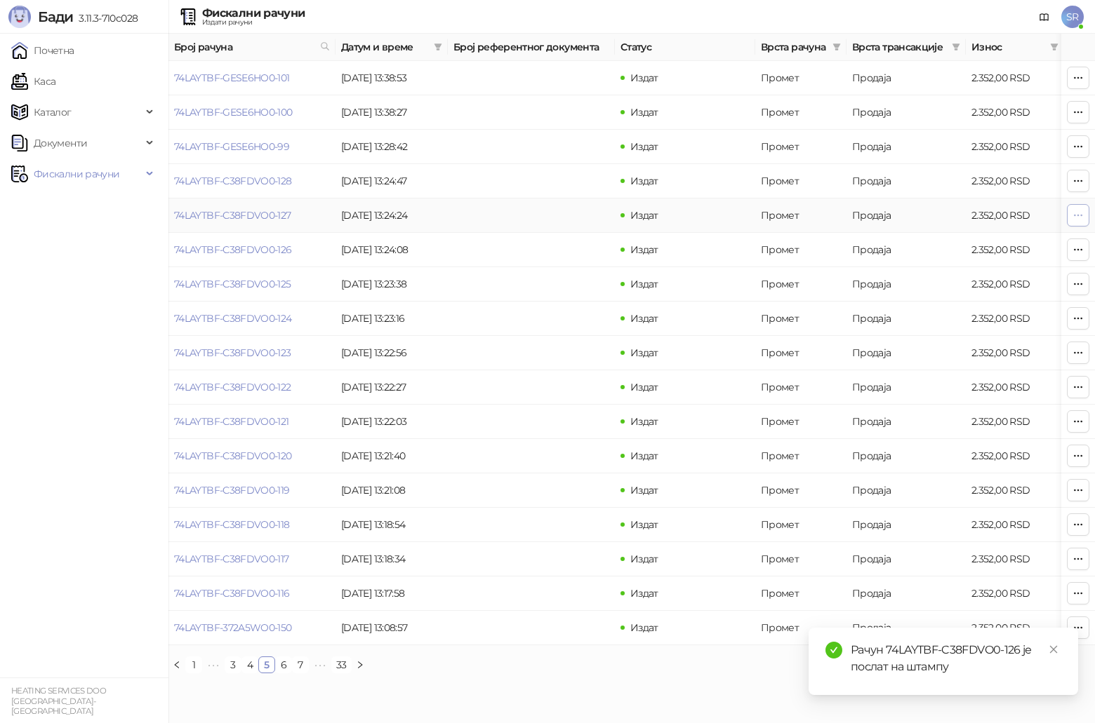
click at [549, 215] on icon "button" at bounding box center [1077, 215] width 11 height 11
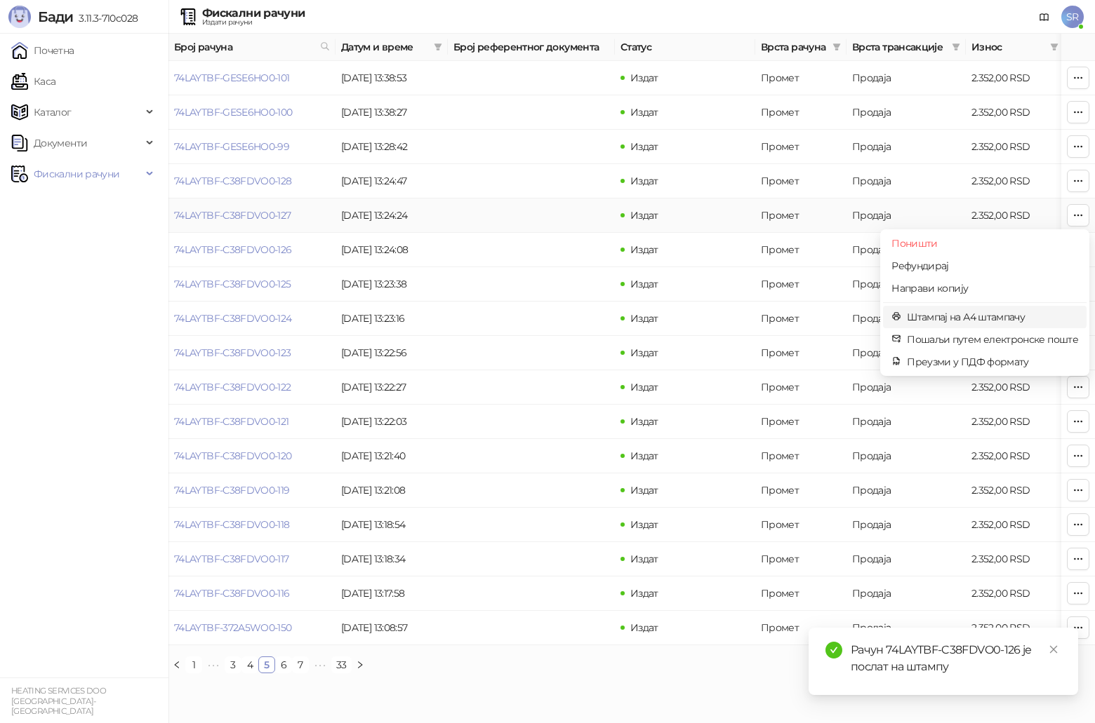
click at [549, 316] on span "Штампај на А4 штампачу" at bounding box center [992, 316] width 171 height 15
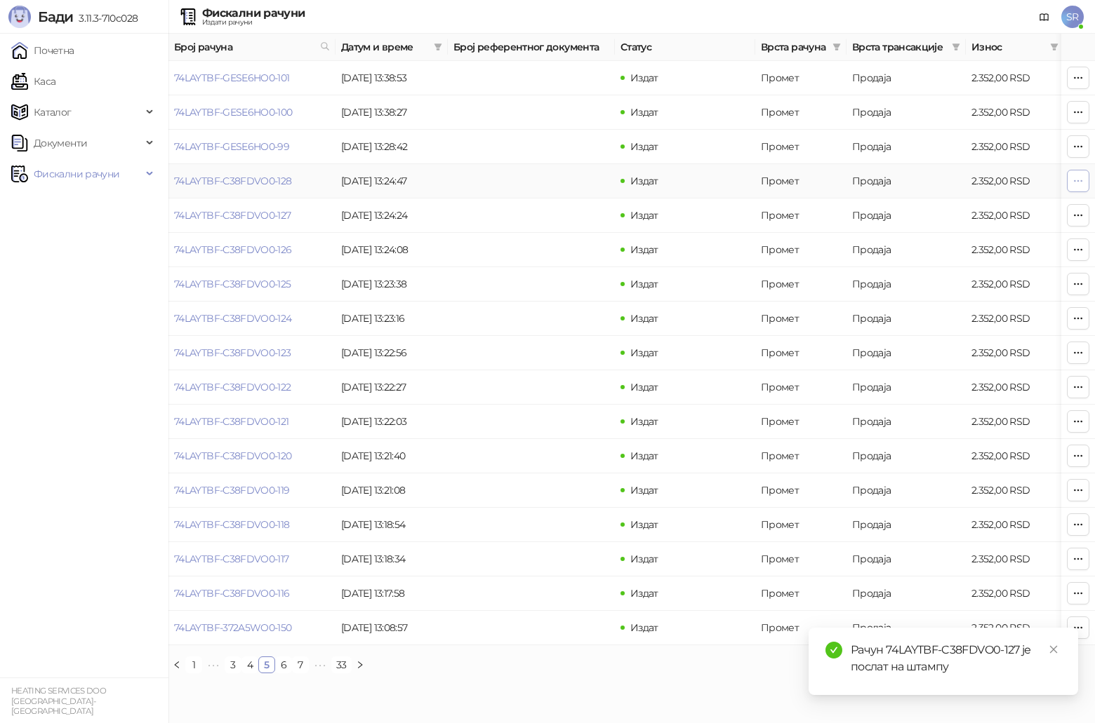
click at [549, 181] on icon "button" at bounding box center [1078, 180] width 8 height 1
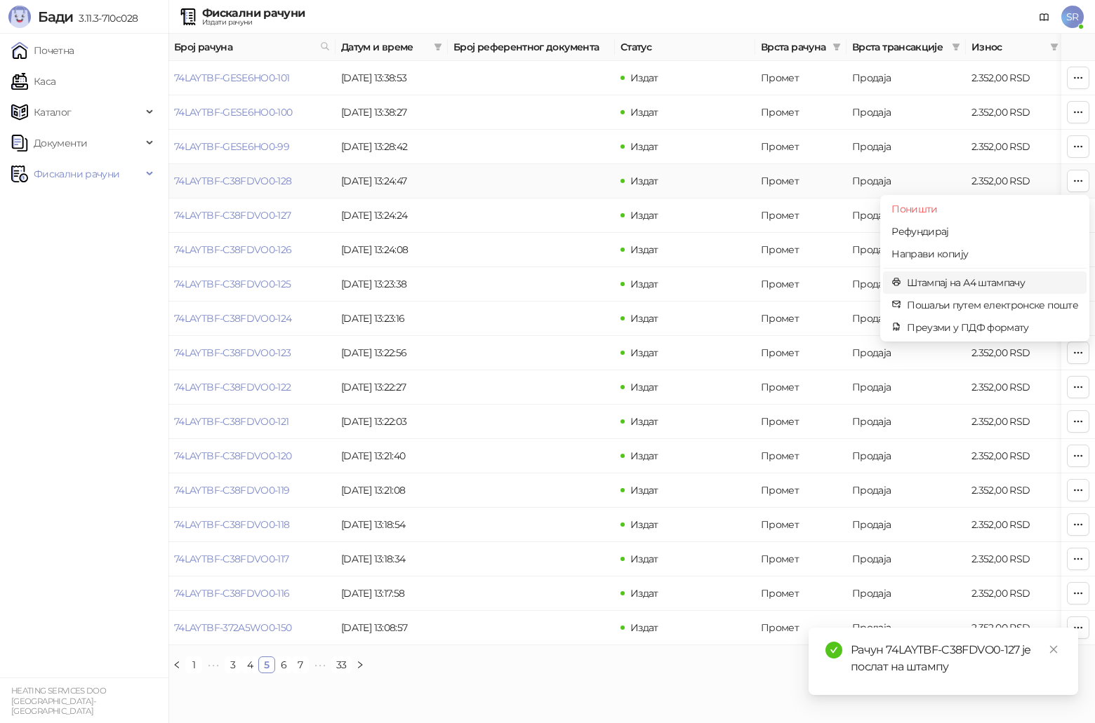
click at [549, 280] on span "Штампај на А4 штампачу" at bounding box center [992, 282] width 171 height 15
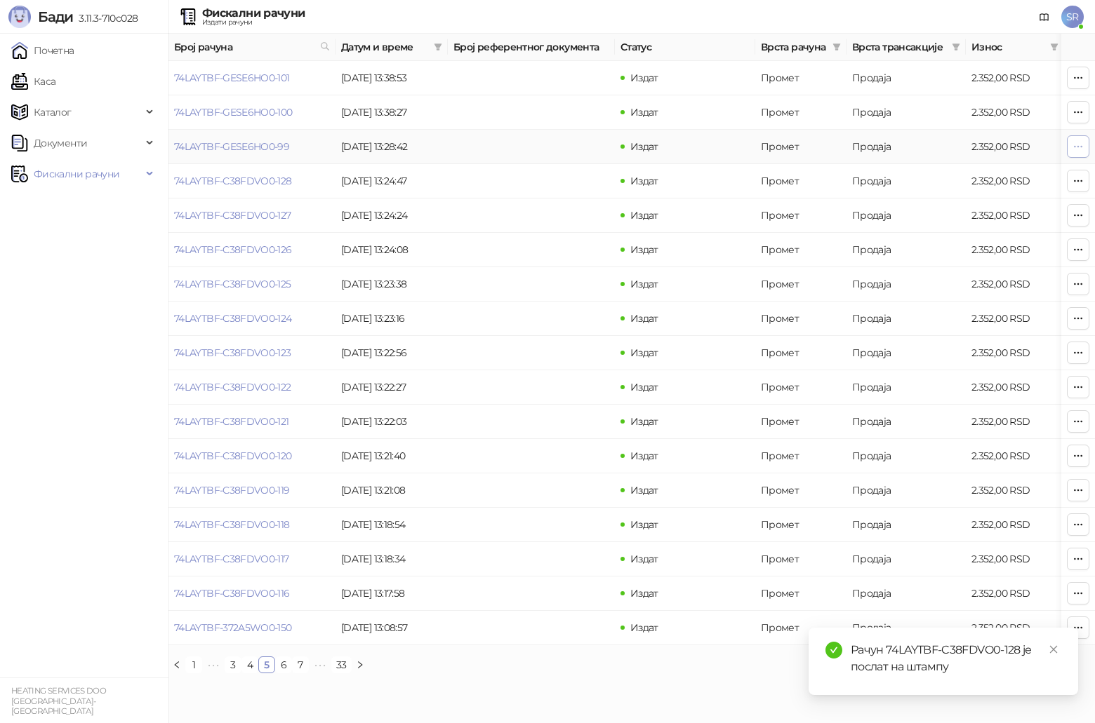
click at [549, 149] on icon "button" at bounding box center [1077, 146] width 11 height 11
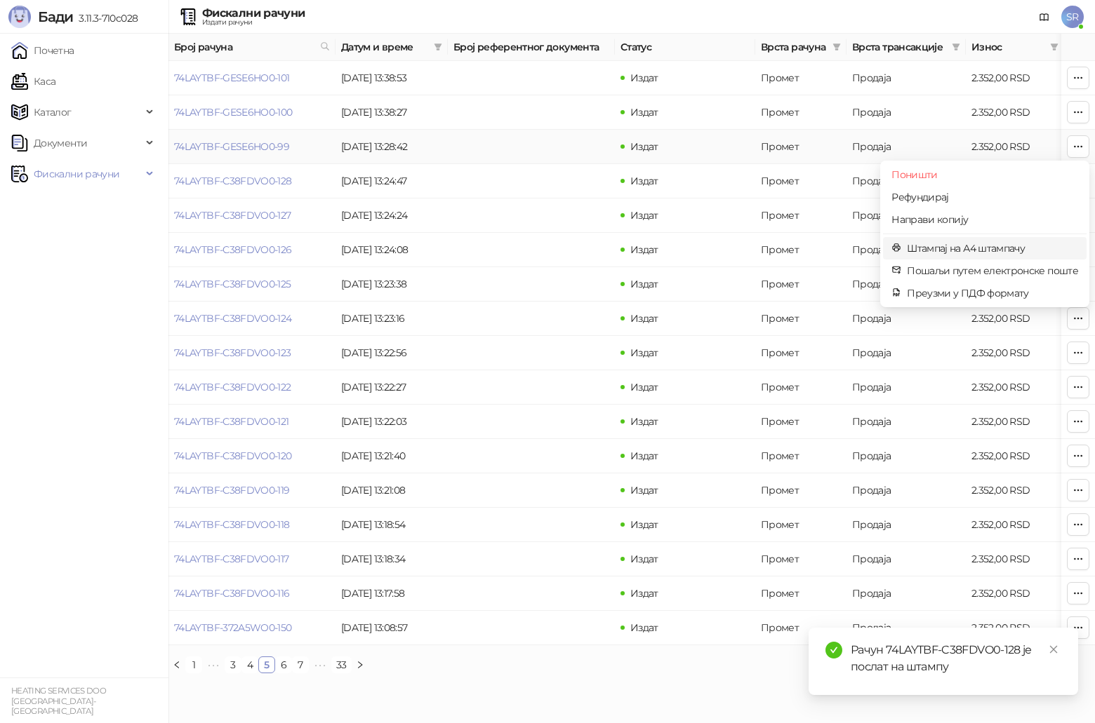
click at [549, 250] on span "Штампај на А4 штампачу" at bounding box center [992, 248] width 171 height 15
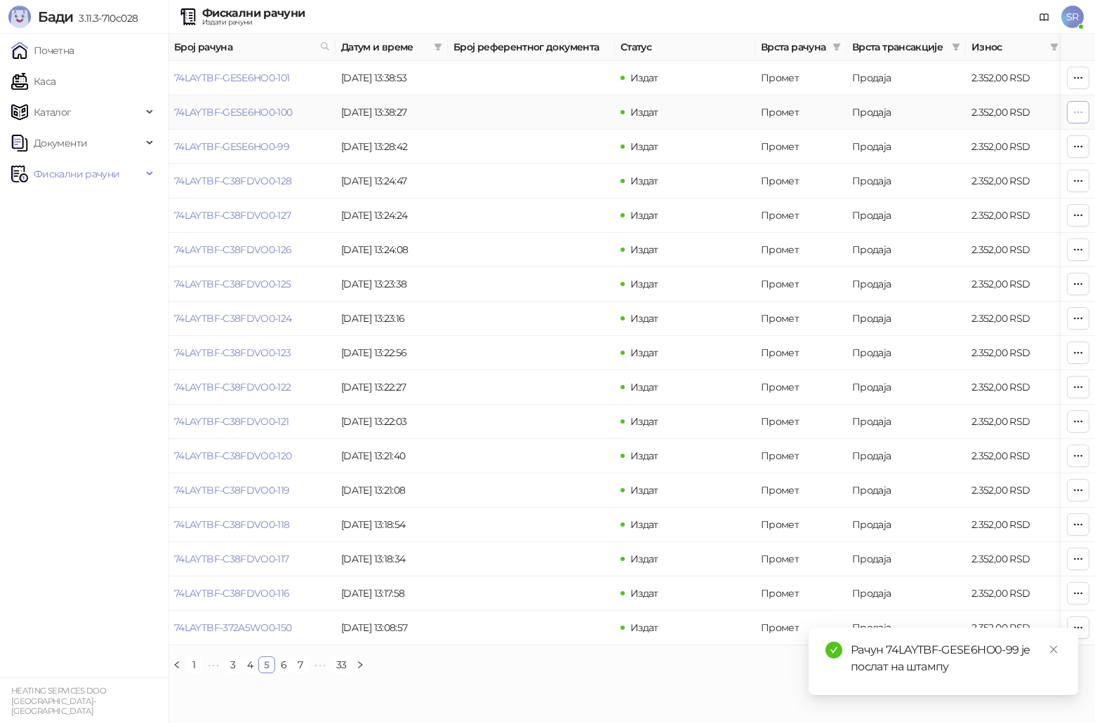
click at [549, 112] on button "button" at bounding box center [1078, 112] width 22 height 22
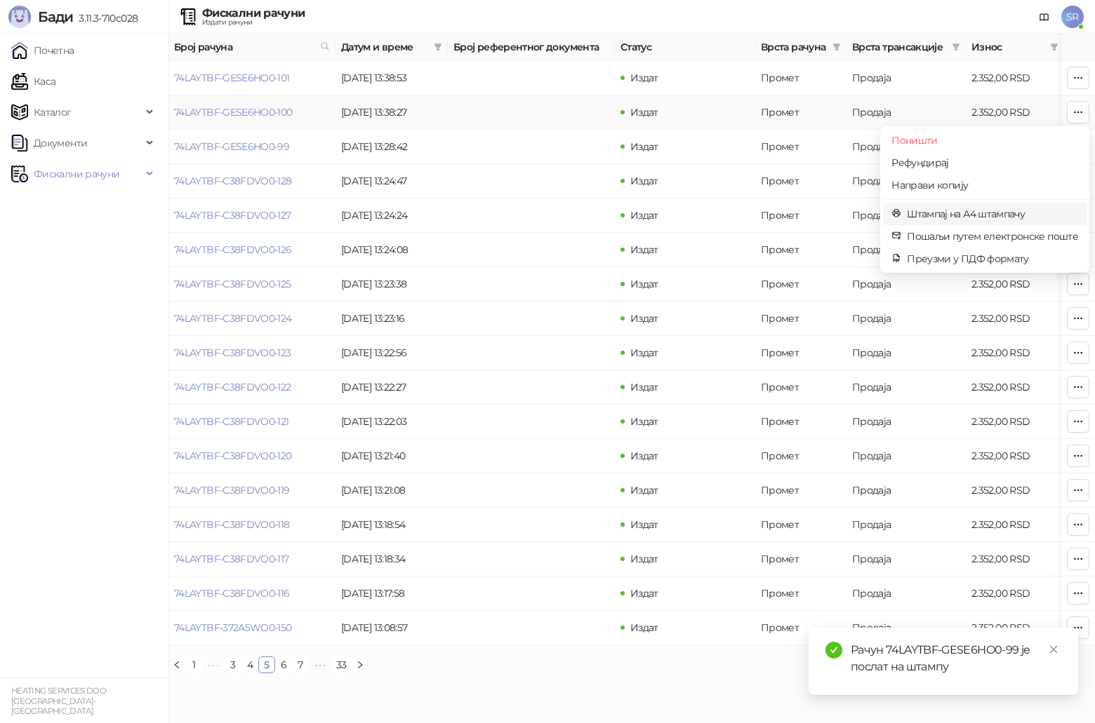
click at [549, 211] on span "Штампај на А4 штампачу" at bounding box center [992, 213] width 171 height 15
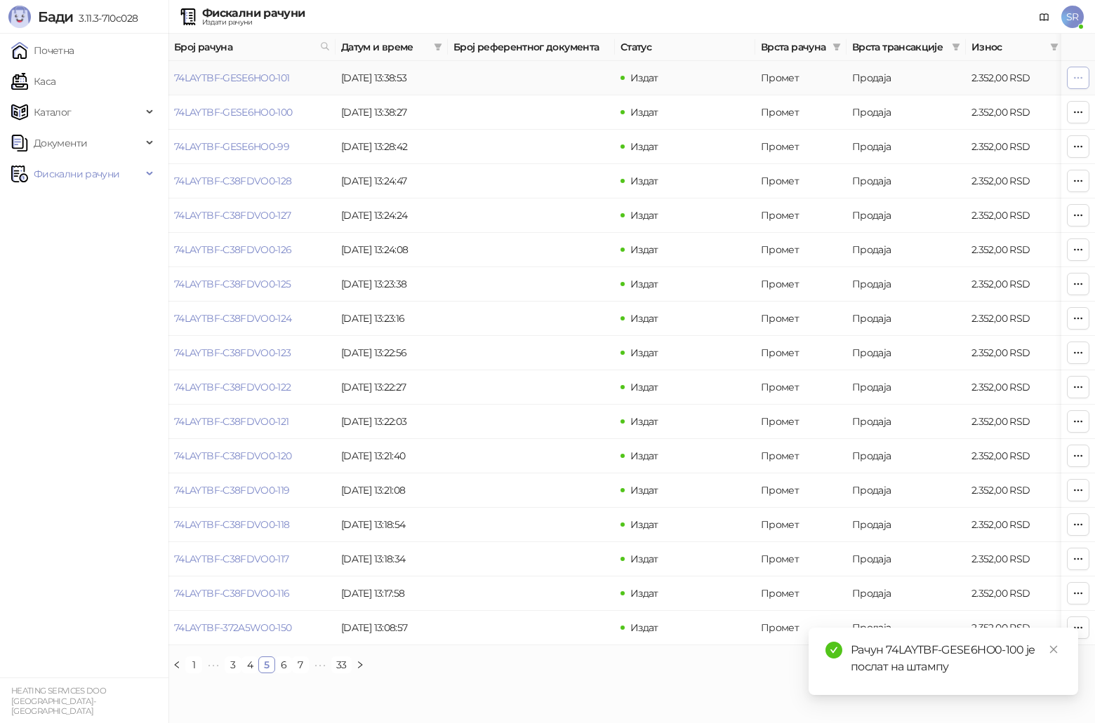
click at [549, 71] on button "button" at bounding box center [1078, 78] width 22 height 22
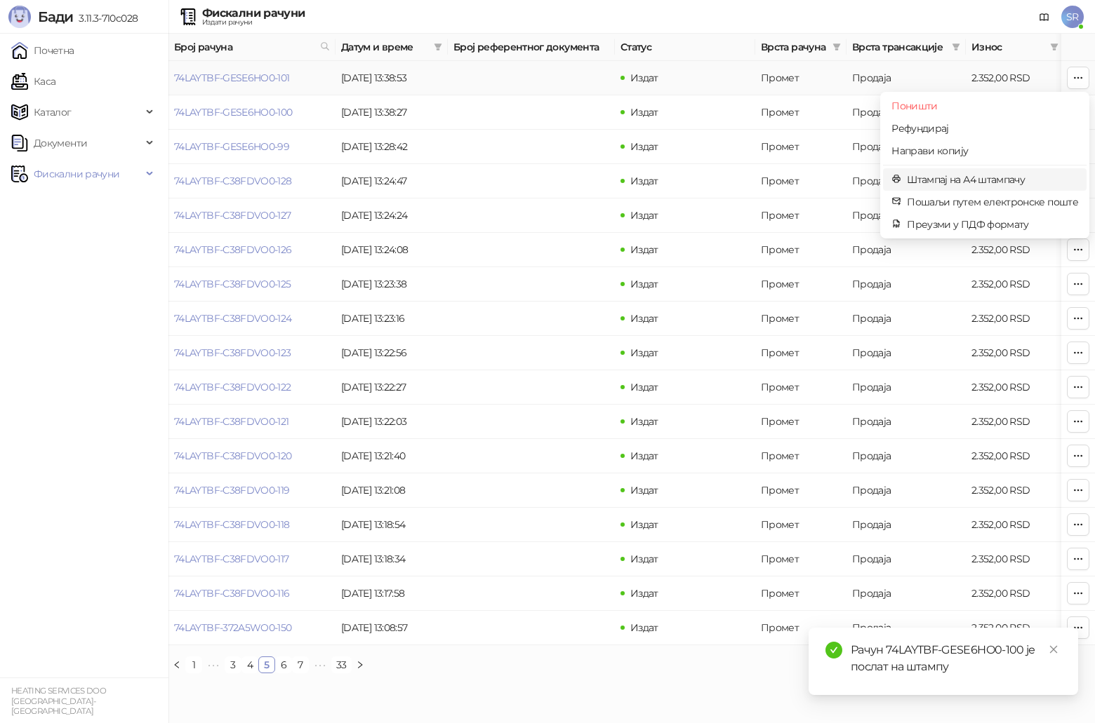
click at [549, 181] on span "Штампај на А4 штампачу" at bounding box center [992, 179] width 171 height 15
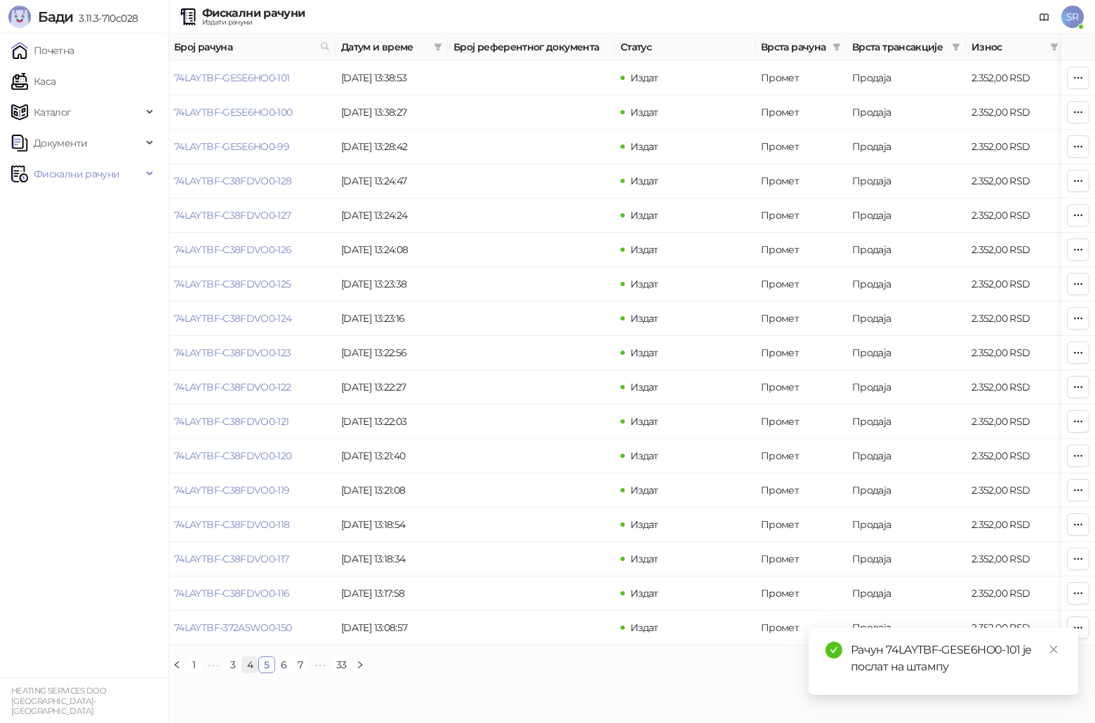
click at [252, 375] on link "4" at bounding box center [249, 665] width 15 height 15
click at [549, 375] on icon "button" at bounding box center [1077, 627] width 11 height 11
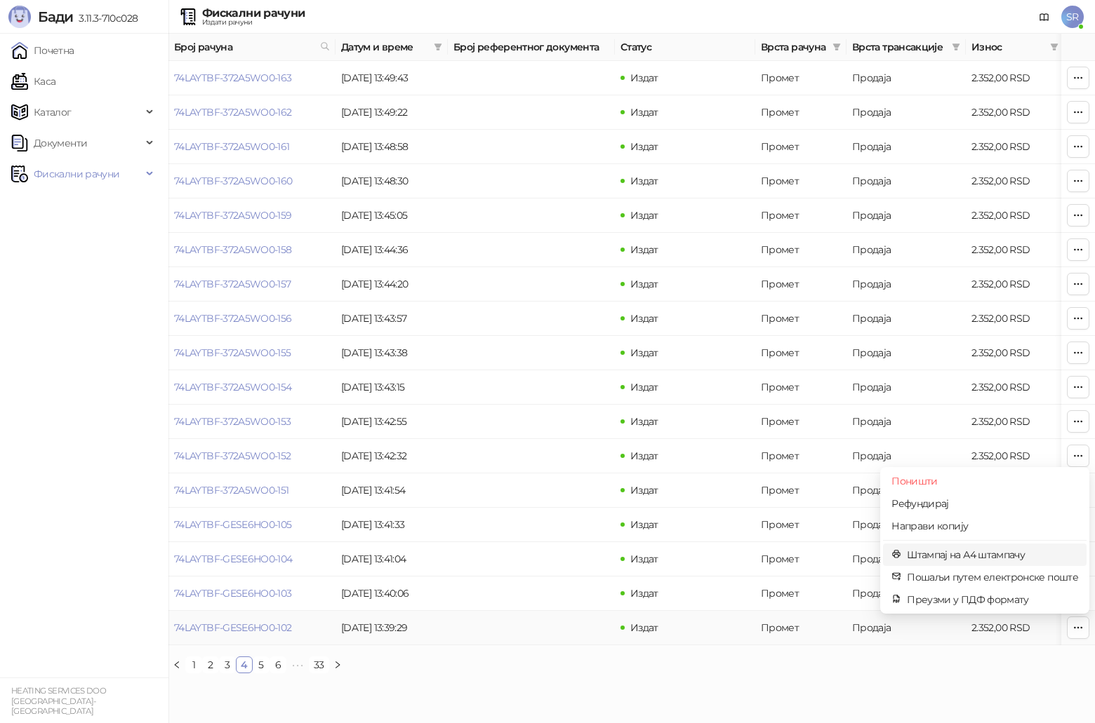
click at [549, 375] on span "Штампај на А4 штампачу" at bounding box center [992, 554] width 171 height 15
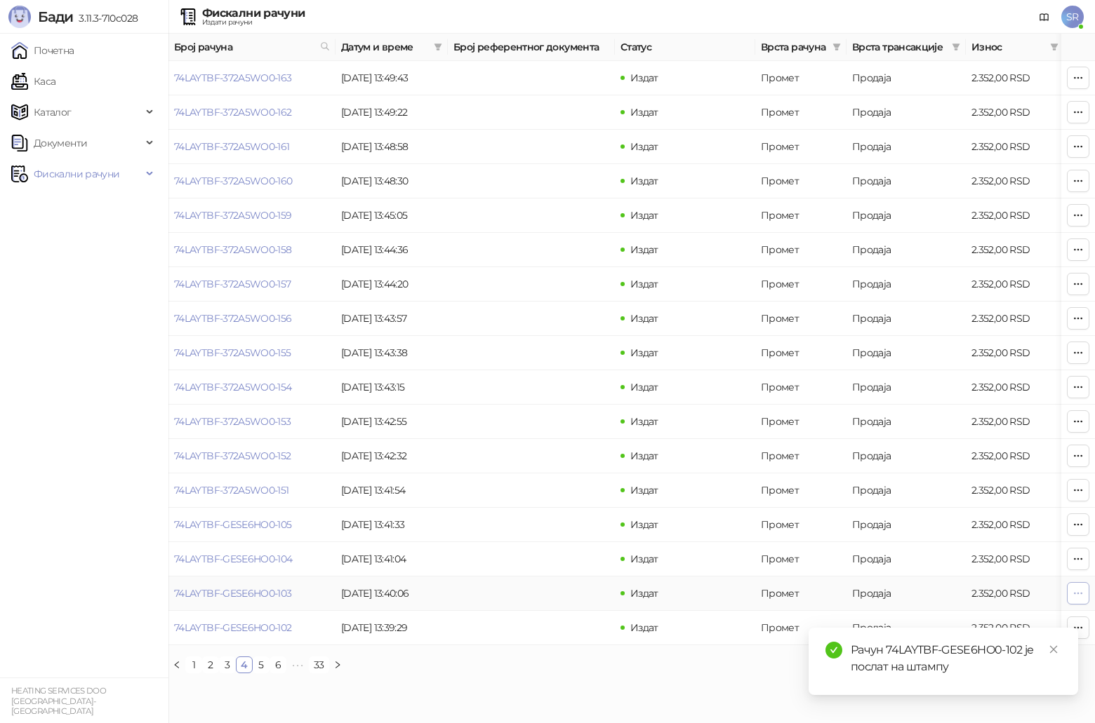
click at [549, 375] on button "button" at bounding box center [1078, 593] width 22 height 22
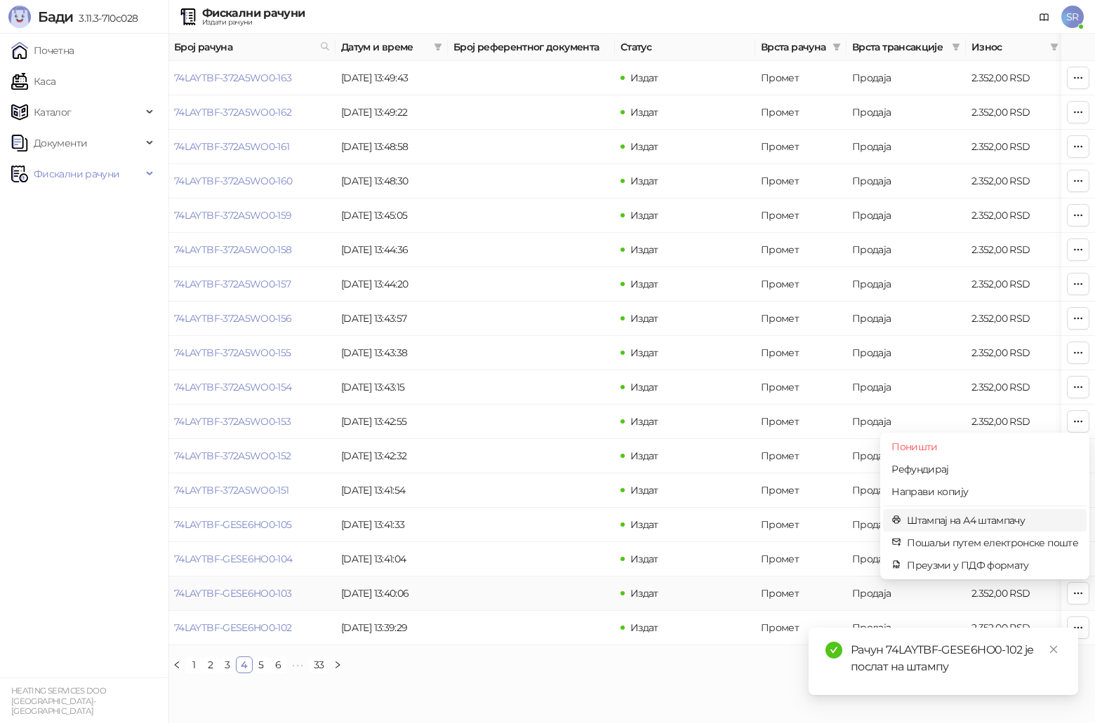
click at [549, 375] on span "Штампај на А4 штампачу" at bounding box center [992, 520] width 171 height 15
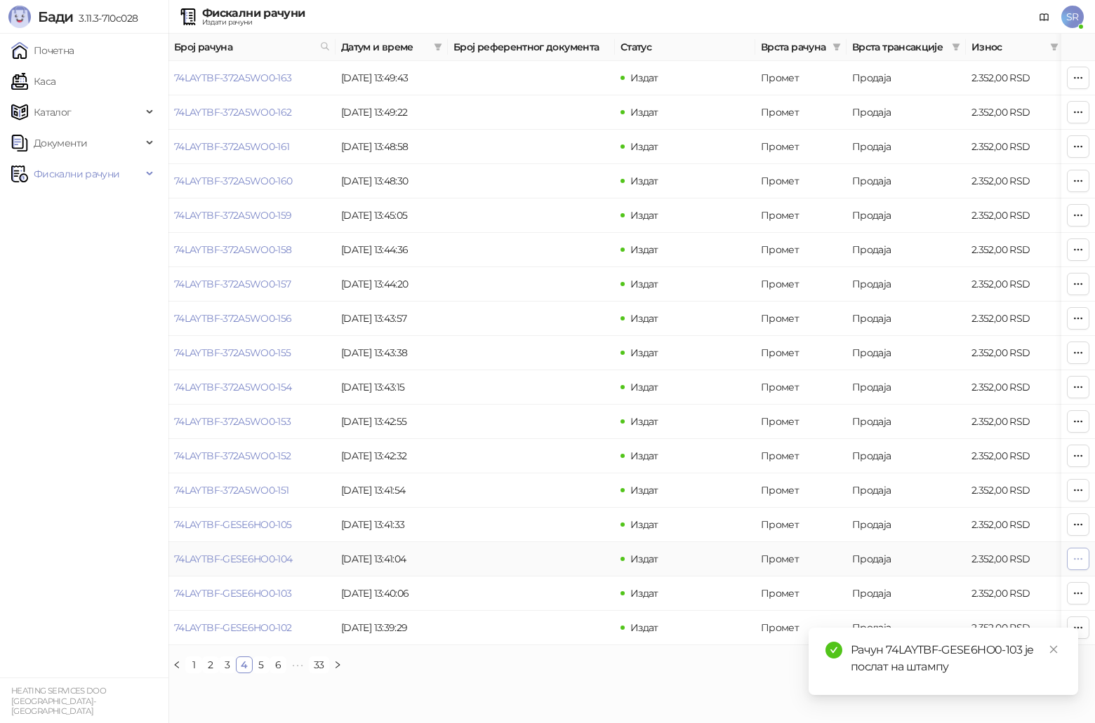
click at [549, 375] on icon "button" at bounding box center [1077, 559] width 11 height 11
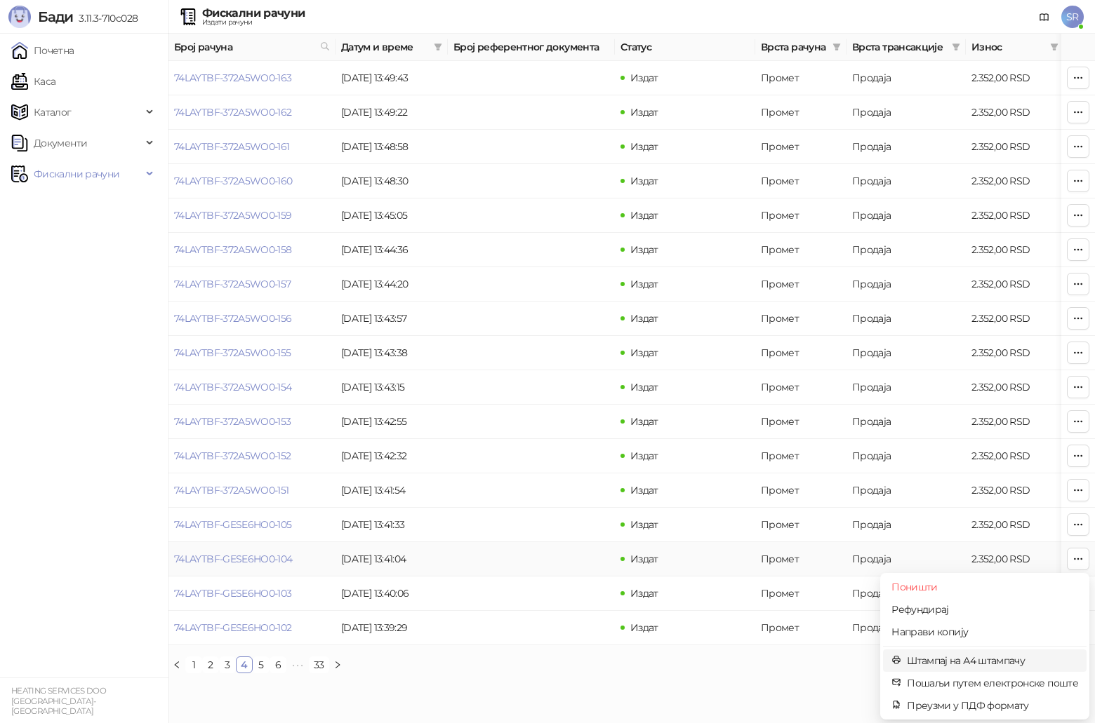
click at [549, 375] on span "Штампај на А4 штампачу" at bounding box center [992, 660] width 171 height 15
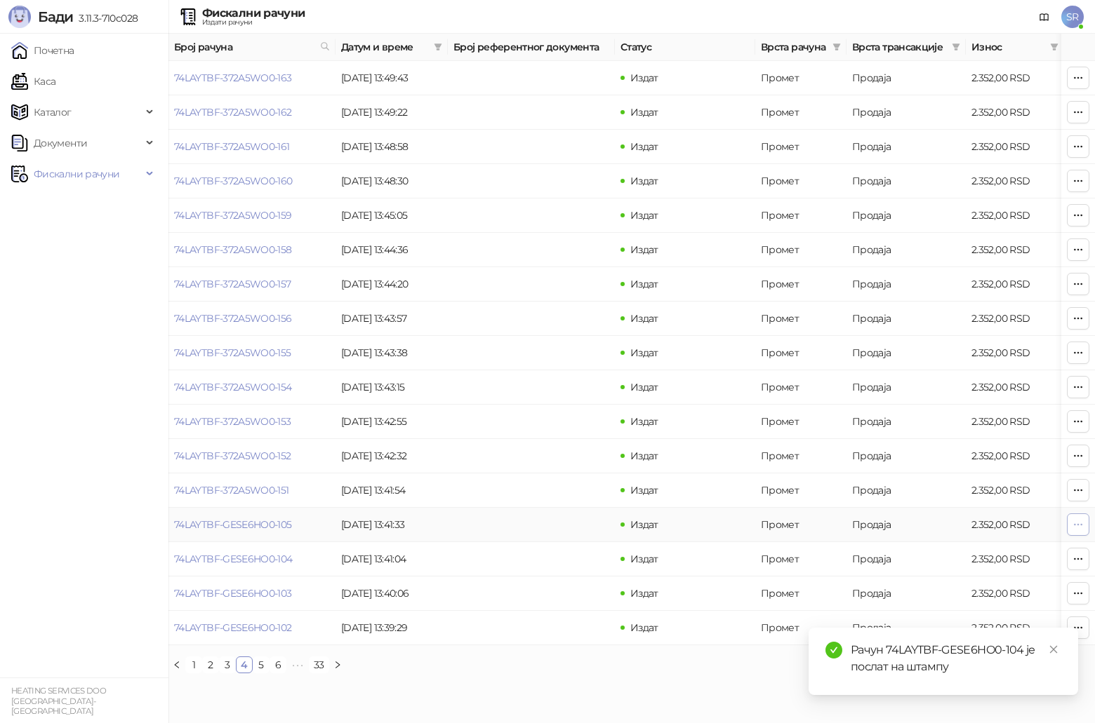
click at [549, 375] on icon "button" at bounding box center [1077, 524] width 11 height 11
click at [549, 375] on li "Штампај на А4 штампачу" at bounding box center [985, 626] width 204 height 22
click at [549, 375] on icon "button" at bounding box center [1077, 490] width 11 height 11
click at [549, 375] on span "Штампај на А4 штампачу" at bounding box center [992, 592] width 171 height 15
click at [549, 375] on button "button" at bounding box center [1078, 456] width 22 height 22
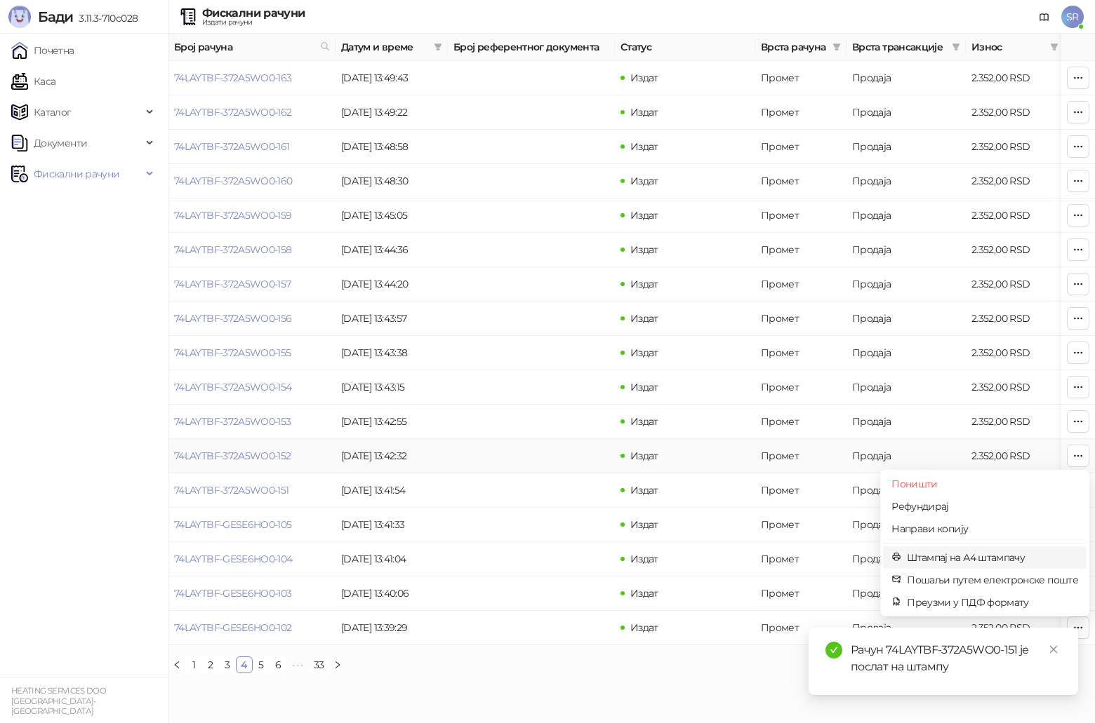
click at [549, 375] on span "Штампај на А4 штампачу" at bounding box center [992, 557] width 171 height 15
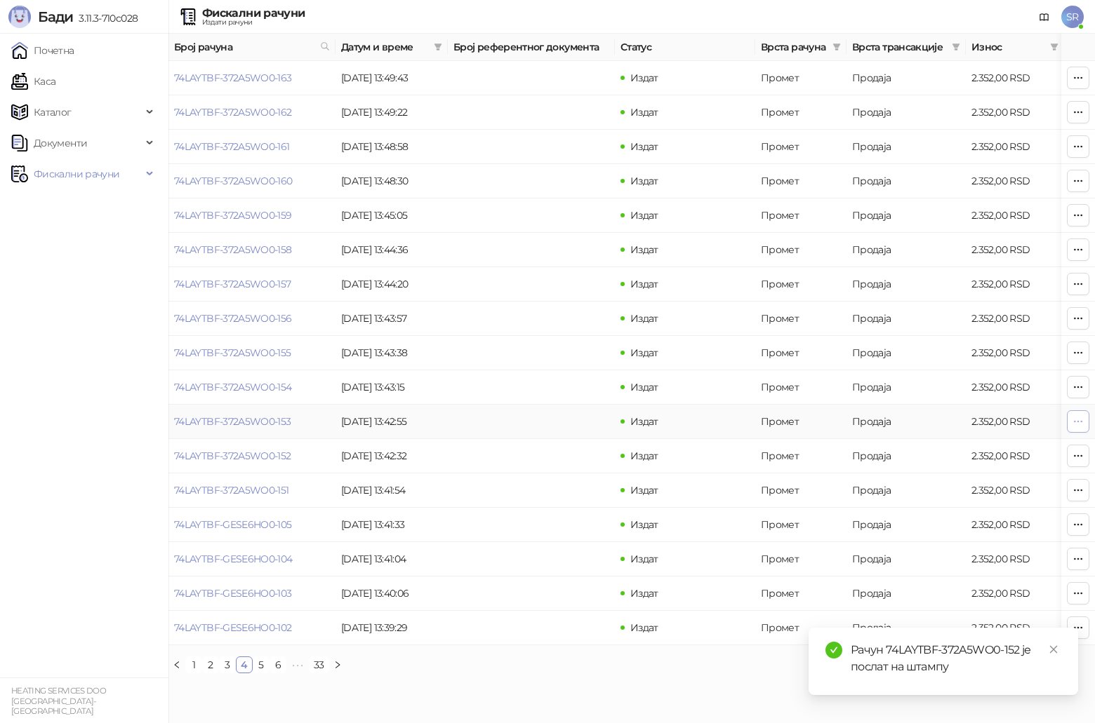
click at [549, 375] on icon "button" at bounding box center [1077, 421] width 11 height 11
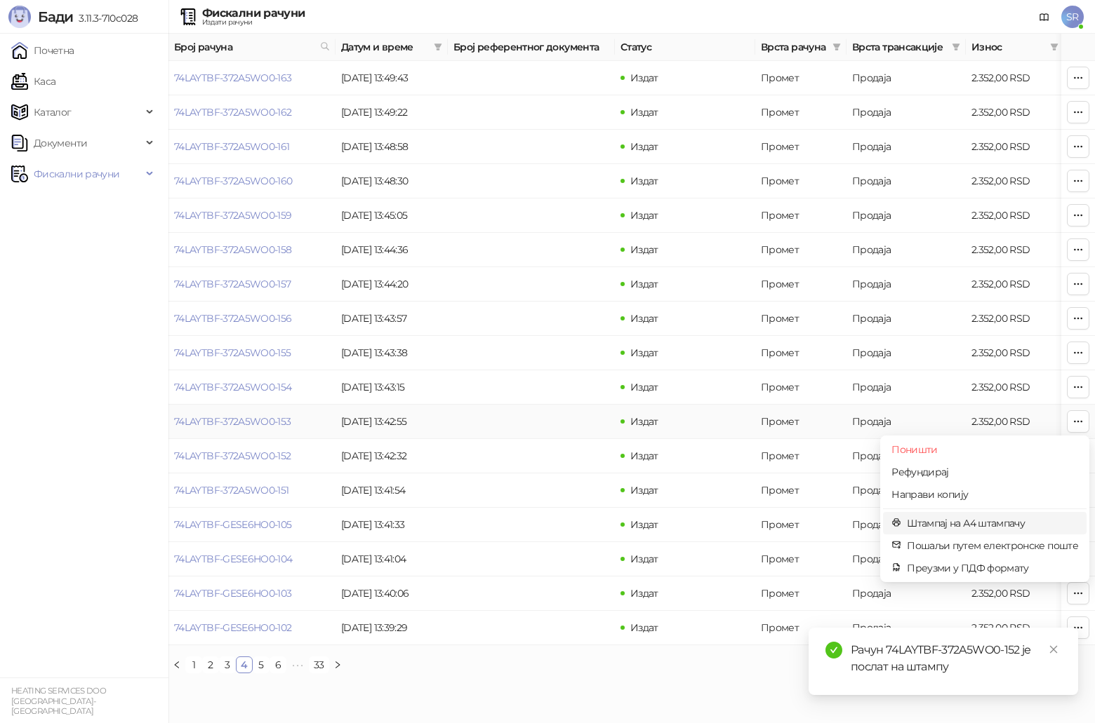
click at [549, 375] on span "Штампај на А4 штампачу" at bounding box center [992, 523] width 171 height 15
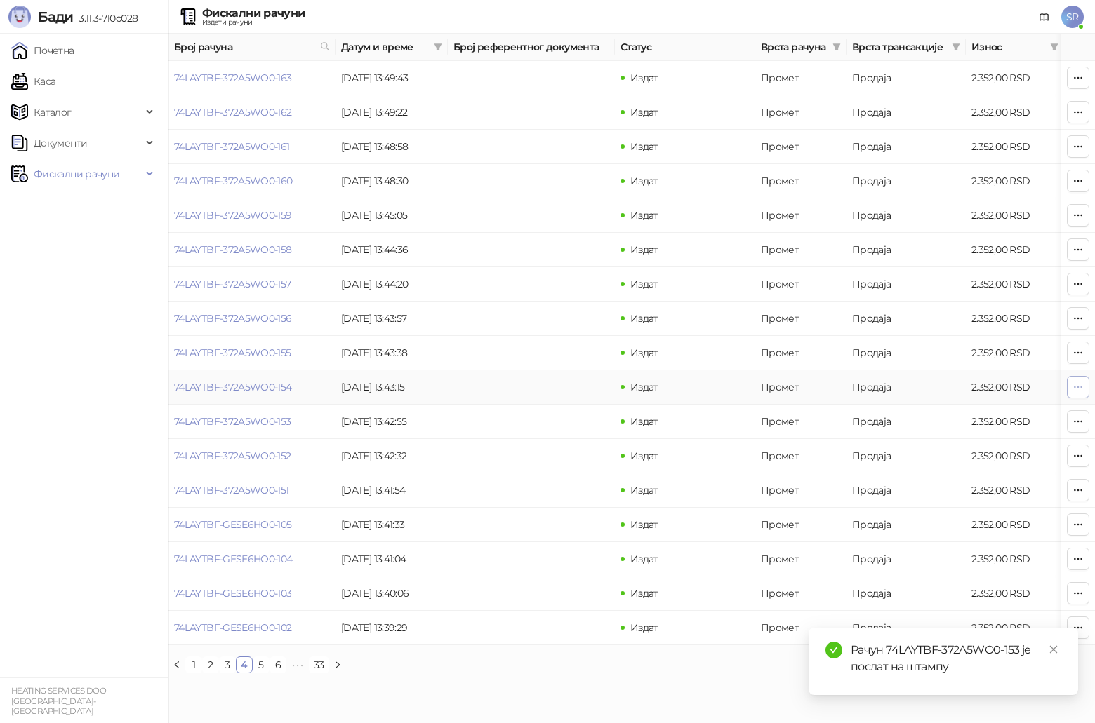
click at [549, 375] on span "button" at bounding box center [1077, 386] width 11 height 13
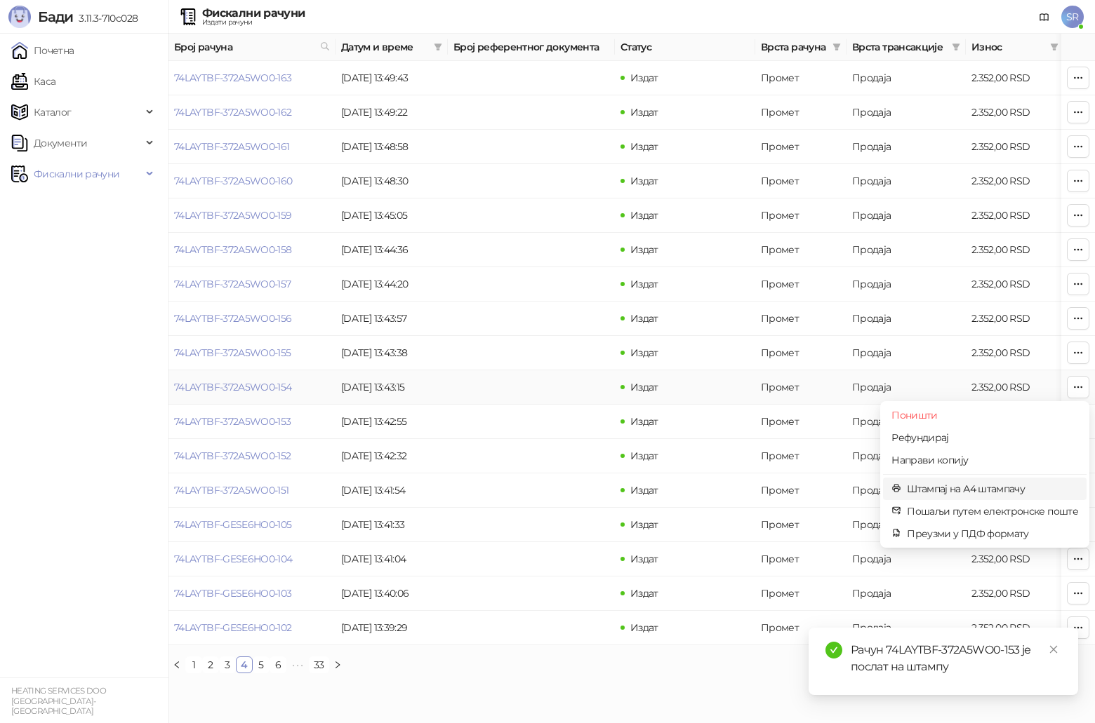
click at [549, 375] on span "Штампај на А4 штампачу" at bounding box center [992, 488] width 171 height 15
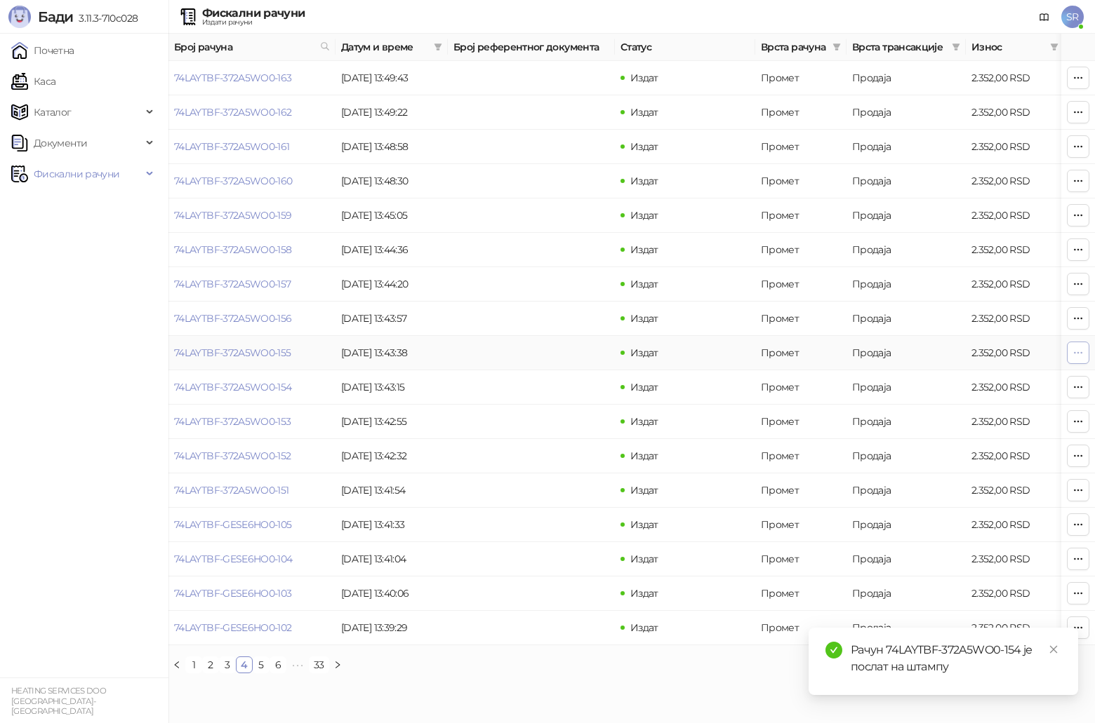
click at [549, 353] on icon "button" at bounding box center [1077, 352] width 11 height 11
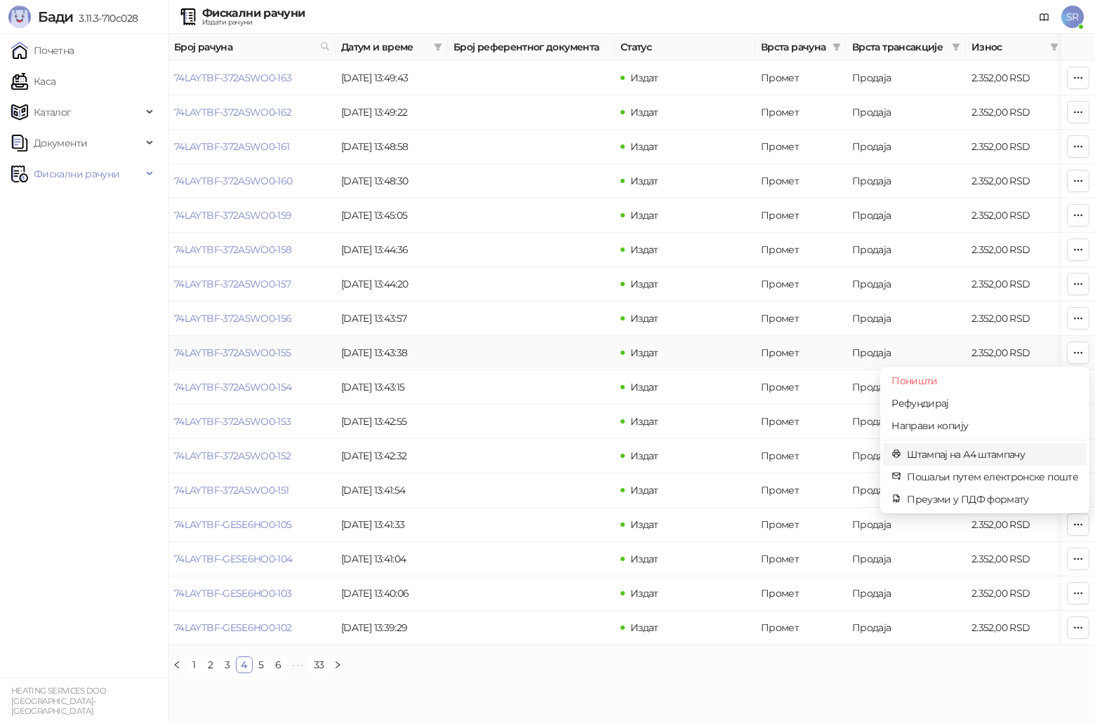
click at [549, 375] on span "Штампај на А4 штампачу" at bounding box center [992, 454] width 171 height 15
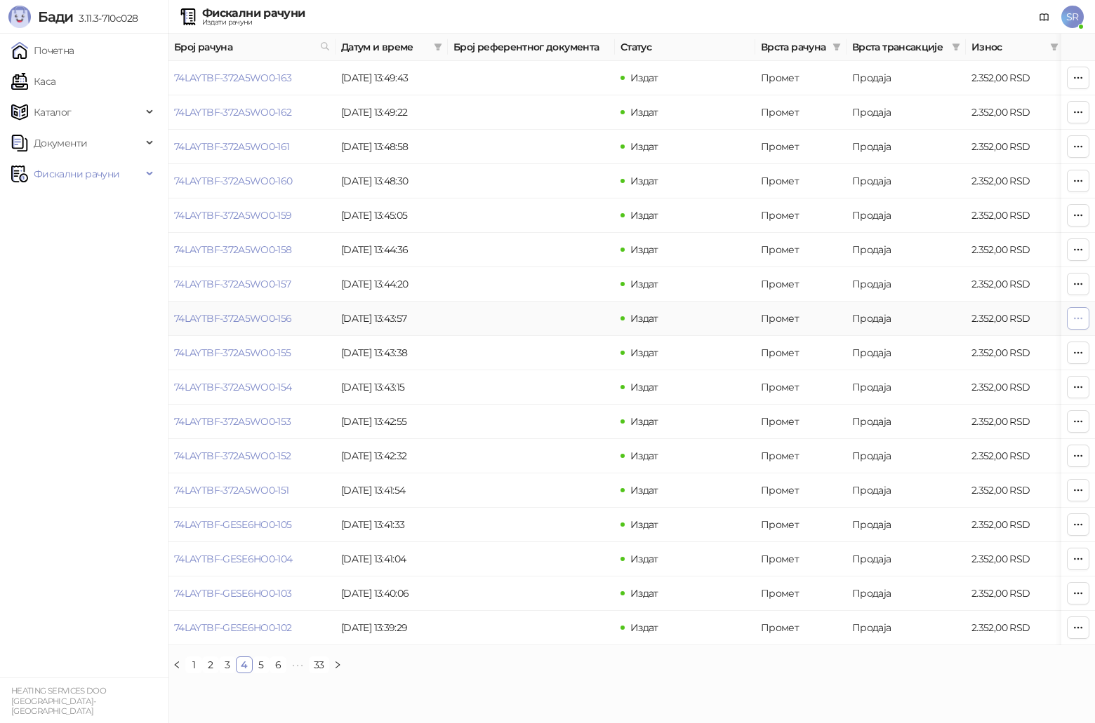
click at [549, 317] on icon "button" at bounding box center [1077, 318] width 11 height 11
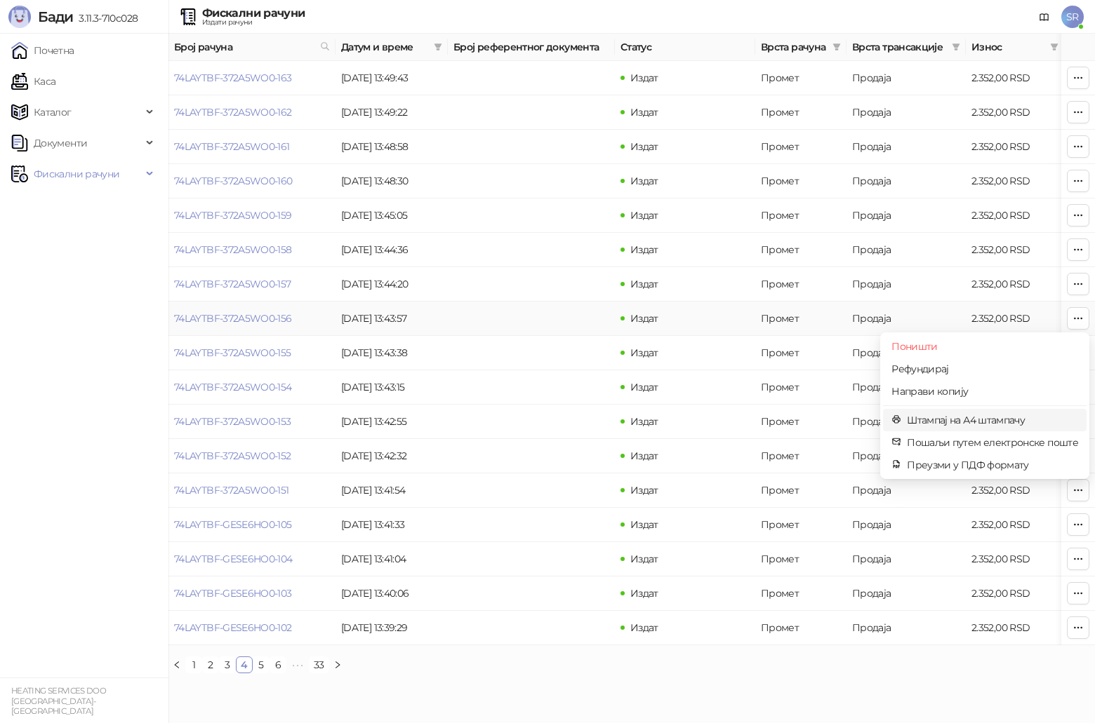
click at [549, 375] on span "Штампај на А4 штампачу" at bounding box center [992, 420] width 171 height 15
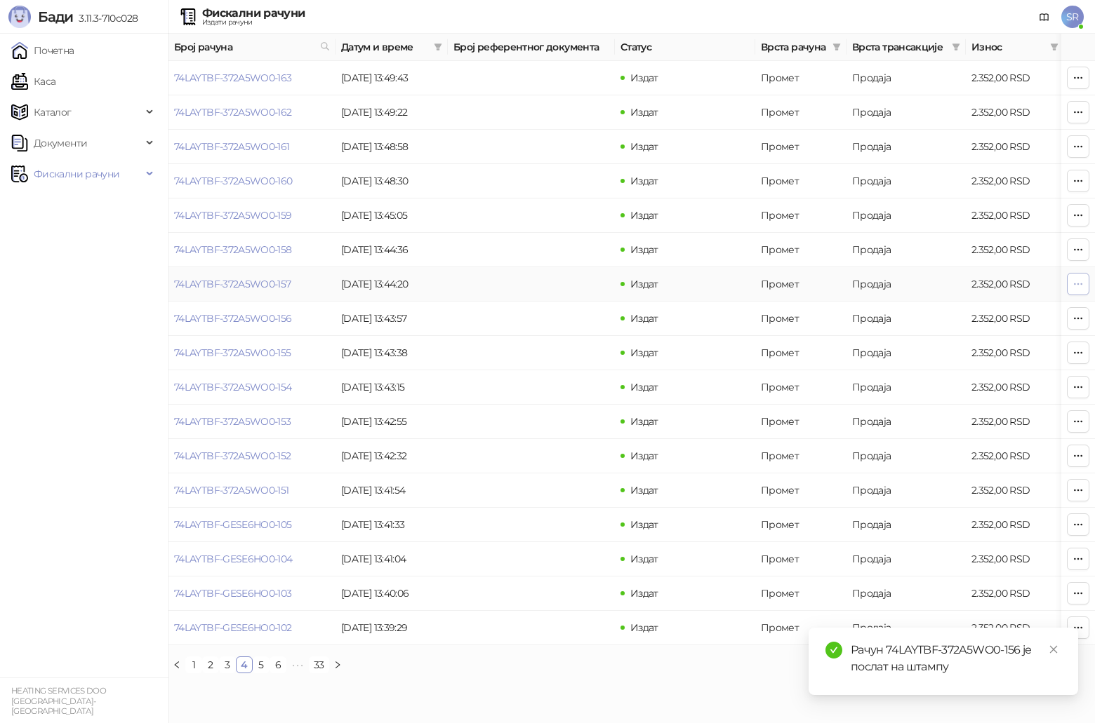
click at [549, 283] on icon "button" at bounding box center [1077, 284] width 11 height 11
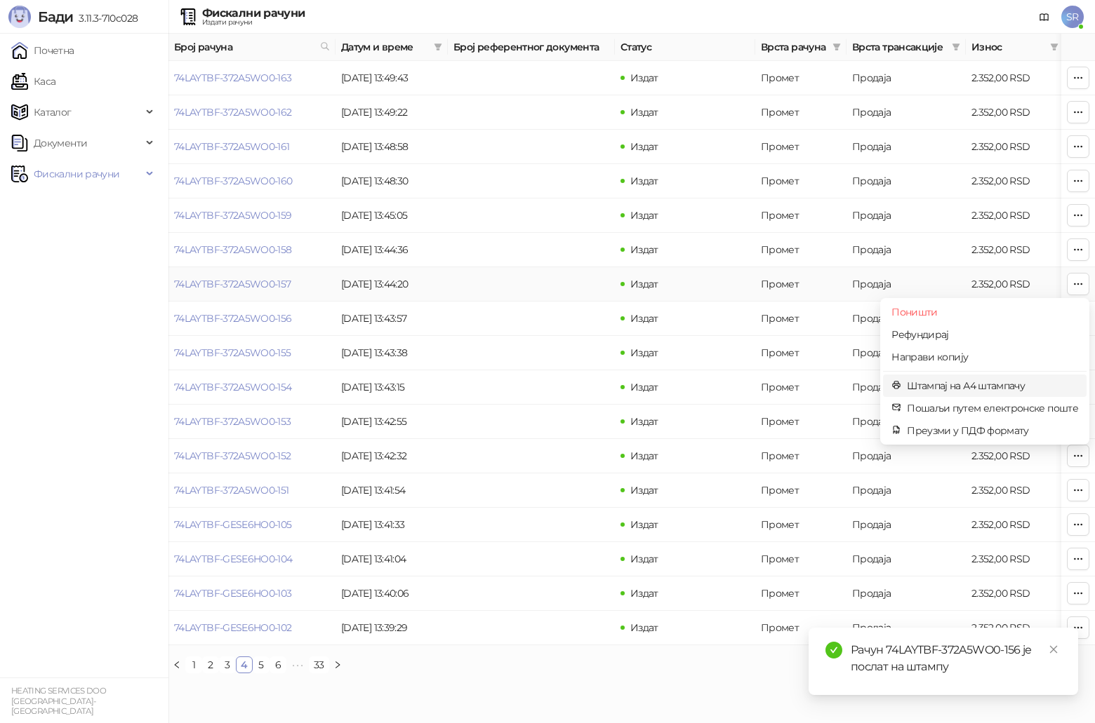
click at [549, 375] on span "Штампај на А4 штампачу" at bounding box center [992, 385] width 171 height 15
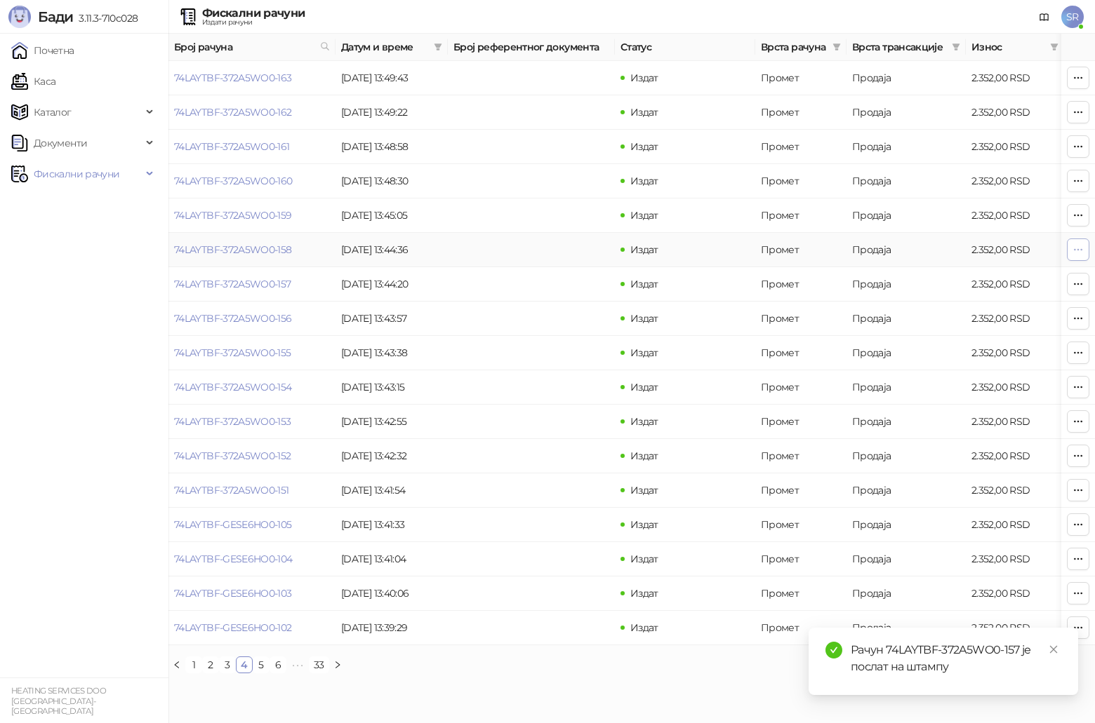
click at [549, 250] on icon "button" at bounding box center [1078, 249] width 8 height 1
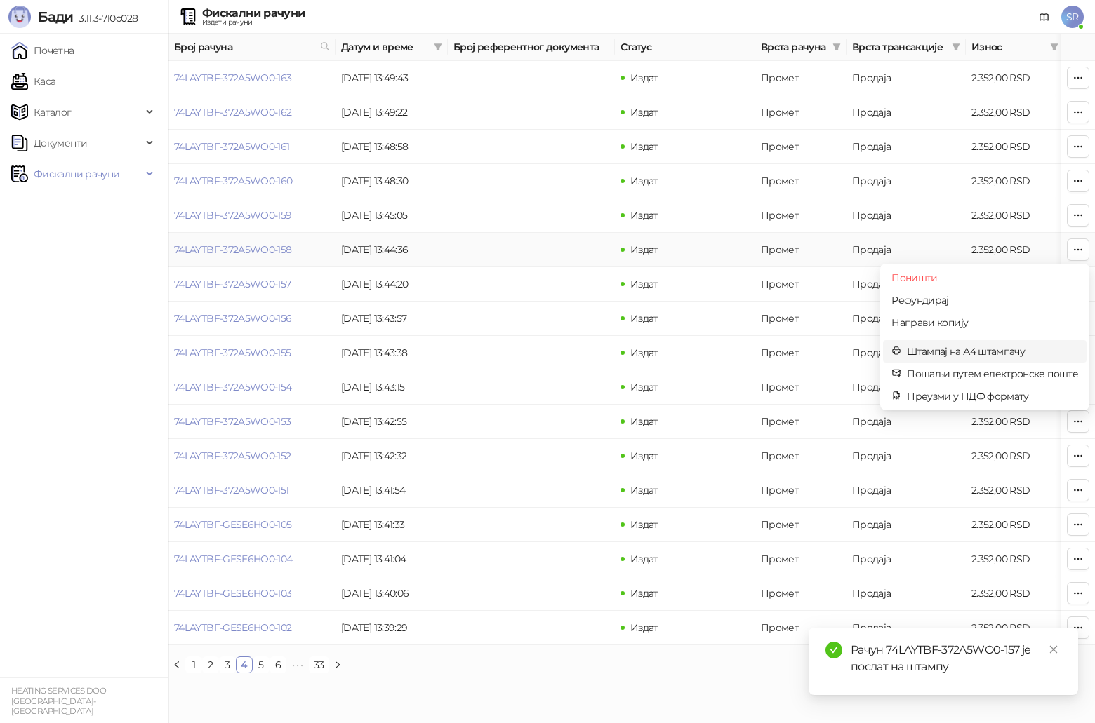
click at [549, 358] on span "Штампај на А4 штампачу" at bounding box center [992, 351] width 171 height 15
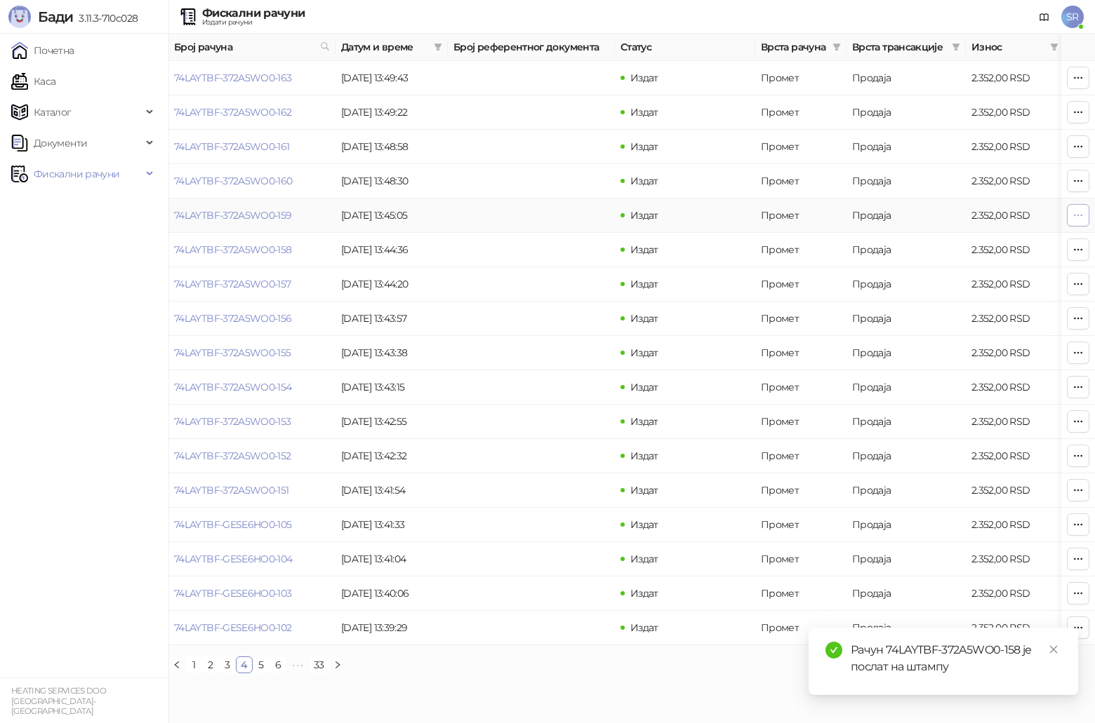
click at [549, 210] on icon "button" at bounding box center [1077, 215] width 11 height 11
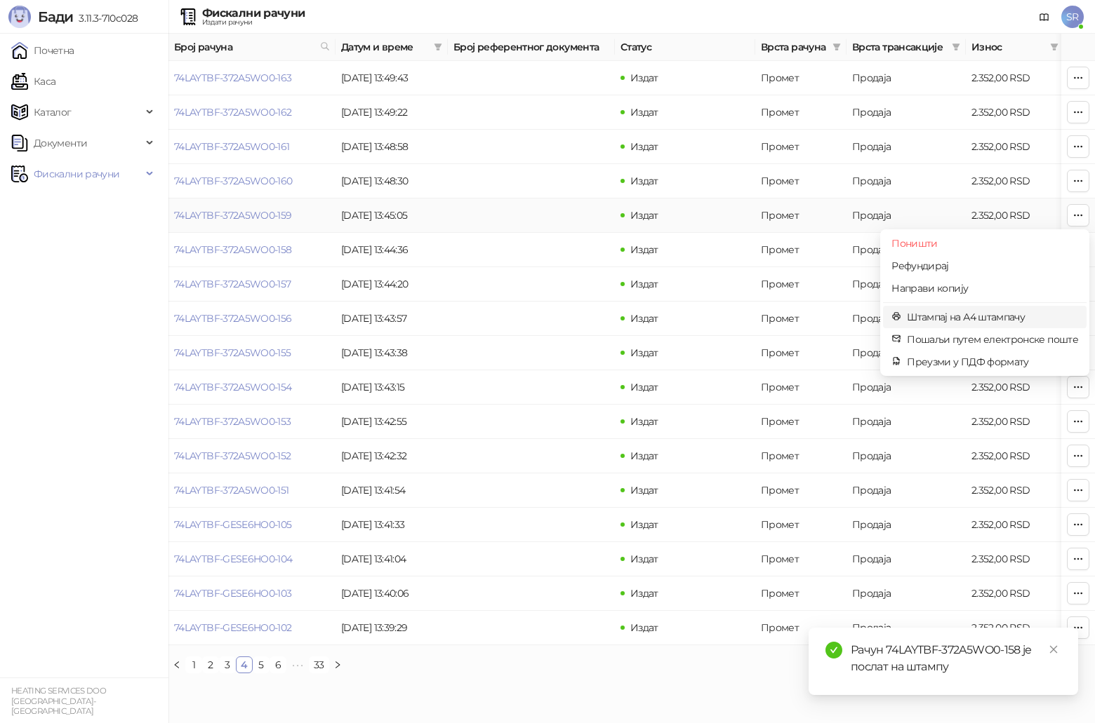
click at [549, 310] on span "Штампај на А4 штампачу" at bounding box center [992, 316] width 171 height 15
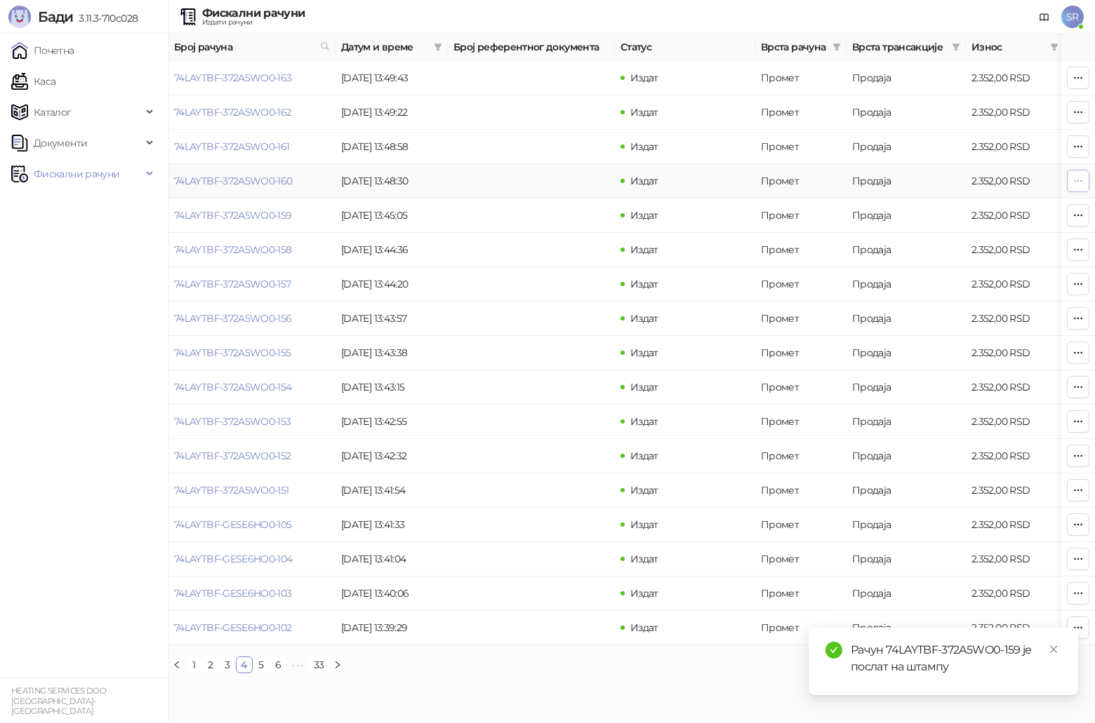
click at [549, 185] on icon "button" at bounding box center [1077, 180] width 11 height 11
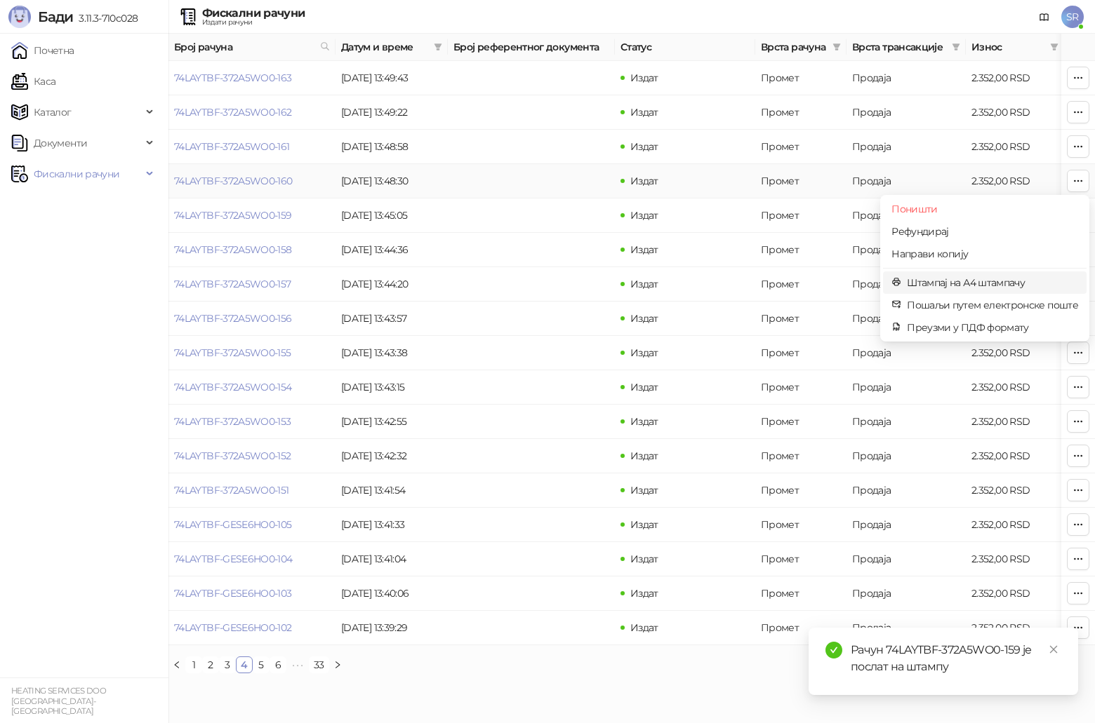
click at [549, 283] on span "Штампај на А4 штампачу" at bounding box center [992, 282] width 171 height 15
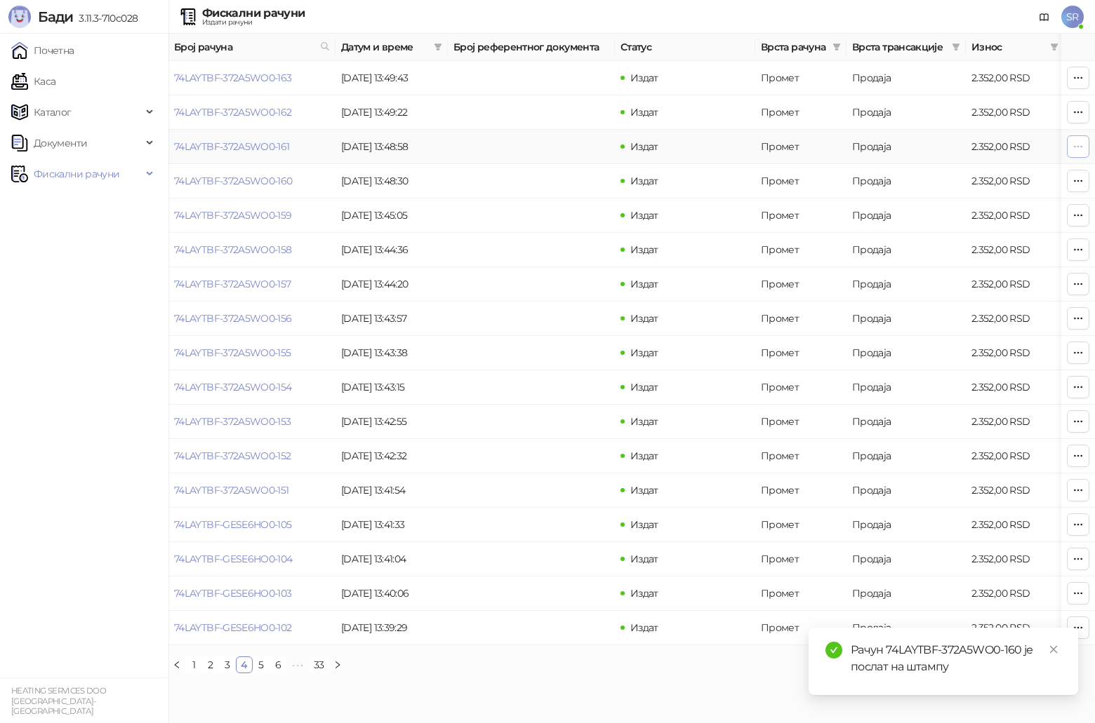
click at [549, 149] on icon "button" at bounding box center [1077, 146] width 11 height 11
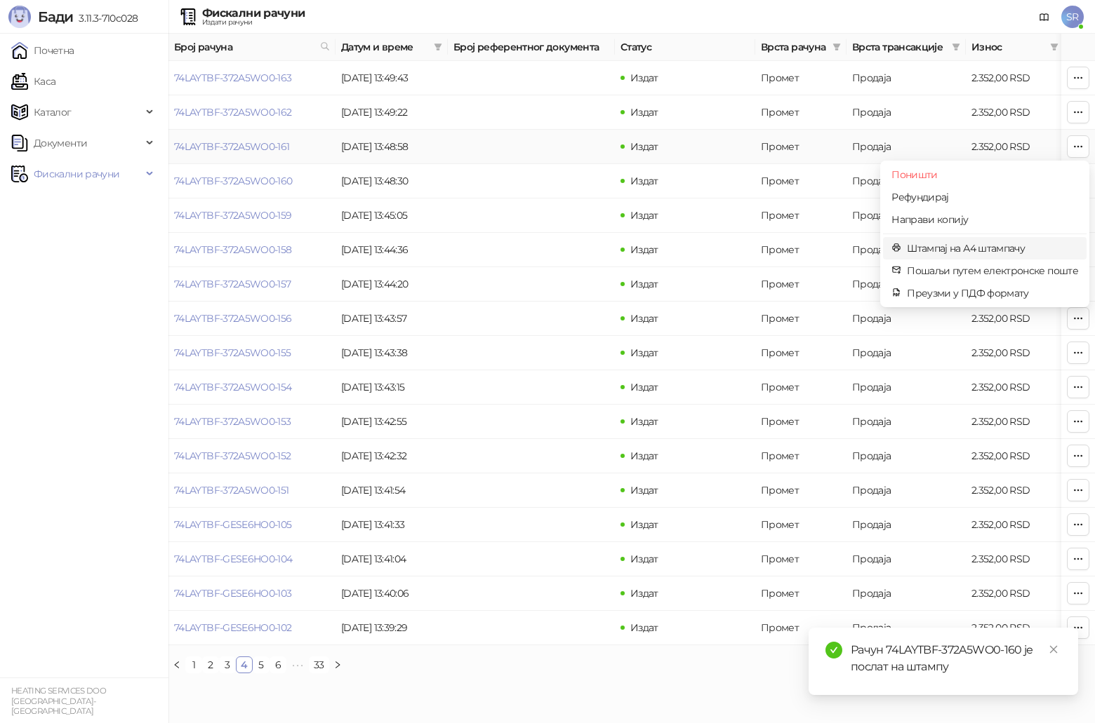
click at [549, 249] on span "Штампај на А4 штампачу" at bounding box center [992, 248] width 171 height 15
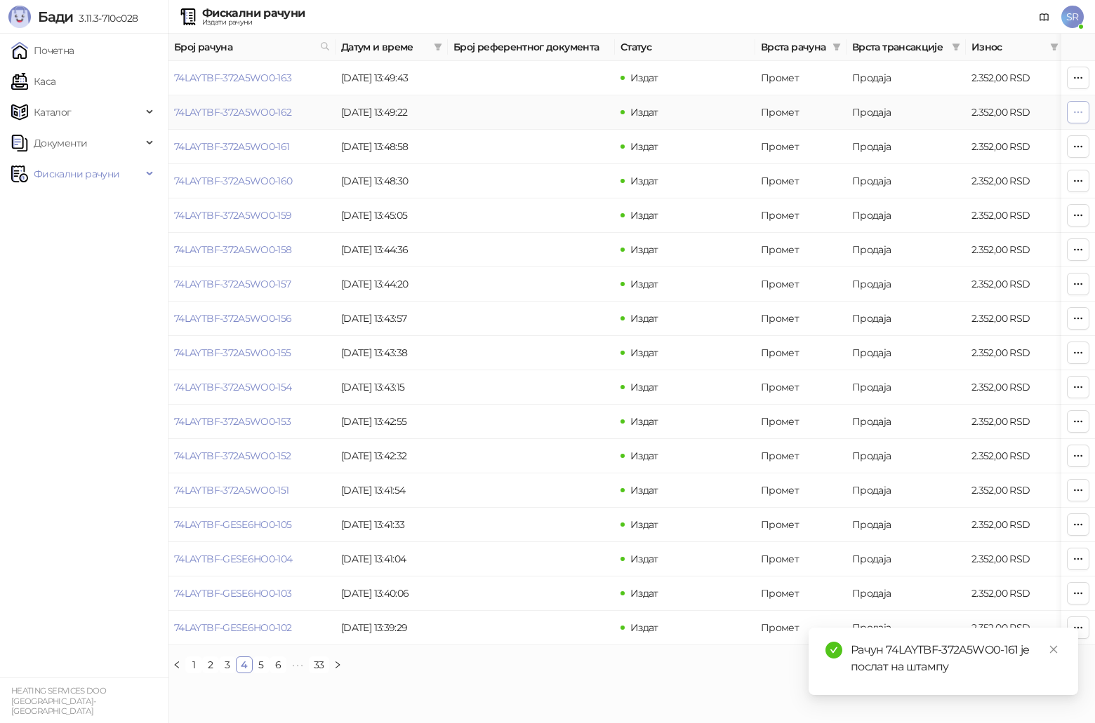
click at [549, 105] on button "button" at bounding box center [1078, 112] width 22 height 22
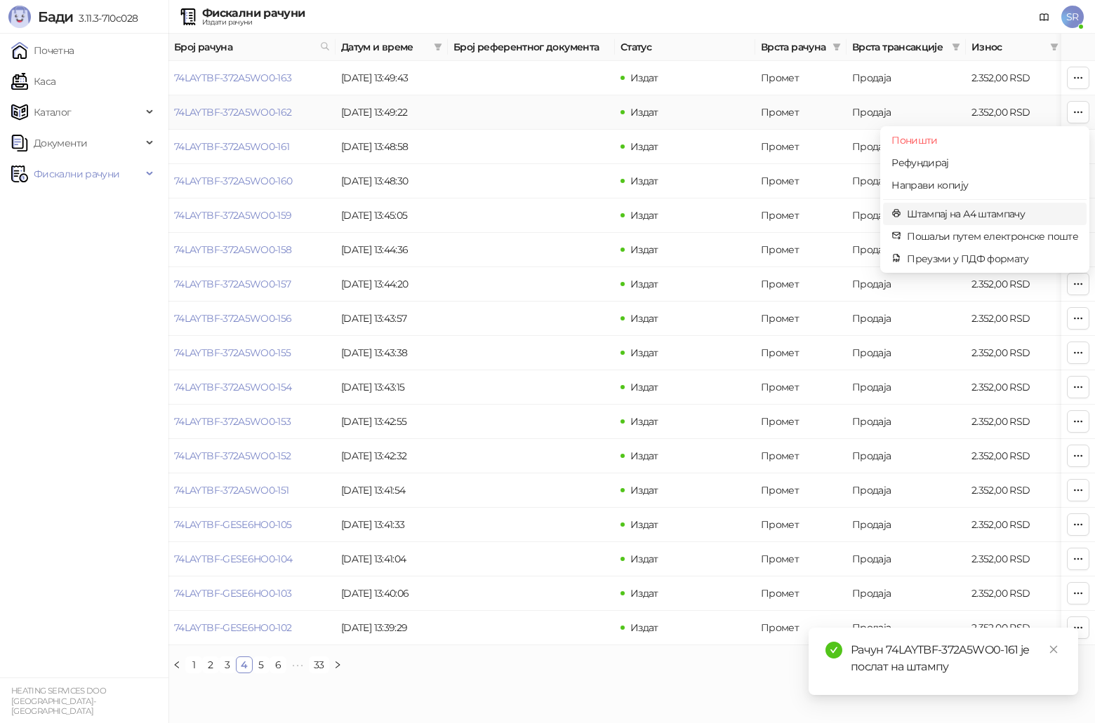
click at [549, 213] on span "Штампај на А4 штампачу" at bounding box center [992, 213] width 171 height 15
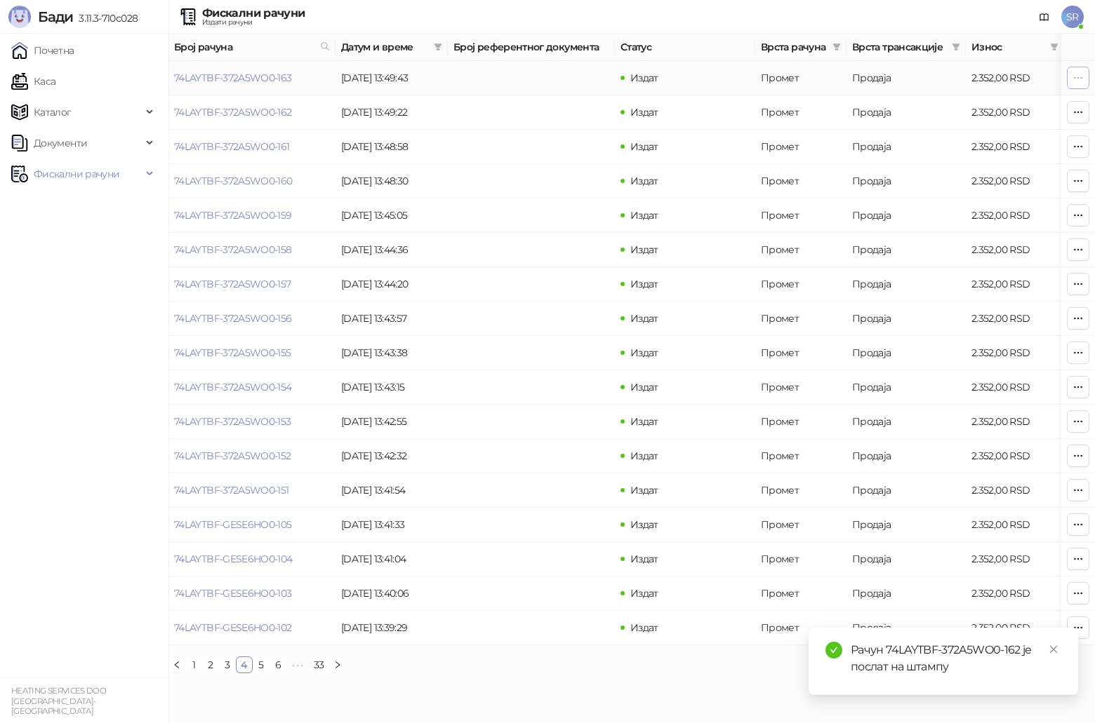
click at [549, 77] on icon "button" at bounding box center [1078, 77] width 8 height 1
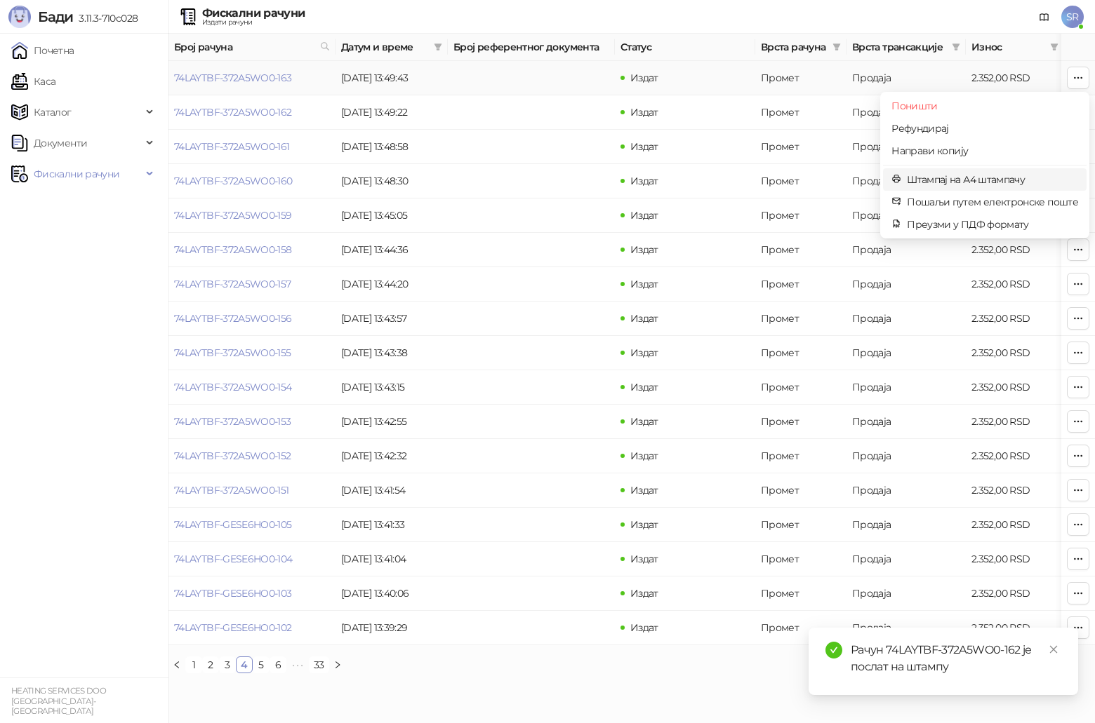
click at [549, 187] on li "Штампај на А4 штампачу" at bounding box center [985, 179] width 204 height 22
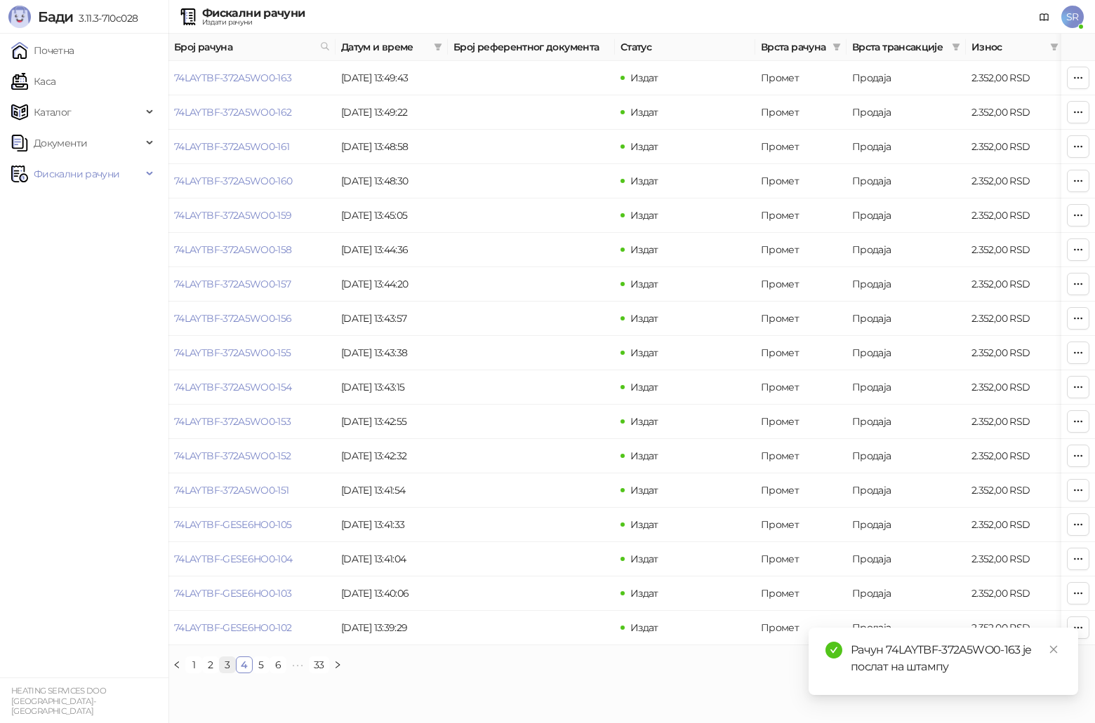
click at [229, 375] on link "3" at bounding box center [227, 665] width 15 height 15
click at [549, 375] on icon "button" at bounding box center [1077, 627] width 11 height 11
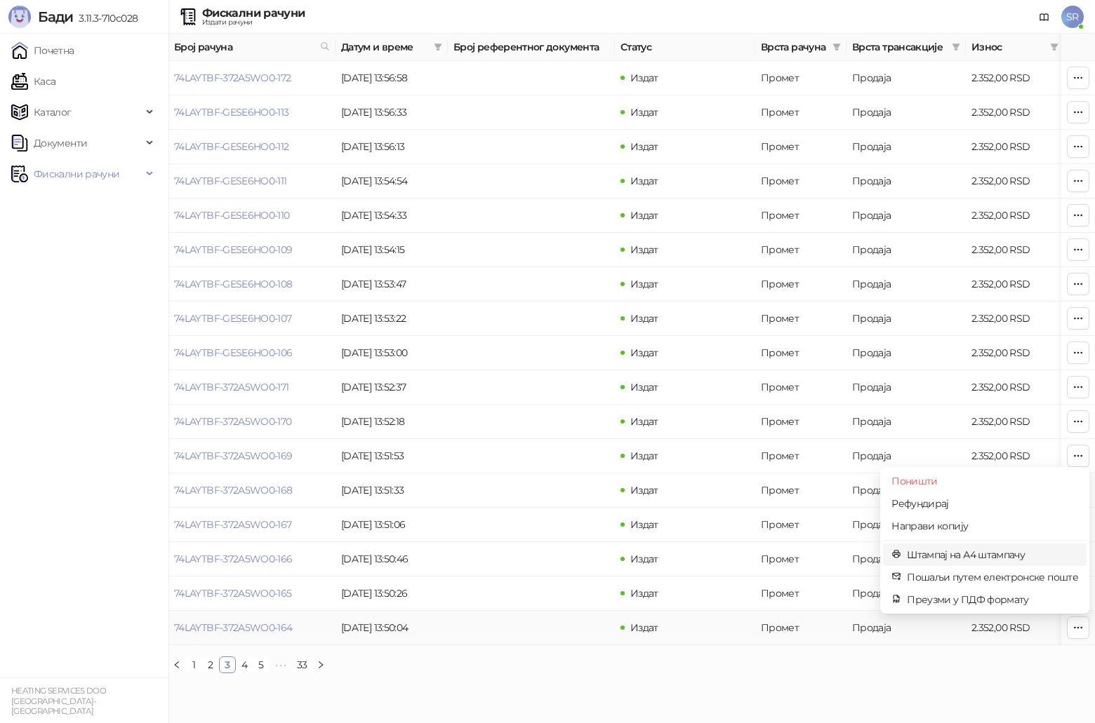
click at [549, 375] on span "Штампај на А4 штампачу" at bounding box center [992, 554] width 171 height 15
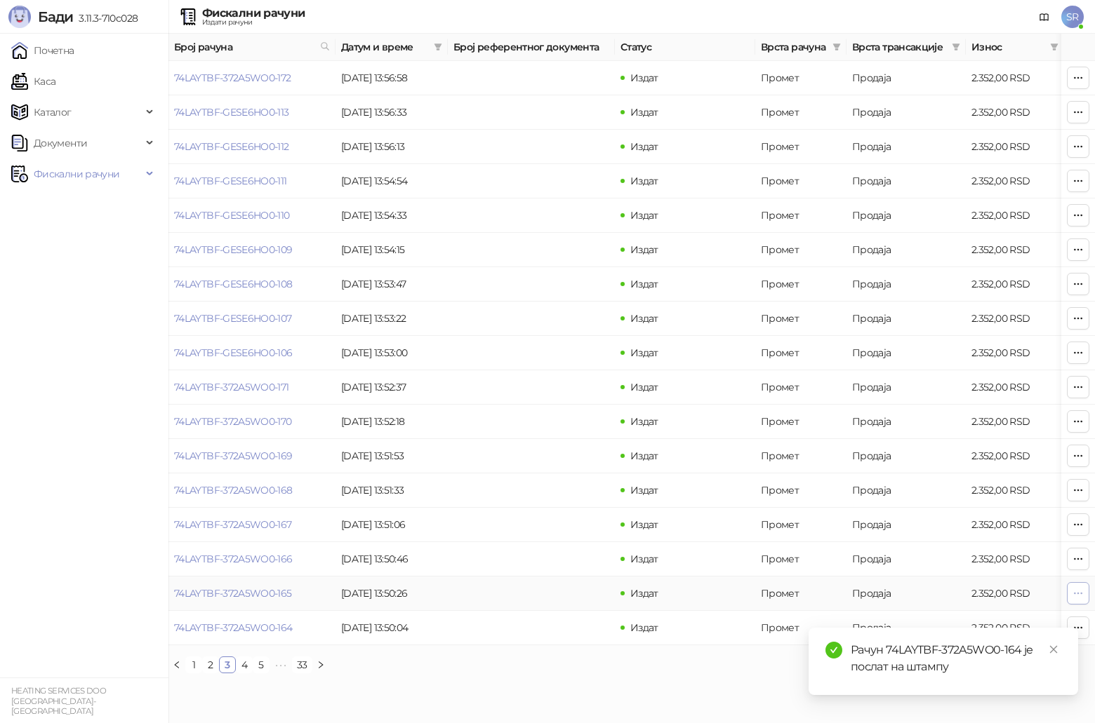
click at [549, 375] on icon "button" at bounding box center [1077, 593] width 11 height 11
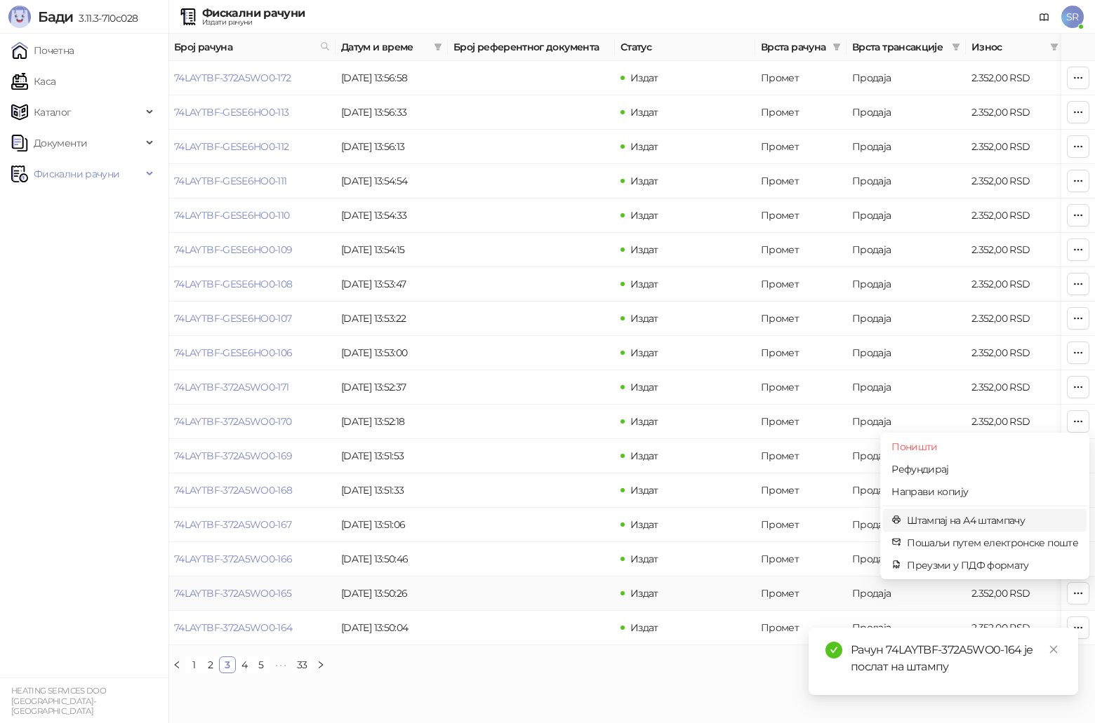
click at [549, 375] on span "Штампај на А4 штампачу" at bounding box center [992, 520] width 171 height 15
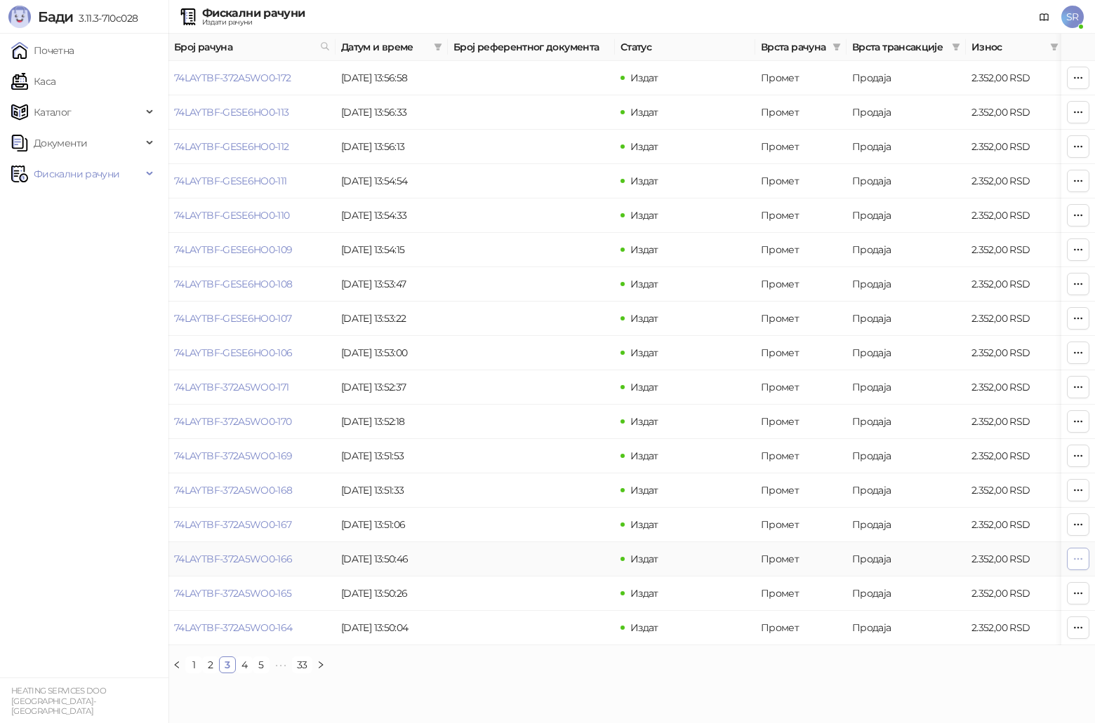
click at [549, 375] on button "button" at bounding box center [1078, 559] width 22 height 22
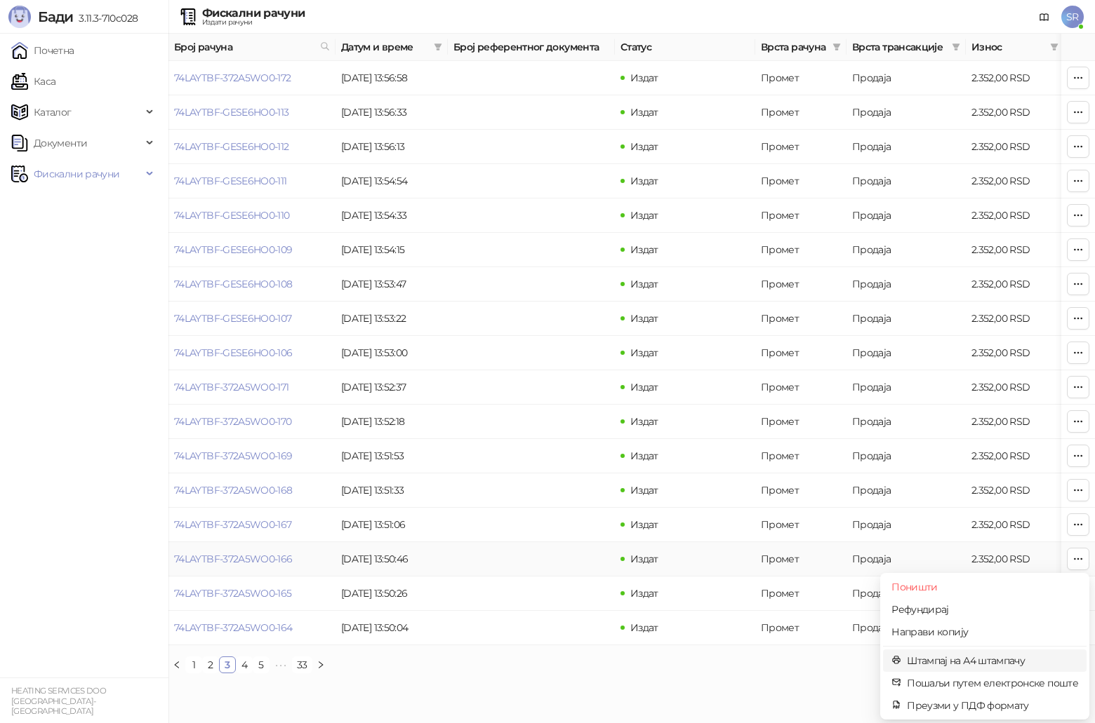
click at [549, 375] on span "Штампај на А4 штампачу" at bounding box center [992, 660] width 171 height 15
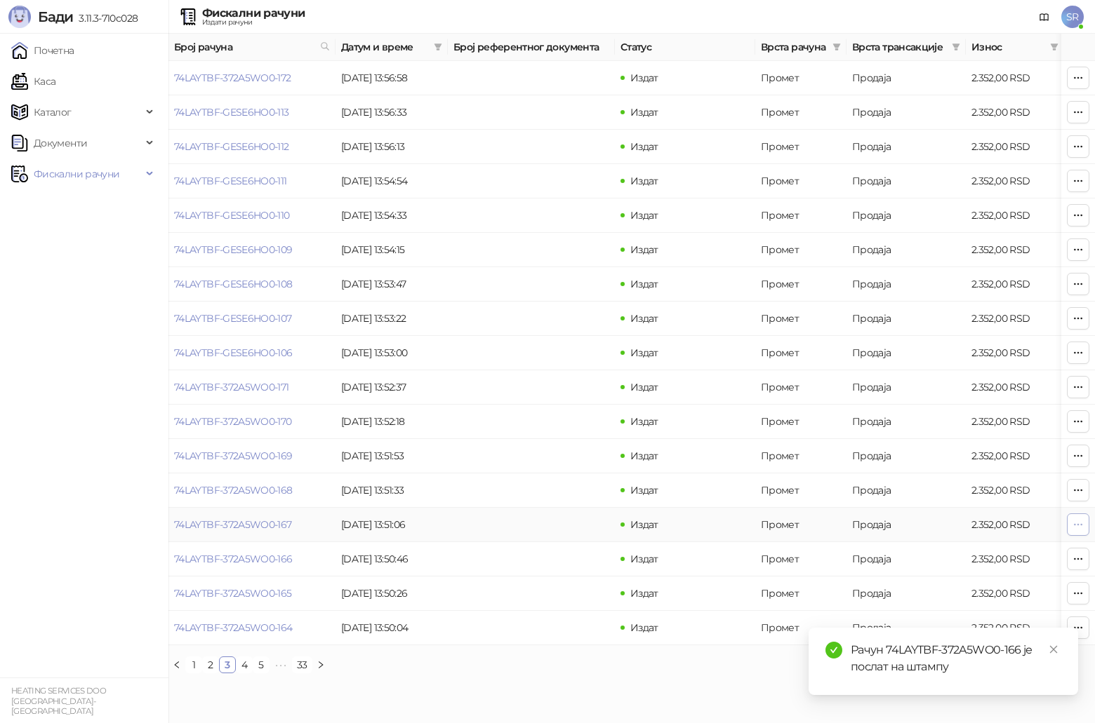
click at [549, 375] on icon "button" at bounding box center [1077, 524] width 11 height 11
click at [549, 375] on li "Штампај на А4 штампачу" at bounding box center [985, 626] width 204 height 22
click at [549, 375] on td at bounding box center [1078, 491] width 34 height 34
click at [549, 375] on icon "button" at bounding box center [1077, 490] width 11 height 11
click at [549, 375] on span "Штампај на А4 штампачу" at bounding box center [992, 592] width 171 height 15
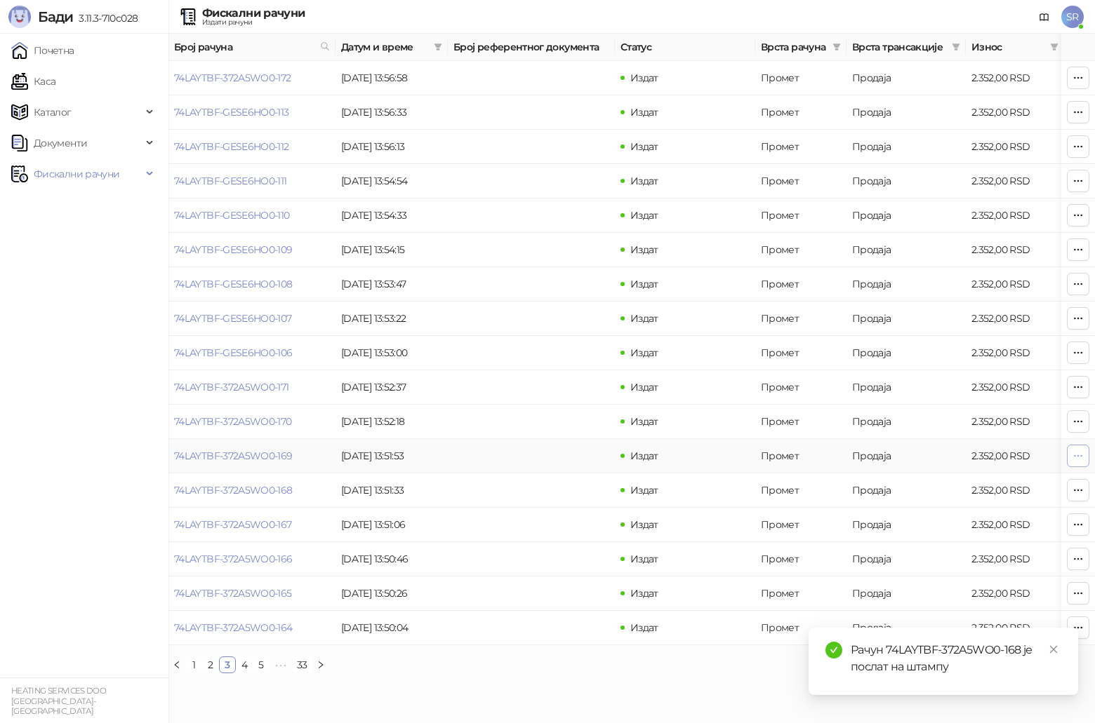
click at [549, 375] on icon "button" at bounding box center [1077, 456] width 11 height 11
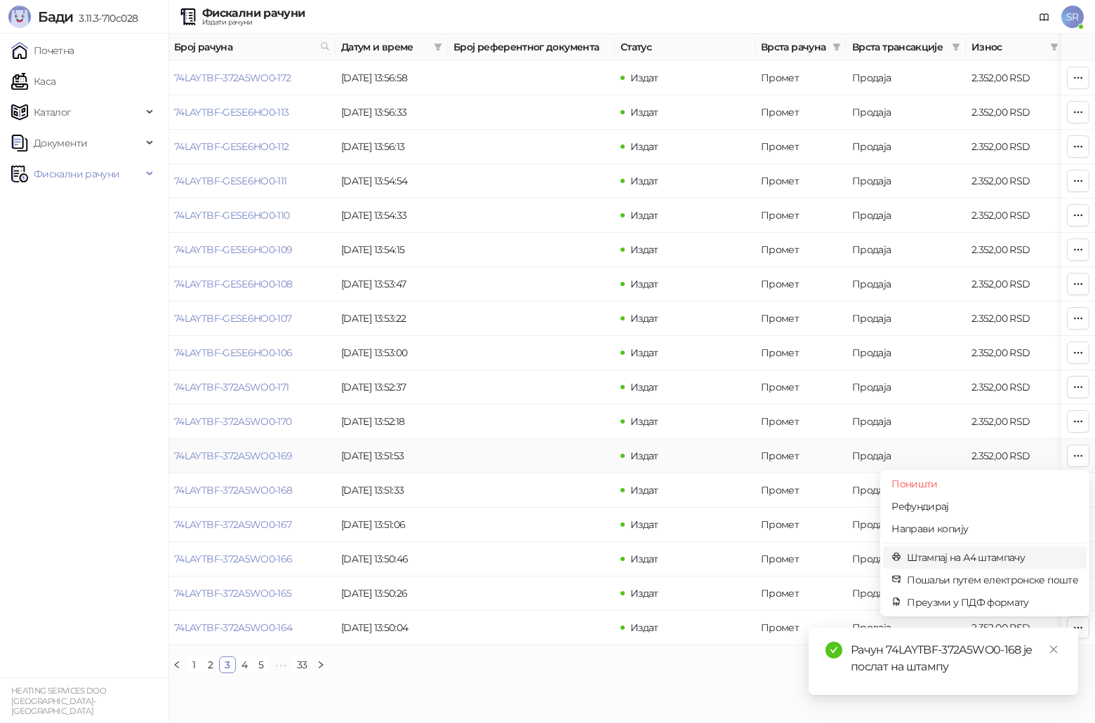
click at [549, 375] on span "Штампај на А4 штампачу" at bounding box center [992, 557] width 171 height 15
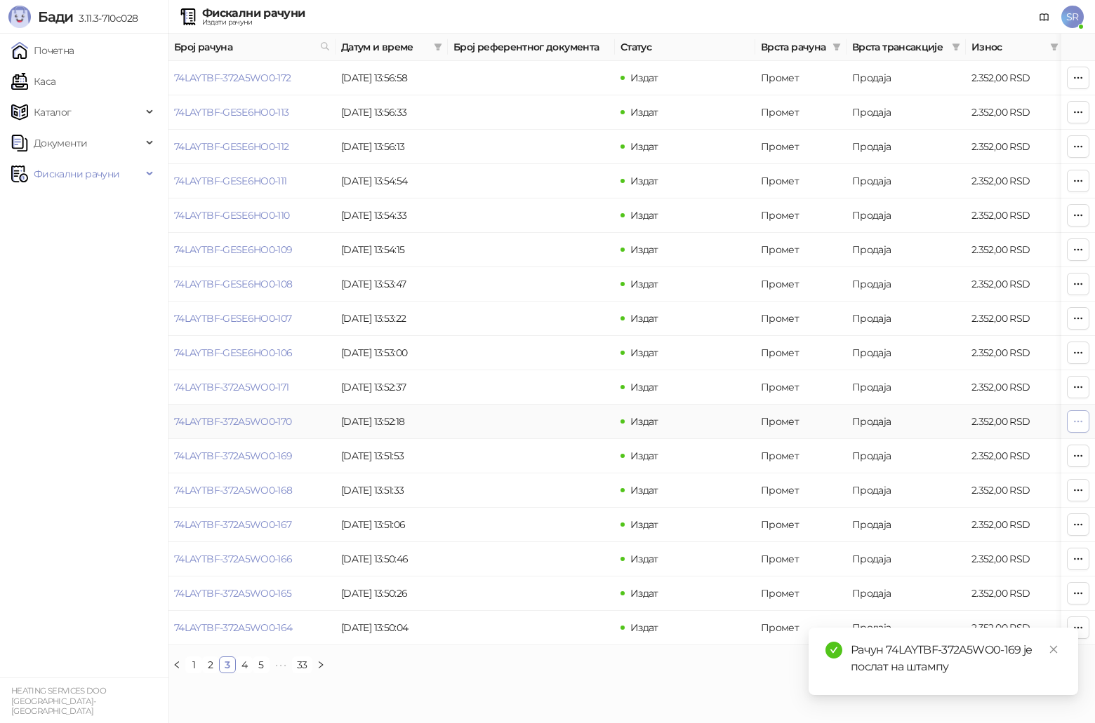
click at [549, 375] on icon "button" at bounding box center [1077, 421] width 11 height 11
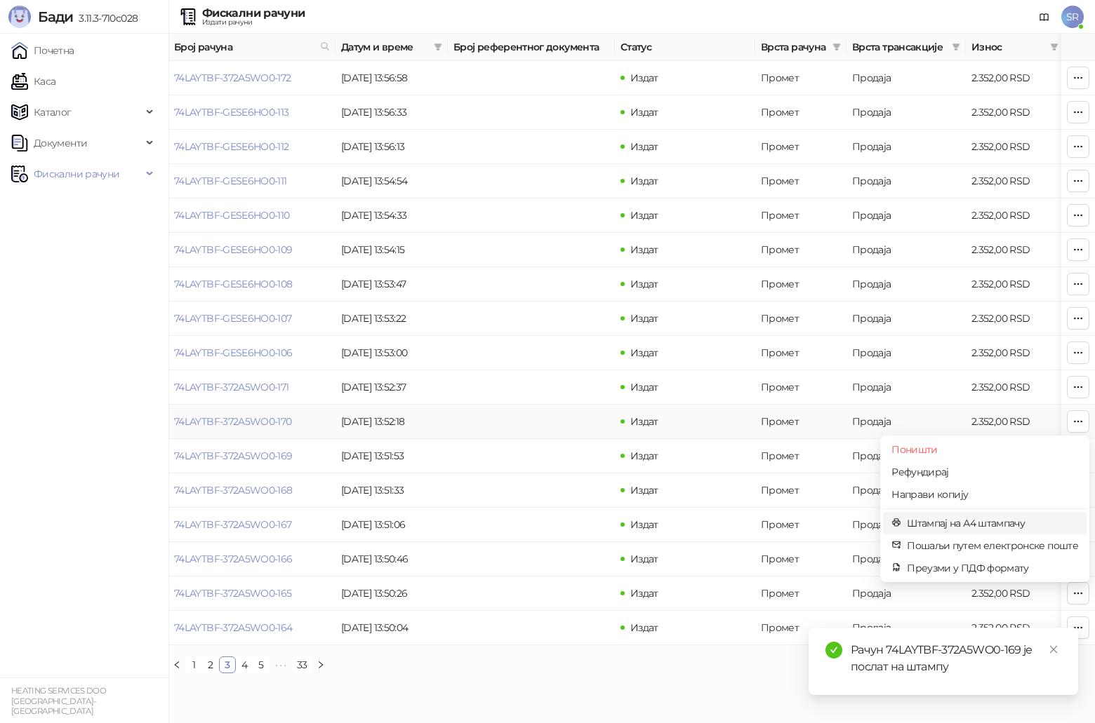
click at [549, 375] on span "Штампај на А4 штампачу" at bounding box center [992, 523] width 171 height 15
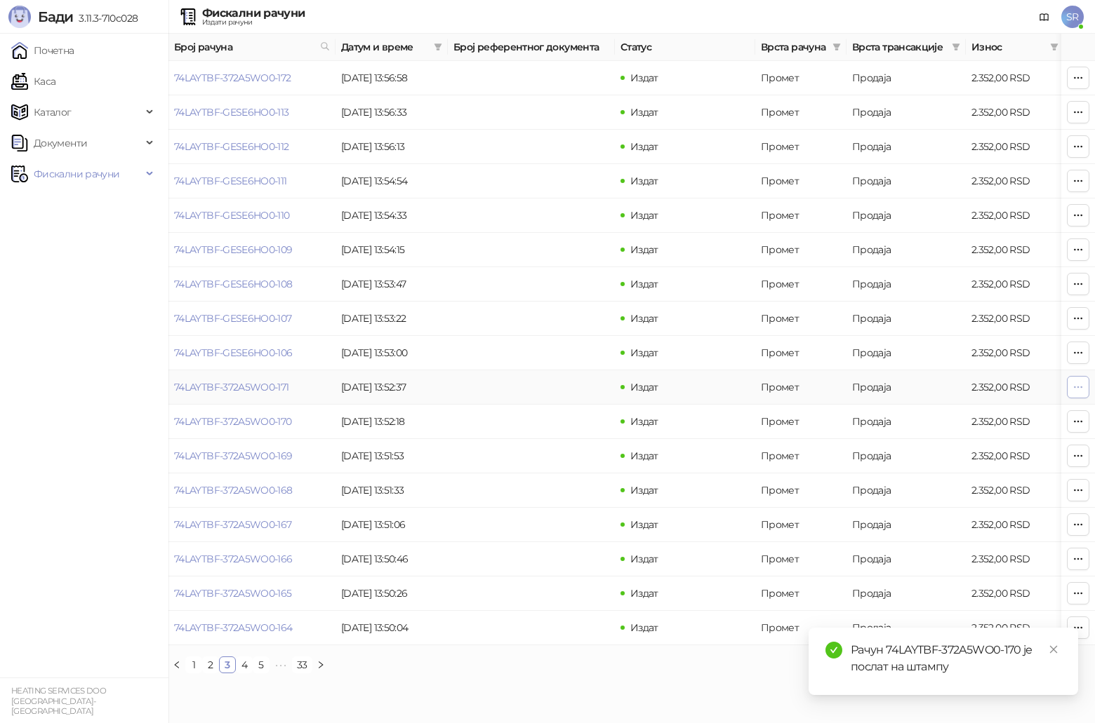
click at [549, 375] on button "button" at bounding box center [1078, 387] width 22 height 22
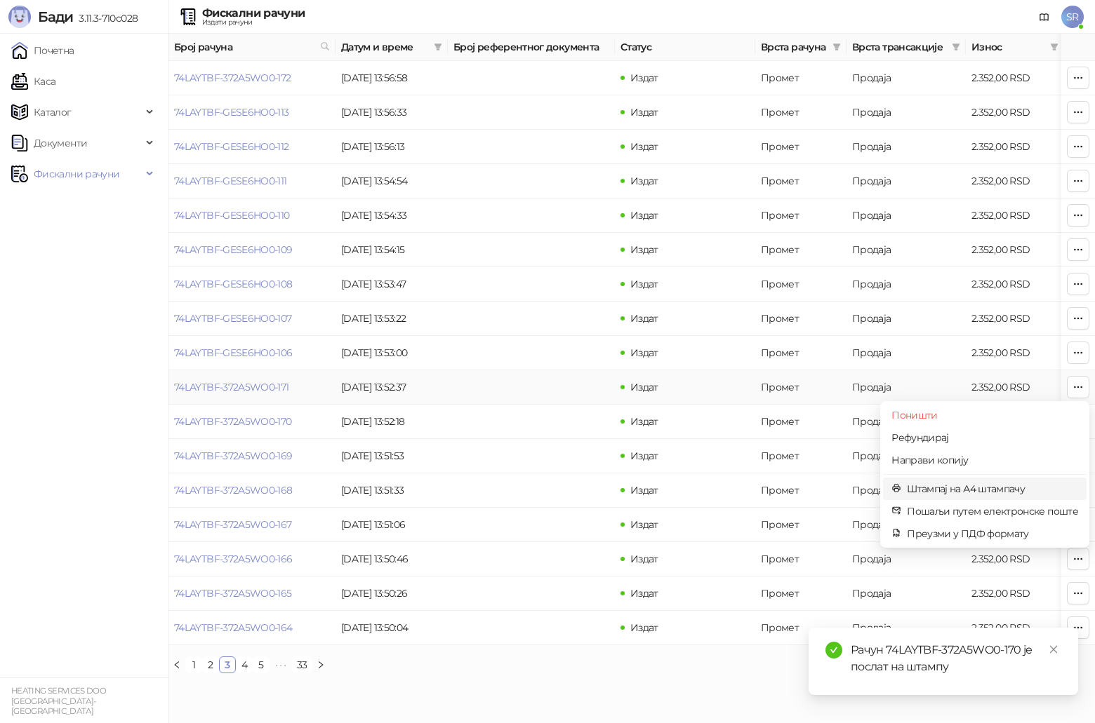
click at [549, 375] on span "Штампај на А4 штампачу" at bounding box center [992, 488] width 171 height 15
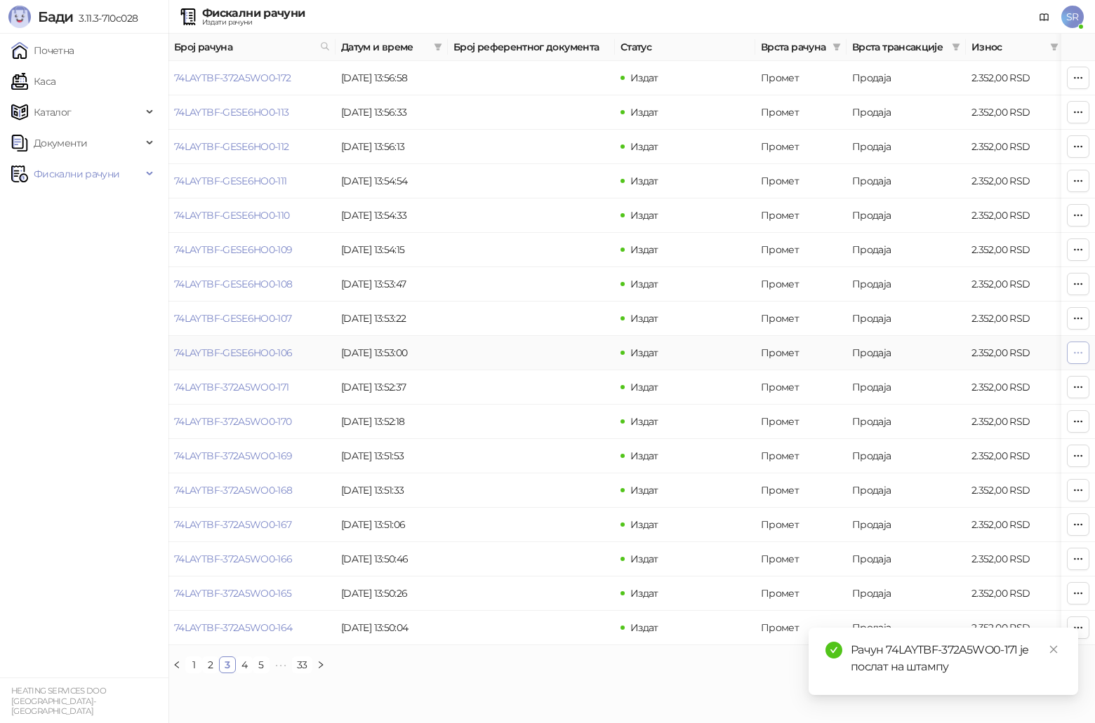
click at [549, 356] on button "button" at bounding box center [1078, 353] width 22 height 22
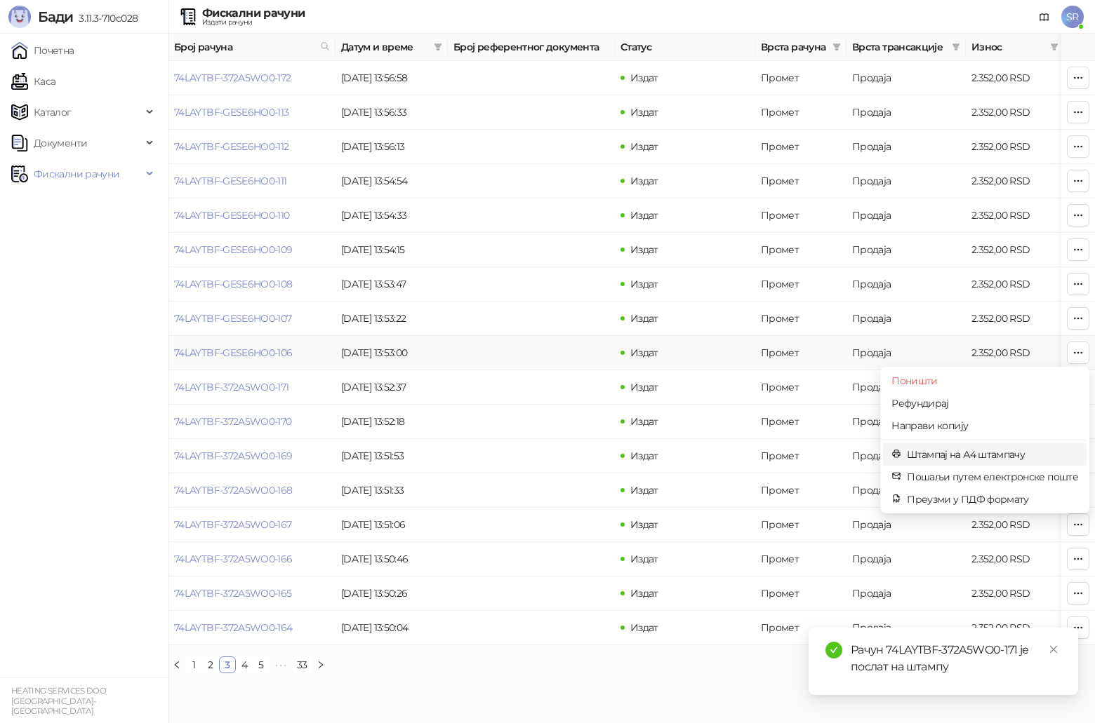
click at [549, 375] on span "Штампај на А4 штампачу" at bounding box center [992, 454] width 171 height 15
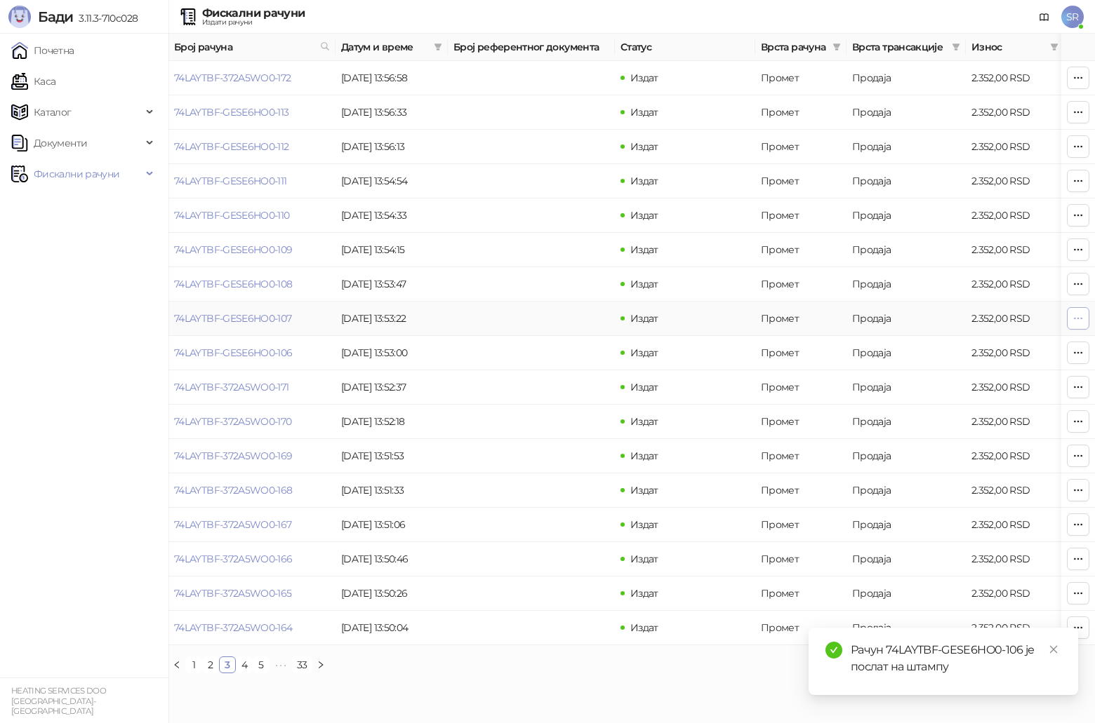
click at [549, 320] on icon "button" at bounding box center [1077, 318] width 11 height 11
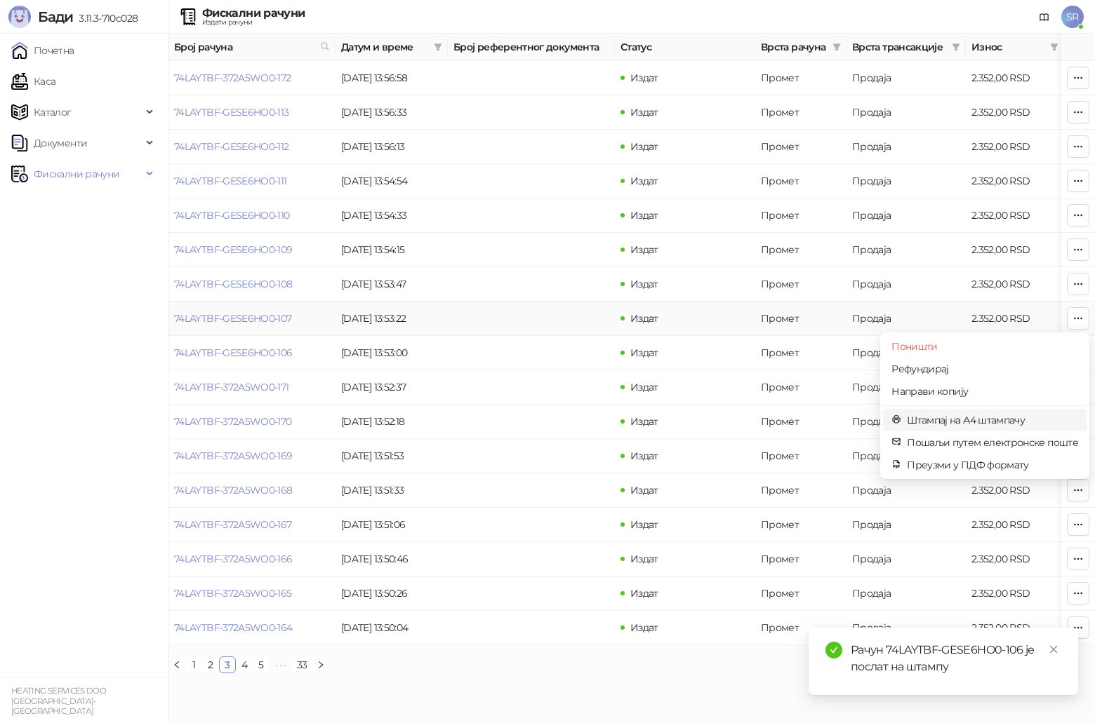
click at [549, 375] on span "Штампај на А4 штампачу" at bounding box center [992, 420] width 171 height 15
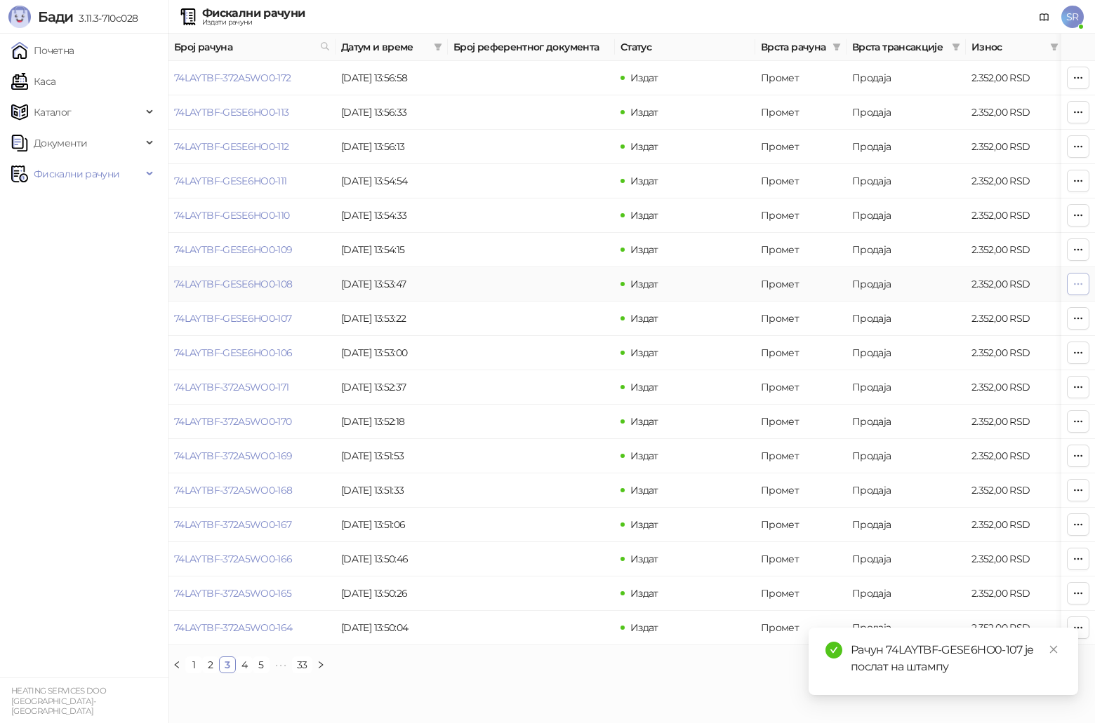
click at [549, 283] on icon "button" at bounding box center [1077, 284] width 11 height 11
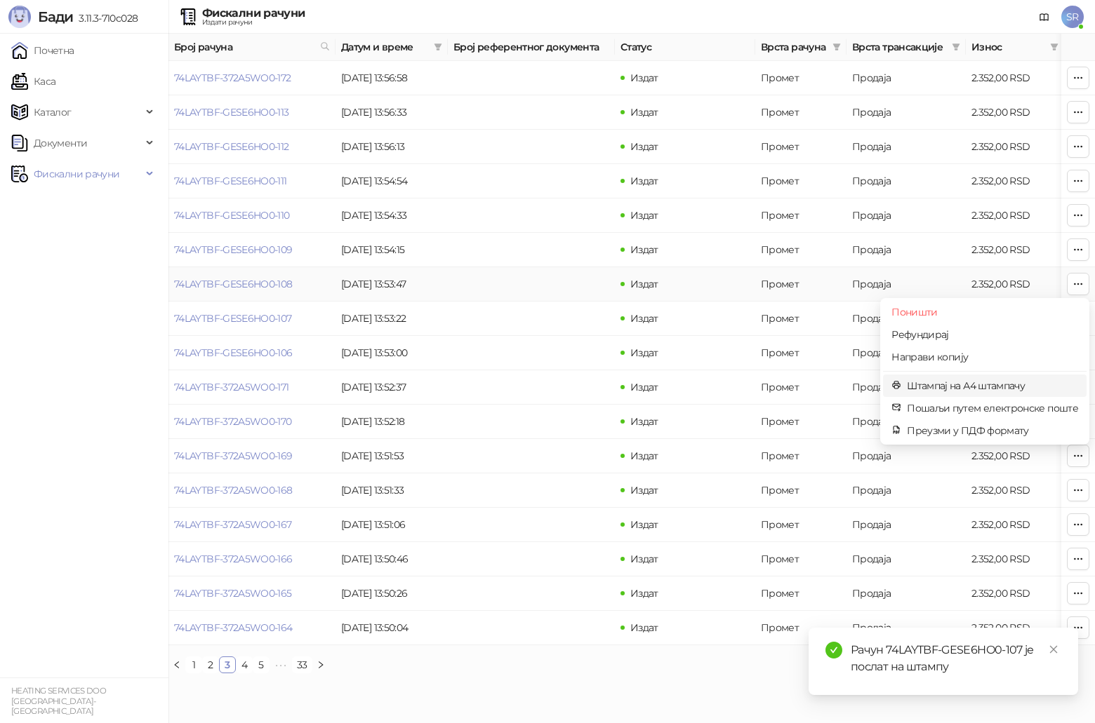
click at [549, 375] on span "Штампај на А4 штампачу" at bounding box center [992, 385] width 171 height 15
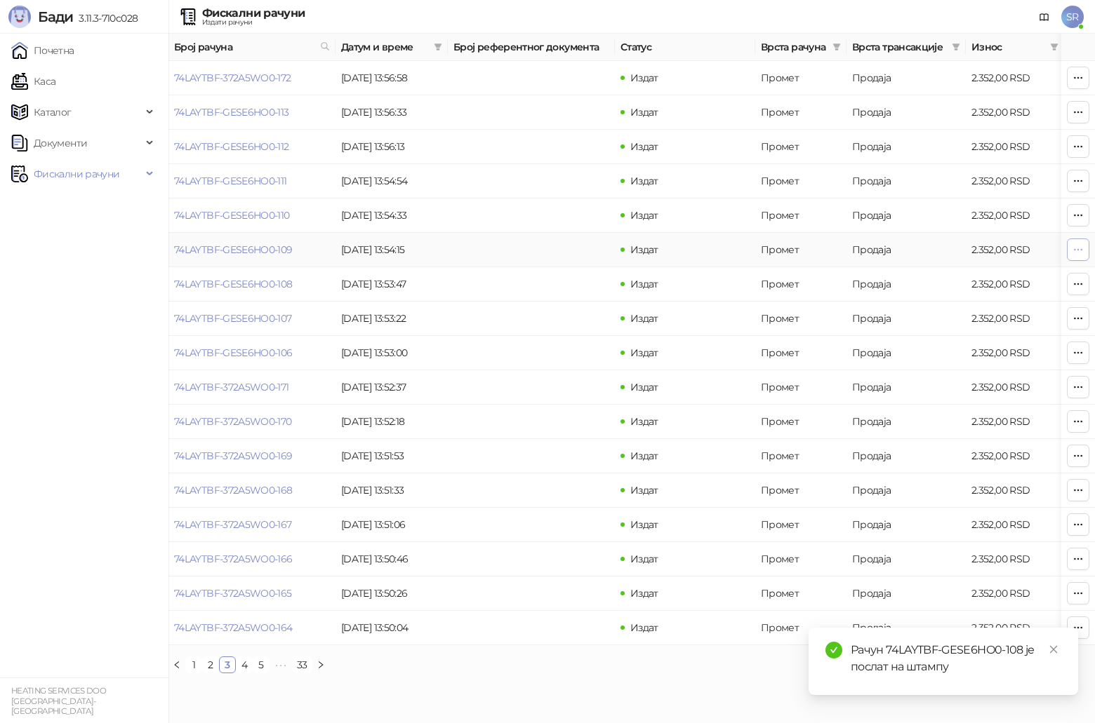
click at [549, 254] on button "button" at bounding box center [1078, 250] width 22 height 22
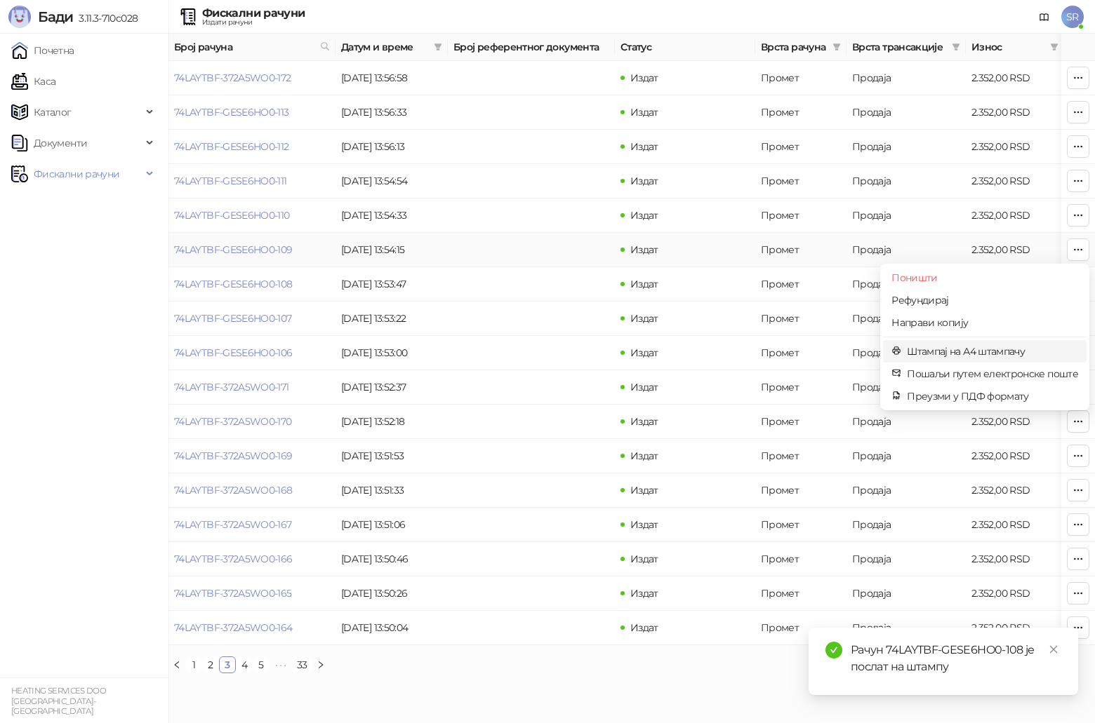
click at [549, 351] on span "Штампај на А4 штампачу" at bounding box center [992, 351] width 171 height 15
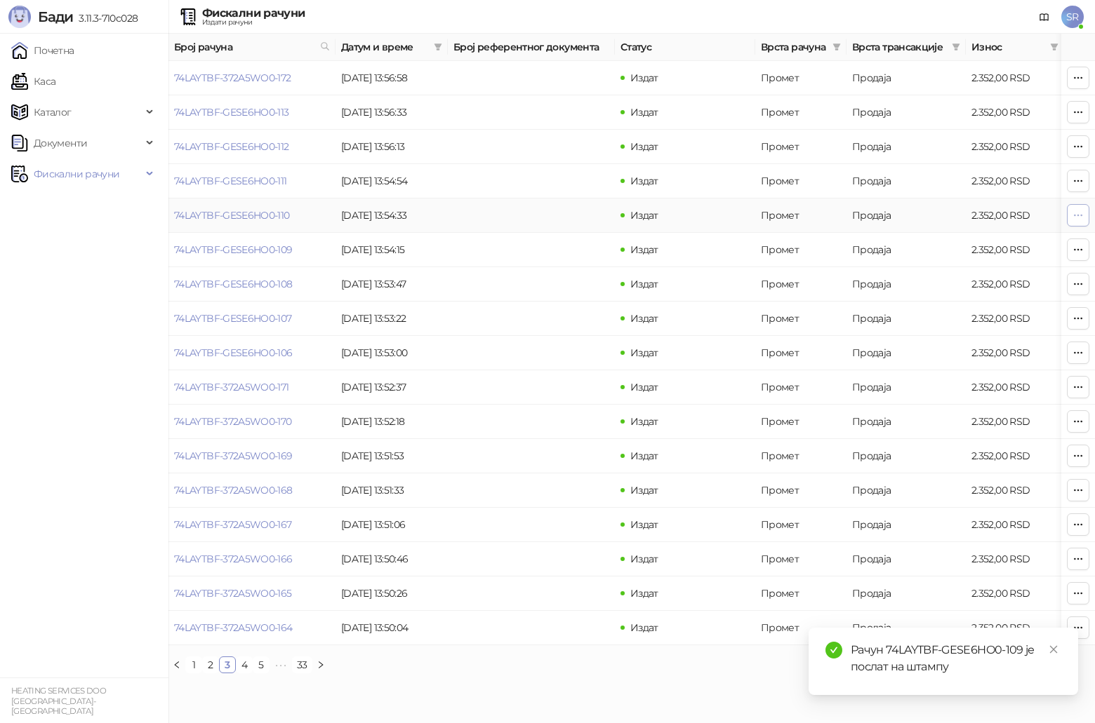
click at [549, 219] on button "button" at bounding box center [1078, 215] width 22 height 22
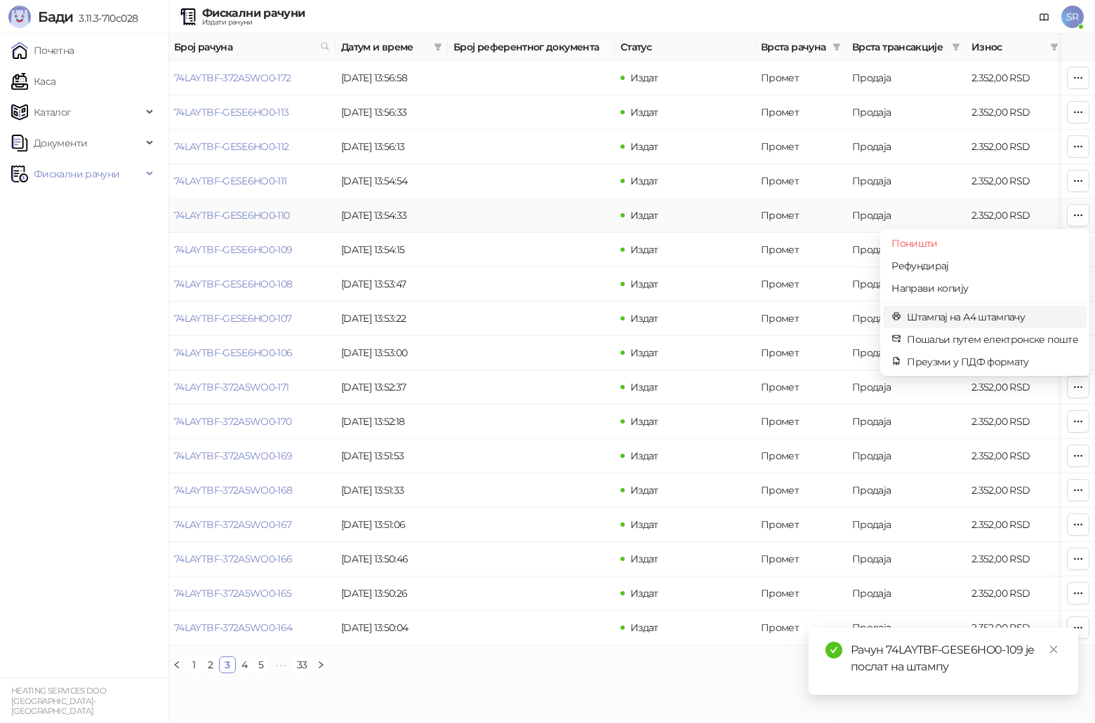
click at [549, 319] on span "Штампај на А4 штампачу" at bounding box center [992, 316] width 171 height 15
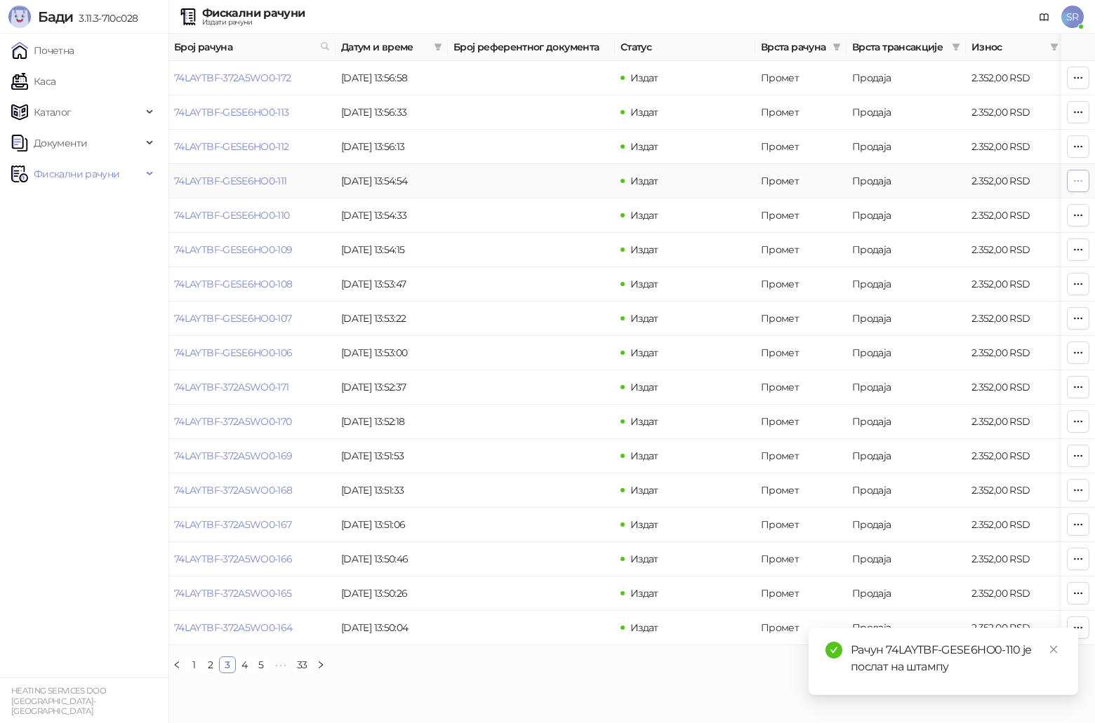
click at [549, 184] on icon "button" at bounding box center [1077, 180] width 11 height 11
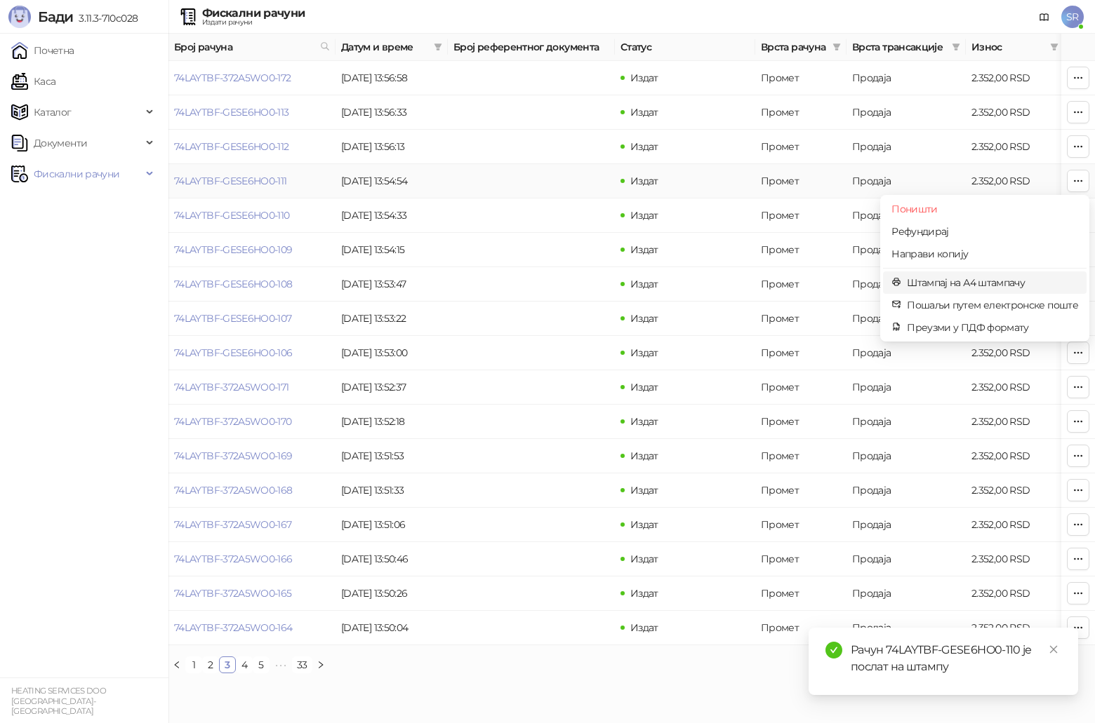
click at [549, 281] on span "Штампај на А4 штампачу" at bounding box center [992, 282] width 171 height 15
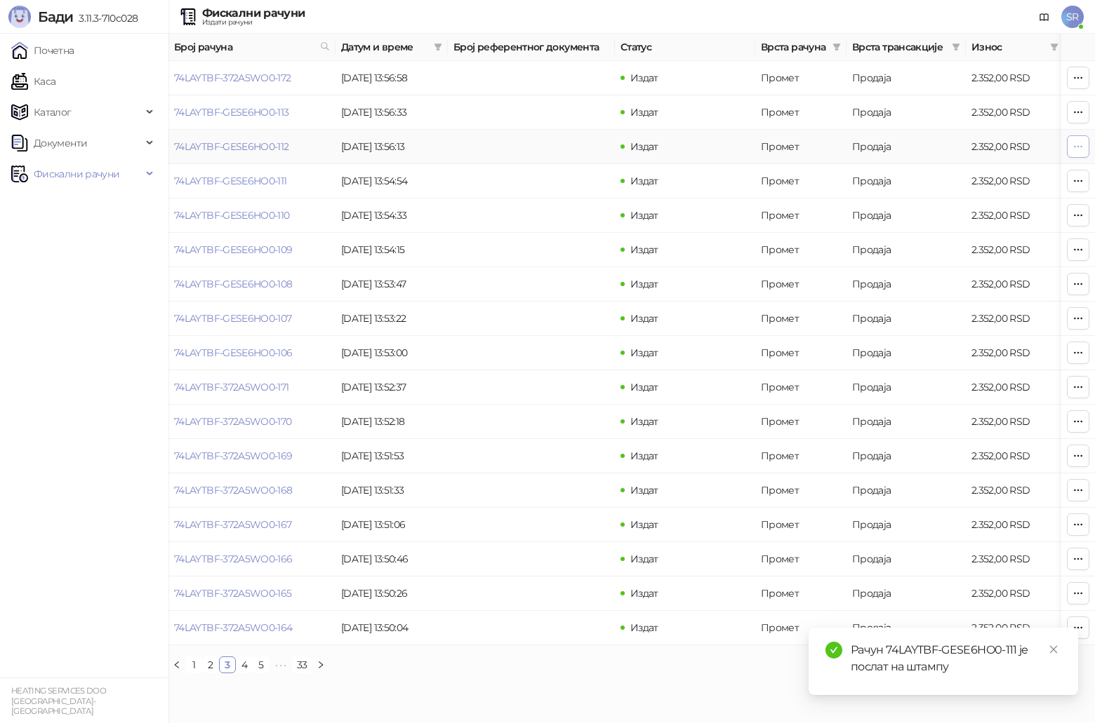
click at [549, 149] on icon "button" at bounding box center [1077, 146] width 11 height 11
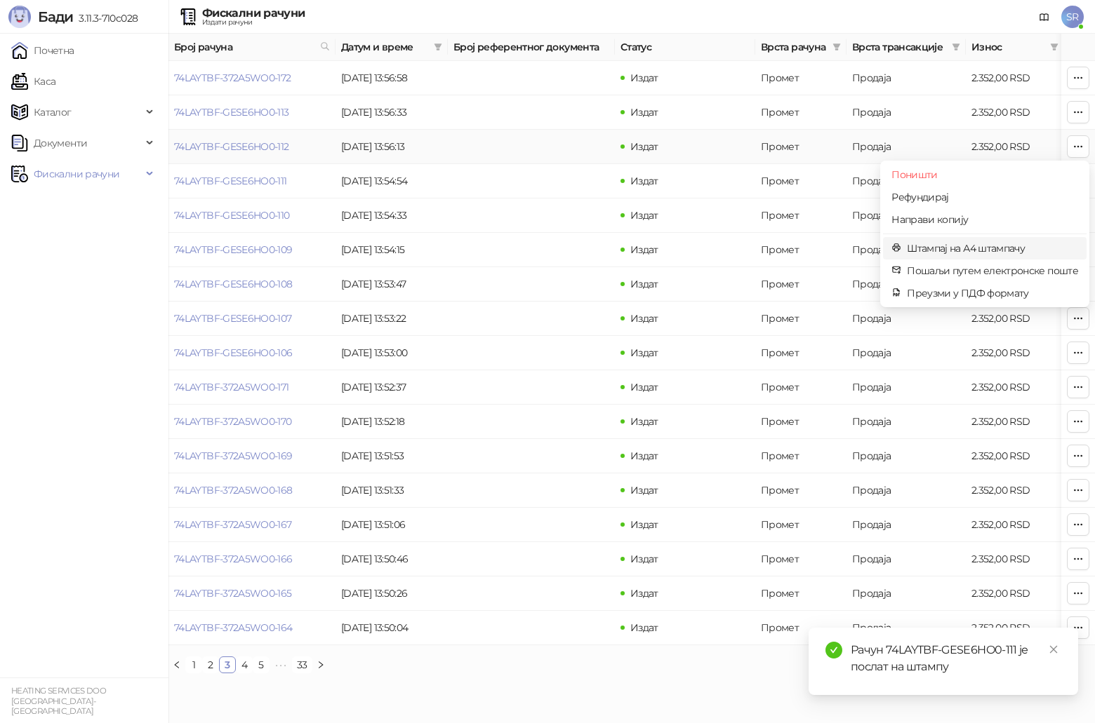
click at [549, 253] on span "Штампај на А4 штампачу" at bounding box center [992, 248] width 171 height 15
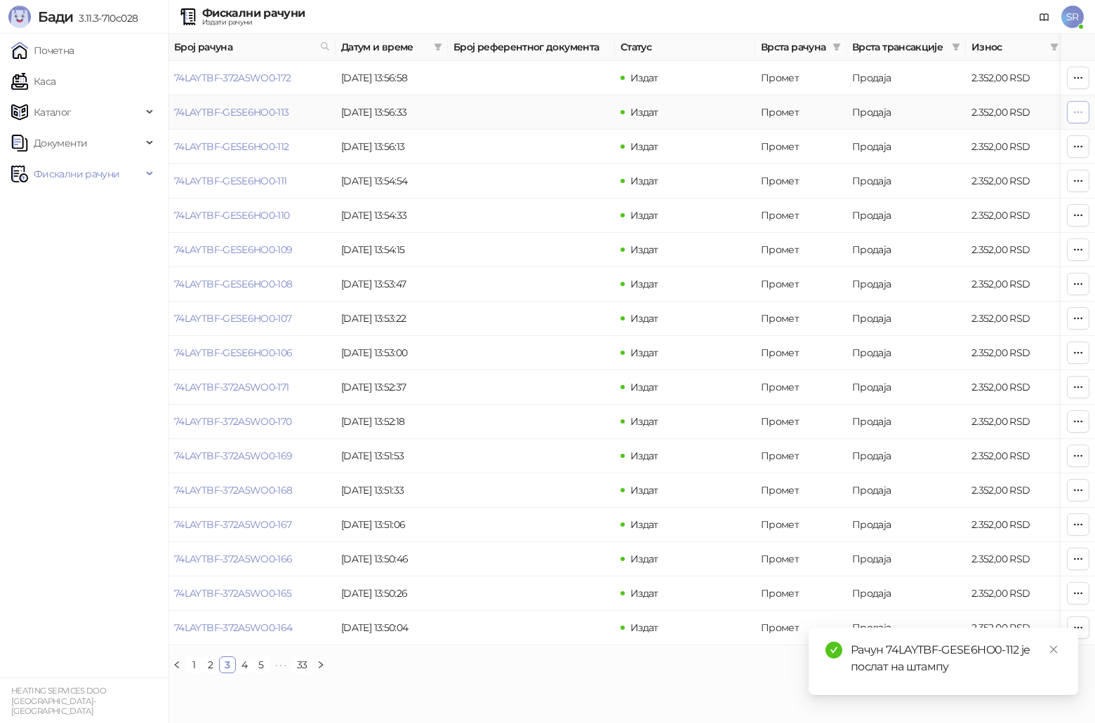
click at [549, 104] on button "button" at bounding box center [1078, 112] width 22 height 22
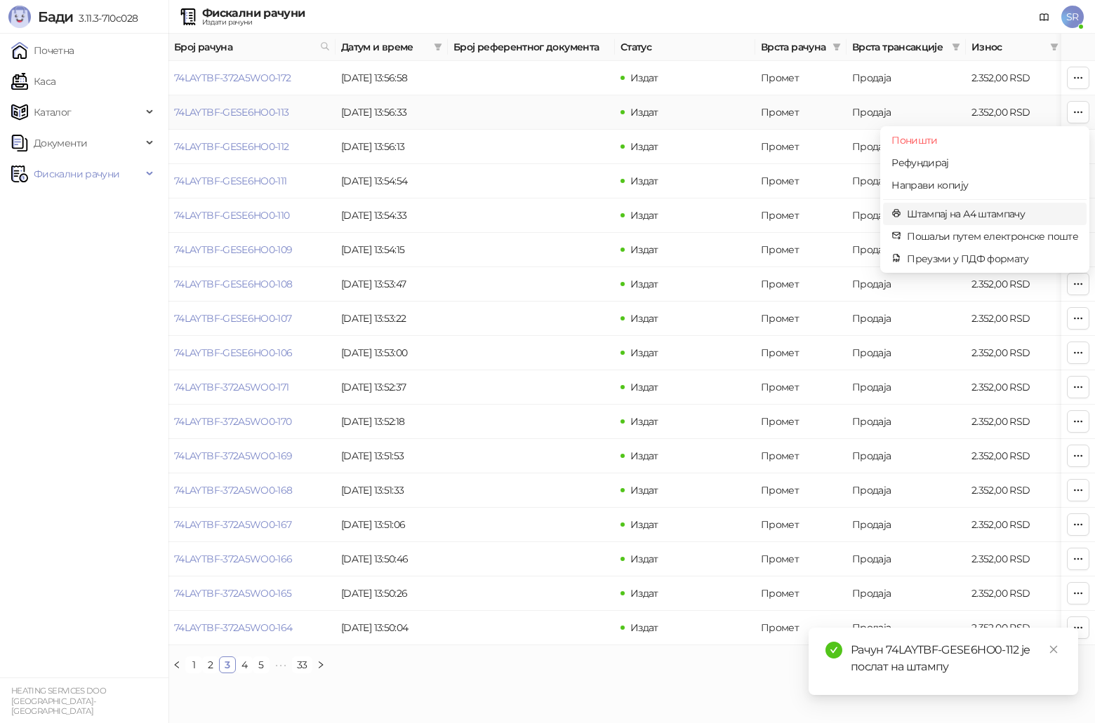
click at [549, 215] on span "Штампај на А4 штампачу" at bounding box center [992, 213] width 171 height 15
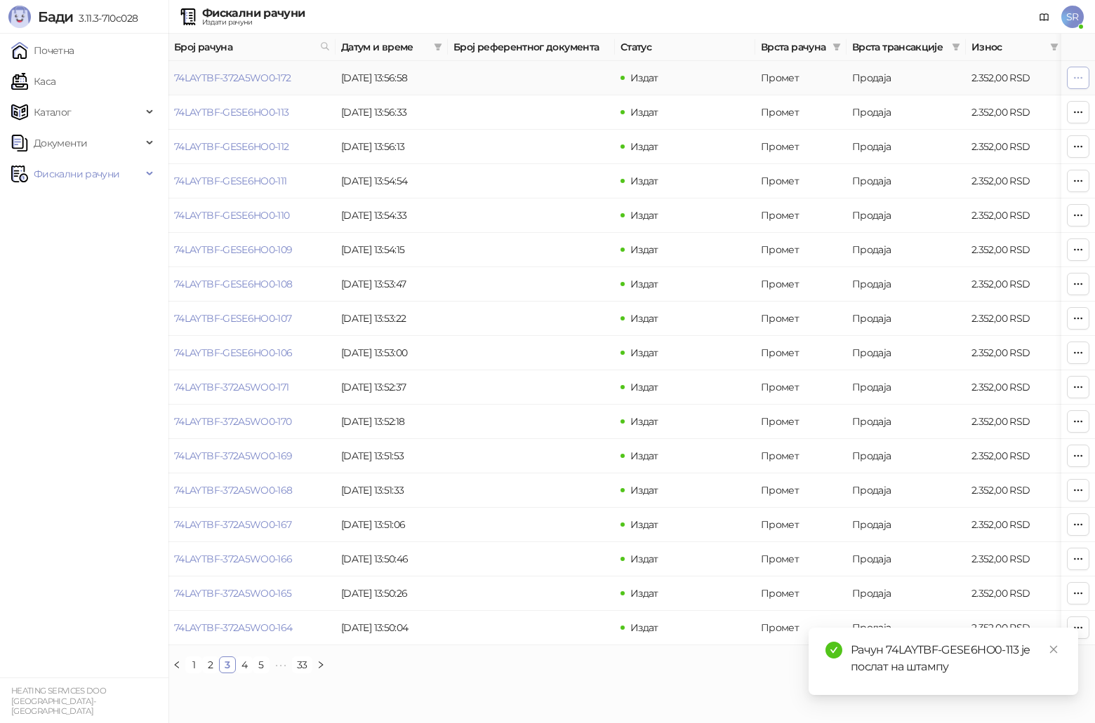
click at [549, 73] on icon "button" at bounding box center [1077, 77] width 11 height 11
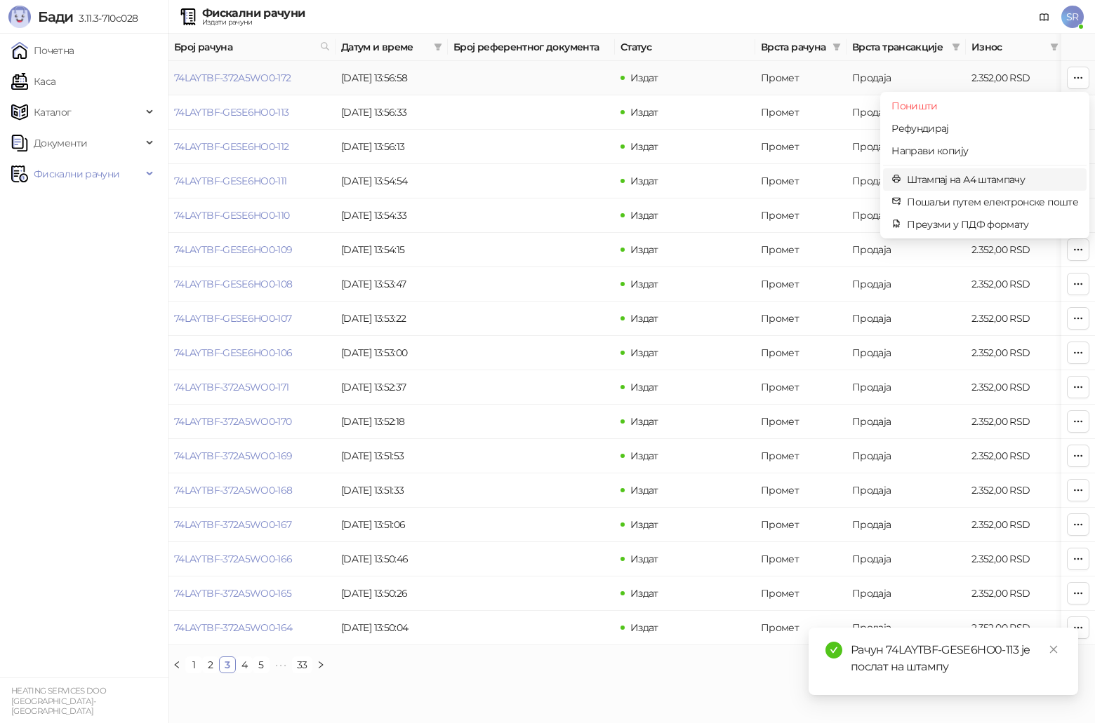
click at [549, 185] on span "Штампај на А4 штампачу" at bounding box center [992, 179] width 171 height 15
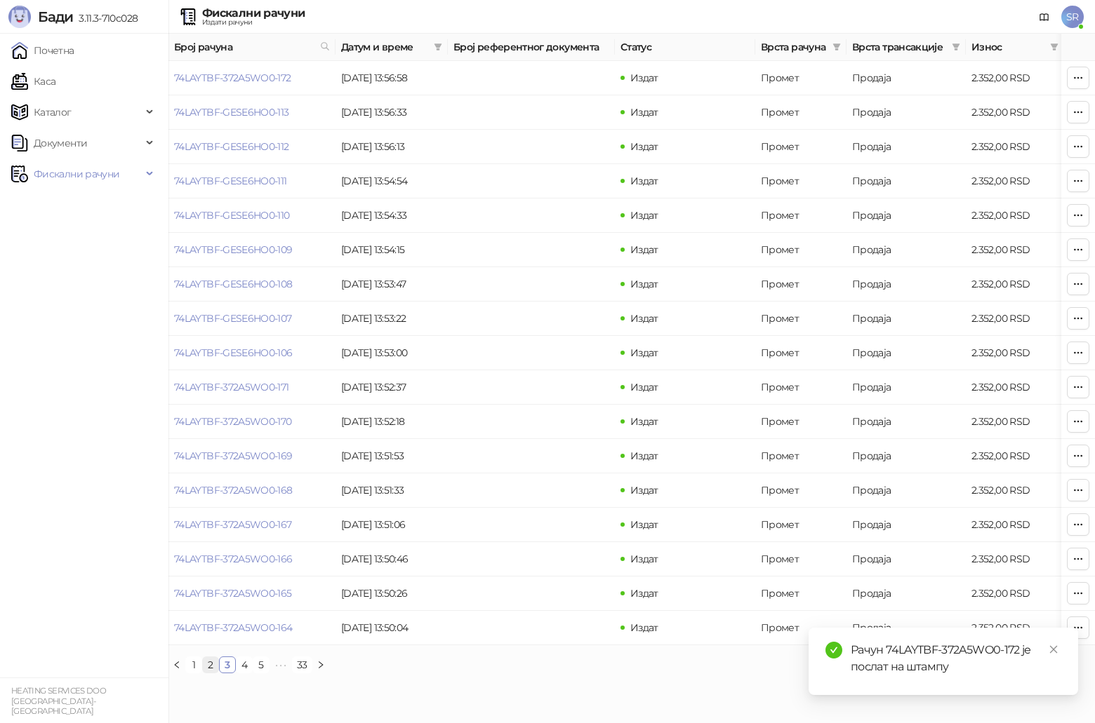
click at [206, 375] on link "2" at bounding box center [210, 665] width 15 height 15
click at [549, 375] on button "button" at bounding box center [1078, 628] width 22 height 22
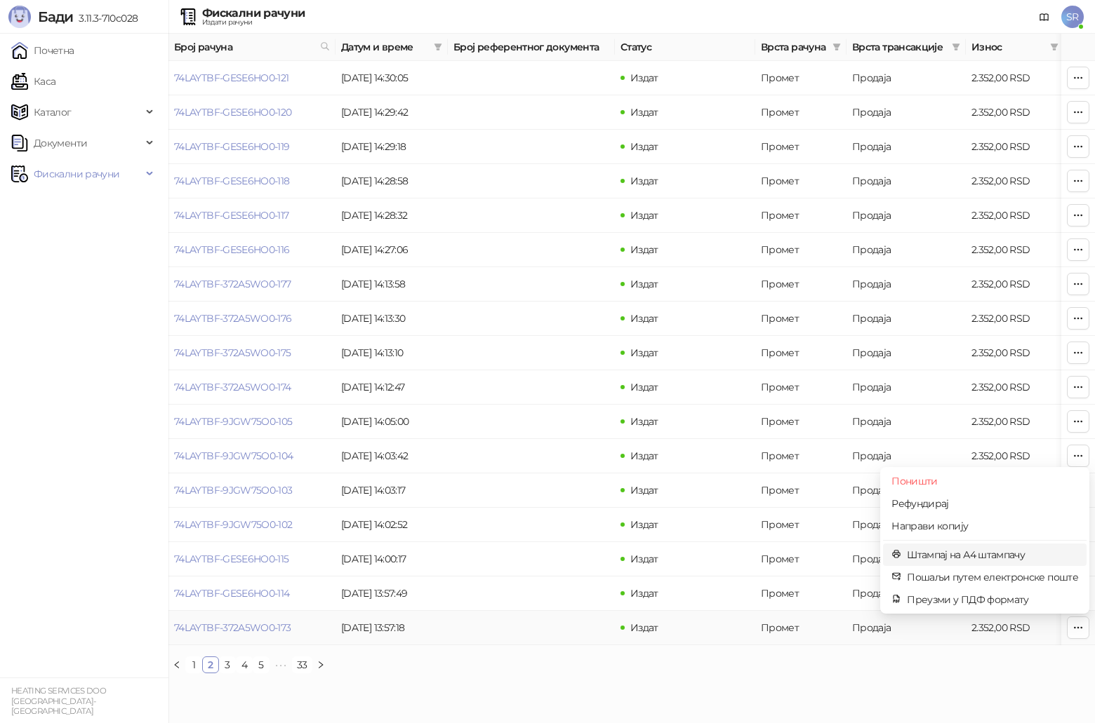
click at [549, 375] on span "Штампај на А4 штампачу" at bounding box center [992, 554] width 171 height 15
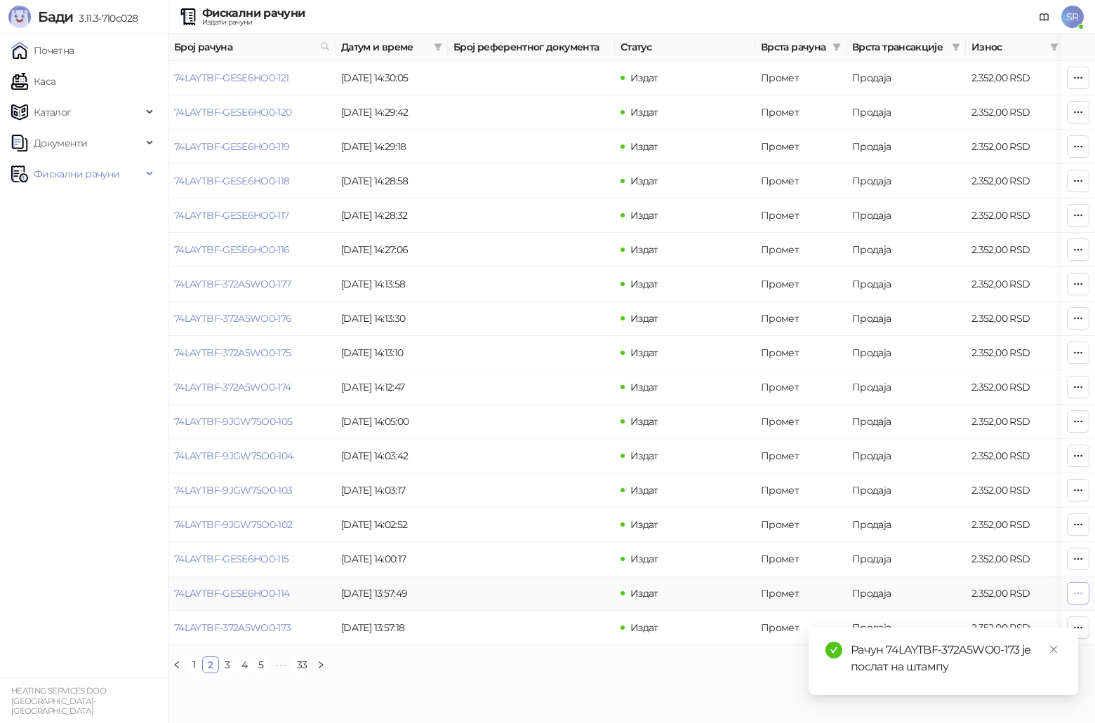
click at [549, 375] on button "button" at bounding box center [1078, 593] width 22 height 22
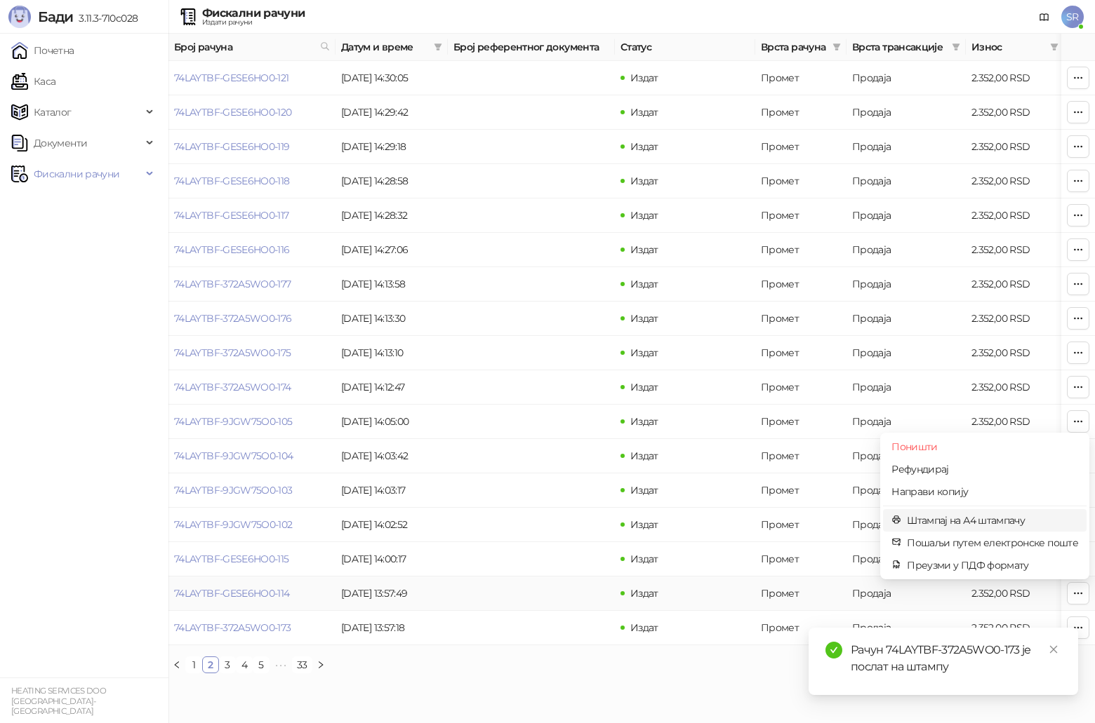
click at [549, 375] on span "Штампај на А4 штампачу" at bounding box center [992, 520] width 171 height 15
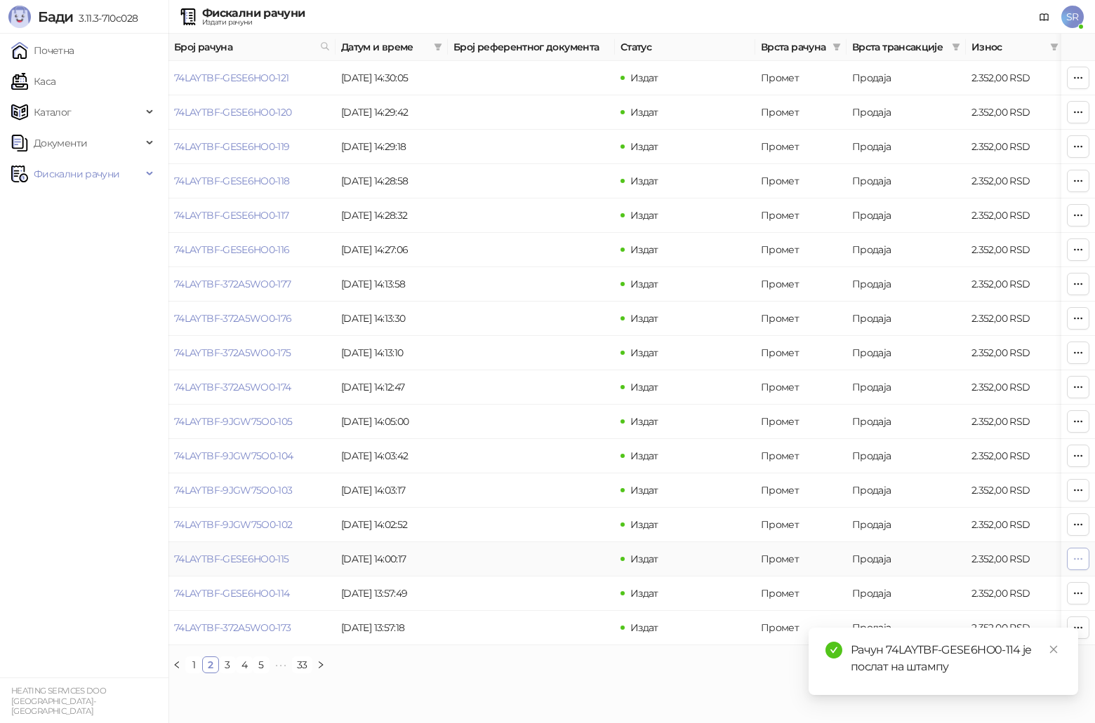
click at [549, 375] on icon "button" at bounding box center [1077, 559] width 11 height 11
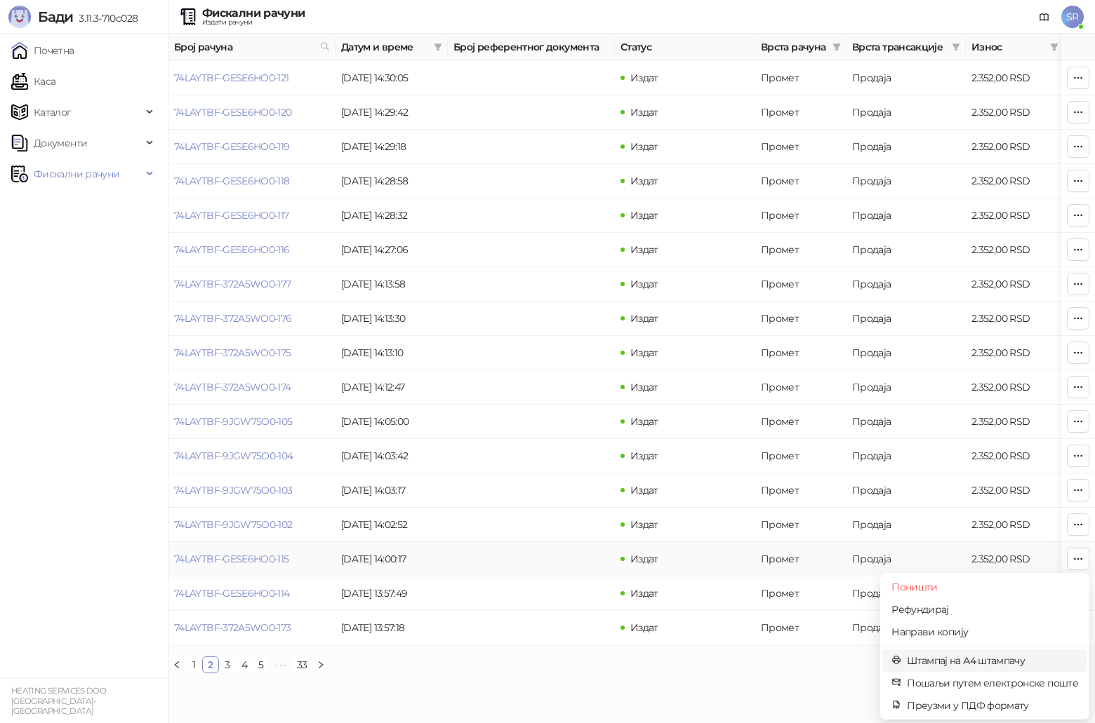
click at [549, 375] on span "Штампај на А4 штампачу" at bounding box center [992, 660] width 171 height 15
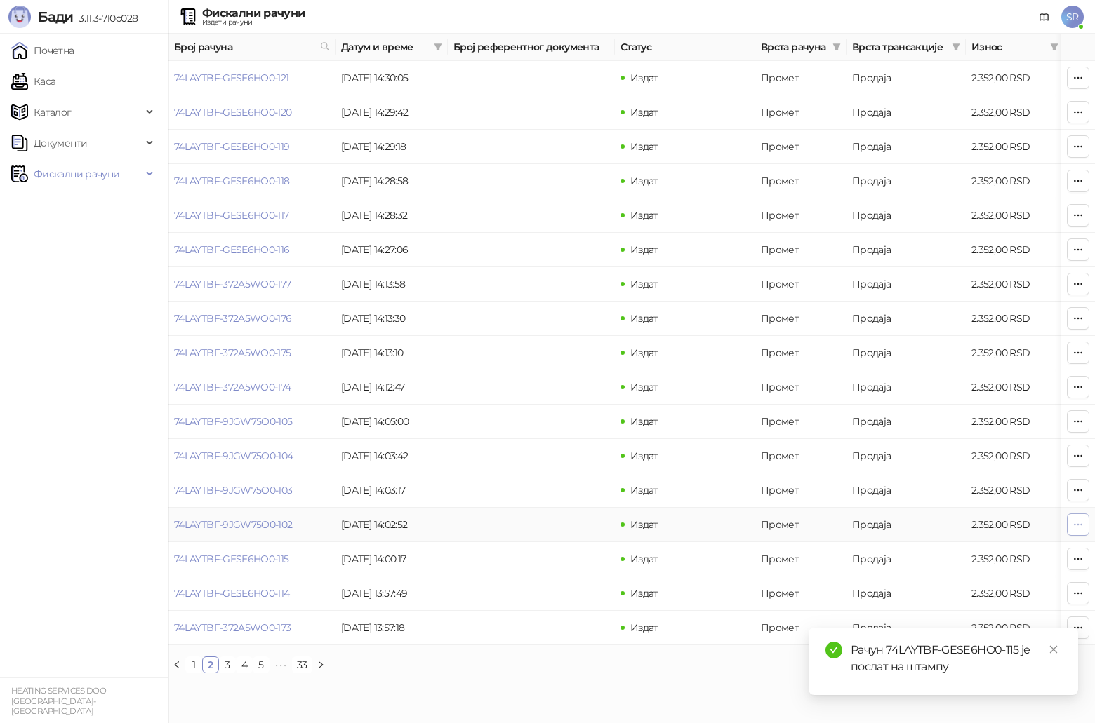
click at [549, 375] on icon "button" at bounding box center [1077, 524] width 11 height 11
click at [549, 375] on span "Штампај на А4 штампачу" at bounding box center [992, 626] width 171 height 15
click at [549, 375] on button "button" at bounding box center [1078, 490] width 22 height 22
click at [549, 375] on span "Штампај на А4 штампачу" at bounding box center [992, 592] width 171 height 15
click at [549, 375] on button "button" at bounding box center [1078, 456] width 22 height 22
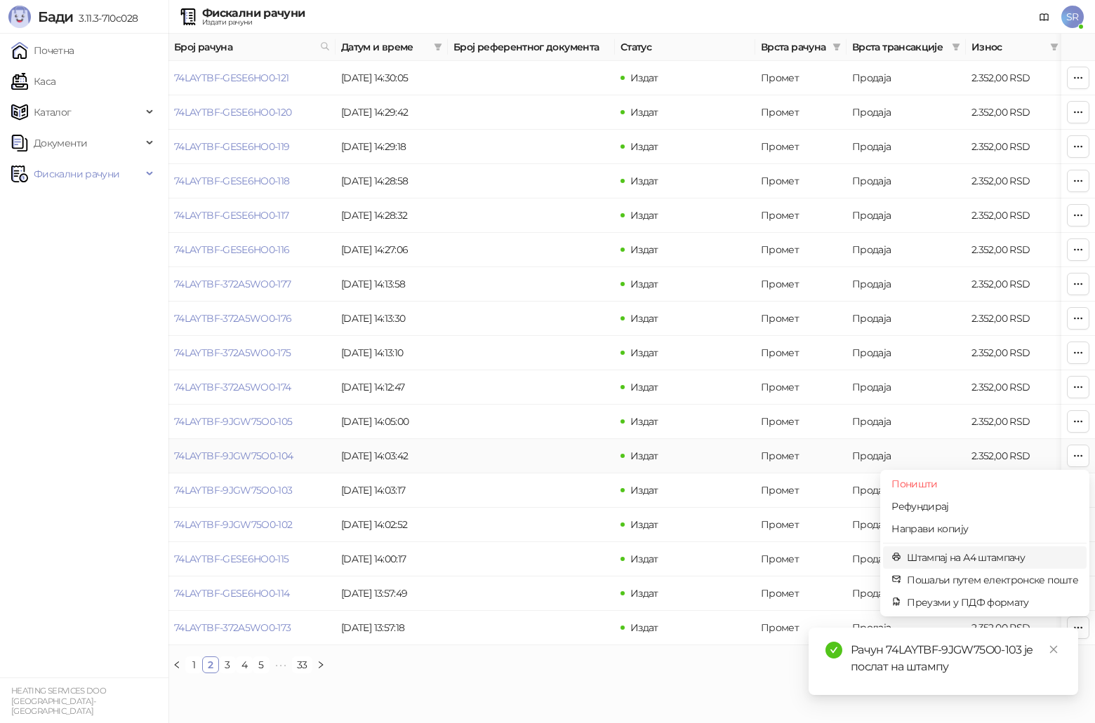
click at [549, 375] on span "Штампај на А4 штампачу" at bounding box center [992, 557] width 171 height 15
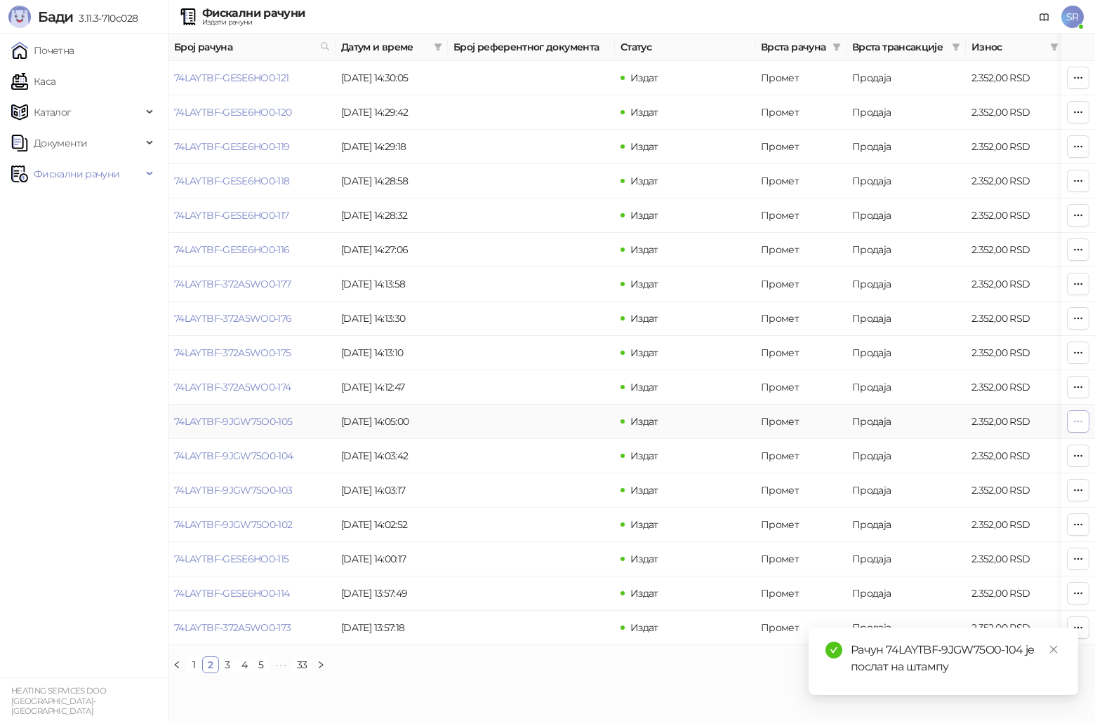
click at [549, 375] on span "button" at bounding box center [1077, 421] width 11 height 13
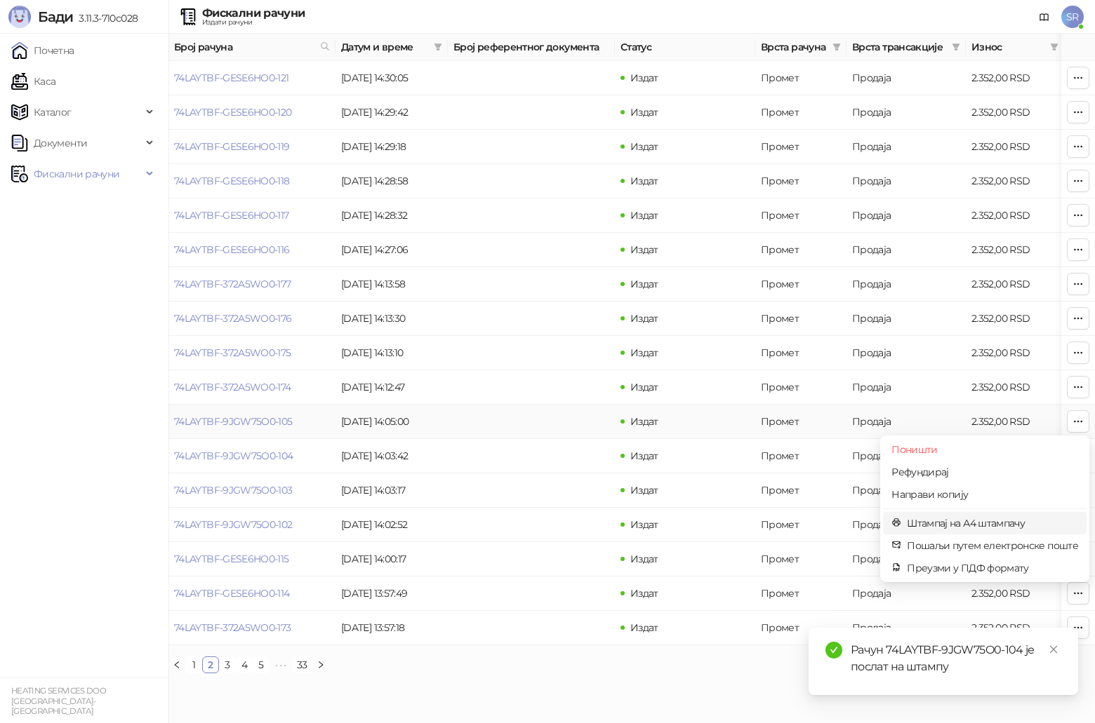
click at [549, 375] on span "Штампај на А4 штампачу" at bounding box center [992, 523] width 171 height 15
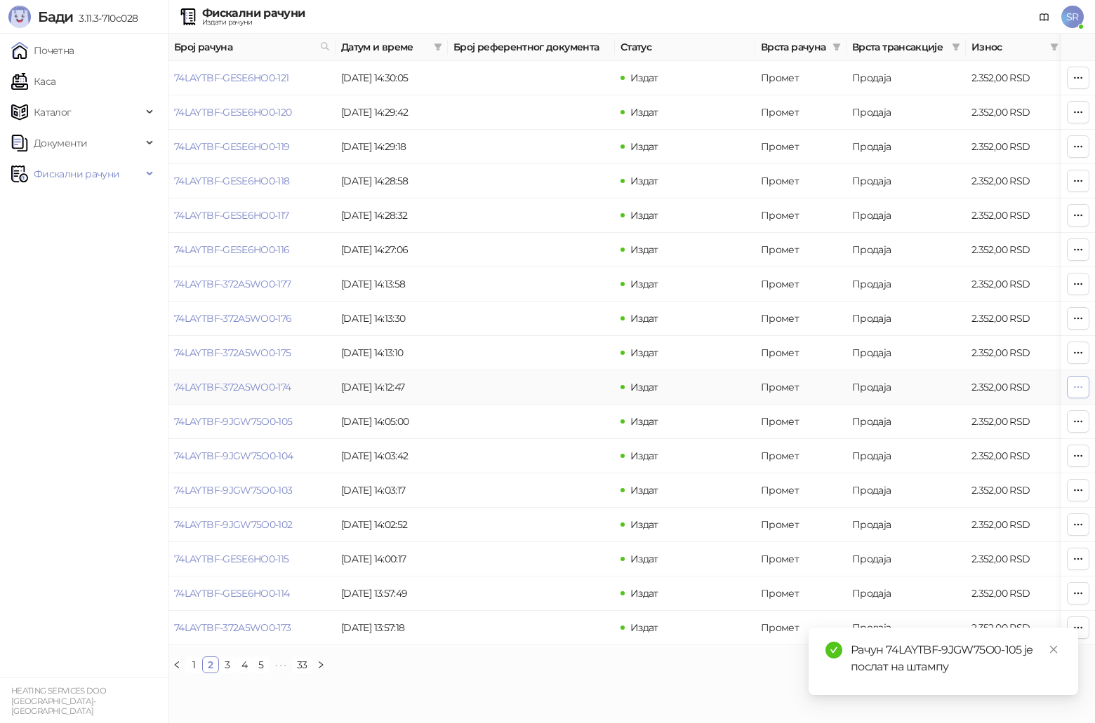
click at [549, 375] on icon "button" at bounding box center [1077, 387] width 11 height 11
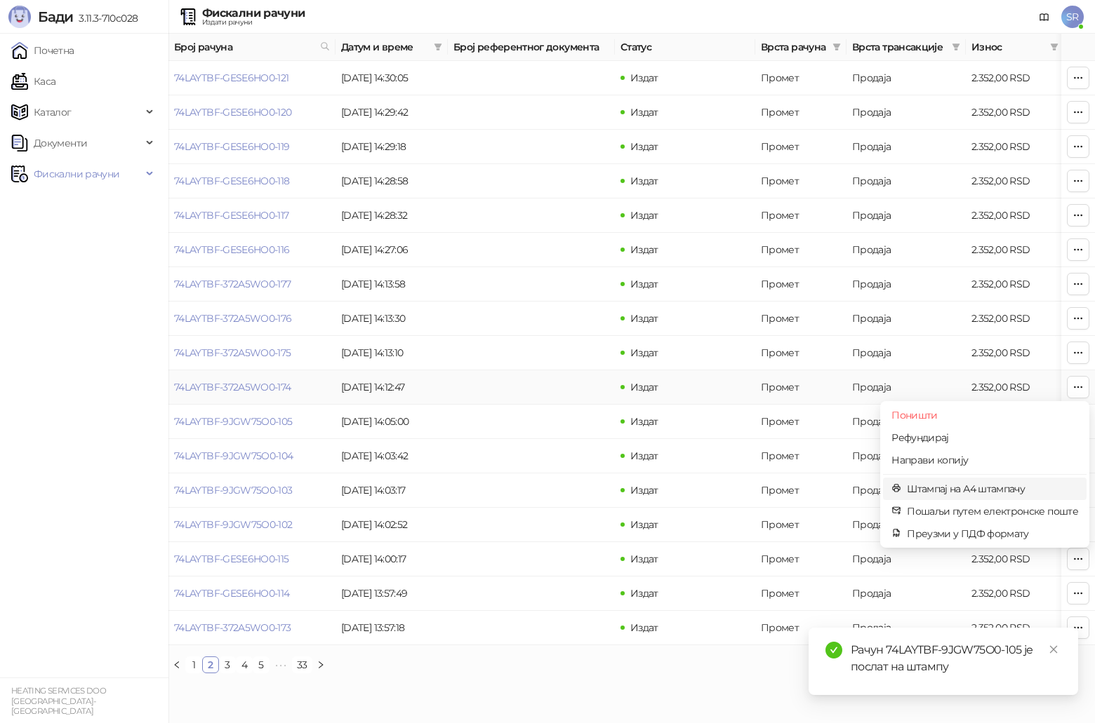
click at [549, 375] on span "Штампај на А4 штампачу" at bounding box center [992, 488] width 171 height 15
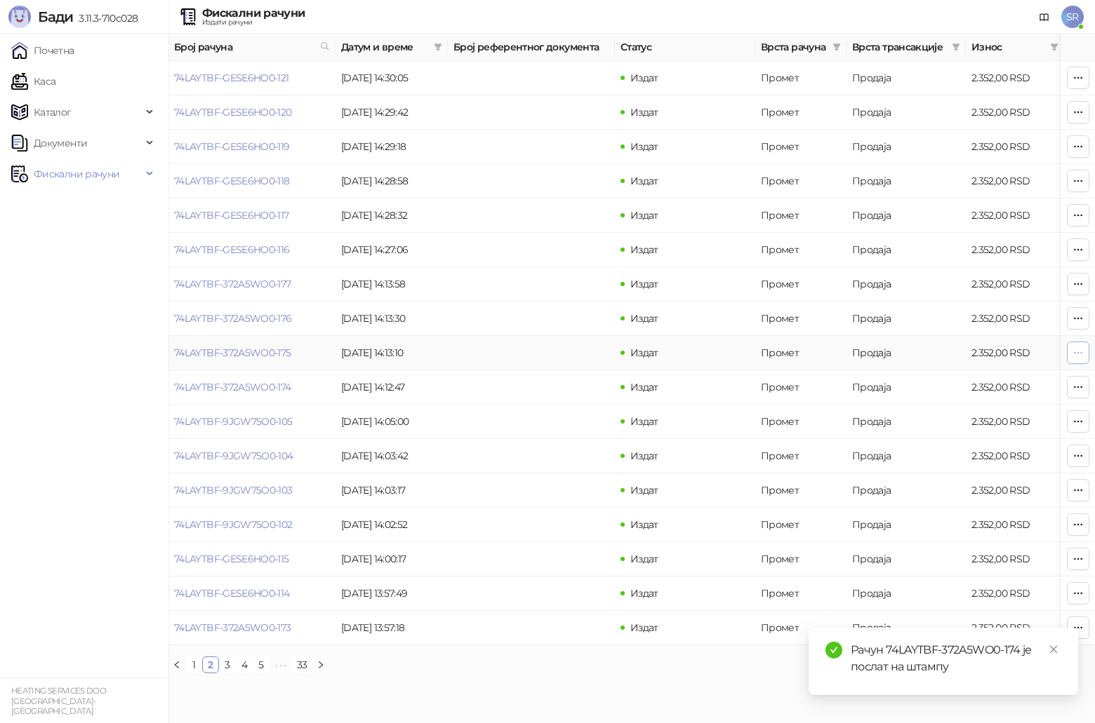
click at [549, 353] on icon "button" at bounding box center [1077, 352] width 11 height 11
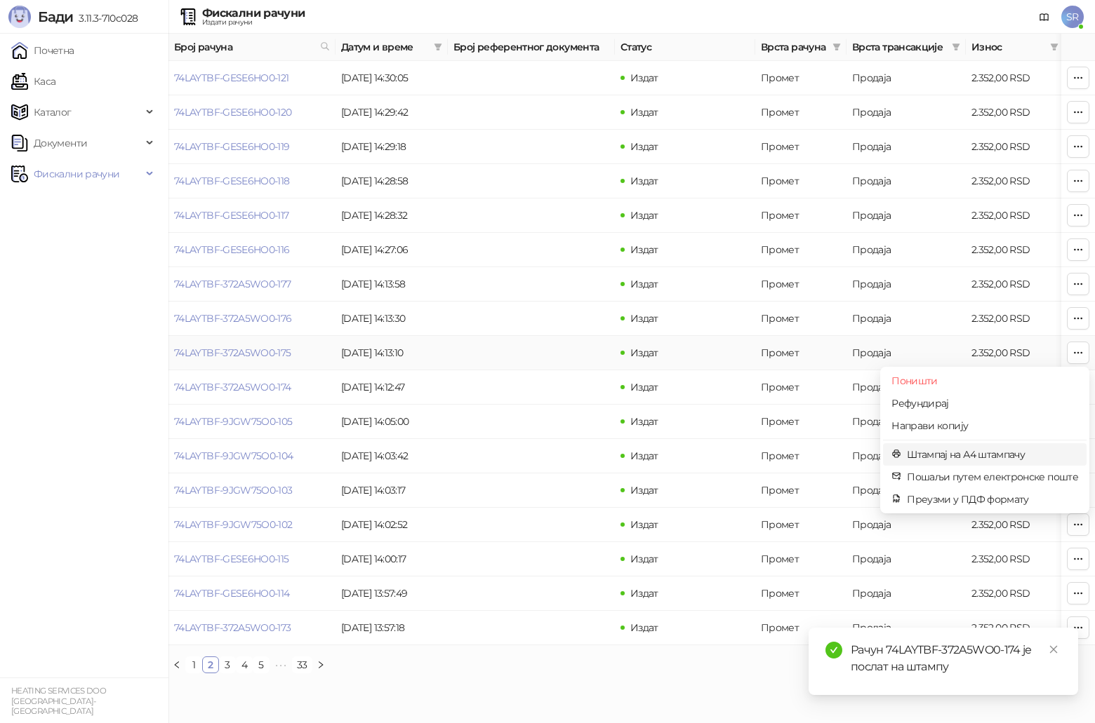
click at [549, 375] on span "Штампај на А4 штампачу" at bounding box center [992, 454] width 171 height 15
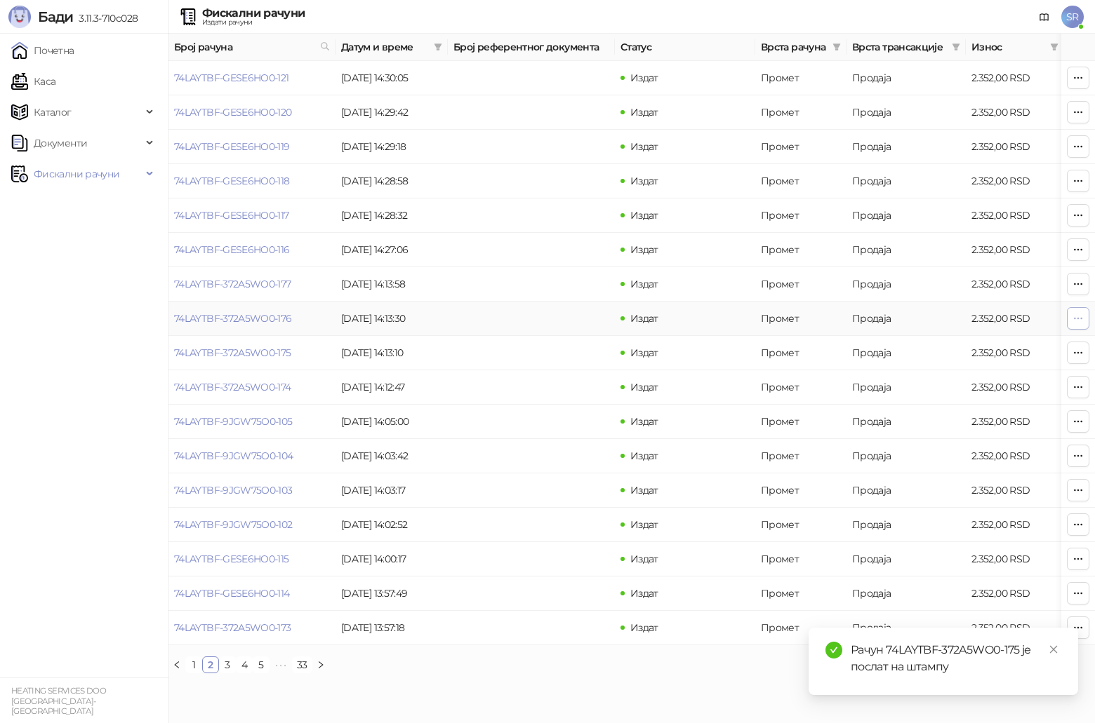
click at [549, 319] on icon "button" at bounding box center [1077, 318] width 11 height 11
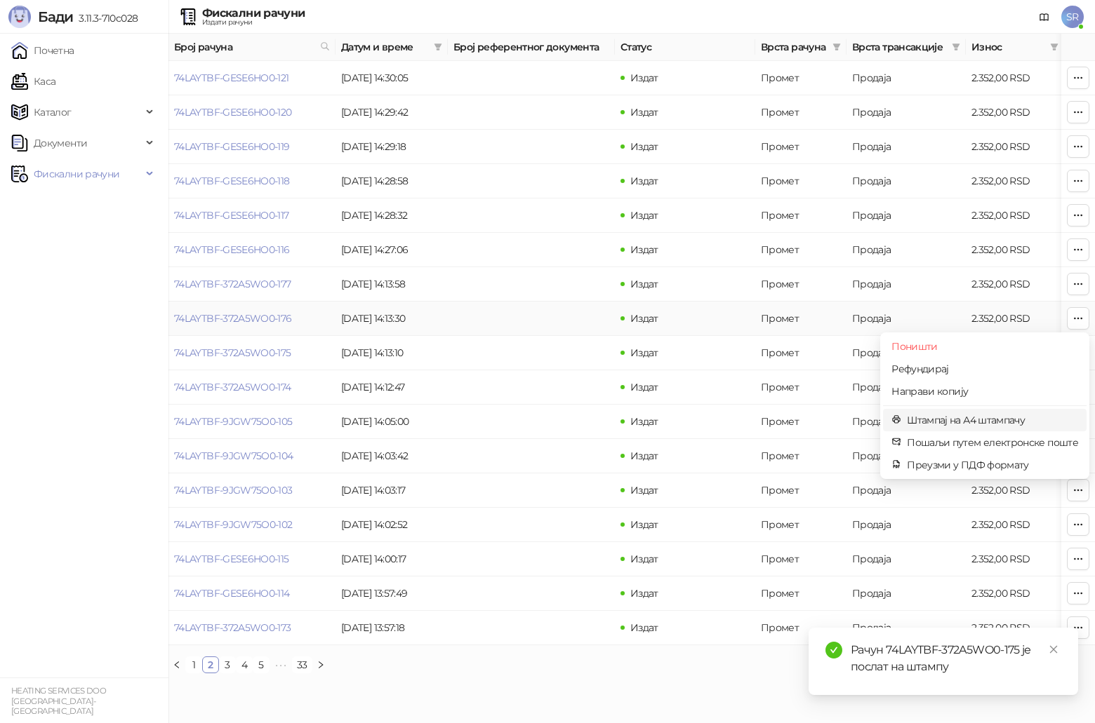
click at [549, 375] on span "Штампај на А4 штампачу" at bounding box center [992, 420] width 171 height 15
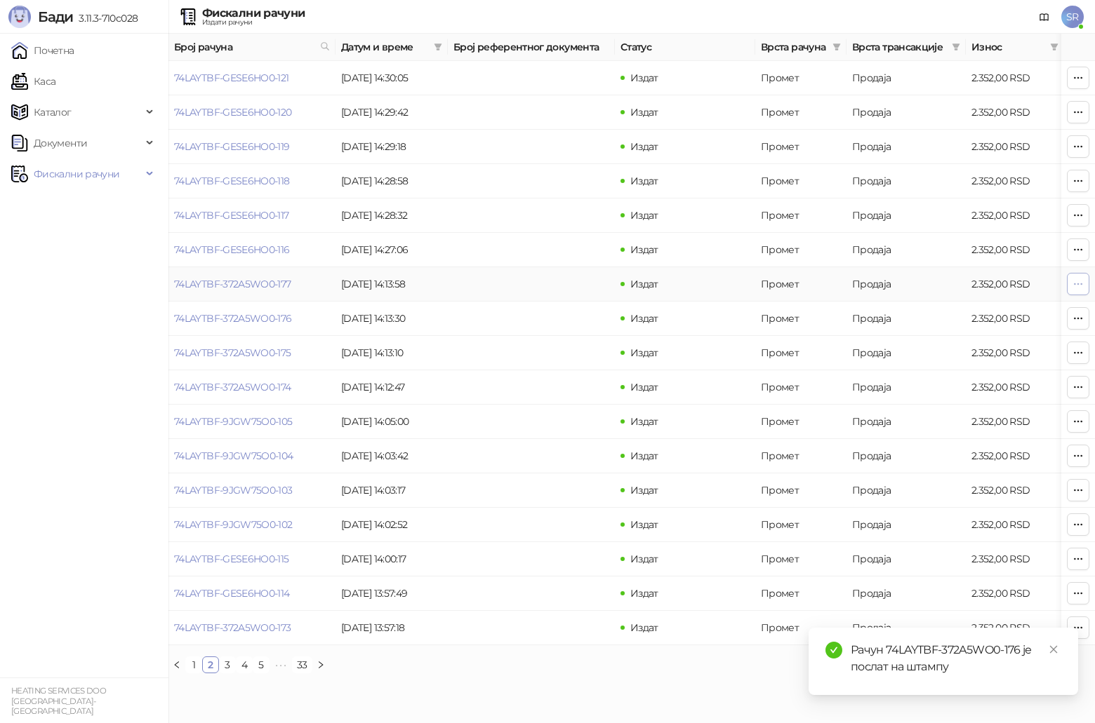
click at [549, 280] on icon "button" at bounding box center [1077, 284] width 11 height 11
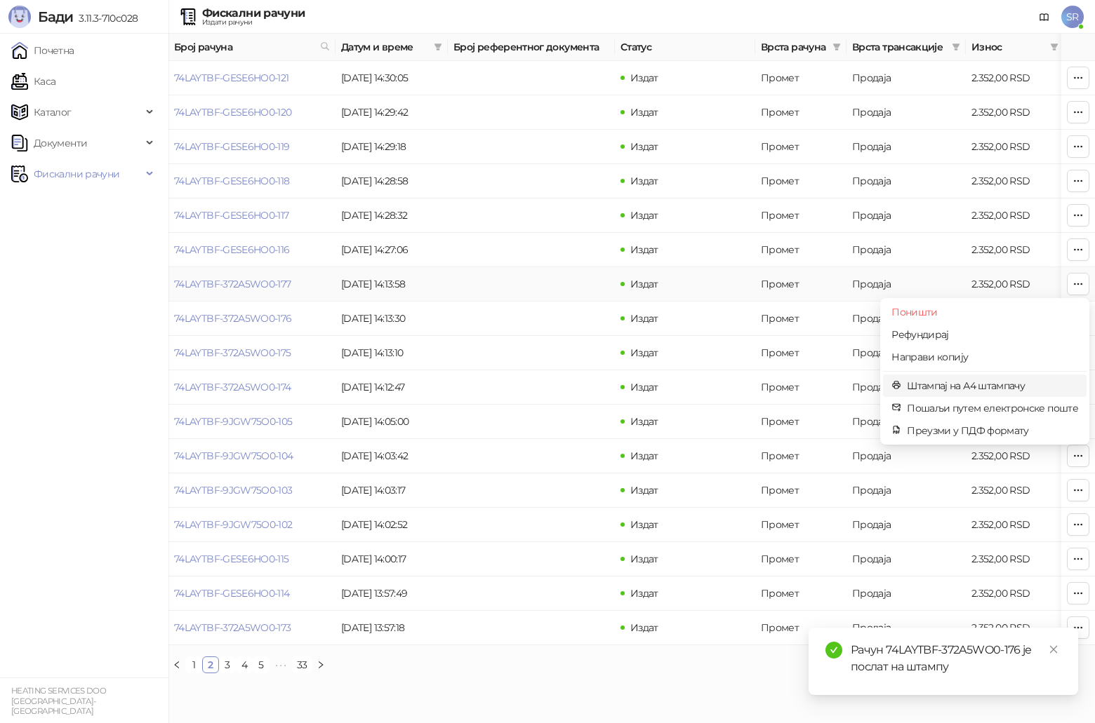
click at [549, 375] on span "Штампај на А4 штампачу" at bounding box center [992, 385] width 171 height 15
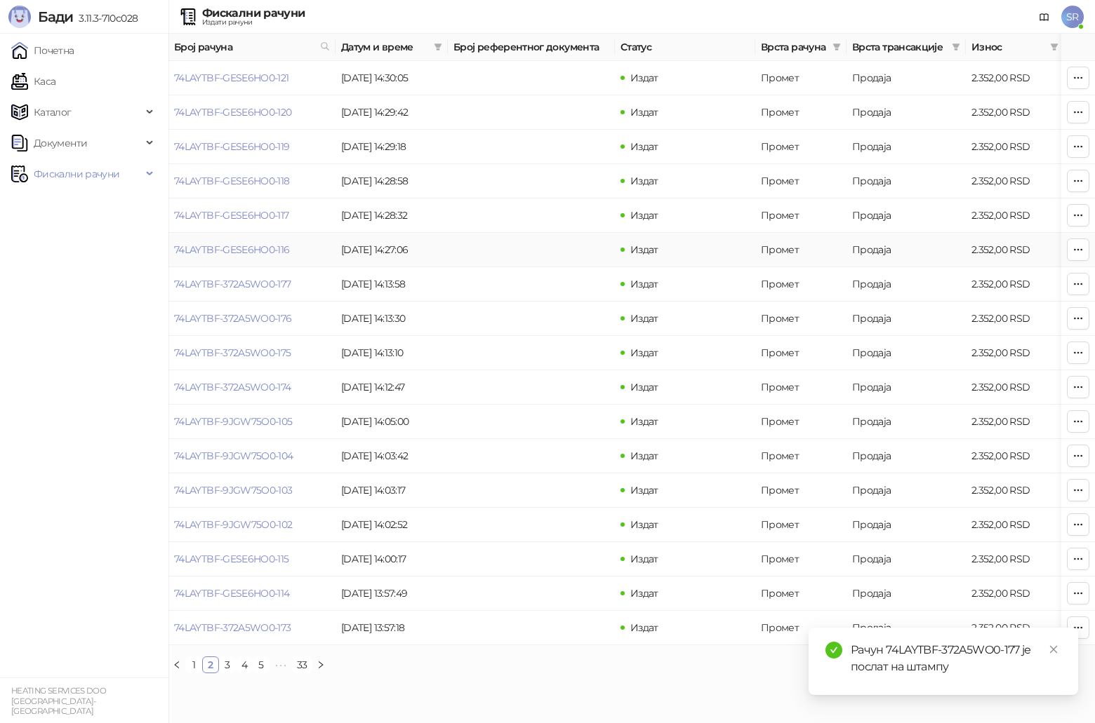
drag, startPoint x: 1072, startPoint y: 248, endPoint x: 1052, endPoint y: 246, distance: 20.4
click at [549, 248] on icon "button" at bounding box center [1077, 249] width 11 height 11
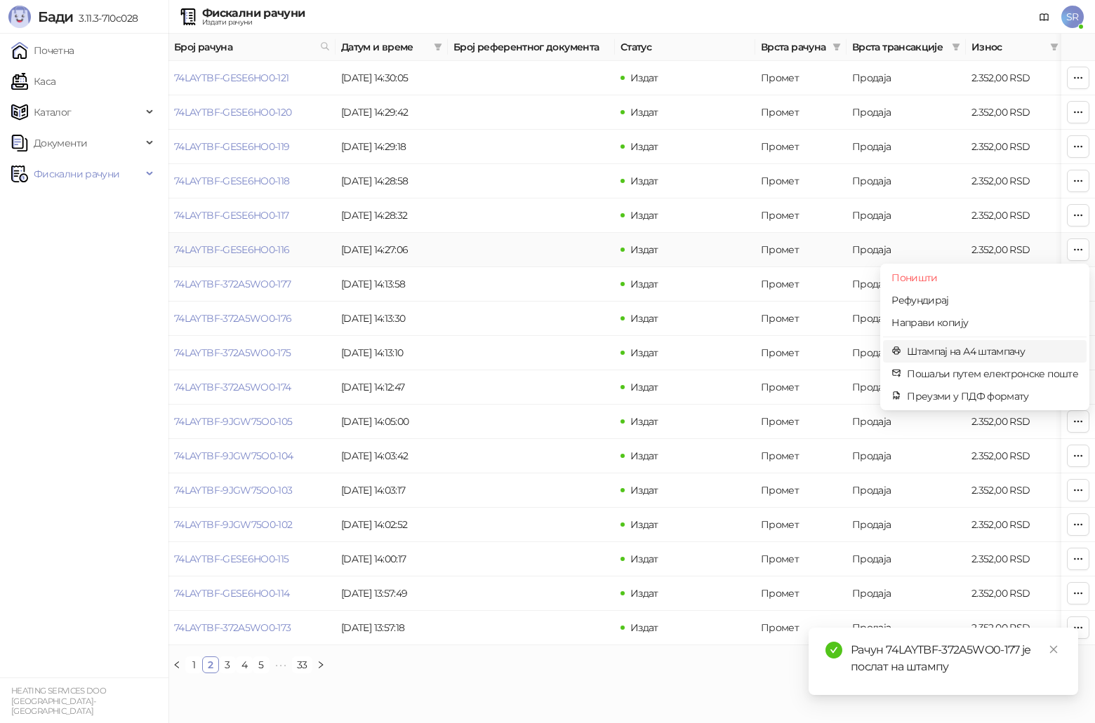
click at [549, 347] on span "Штампај на А4 штампачу" at bounding box center [992, 351] width 171 height 15
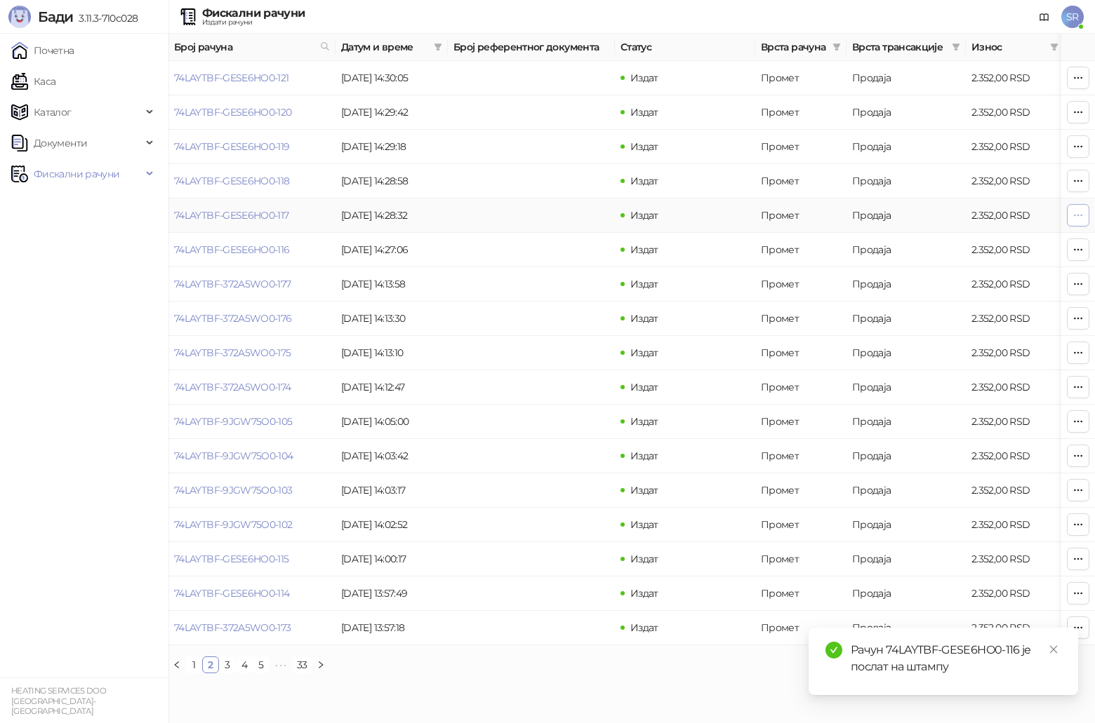
click at [549, 210] on icon "button" at bounding box center [1077, 215] width 11 height 11
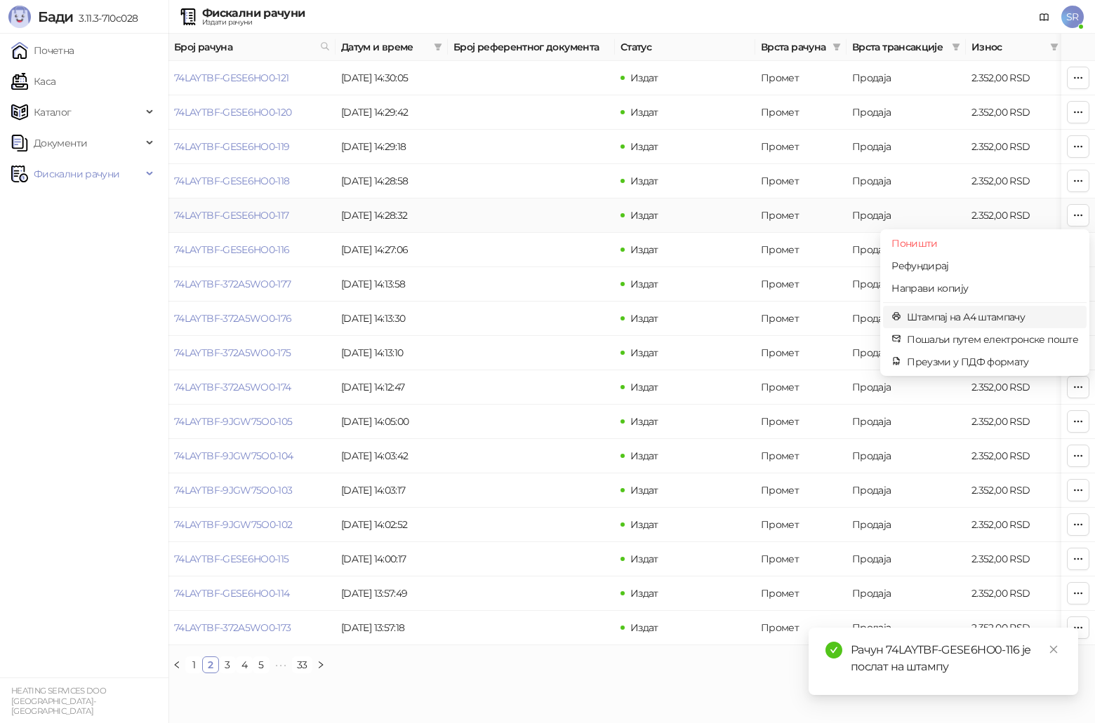
click at [549, 314] on span "Штампај на А4 штампачу" at bounding box center [992, 316] width 171 height 15
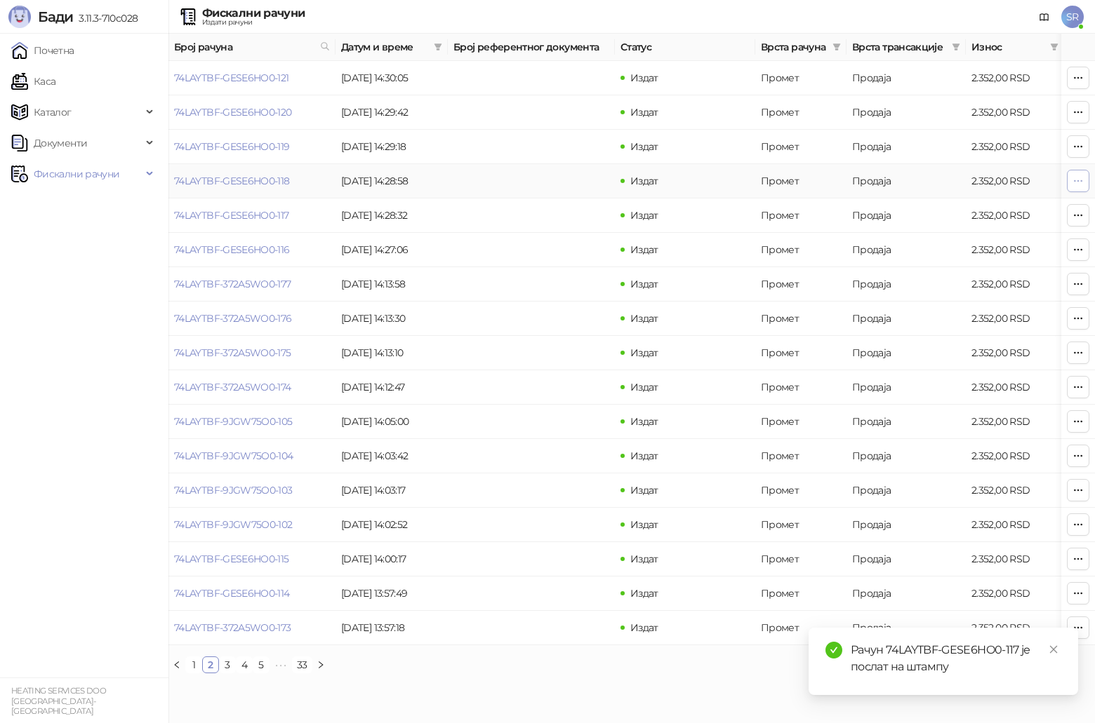
click at [549, 177] on icon "button" at bounding box center [1077, 180] width 11 height 11
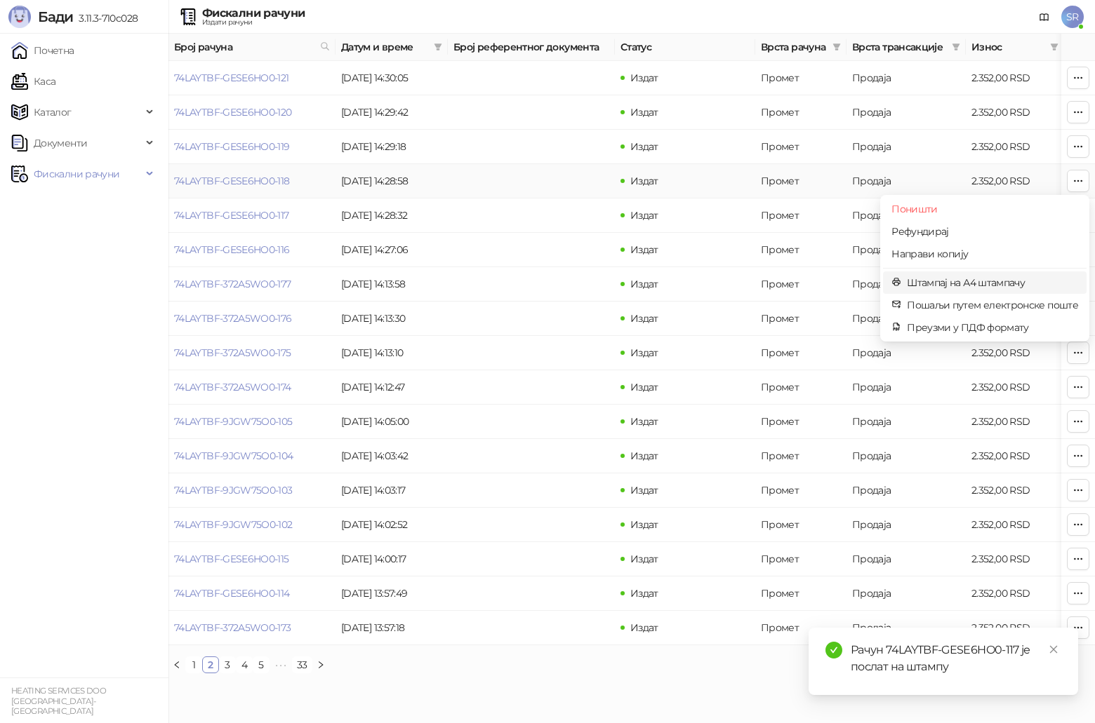
click at [549, 281] on span "Штампај на А4 штампачу" at bounding box center [992, 282] width 171 height 15
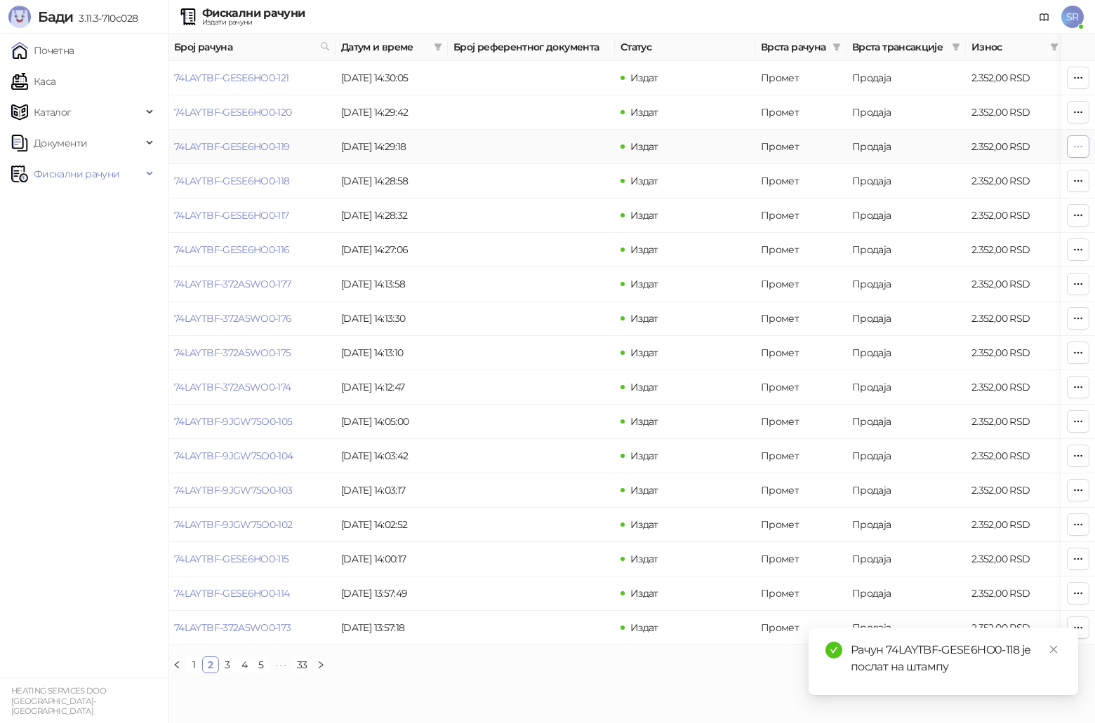
click at [549, 152] on icon "button" at bounding box center [1077, 146] width 11 height 11
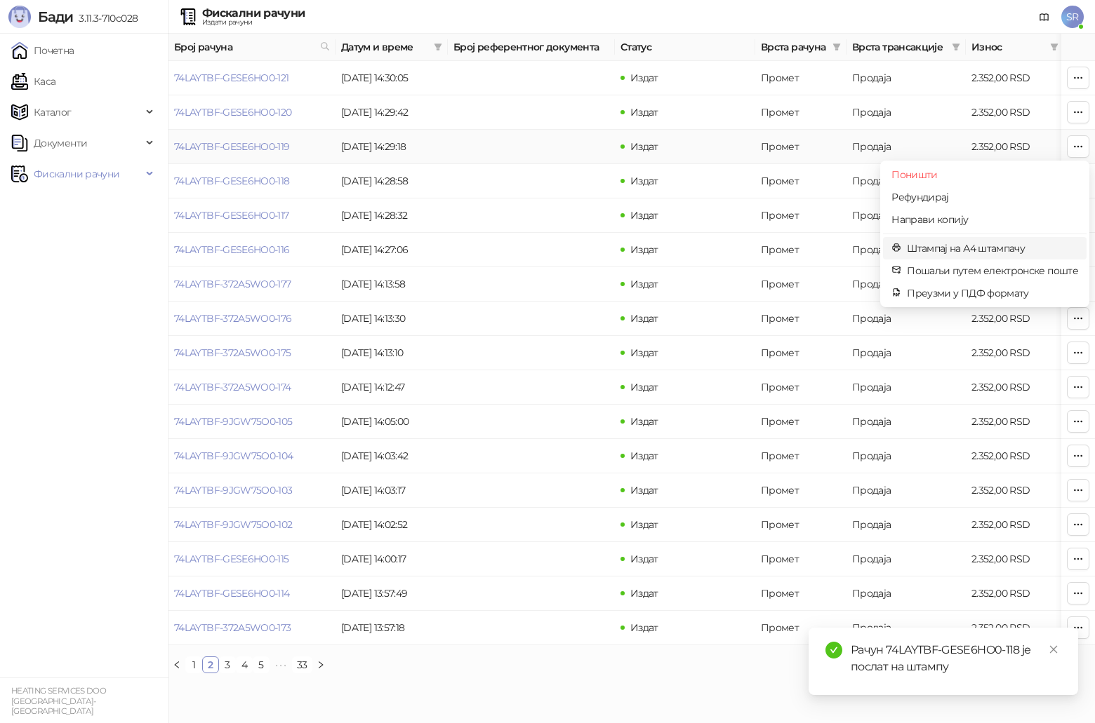
click at [549, 251] on span "Штампај на А4 штампачу" at bounding box center [992, 248] width 171 height 15
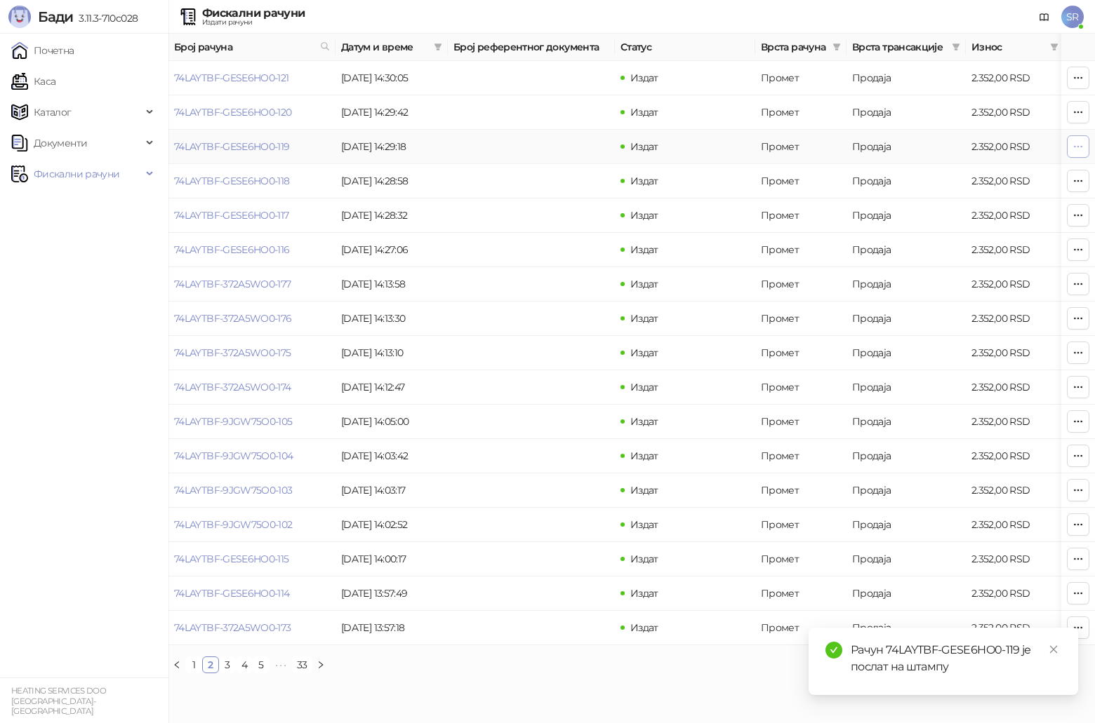
click at [549, 145] on icon "button" at bounding box center [1077, 146] width 11 height 11
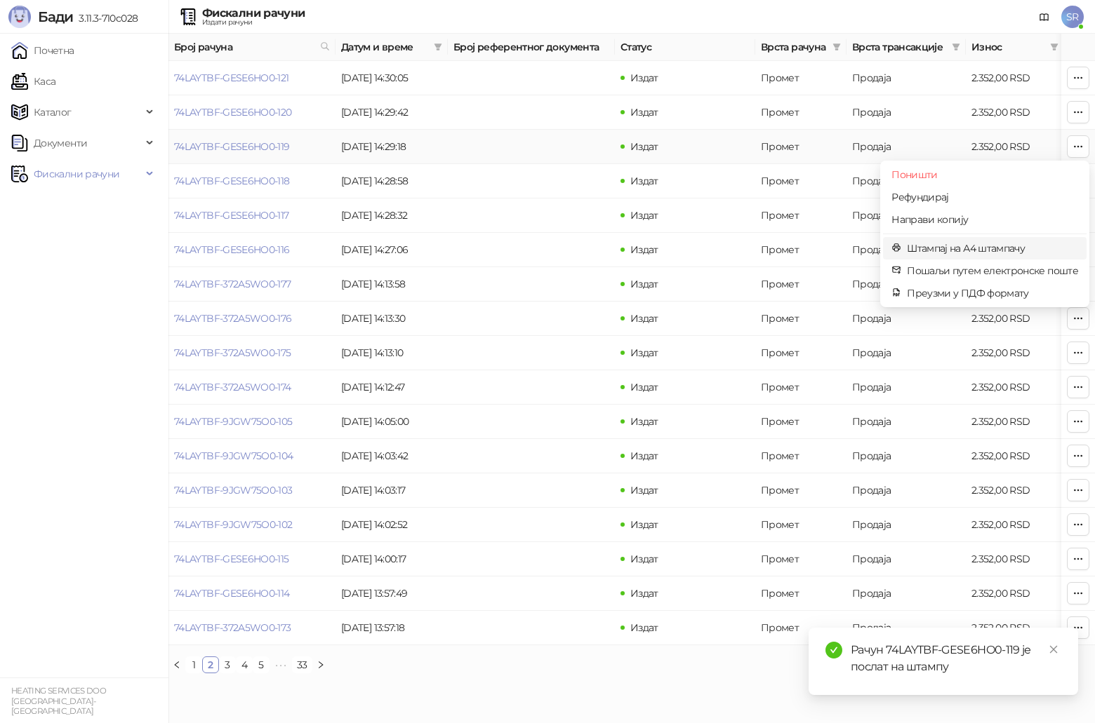
click at [549, 248] on span "Штампај на А4 штампачу" at bounding box center [992, 248] width 171 height 15
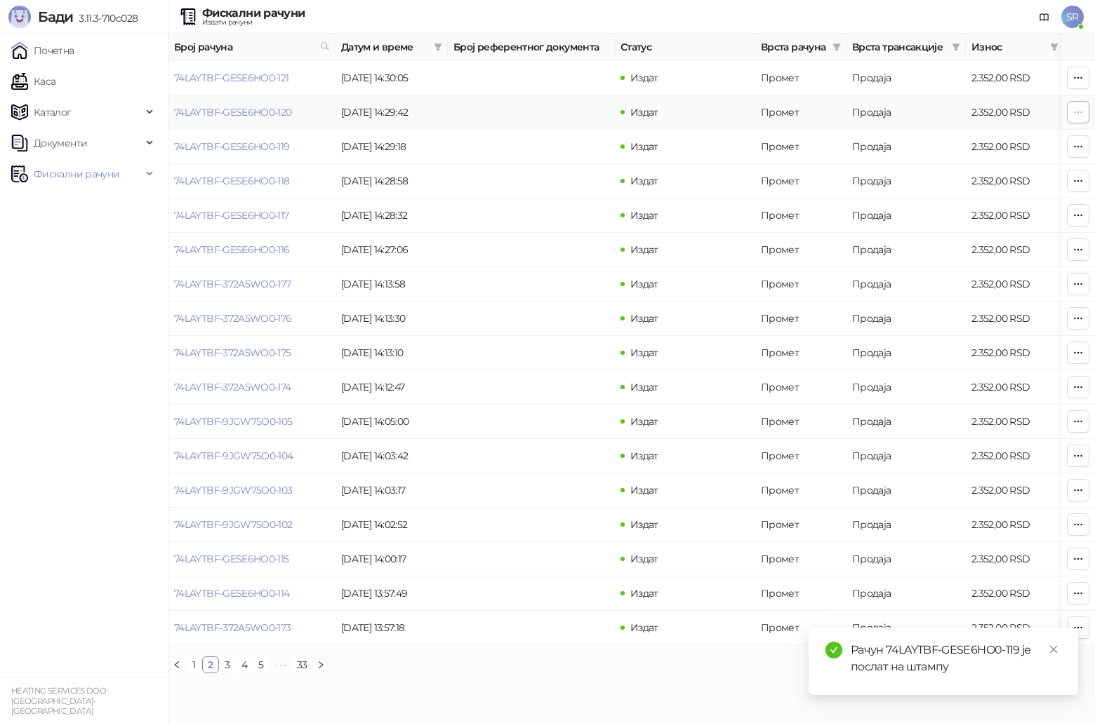
click at [549, 110] on icon "button" at bounding box center [1077, 112] width 11 height 11
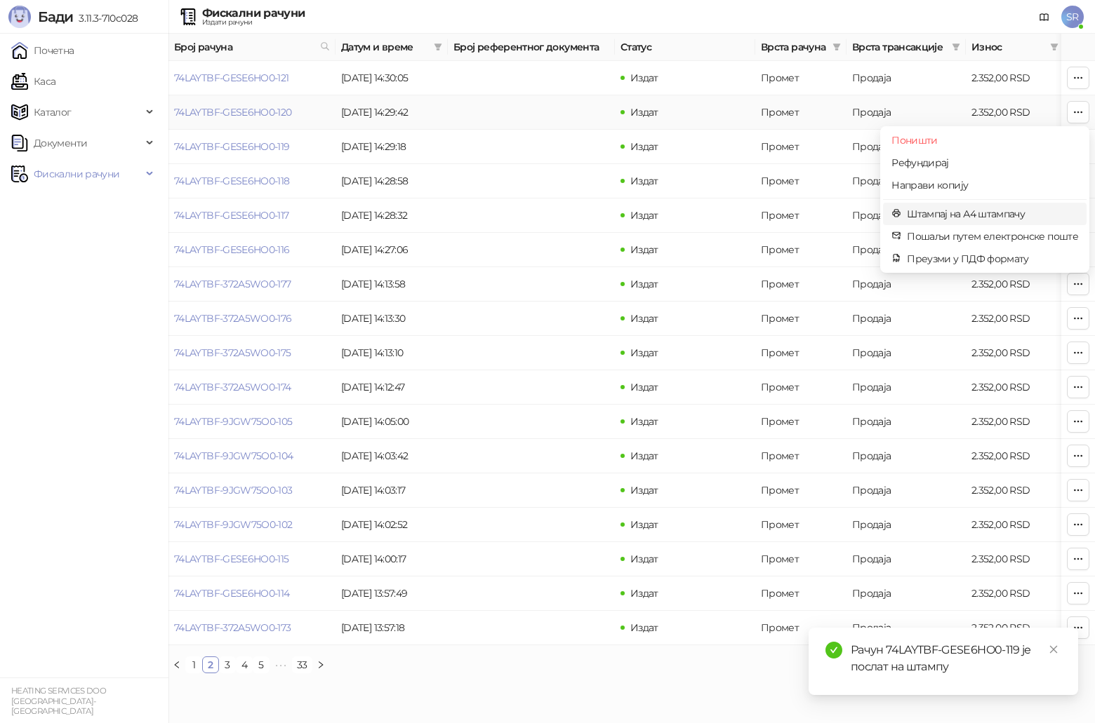
click at [549, 211] on span "Штампај на А4 штампачу" at bounding box center [992, 213] width 171 height 15
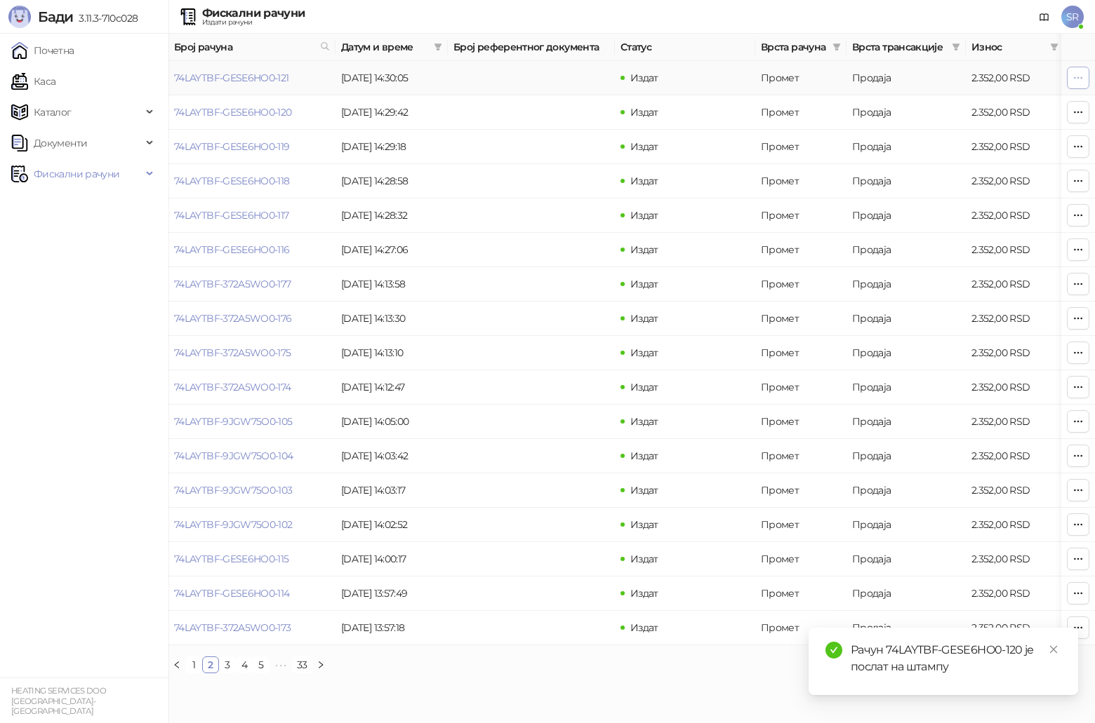
click at [549, 76] on icon "button" at bounding box center [1077, 77] width 11 height 11
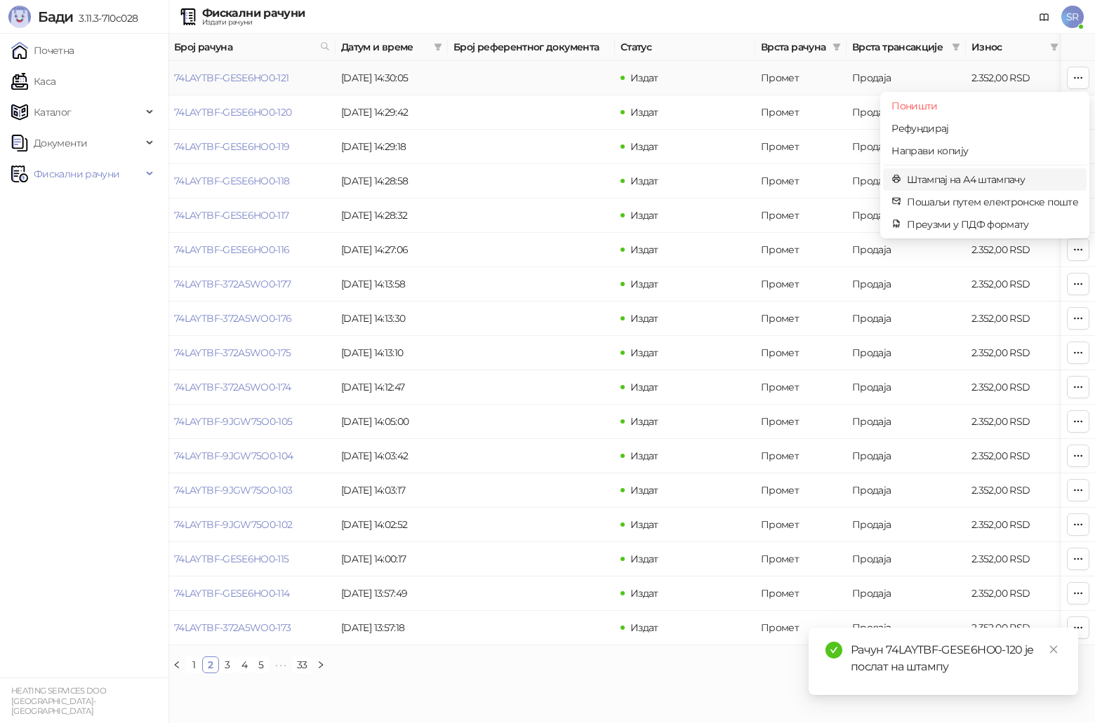
click at [549, 173] on span "Штампај на А4 штампачу" at bounding box center [992, 179] width 171 height 15
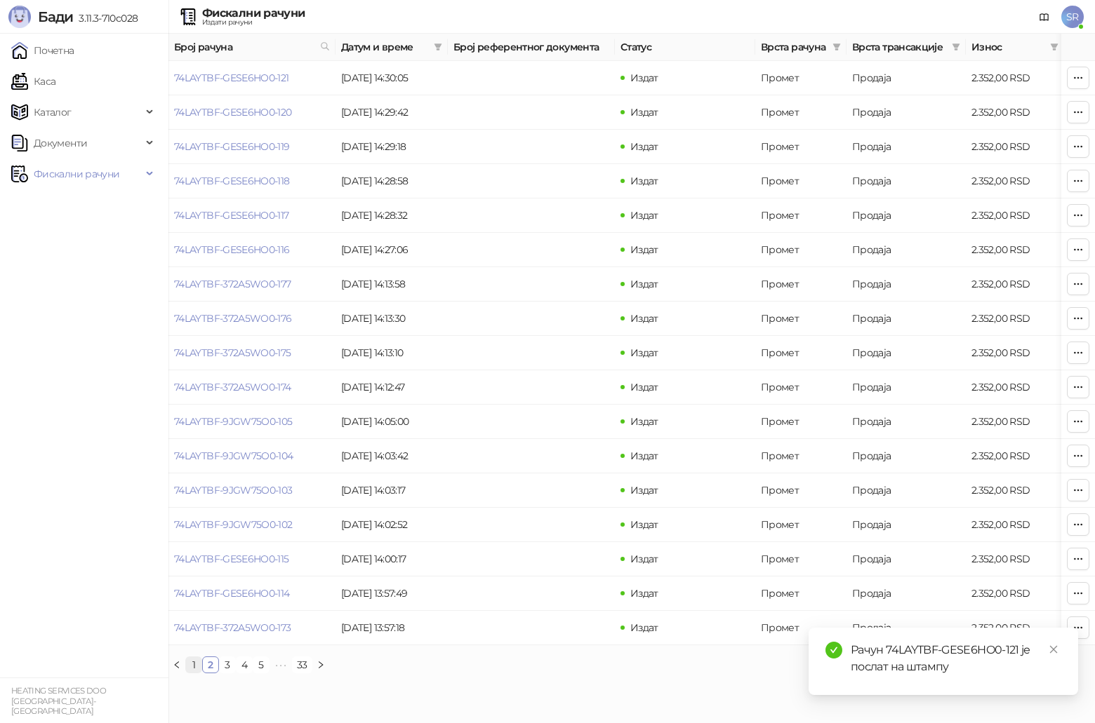
click at [194, 375] on link "1" at bounding box center [193, 665] width 15 height 15
click at [549, 375] on button "button" at bounding box center [1078, 628] width 22 height 22
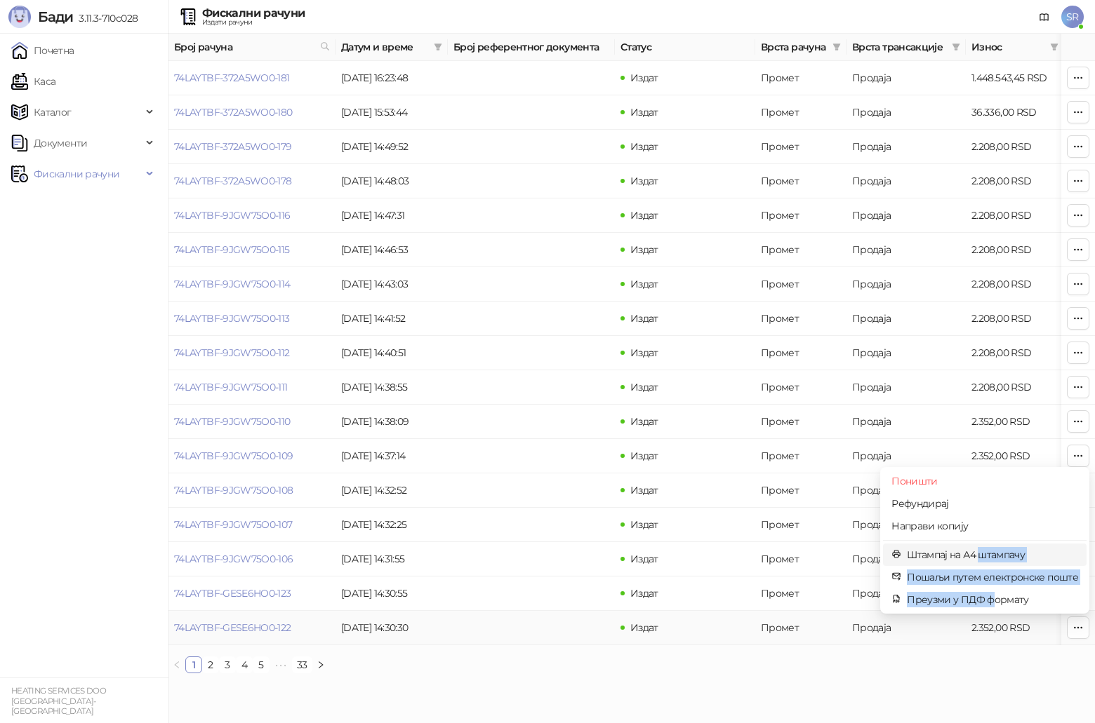
drag, startPoint x: 996, startPoint y: 600, endPoint x: 981, endPoint y: 558, distance: 44.8
click at [549, 375] on ul "Поништи Рефундирај Направи копију Штампај на А4 штампачу Пошаљи путем електронс…" at bounding box center [984, 540] width 209 height 147
click at [549, 375] on span "Штампај на А4 штампачу" at bounding box center [992, 554] width 171 height 15
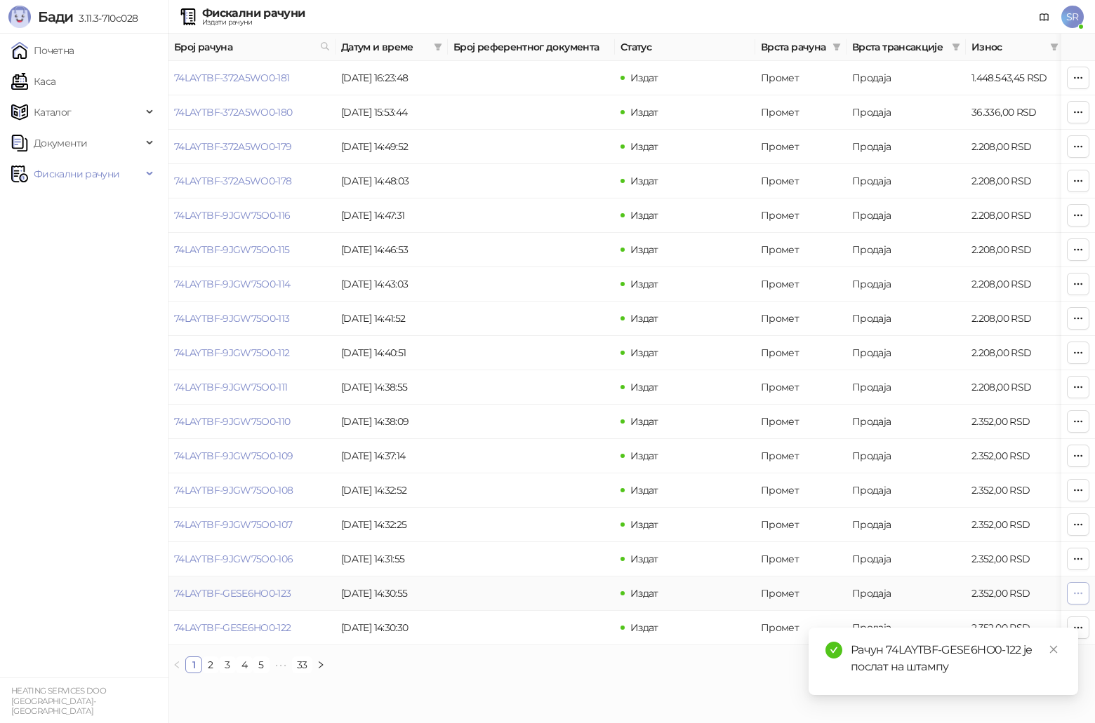
click at [549, 375] on icon "button" at bounding box center [1077, 593] width 11 height 11
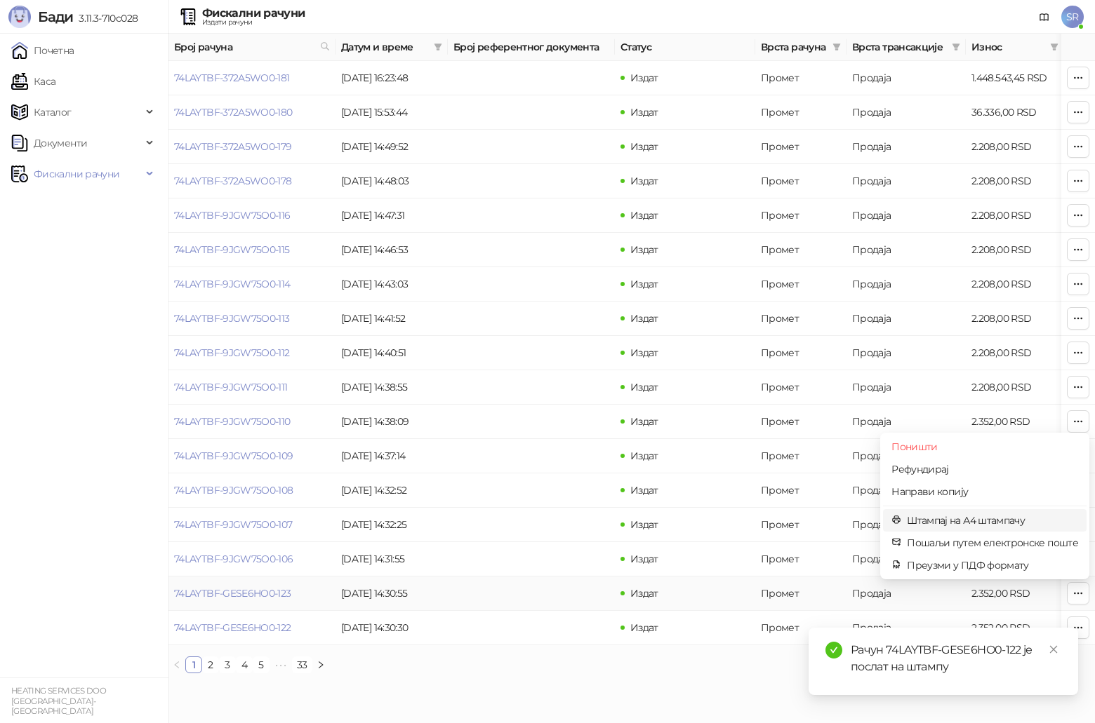
click at [549, 375] on span "Штампај на А4 штампачу" at bounding box center [992, 520] width 171 height 15
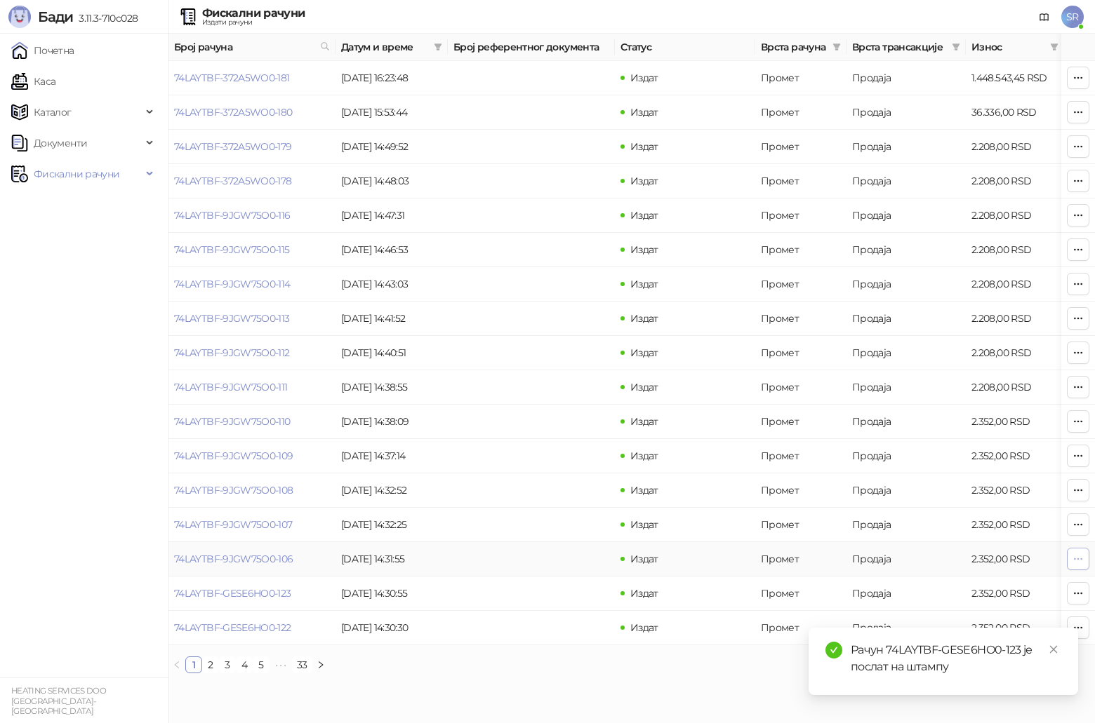
click at [549, 375] on icon "button" at bounding box center [1077, 559] width 11 height 11
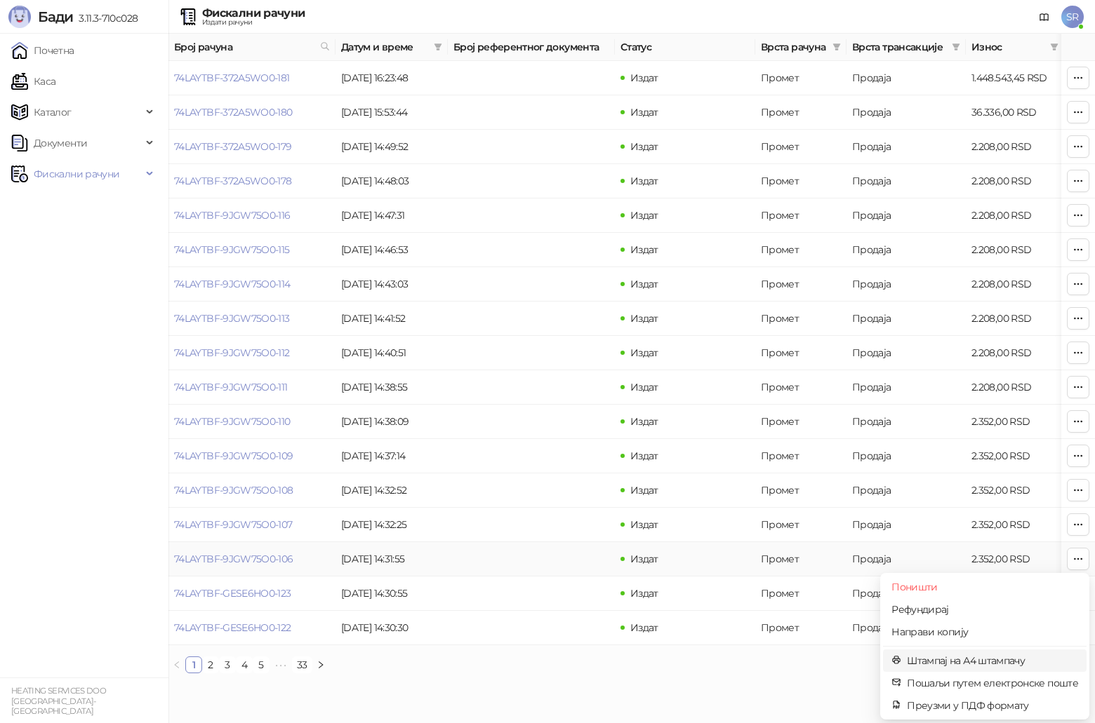
click at [549, 375] on span "Штампај на А4 штампачу" at bounding box center [992, 660] width 171 height 15
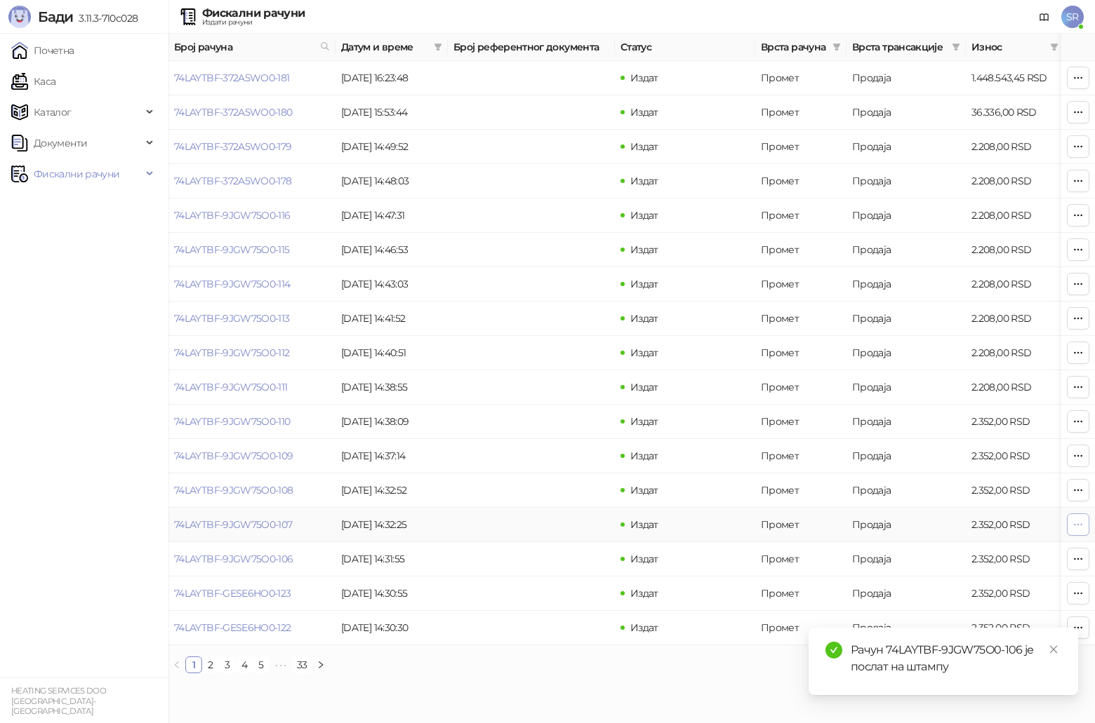
click at [549, 375] on icon "button" at bounding box center [1077, 524] width 11 height 11
click at [549, 375] on span "Штампај на А4 штампачу" at bounding box center [992, 626] width 171 height 15
click at [549, 375] on icon "button" at bounding box center [1077, 490] width 11 height 11
click at [549, 375] on span "Штампај на А4 штампачу" at bounding box center [992, 592] width 171 height 15
click at [549, 375] on icon "button" at bounding box center [1077, 456] width 11 height 11
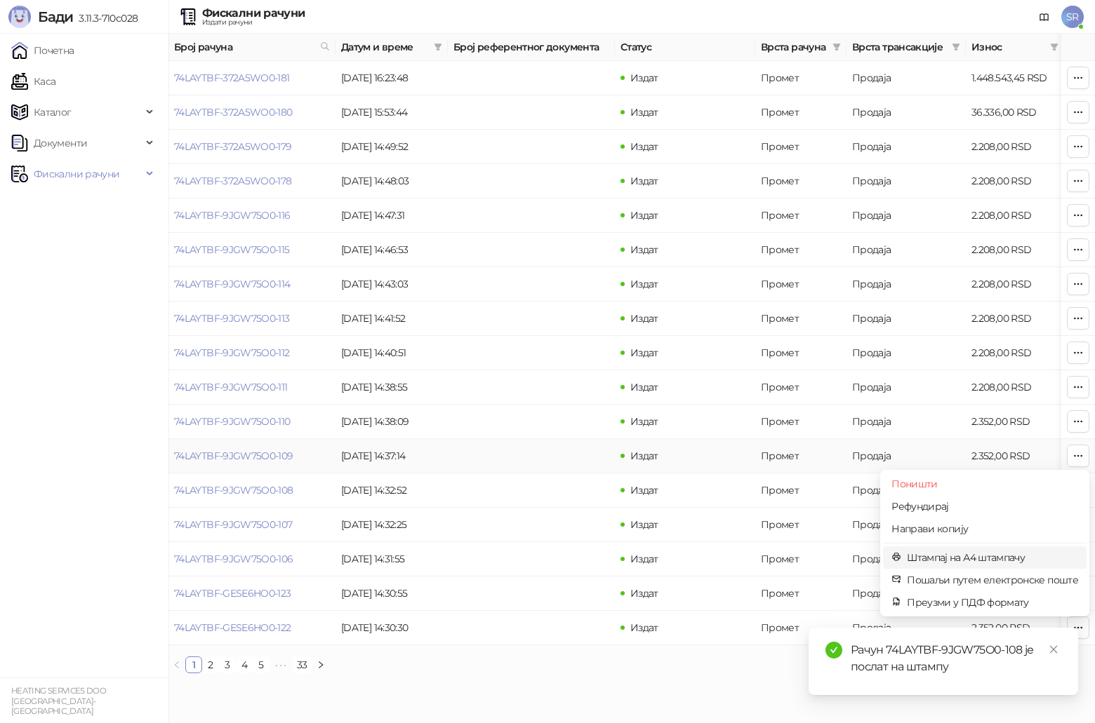
click at [549, 375] on span "Штампај на А4 штампачу" at bounding box center [992, 557] width 171 height 15
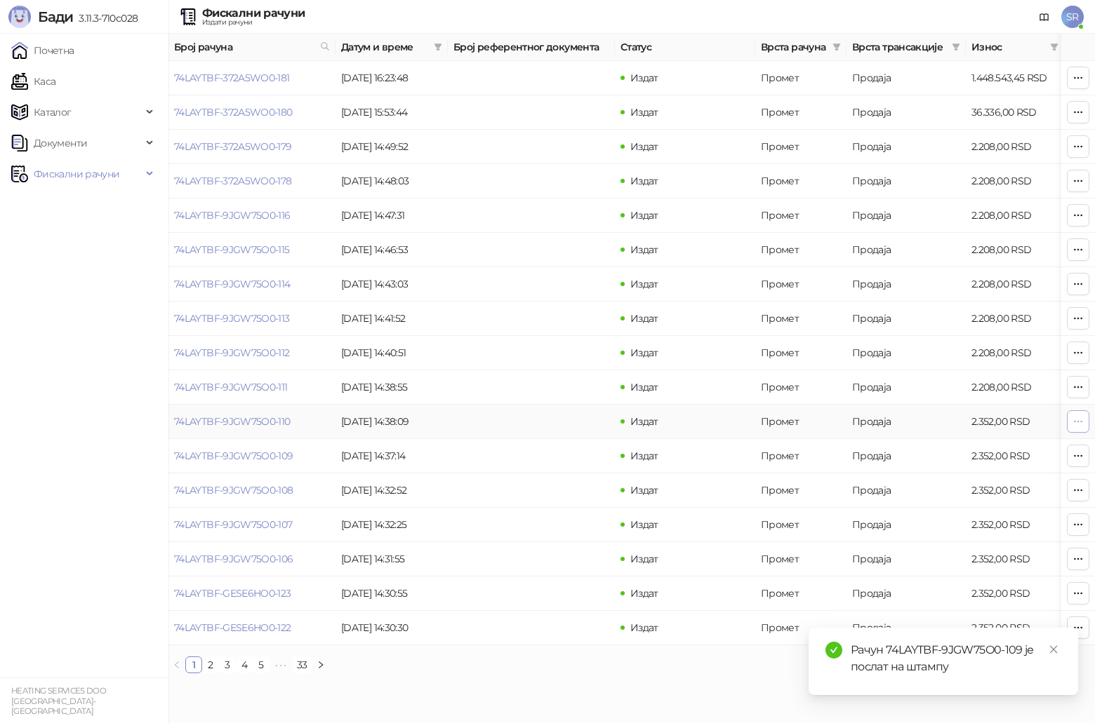
click at [549, 375] on icon "button" at bounding box center [1077, 421] width 11 height 11
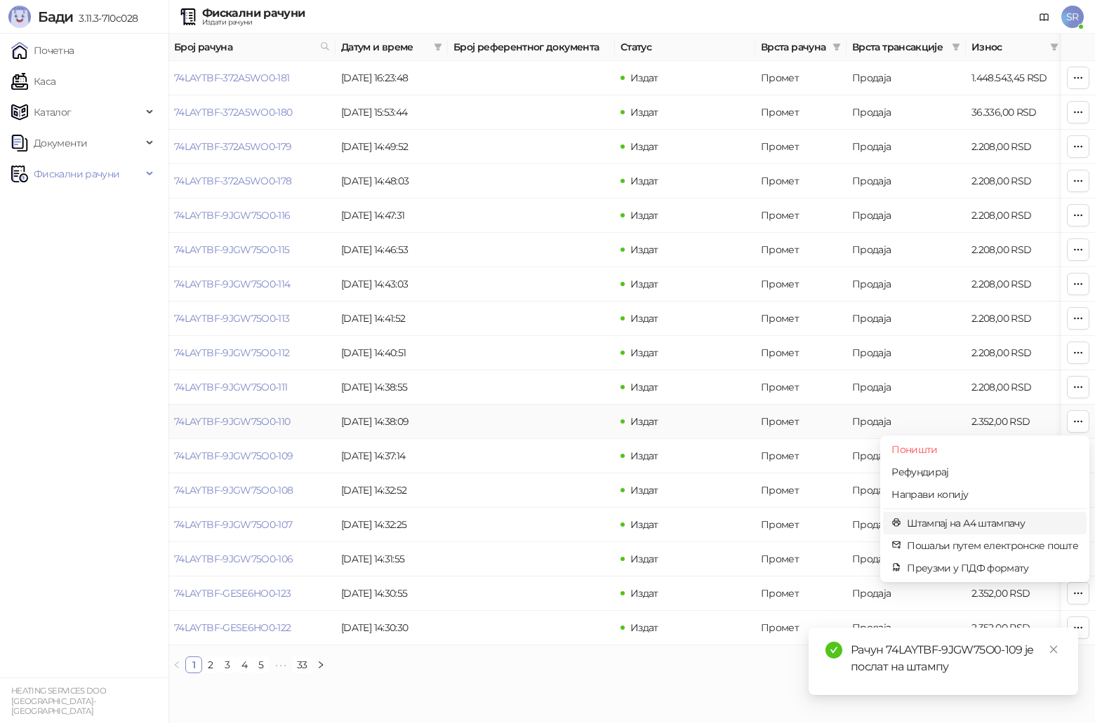
click at [549, 375] on span "Штампај на А4 штампачу" at bounding box center [992, 523] width 171 height 15
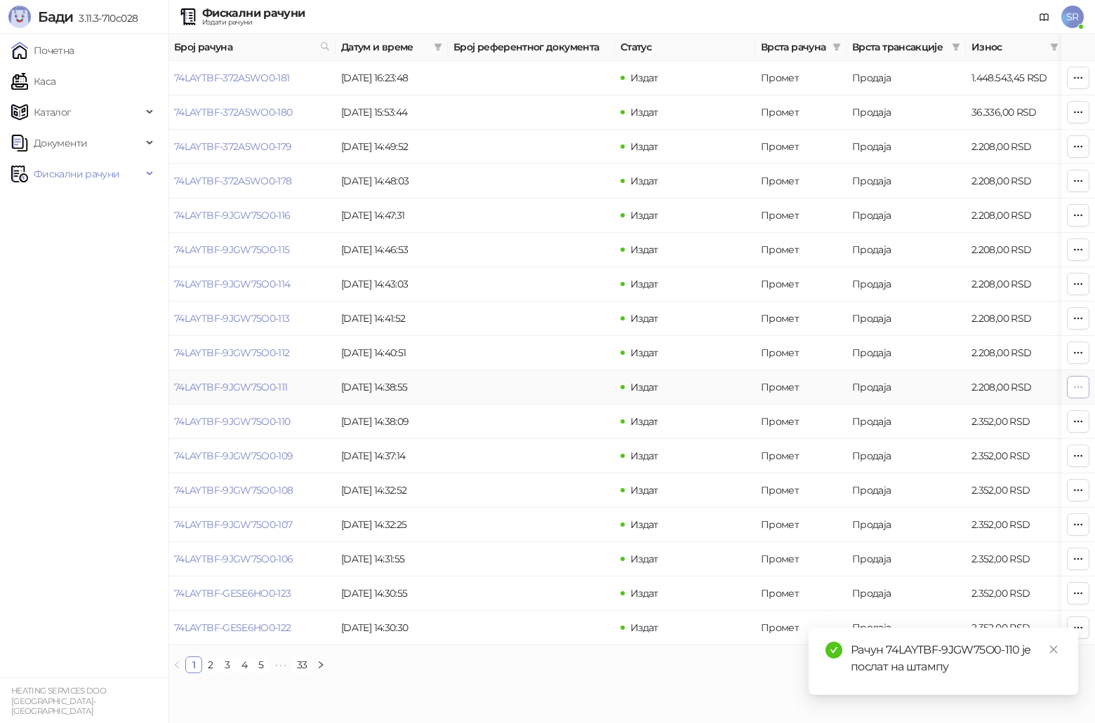
click at [549, 375] on icon "button" at bounding box center [1077, 387] width 11 height 11
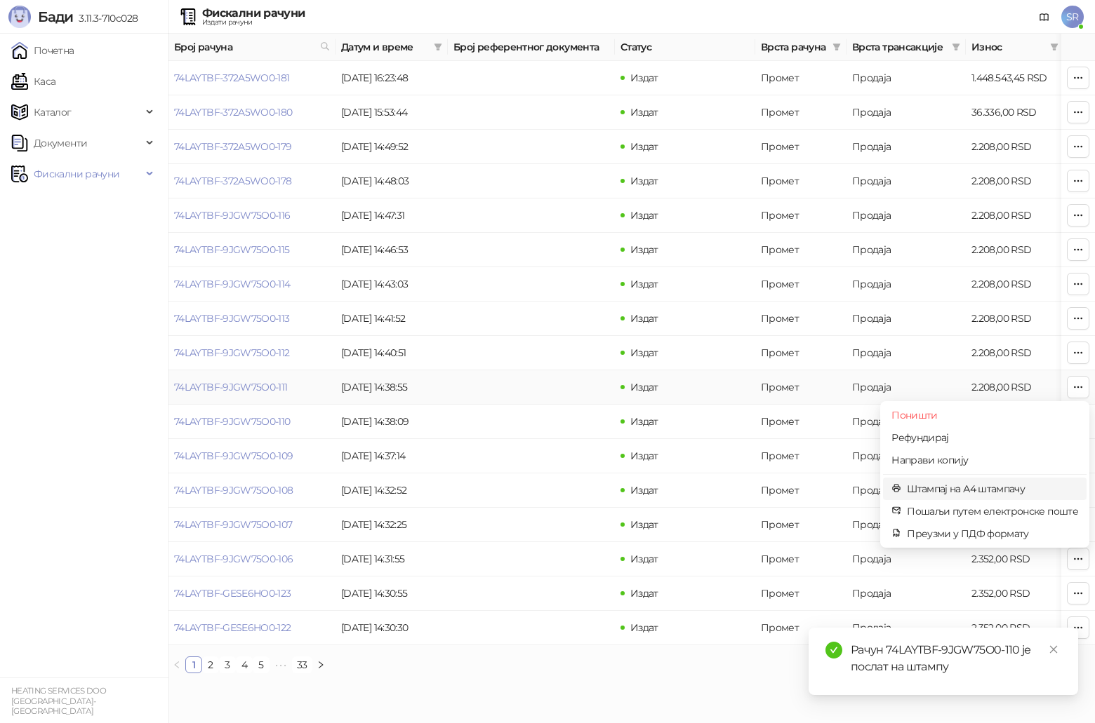
click at [549, 375] on span "Штампај на А4 штампачу" at bounding box center [992, 488] width 171 height 15
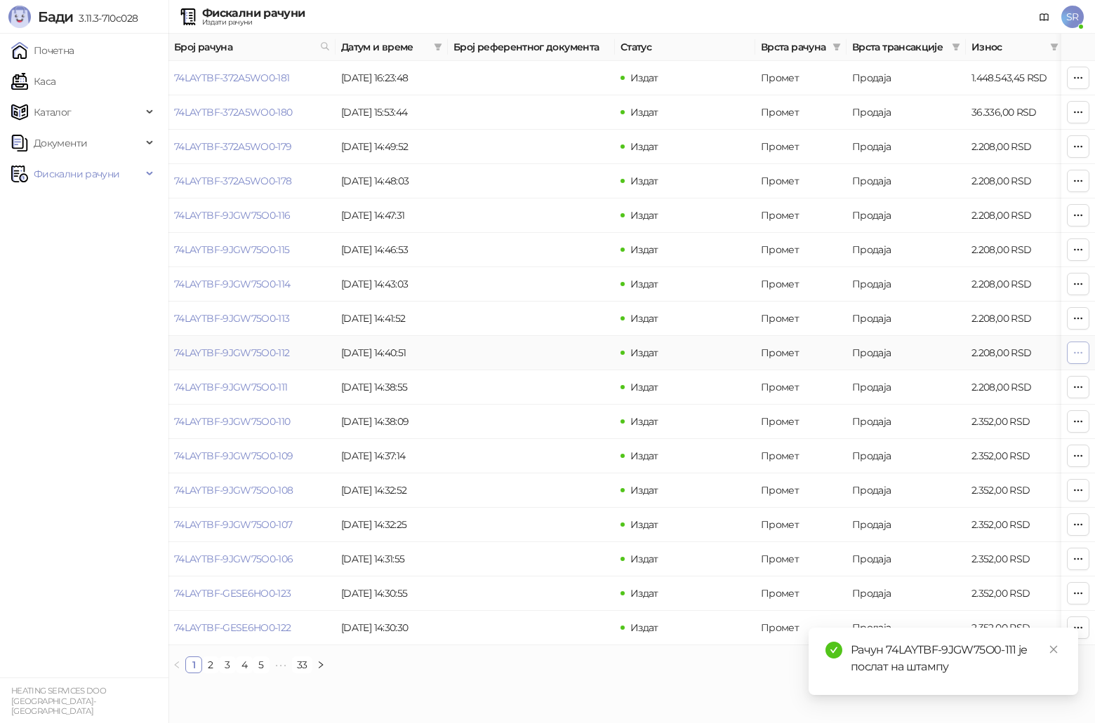
click at [549, 355] on icon "button" at bounding box center [1077, 352] width 11 height 11
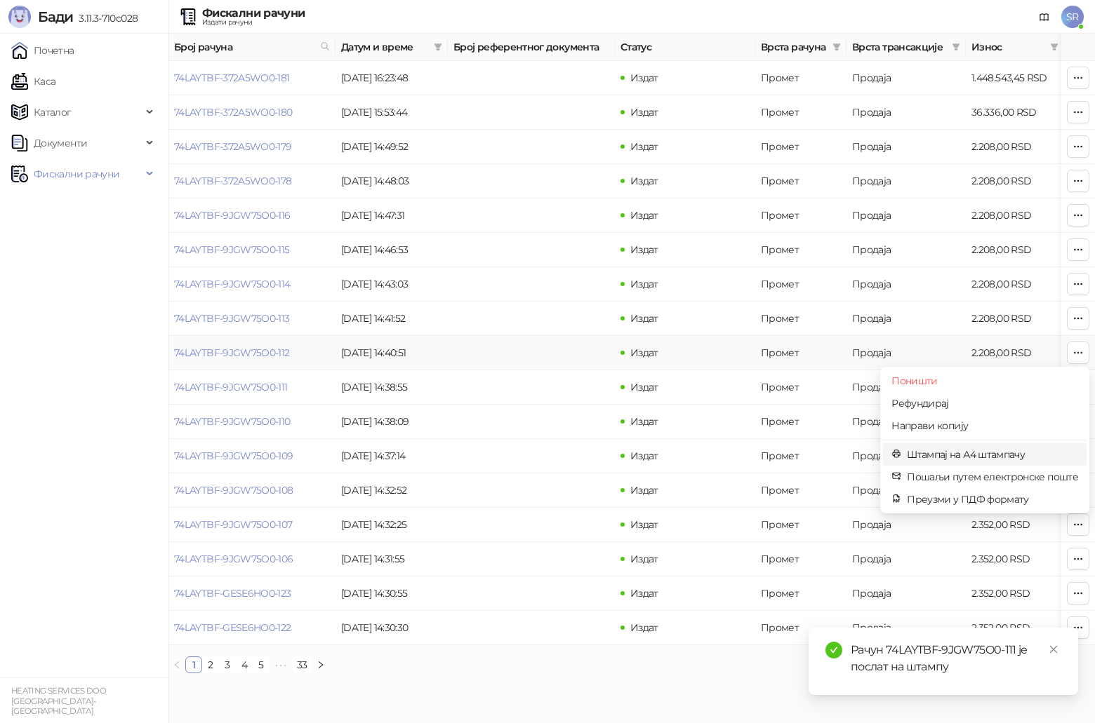
click at [549, 375] on span "Штампај на А4 штампачу" at bounding box center [992, 454] width 171 height 15
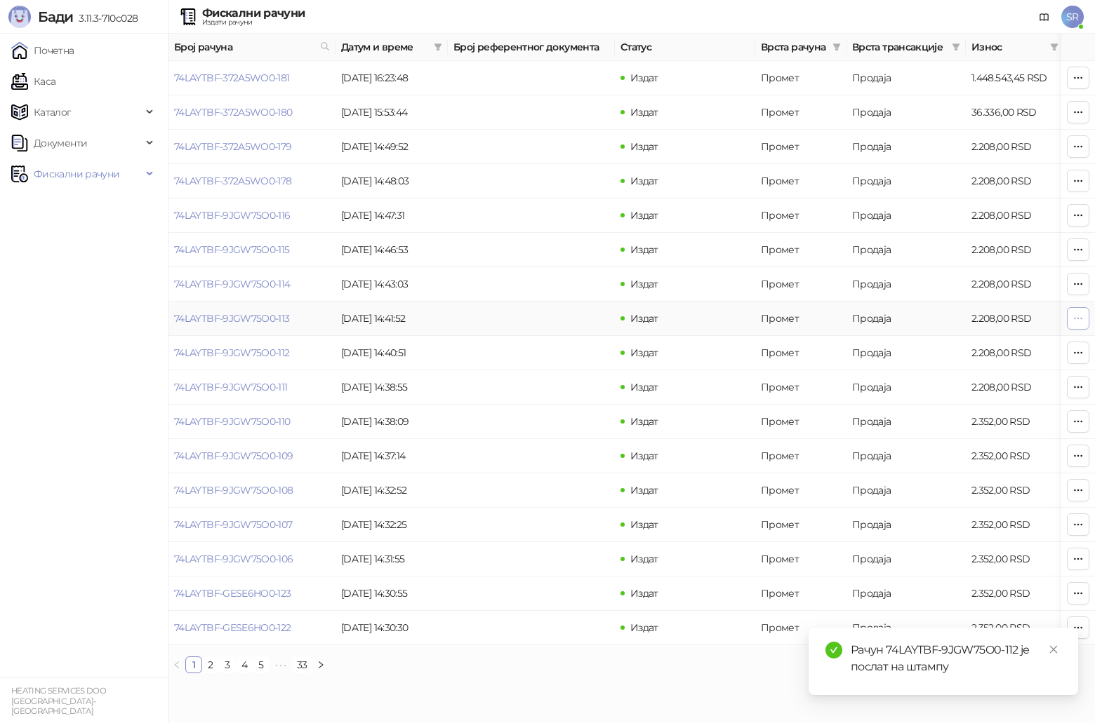
click at [549, 312] on span "button" at bounding box center [1077, 318] width 11 height 13
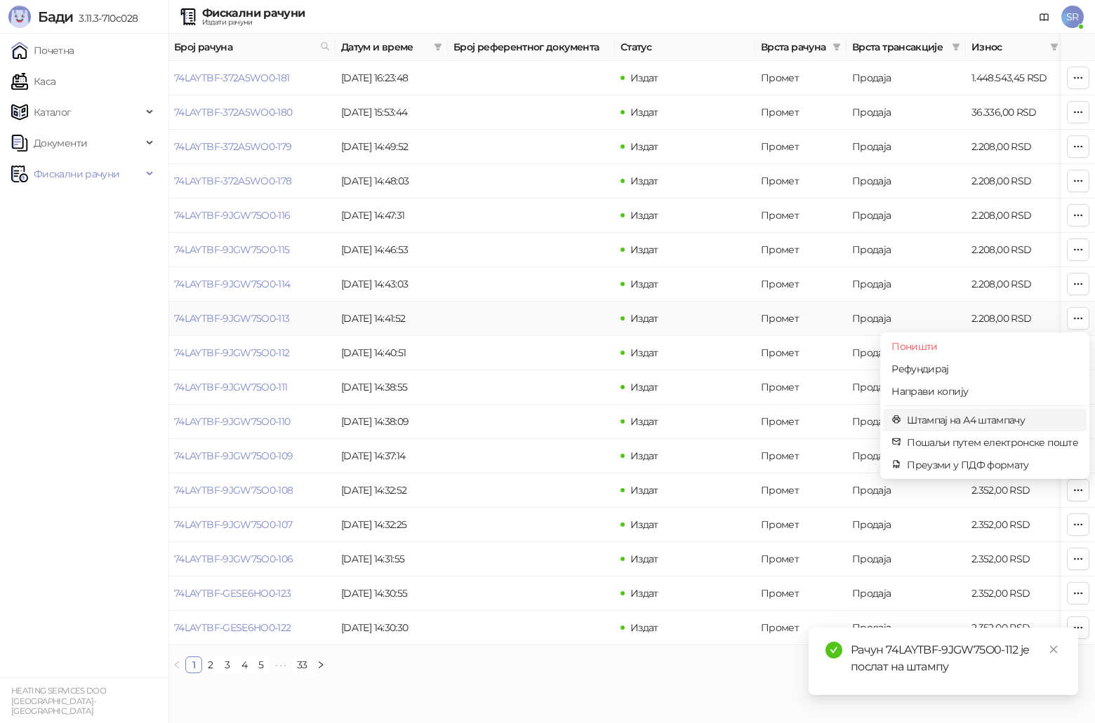
click at [549, 375] on span "Штампај на А4 штампачу" at bounding box center [992, 420] width 171 height 15
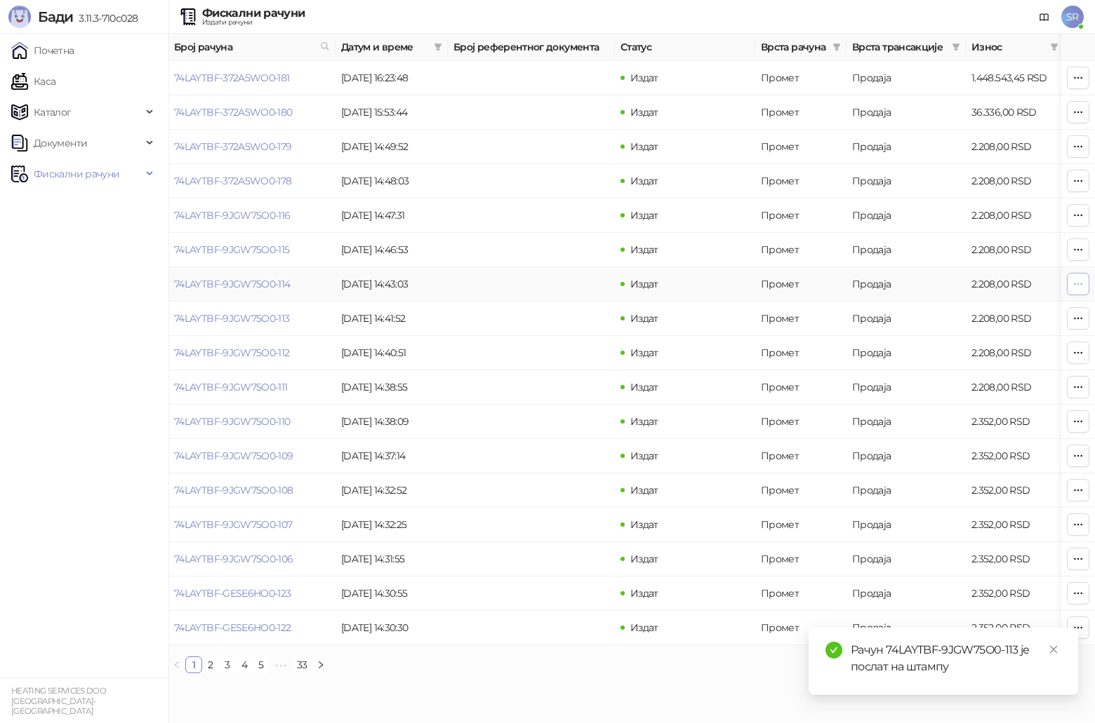
click at [549, 281] on icon "button" at bounding box center [1077, 284] width 11 height 11
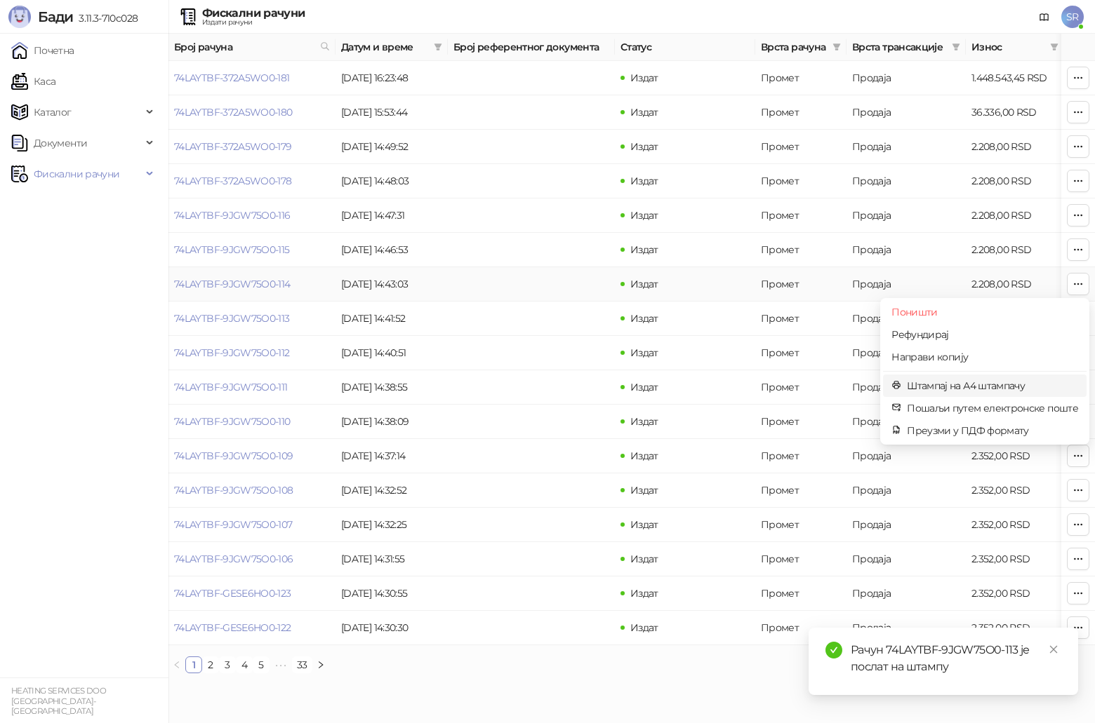
click at [549, 375] on span "Штампај на А4 штампачу" at bounding box center [992, 385] width 171 height 15
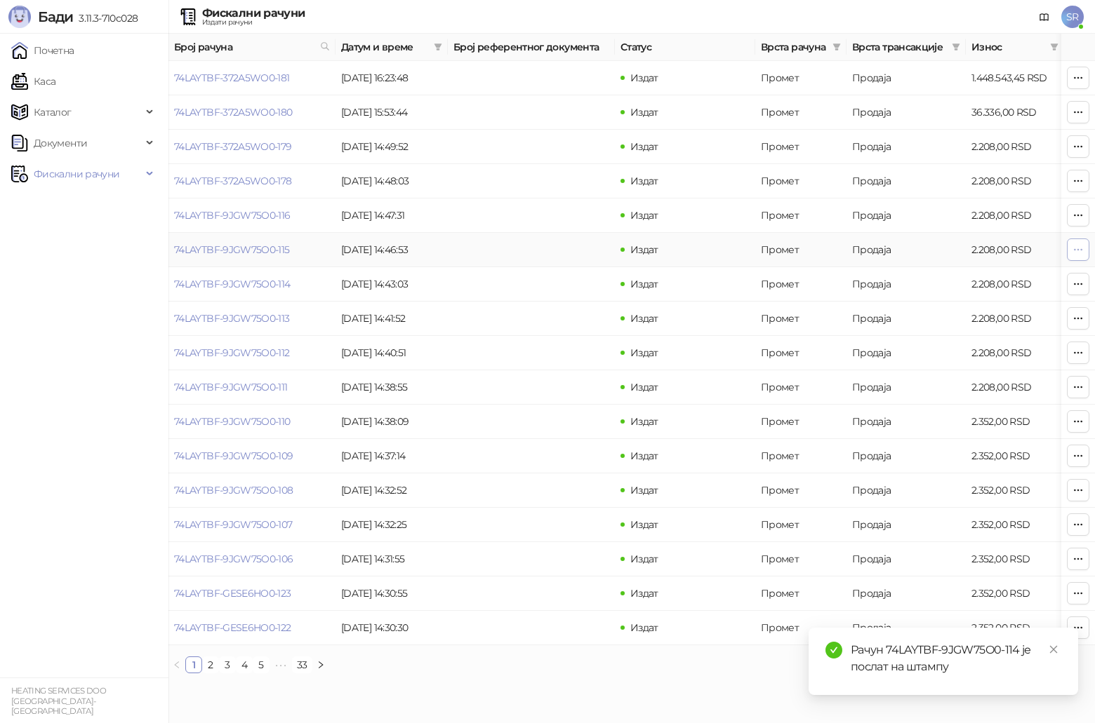
click at [549, 250] on icon "button" at bounding box center [1077, 249] width 11 height 11
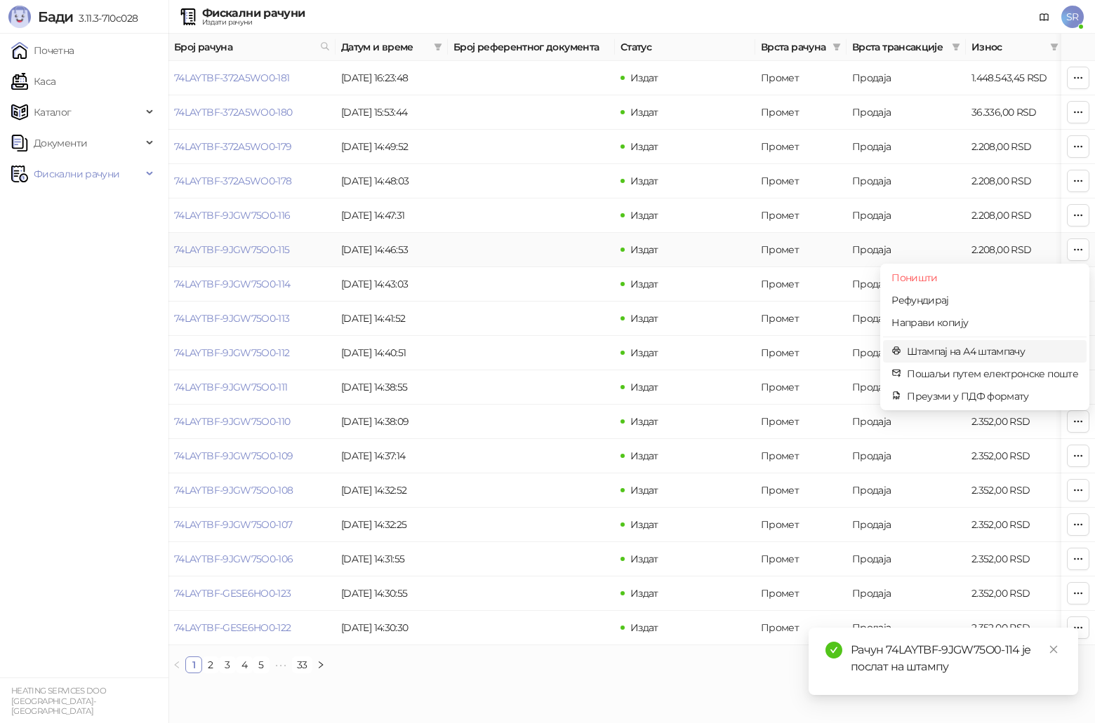
click at [549, 354] on span "Штампај на А4 штампачу" at bounding box center [992, 351] width 171 height 15
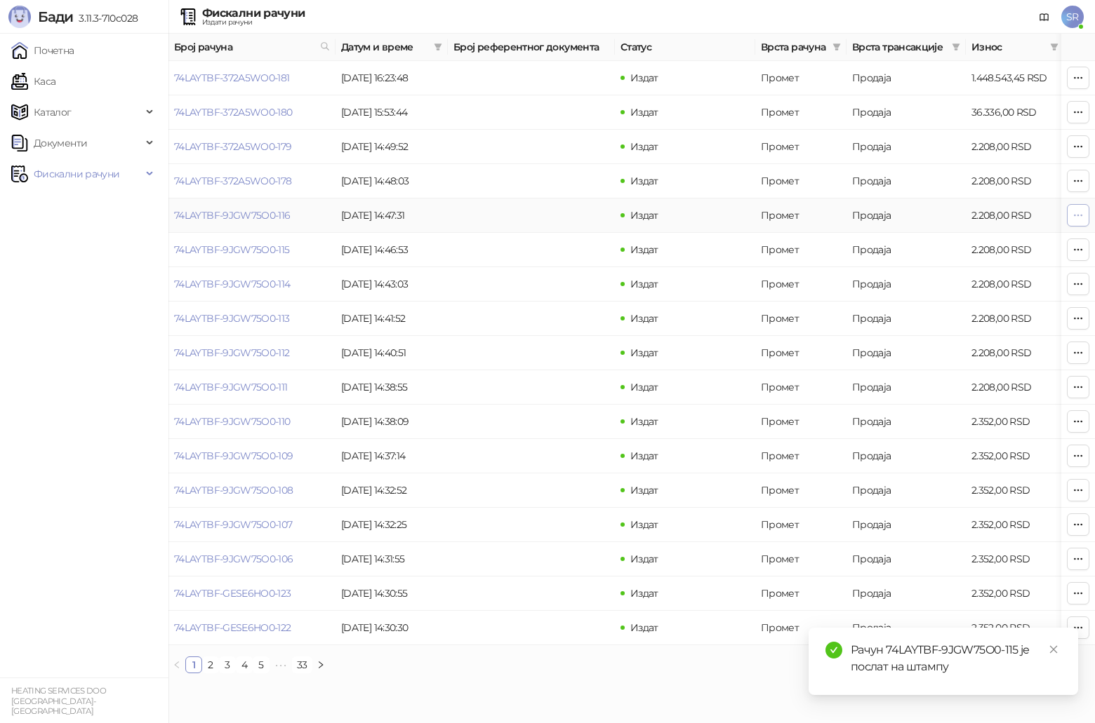
click at [549, 212] on icon "button" at bounding box center [1077, 215] width 11 height 11
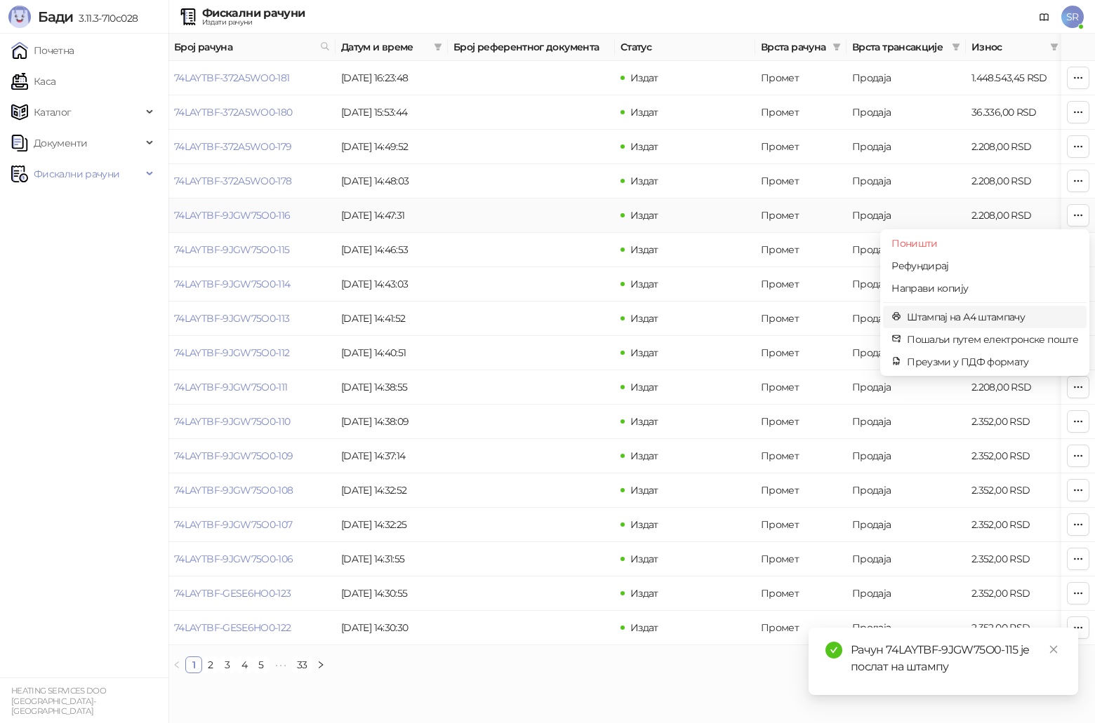
click at [549, 317] on span "Штампај на А4 штампачу" at bounding box center [992, 316] width 171 height 15
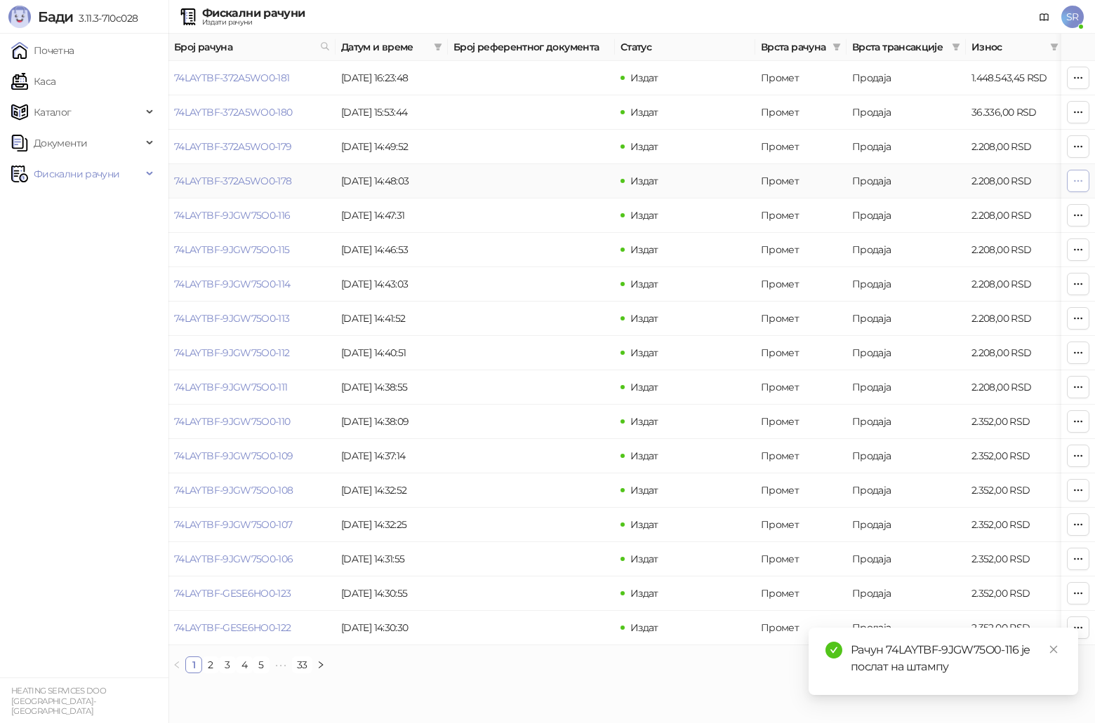
click at [549, 180] on icon "button" at bounding box center [1077, 180] width 11 height 11
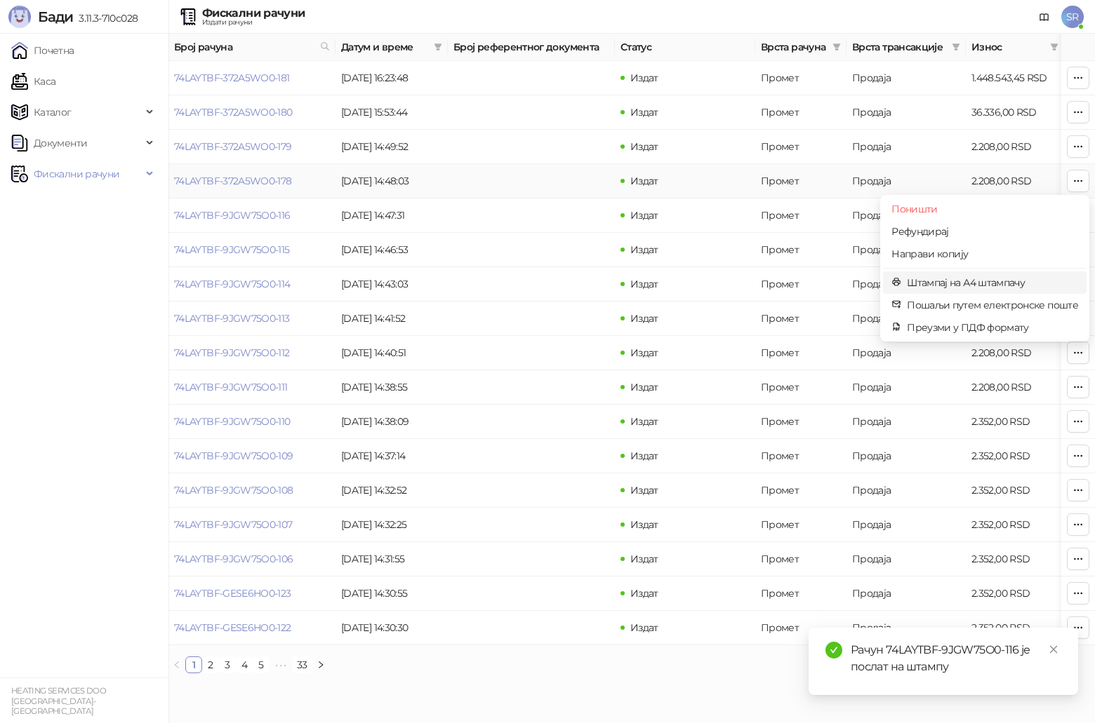
click at [549, 278] on span "Штампај на А4 штампачу" at bounding box center [992, 282] width 171 height 15
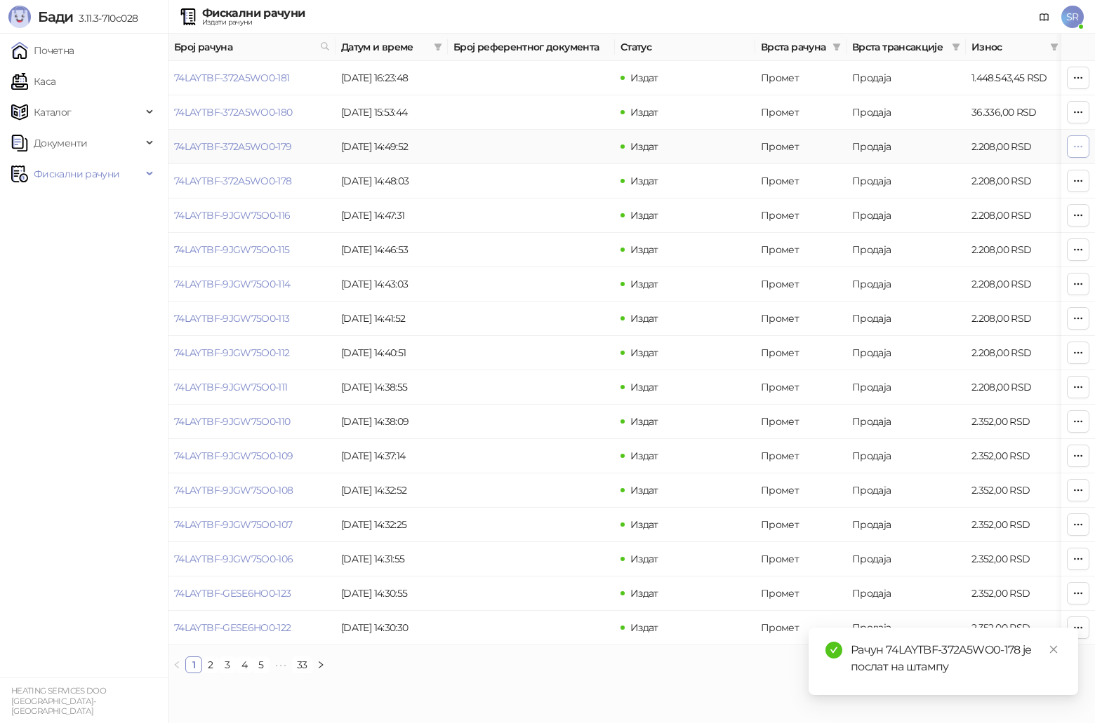
click at [549, 145] on icon "button" at bounding box center [1077, 146] width 11 height 11
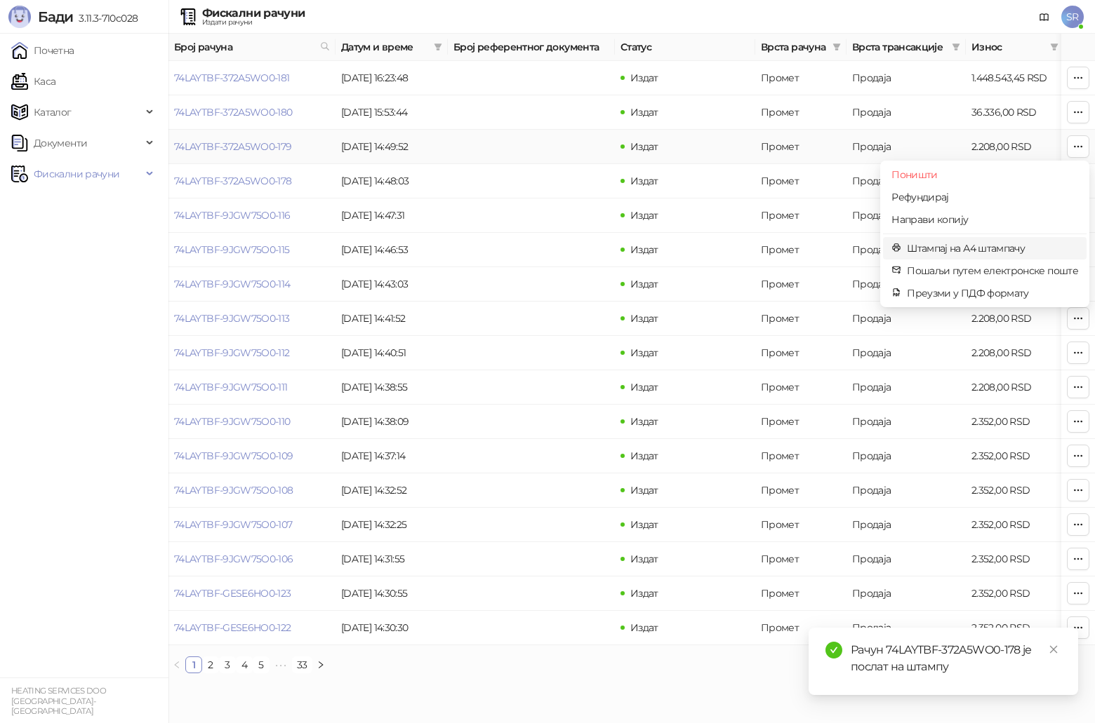
click at [549, 246] on span "Штампај на А4 штампачу" at bounding box center [992, 248] width 171 height 15
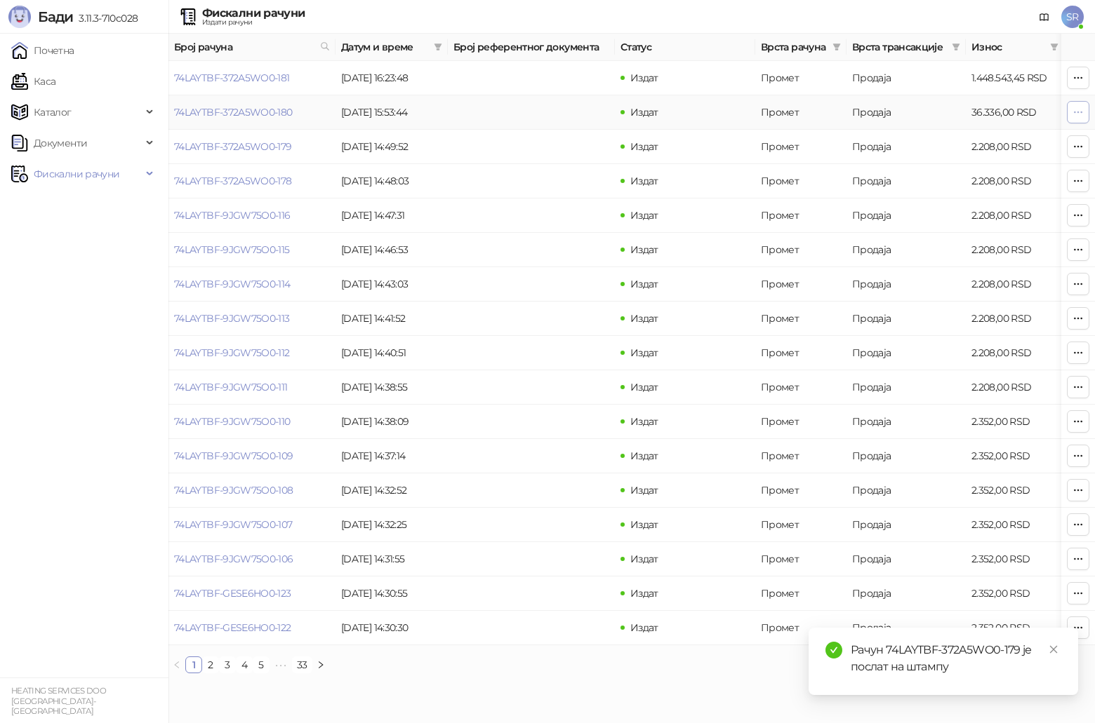
click at [549, 112] on button "button" at bounding box center [1078, 112] width 22 height 22
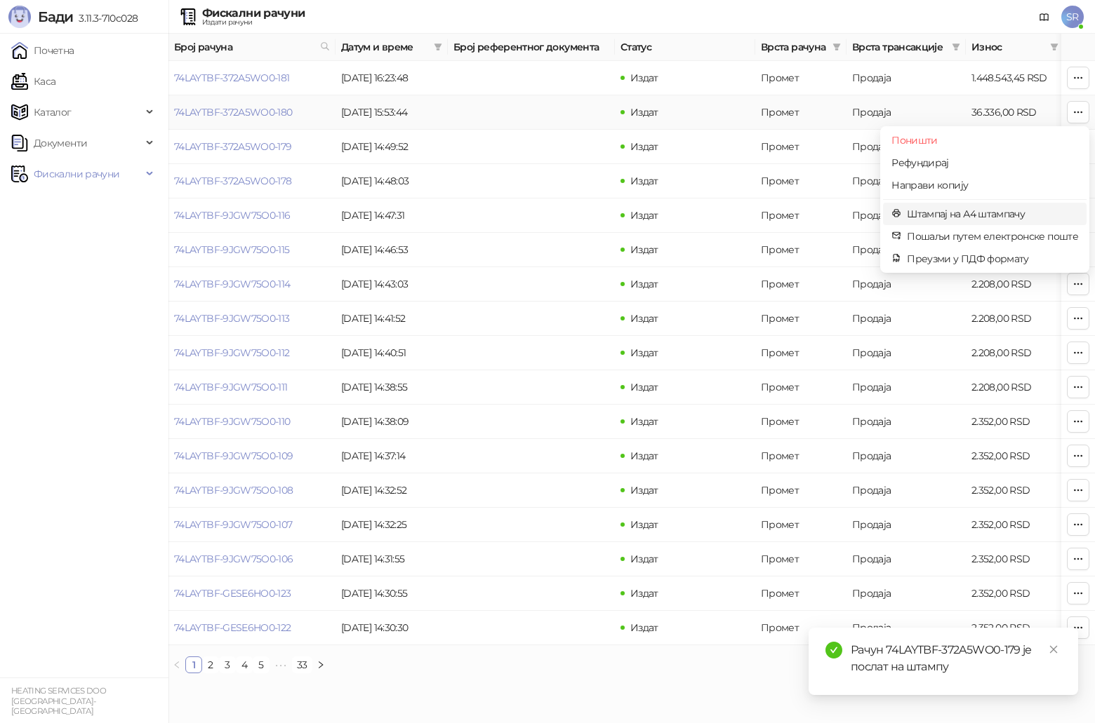
click at [549, 220] on span "Штампај на А4 штампачу" at bounding box center [992, 213] width 171 height 15
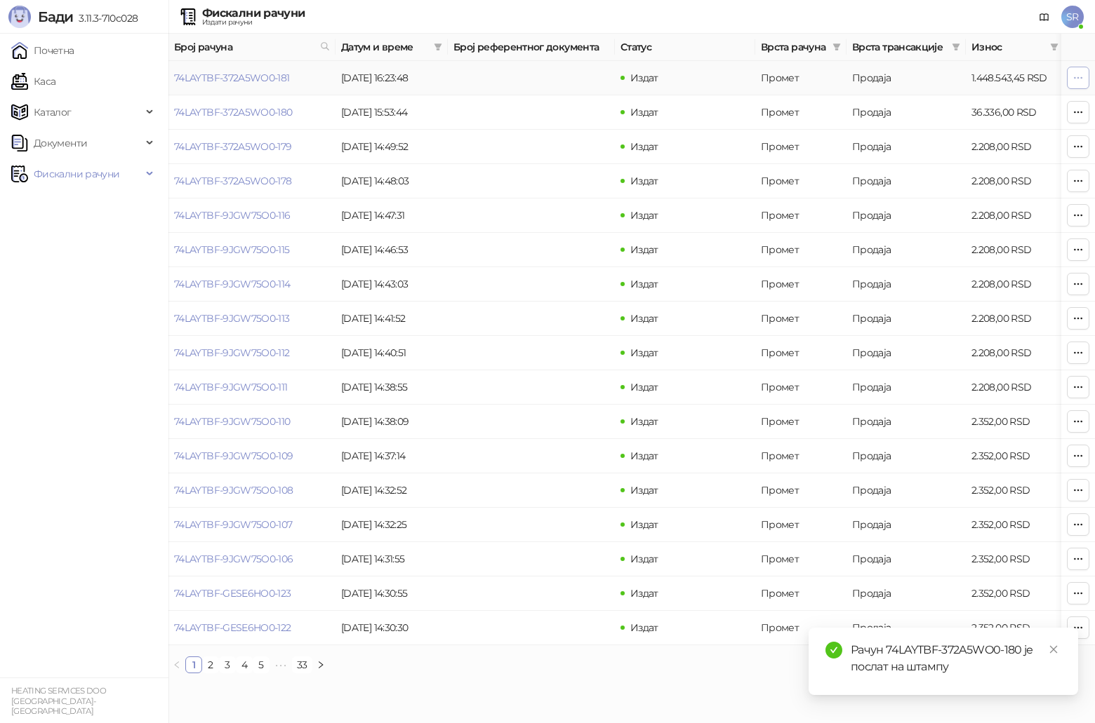
click at [549, 74] on icon "button" at bounding box center [1077, 77] width 11 height 11
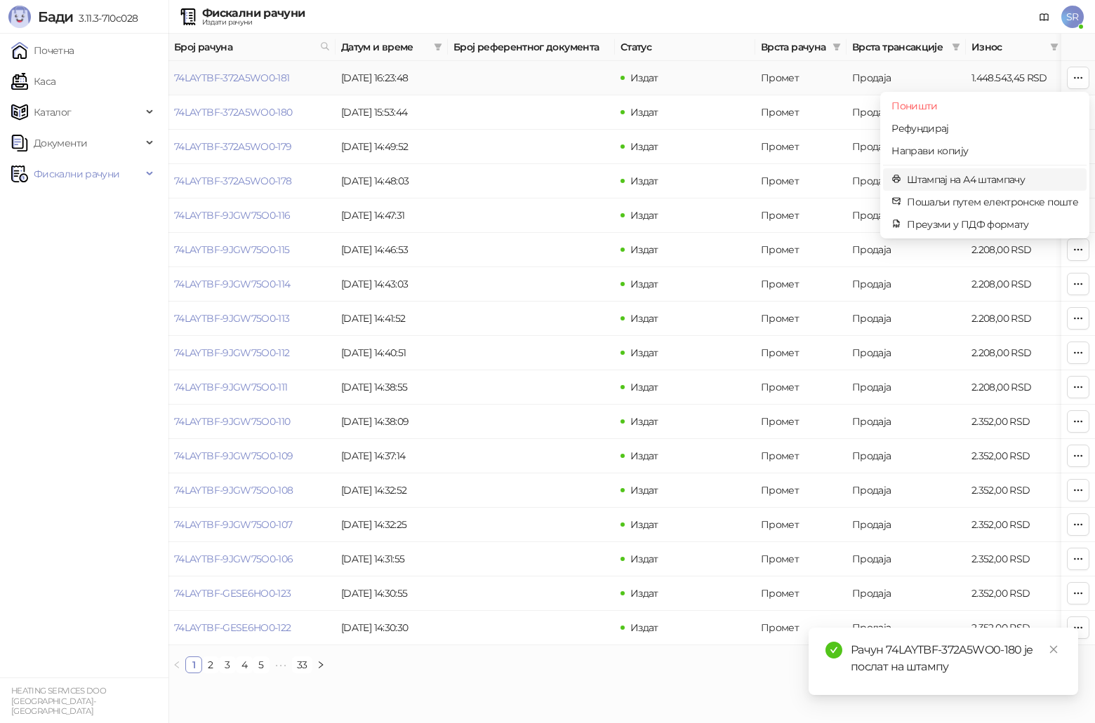
click at [549, 179] on span "Штампај на А4 штампачу" at bounding box center [992, 179] width 171 height 15
